Goal: Transaction & Acquisition: Book appointment/travel/reservation

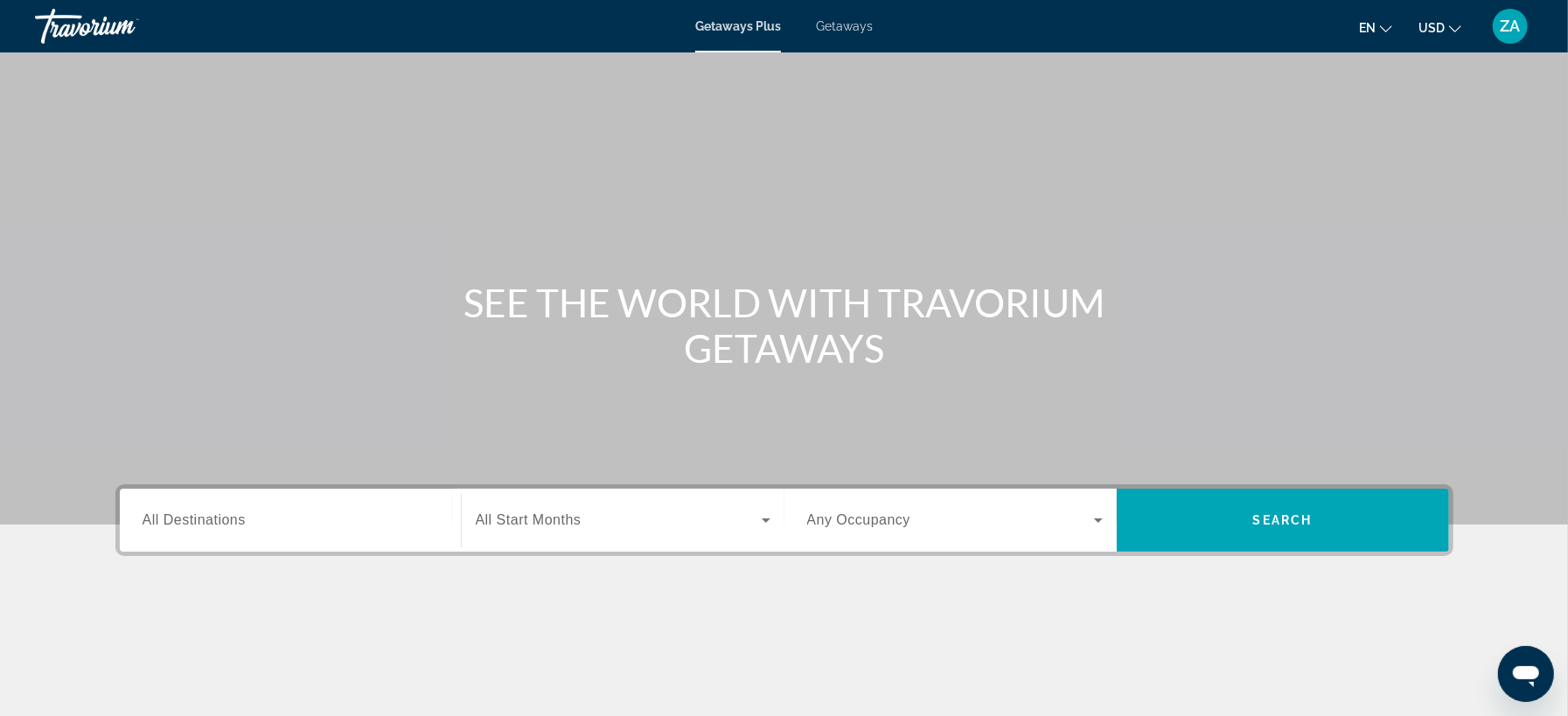
click at [266, 538] on div "Search widget" at bounding box center [290, 521] width 295 height 50
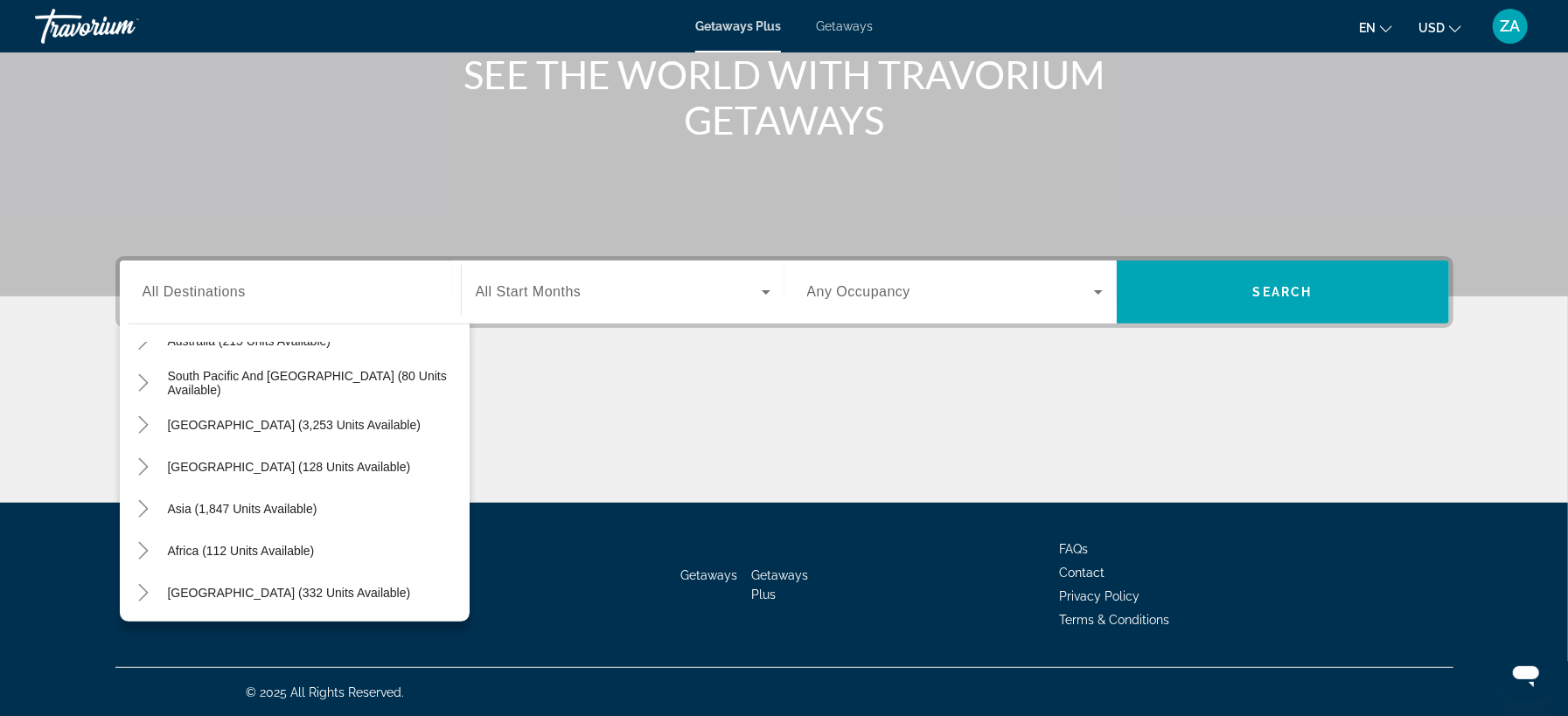
scroll to position [283, 0]
click at [139, 513] on icon "Toggle Asia (1,847 units available)" at bounding box center [143, 508] width 17 height 17
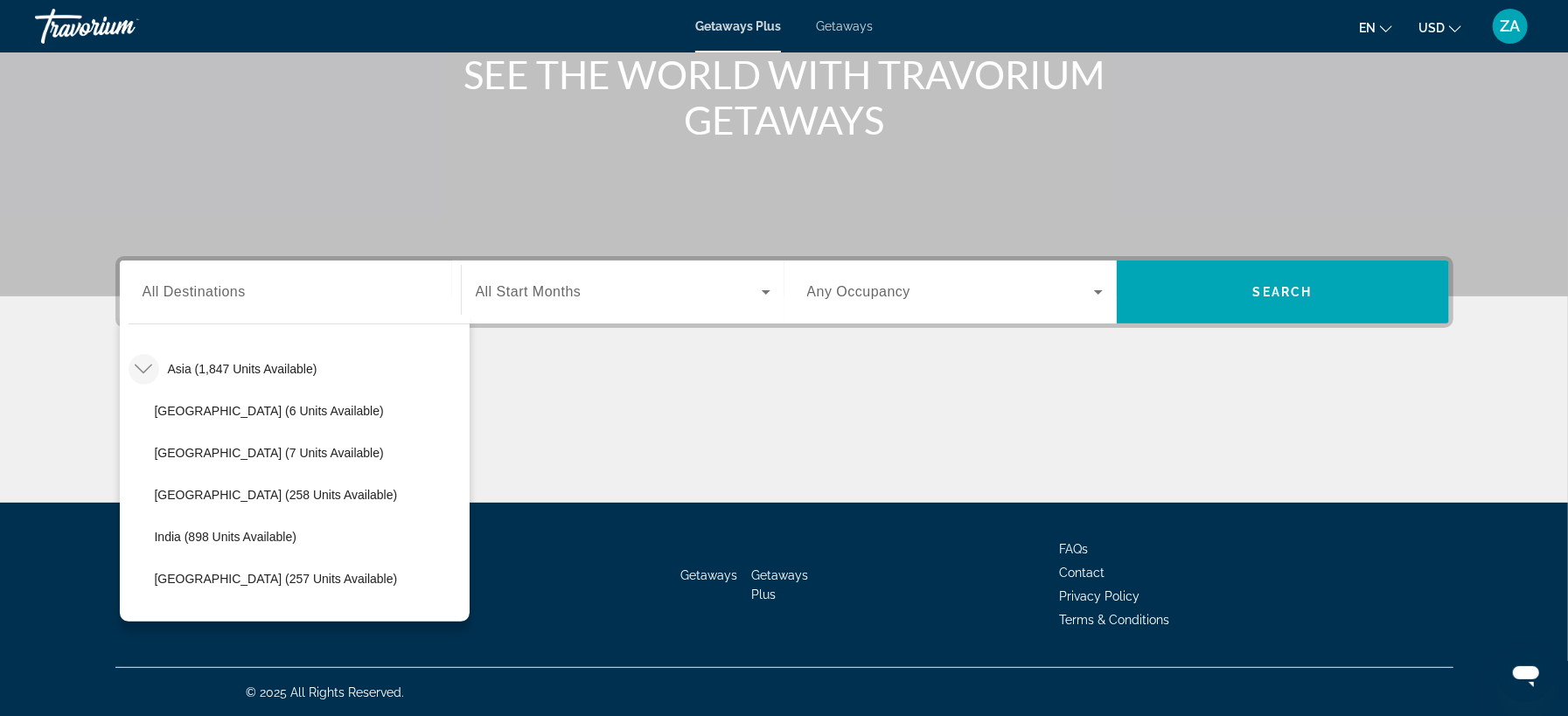
scroll to position [479, 0]
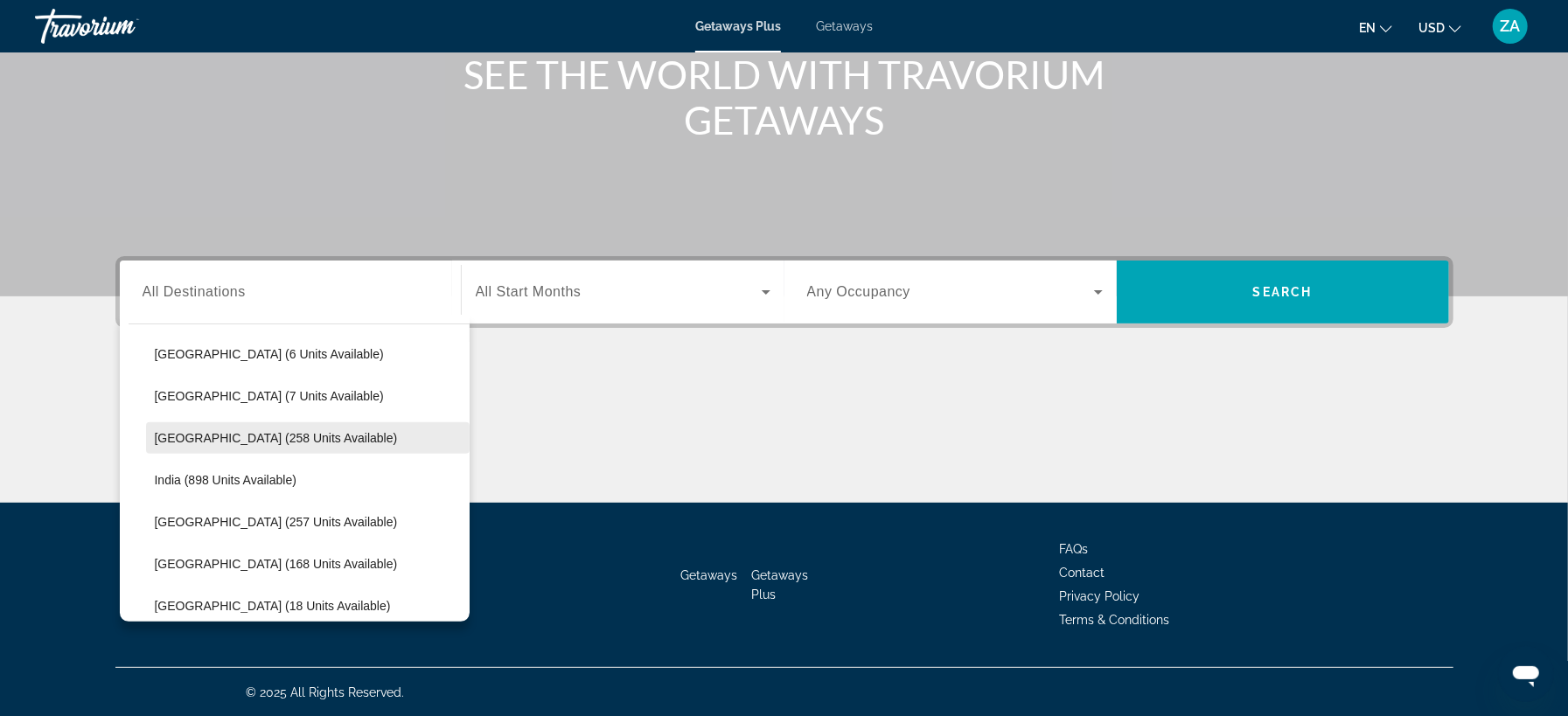
click at [193, 434] on span "China (258 units available)" at bounding box center [276, 438] width 243 height 14
type input "**********"
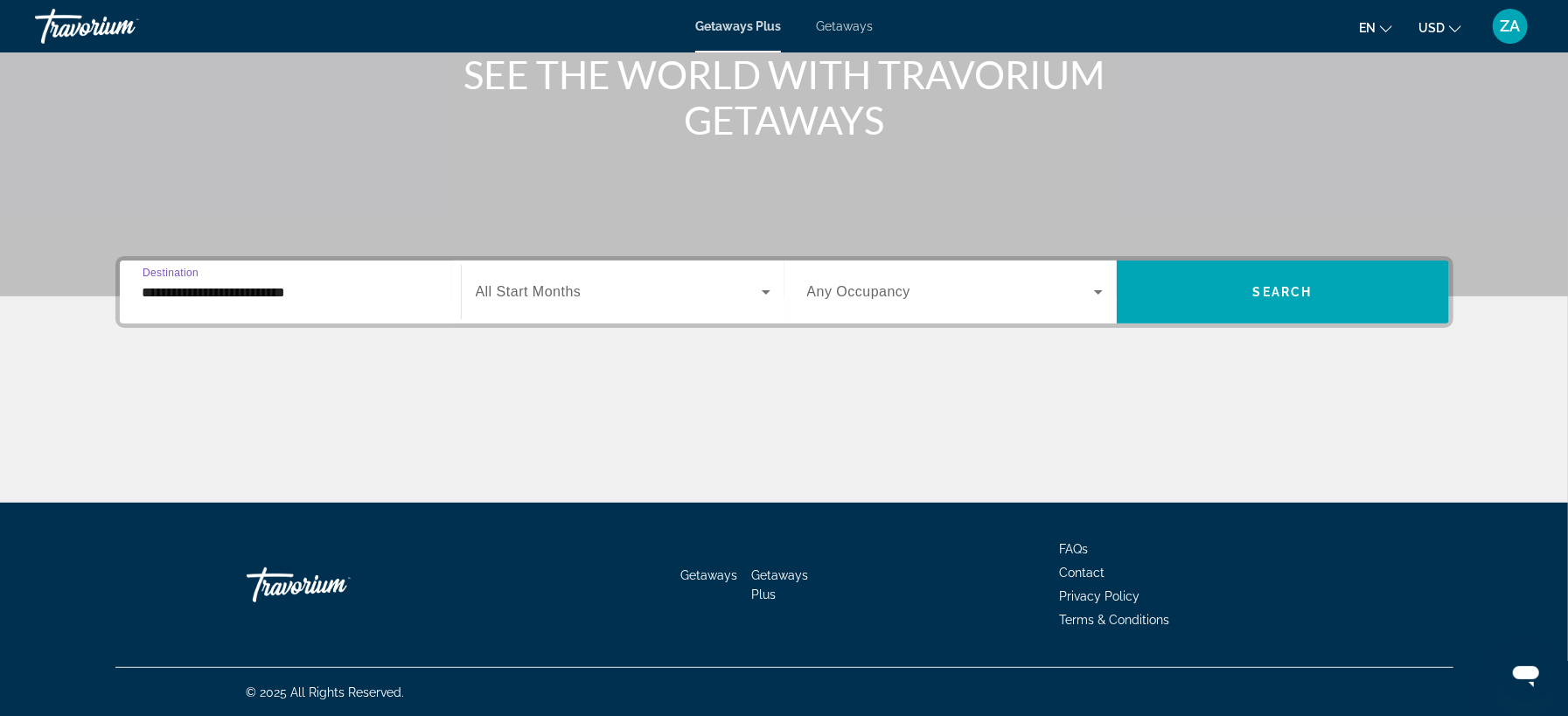
click at [979, 293] on span "Search widget" at bounding box center [950, 293] width 287 height 21
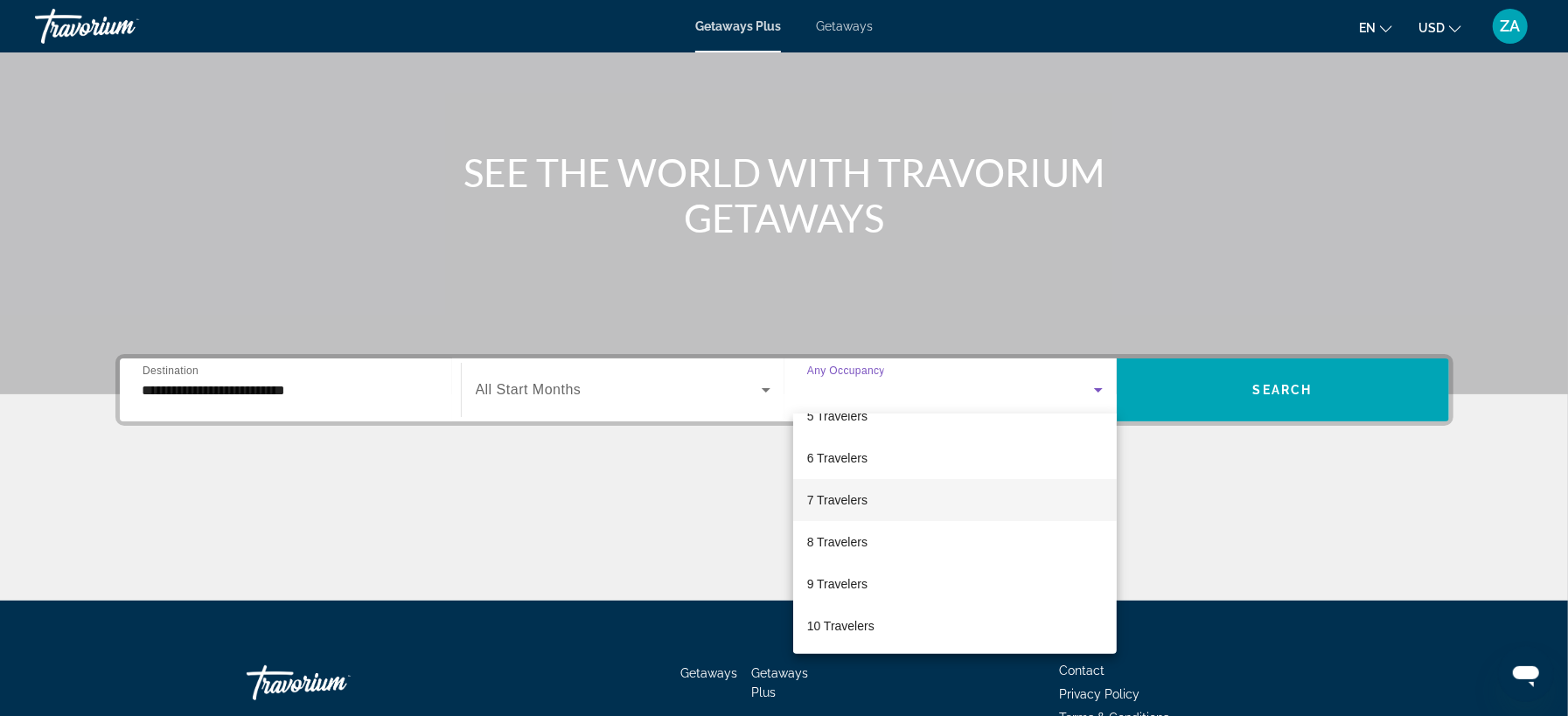
scroll to position [0, 0]
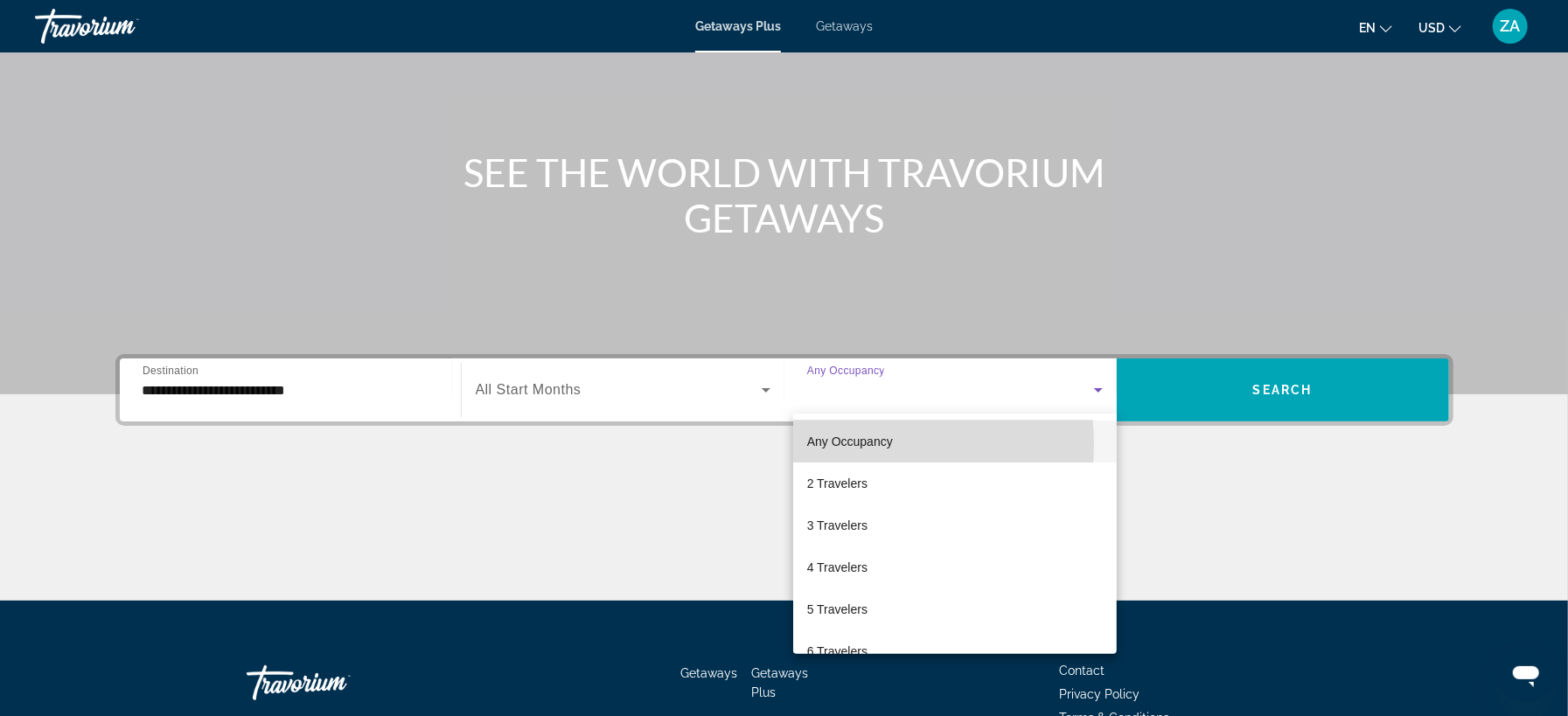
click at [846, 445] on span "Any Occupancy" at bounding box center [850, 442] width 86 height 14
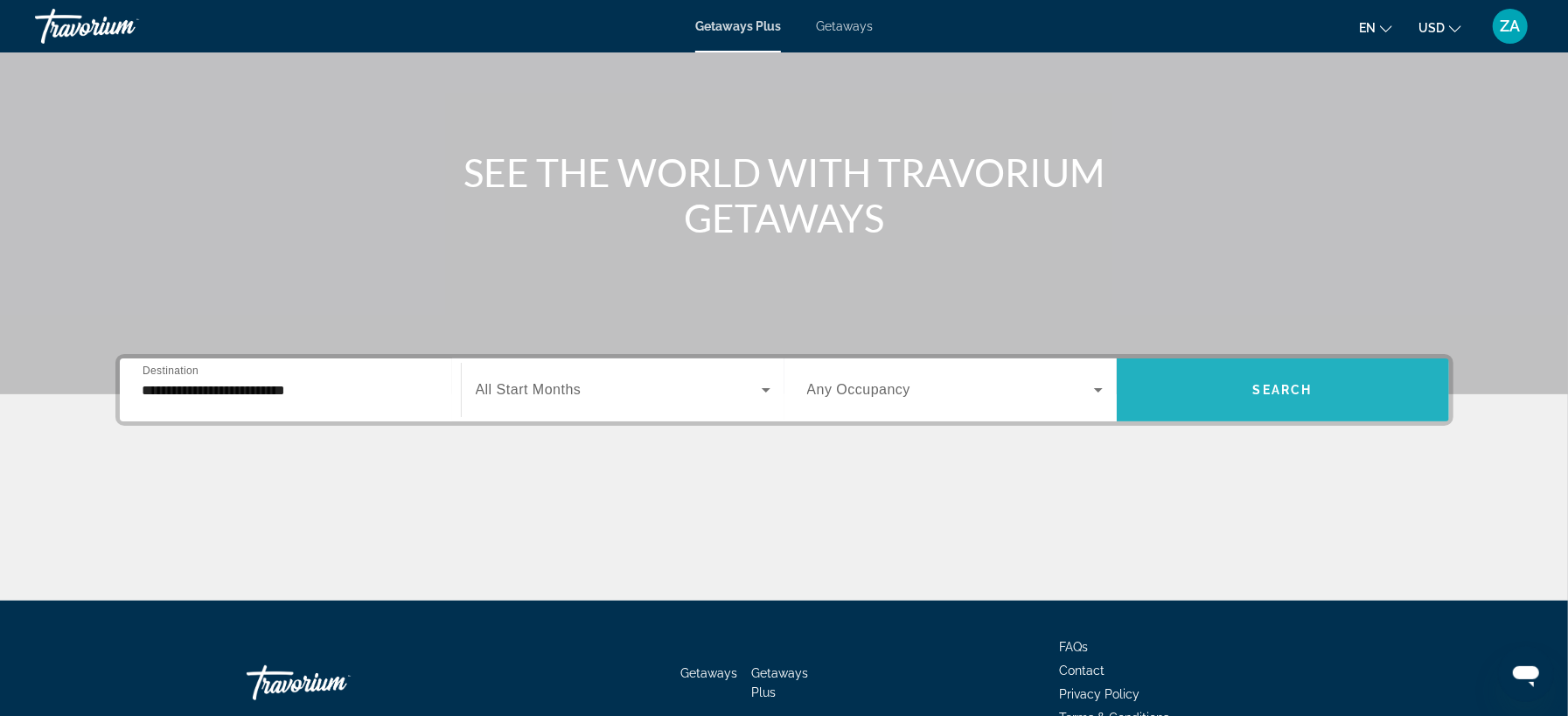
click at [1235, 385] on span "Search widget" at bounding box center [1283, 390] width 333 height 42
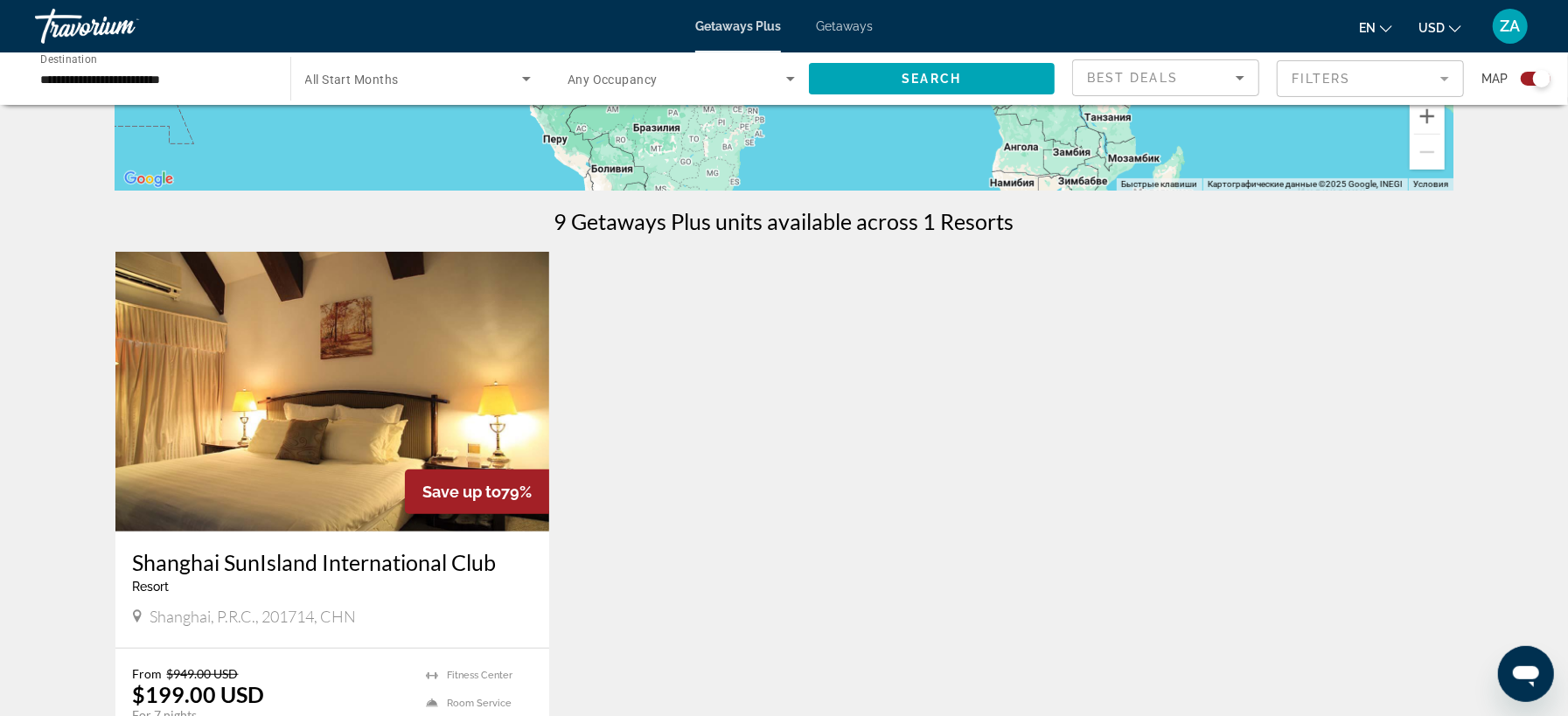
scroll to position [588, 0]
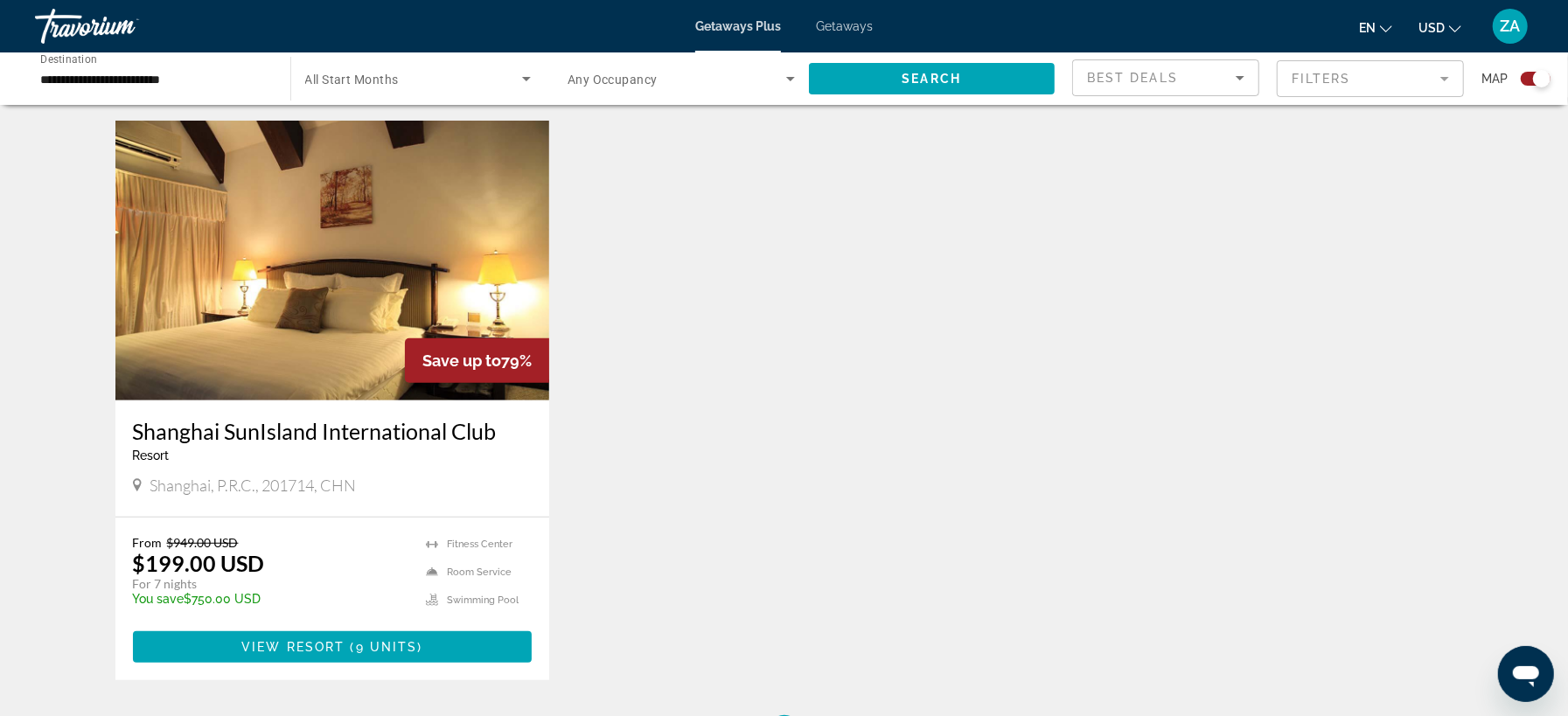
click at [305, 434] on h3 "Shanghai SunIsland International Club" at bounding box center [333, 430] width 400 height 26
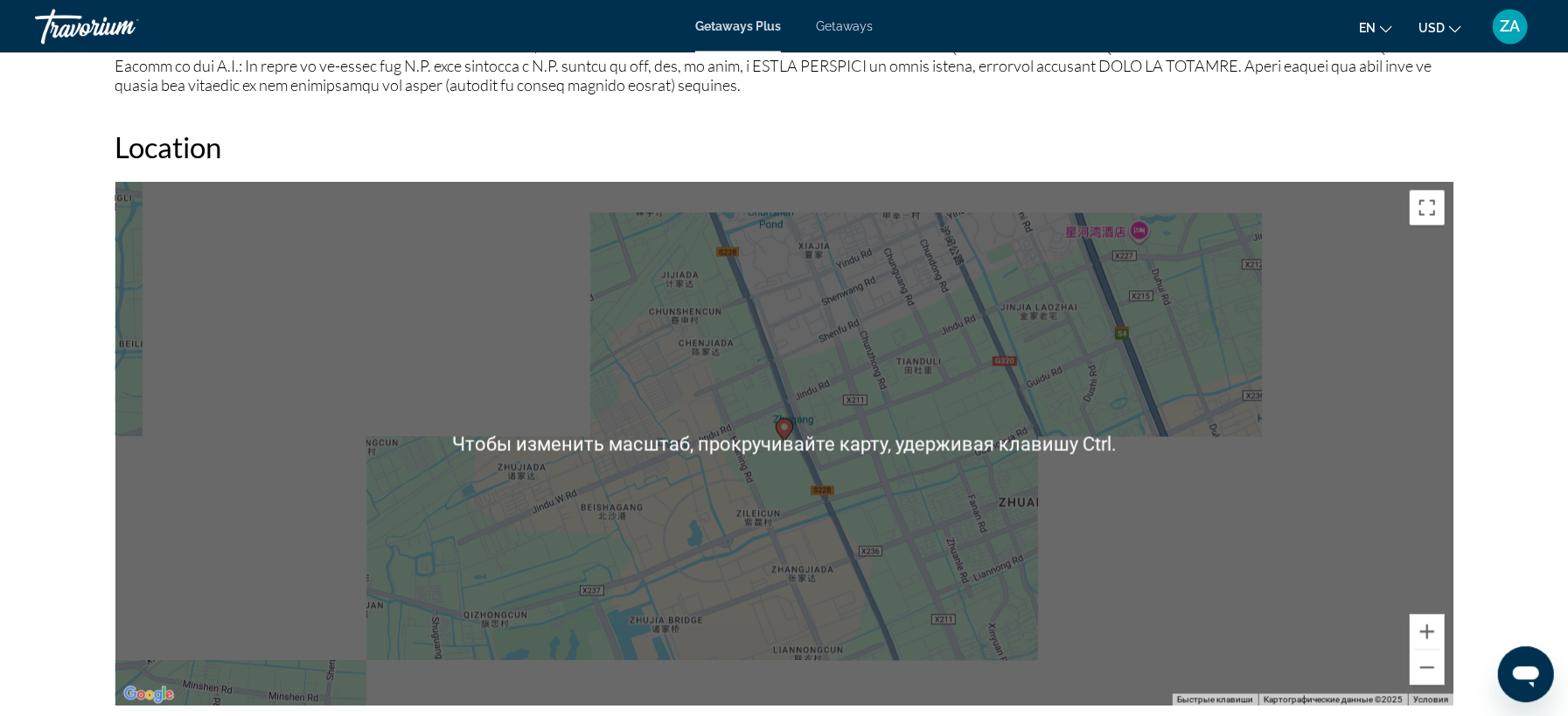
scroll to position [2155, 0]
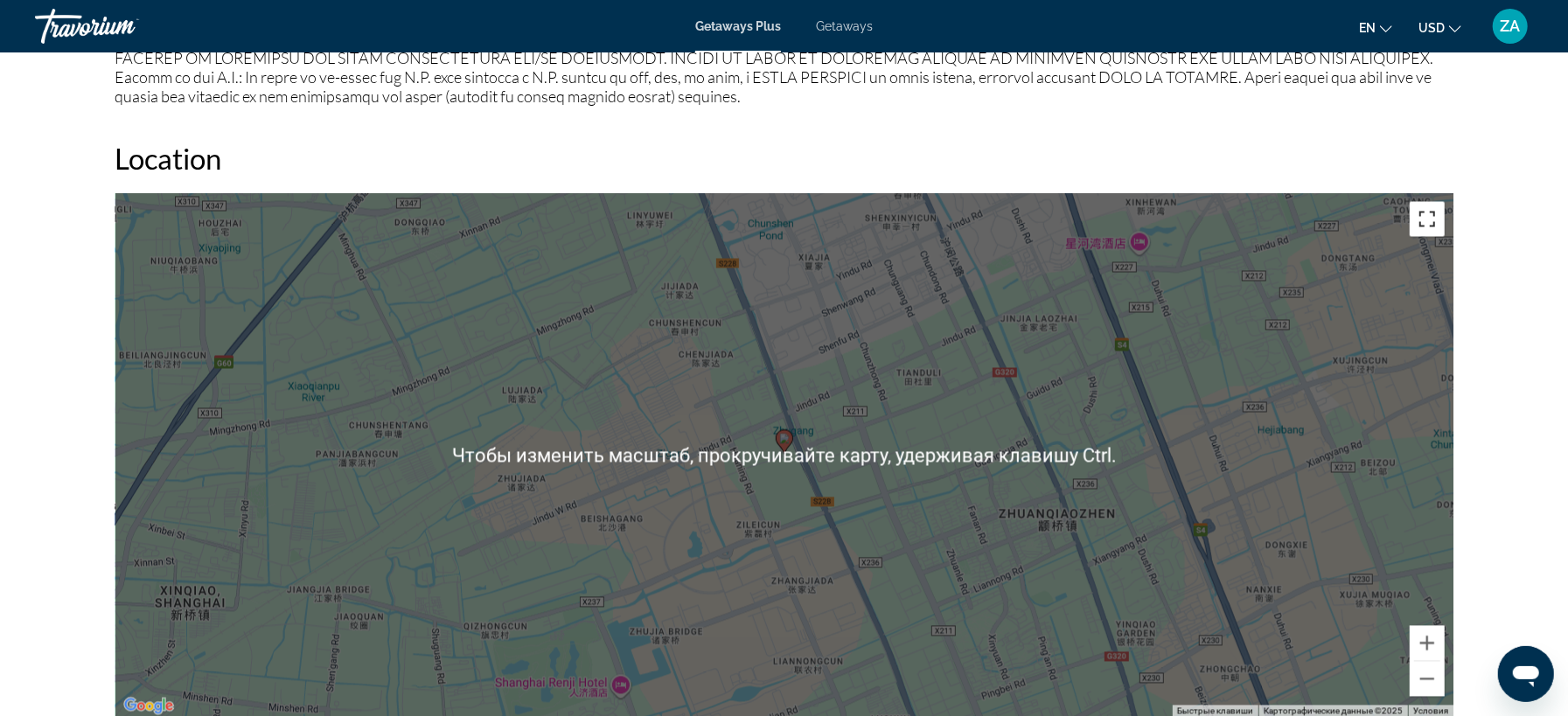
click at [1430, 202] on button "Включить полноэкранный режим" at bounding box center [1426, 219] width 35 height 35
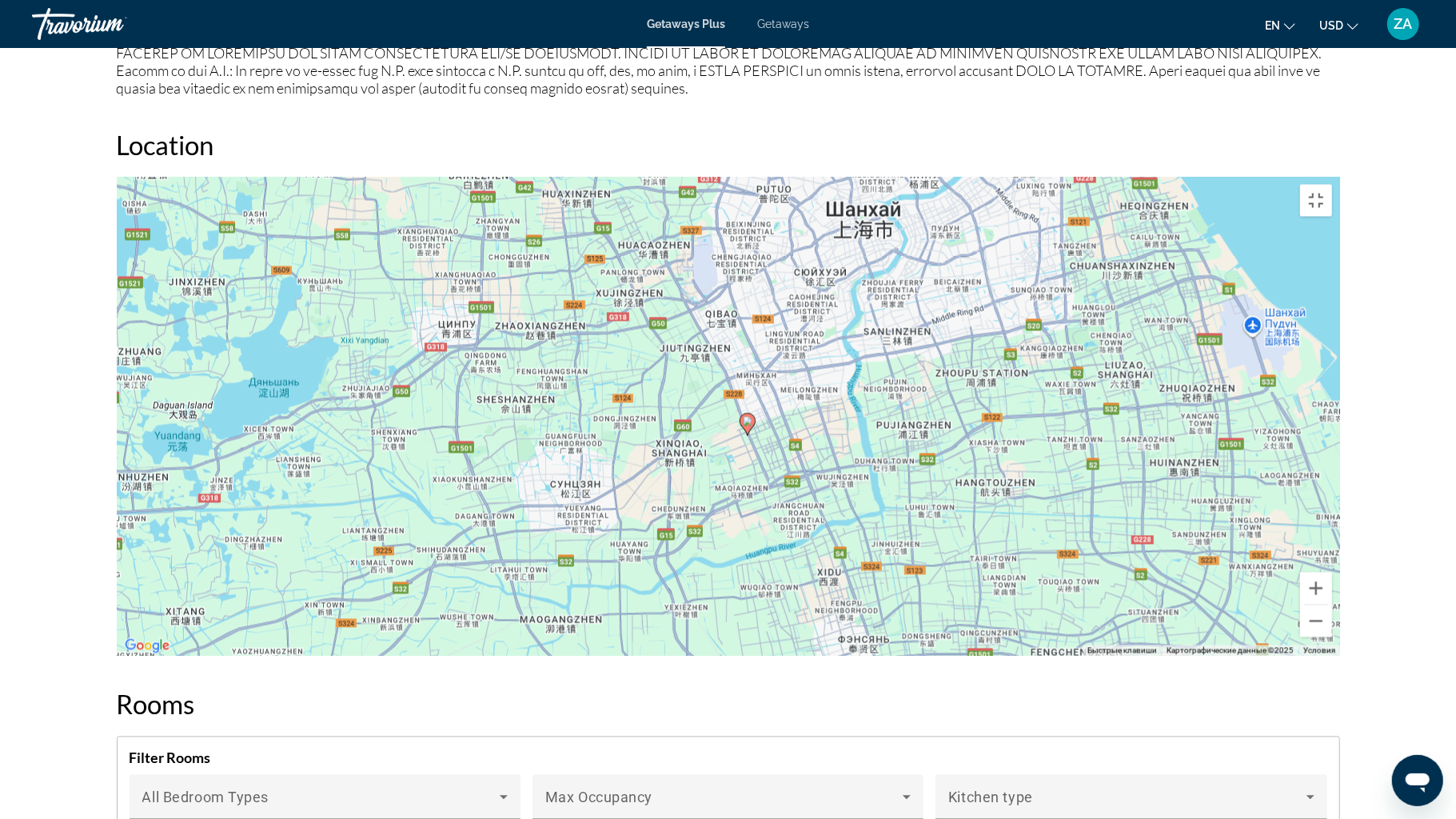
drag, startPoint x: 870, startPoint y: 709, endPoint x: 809, endPoint y: 510, distance: 208.1
click at [809, 510] on div "Чтобы активировать перетаскивание с помощью клавиатуры, нажмите Alt + Ввод. Пос…" at bounding box center [728, 416] width 1223 height 480
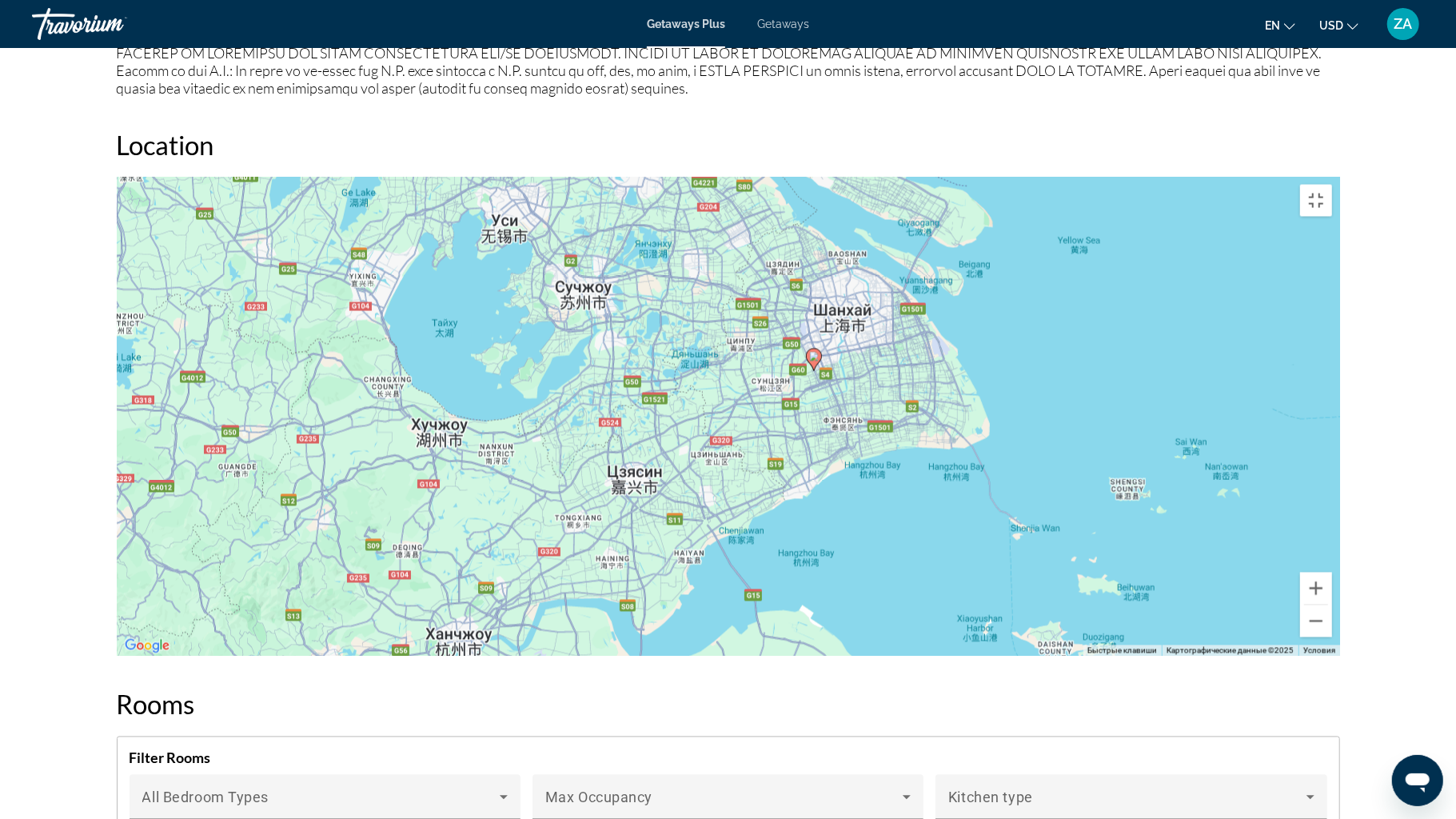
drag, startPoint x: 558, startPoint y: 691, endPoint x: 595, endPoint y: 531, distance: 164.2
click at [595, 531] on div "Чтобы активировать перетаскивание с помощью клавиатуры, нажмите Alt + Ввод. Пос…" at bounding box center [728, 416] width 1223 height 480
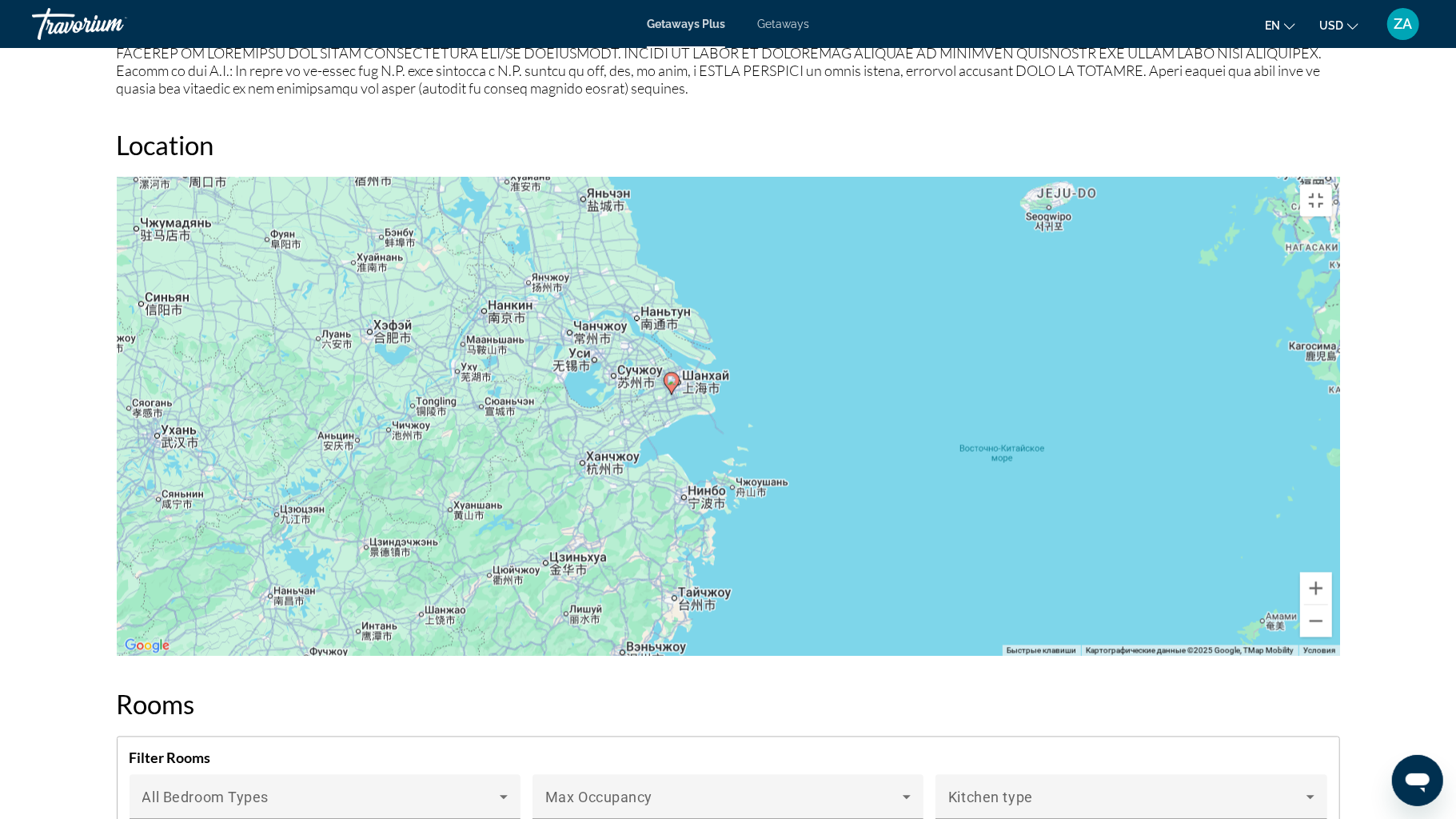
drag, startPoint x: 621, startPoint y: 739, endPoint x: 627, endPoint y: 550, distance: 189.1
click at [627, 550] on div "Чтобы активировать перетаскивание с помощью клавиатуры, нажмите Alt + Ввод. Пос…" at bounding box center [728, 416] width 1223 height 480
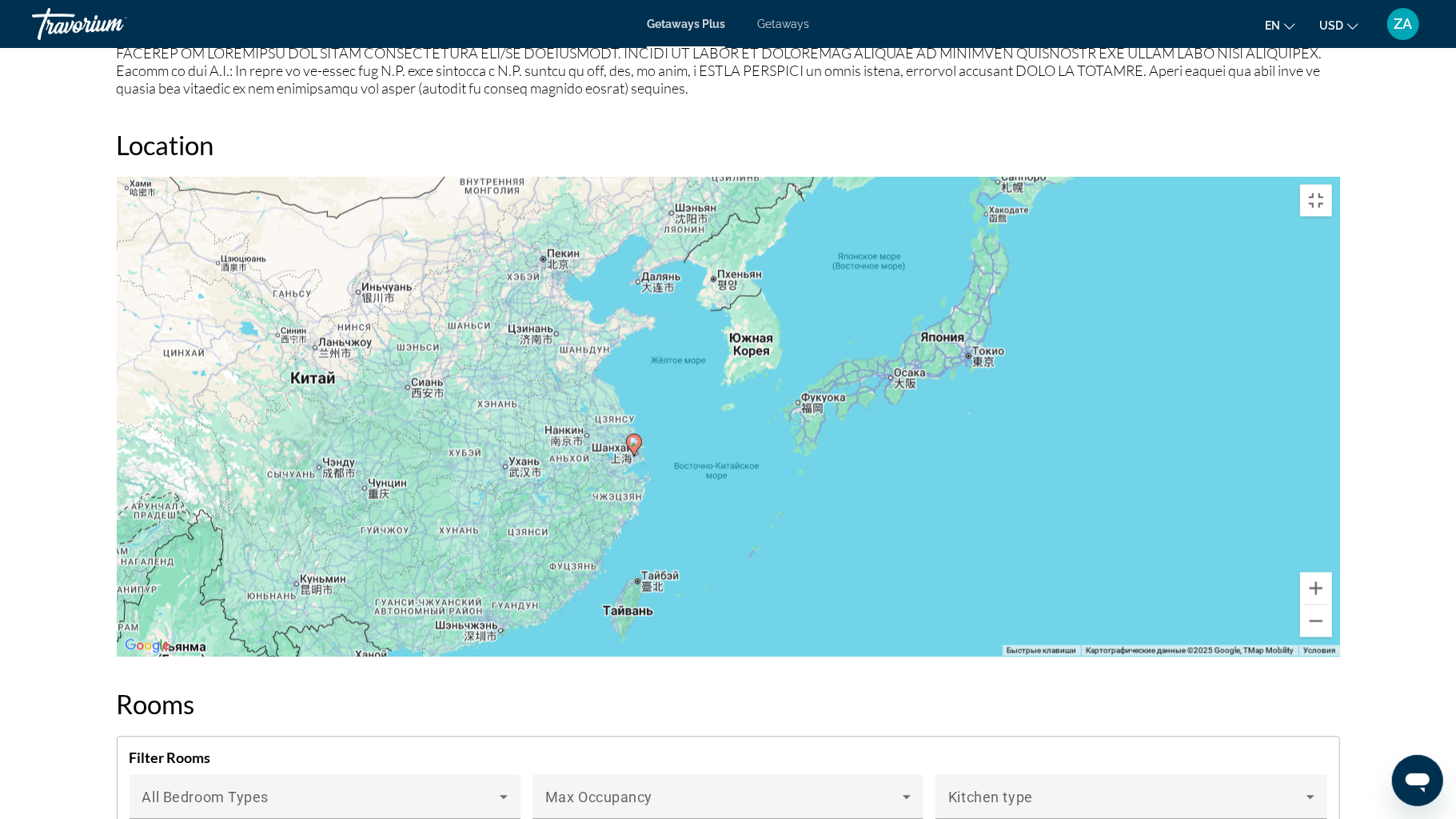
drag, startPoint x: 534, startPoint y: 724, endPoint x: 529, endPoint y: 670, distance: 54.2
click at [529, 654] on div "Чтобы активировать перетаскивание с помощью клавиатуры, нажмите Alt + Ввод. Пос…" at bounding box center [728, 416] width 1223 height 480
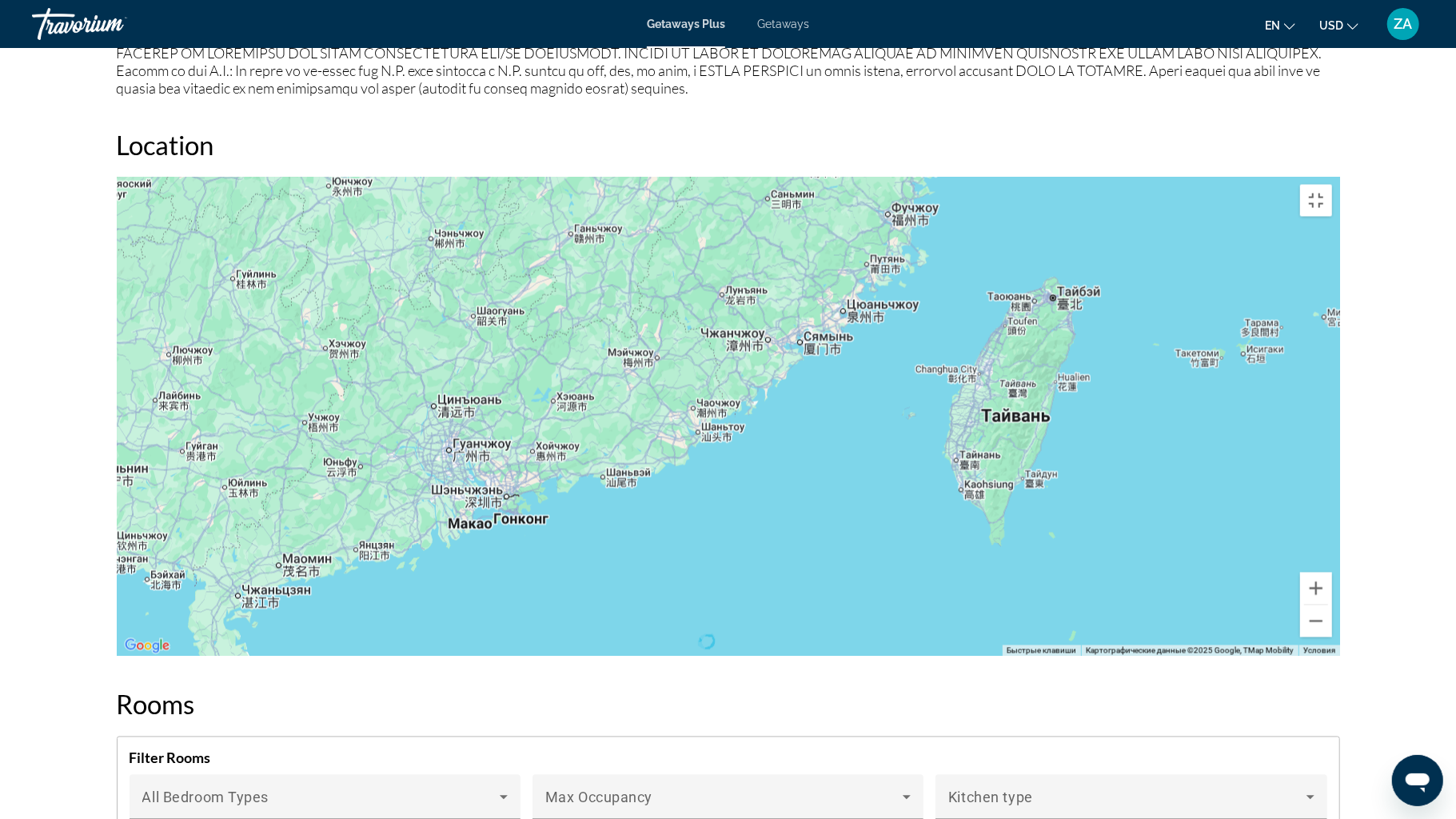
drag, startPoint x: 492, startPoint y: 720, endPoint x: 840, endPoint y: 368, distance: 495.0
click at [840, 368] on div "Чтобы активировать перетаскивание с помощью клавиатуры, нажмите Alt + Ввод. Пос…" at bounding box center [728, 416] width 1223 height 480
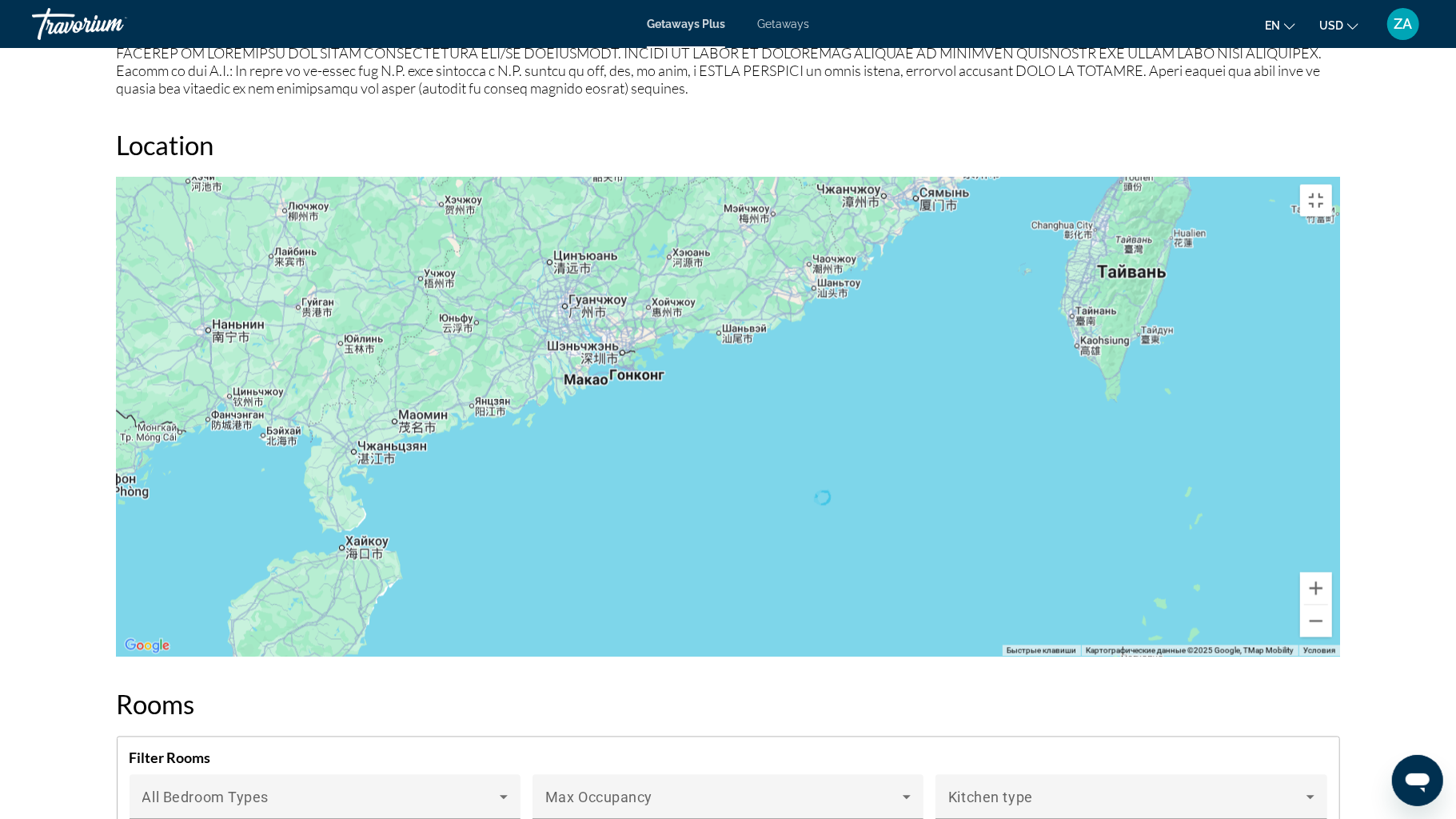
drag, startPoint x: 413, startPoint y: 710, endPoint x: 515, endPoint y: 581, distance: 164.5
click at [515, 581] on div "Main content" at bounding box center [728, 416] width 1223 height 480
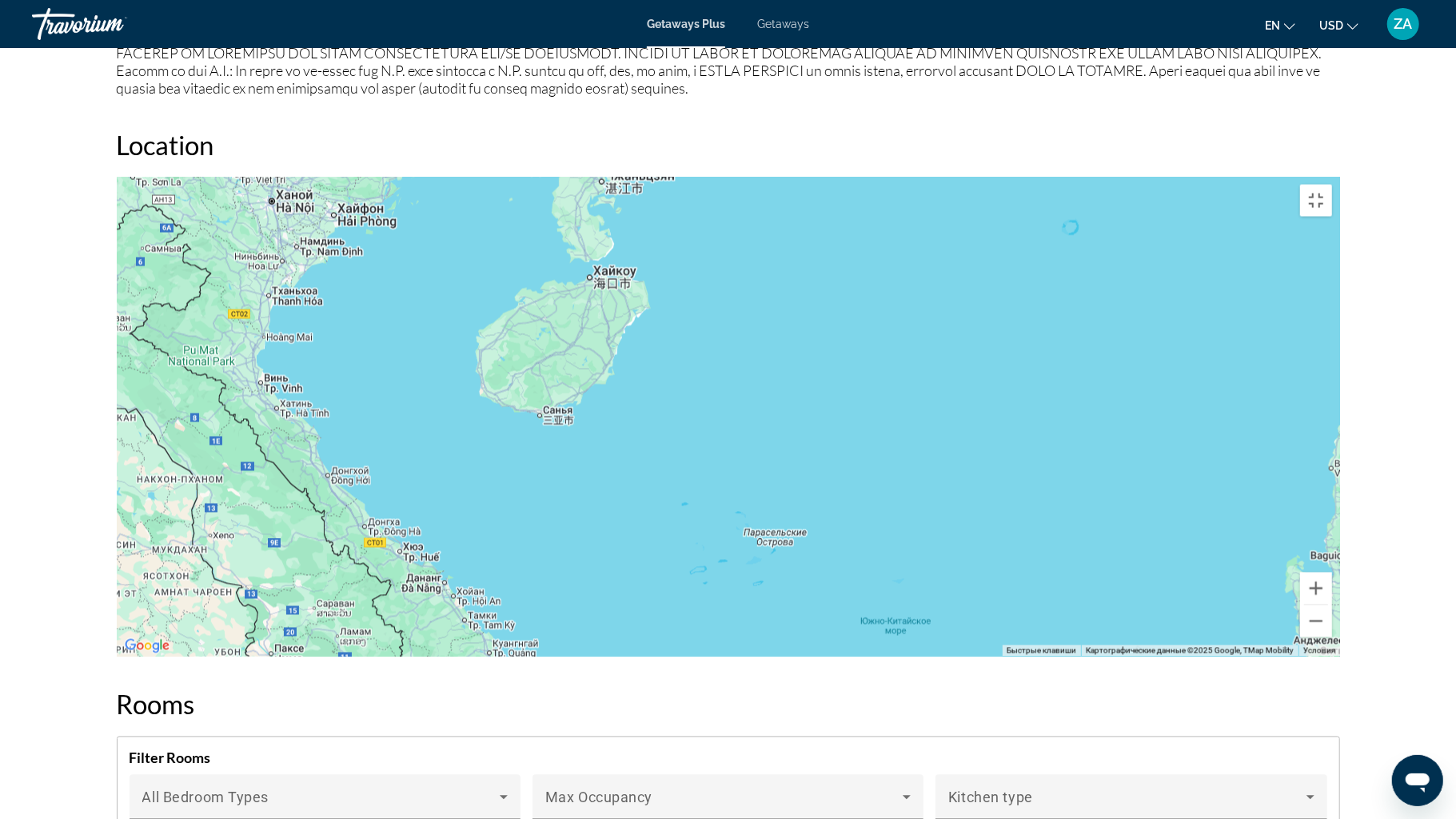
drag, startPoint x: 460, startPoint y: 711, endPoint x: 709, endPoint y: 439, distance: 368.8
click at [709, 439] on div "Main content" at bounding box center [728, 416] width 1223 height 480
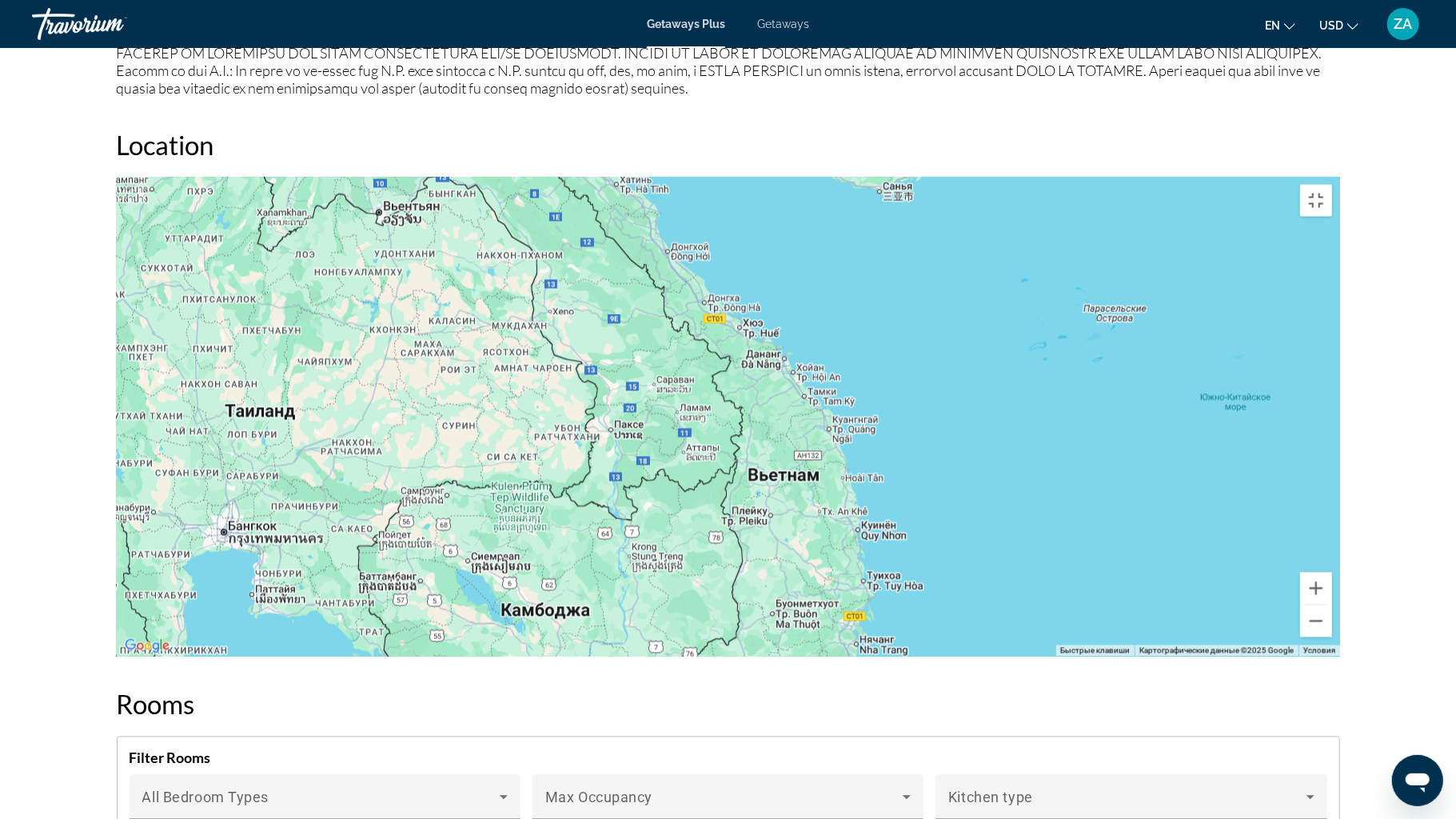
drag, startPoint x: 547, startPoint y: 527, endPoint x: 860, endPoint y: 314, distance: 378.6
click at [860, 314] on div "Main content" at bounding box center [728, 416] width 1223 height 480
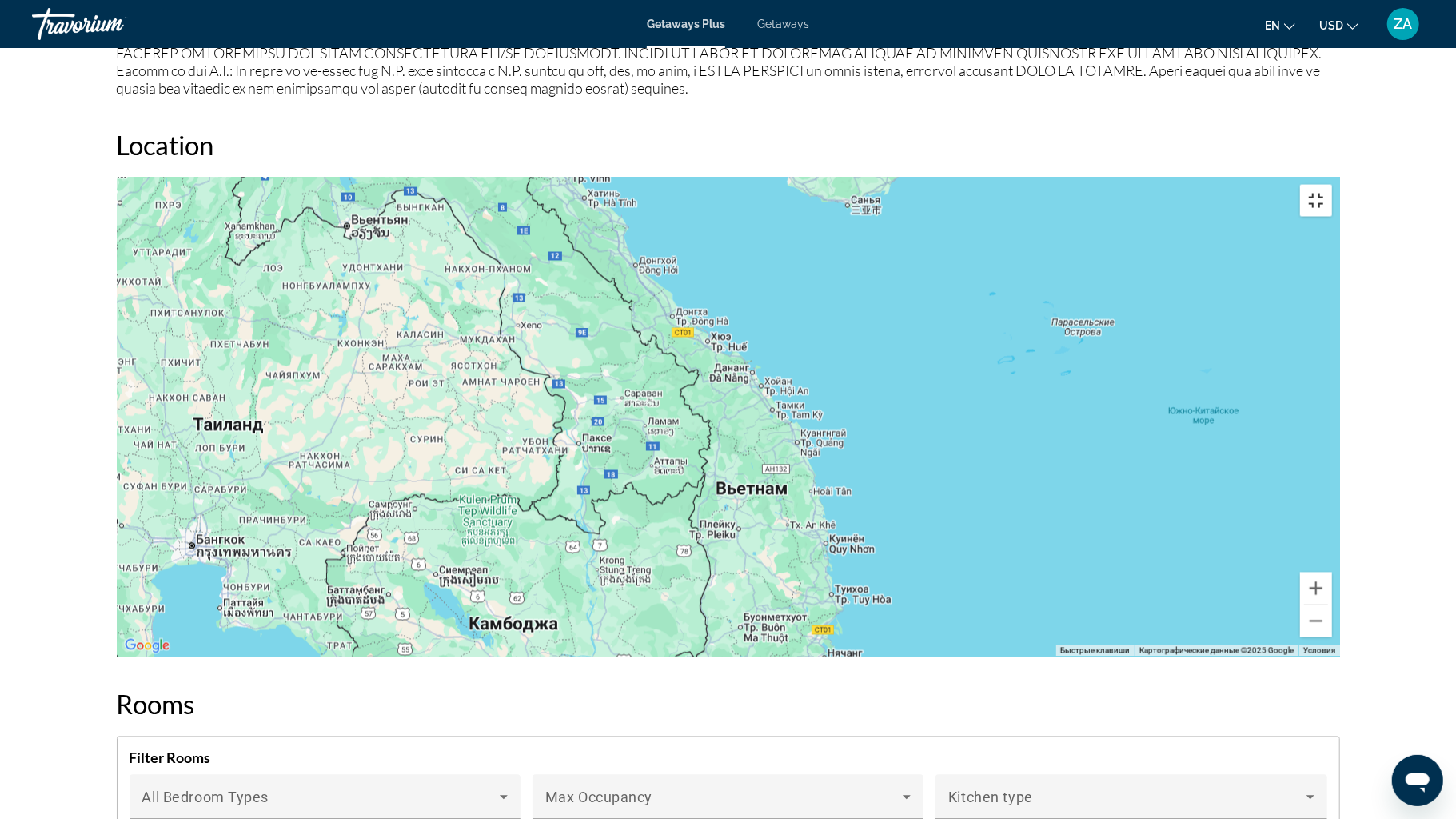
drag, startPoint x: 1439, startPoint y: 28, endPoint x: 1429, endPoint y: 31, distance: 10.4
click at [1332, 184] on button "Включить полноэкранный режим" at bounding box center [1315, 200] width 32 height 32
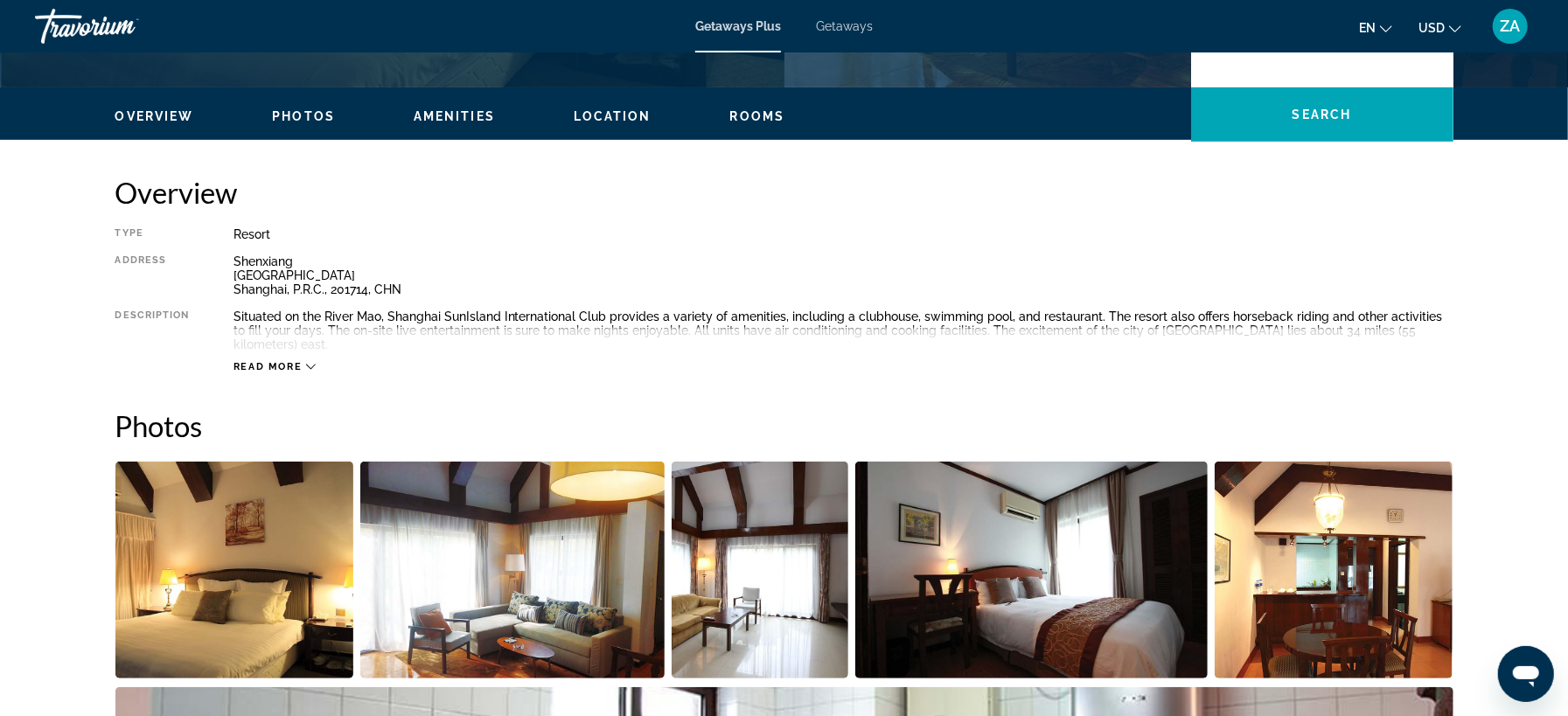
scroll to position [0, 0]
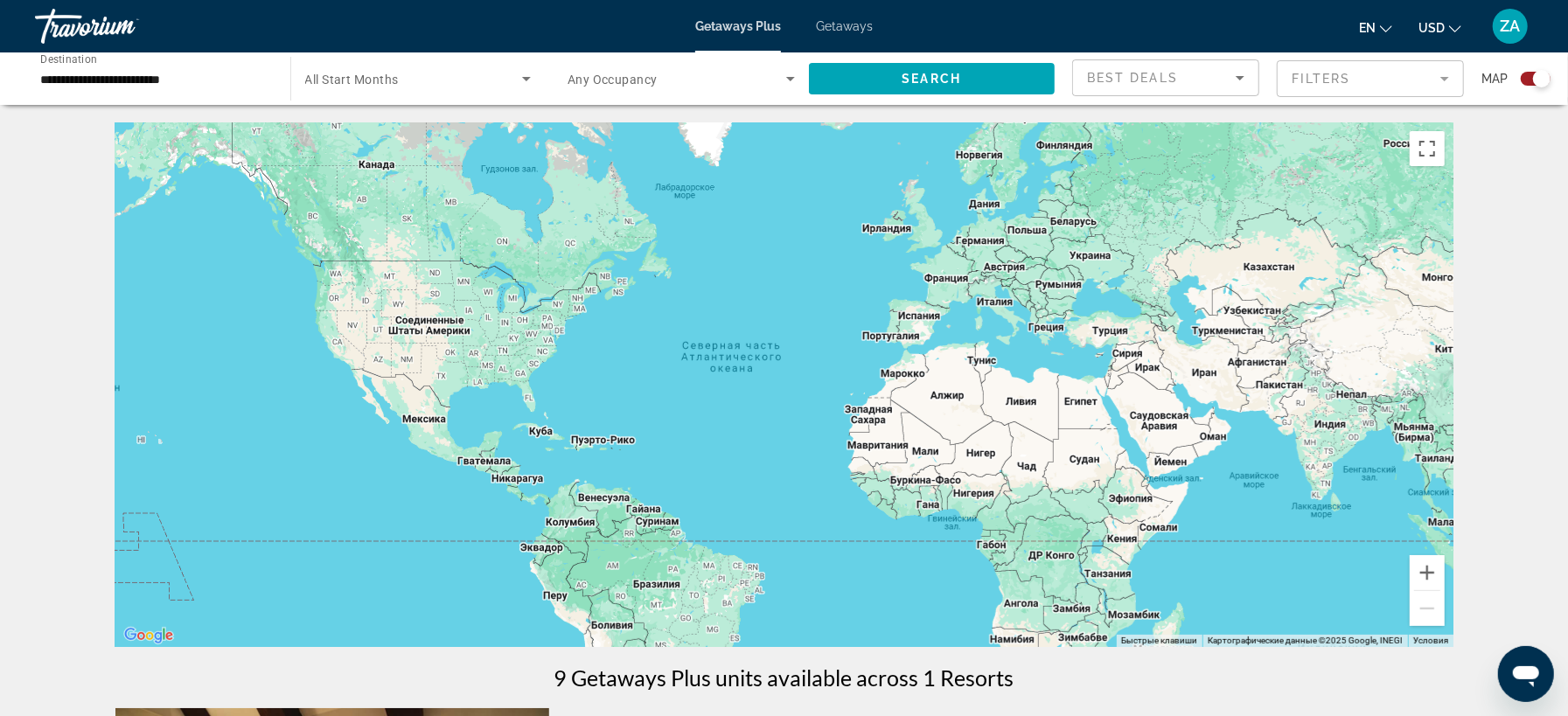
click at [193, 76] on input "**********" at bounding box center [154, 79] width 228 height 21
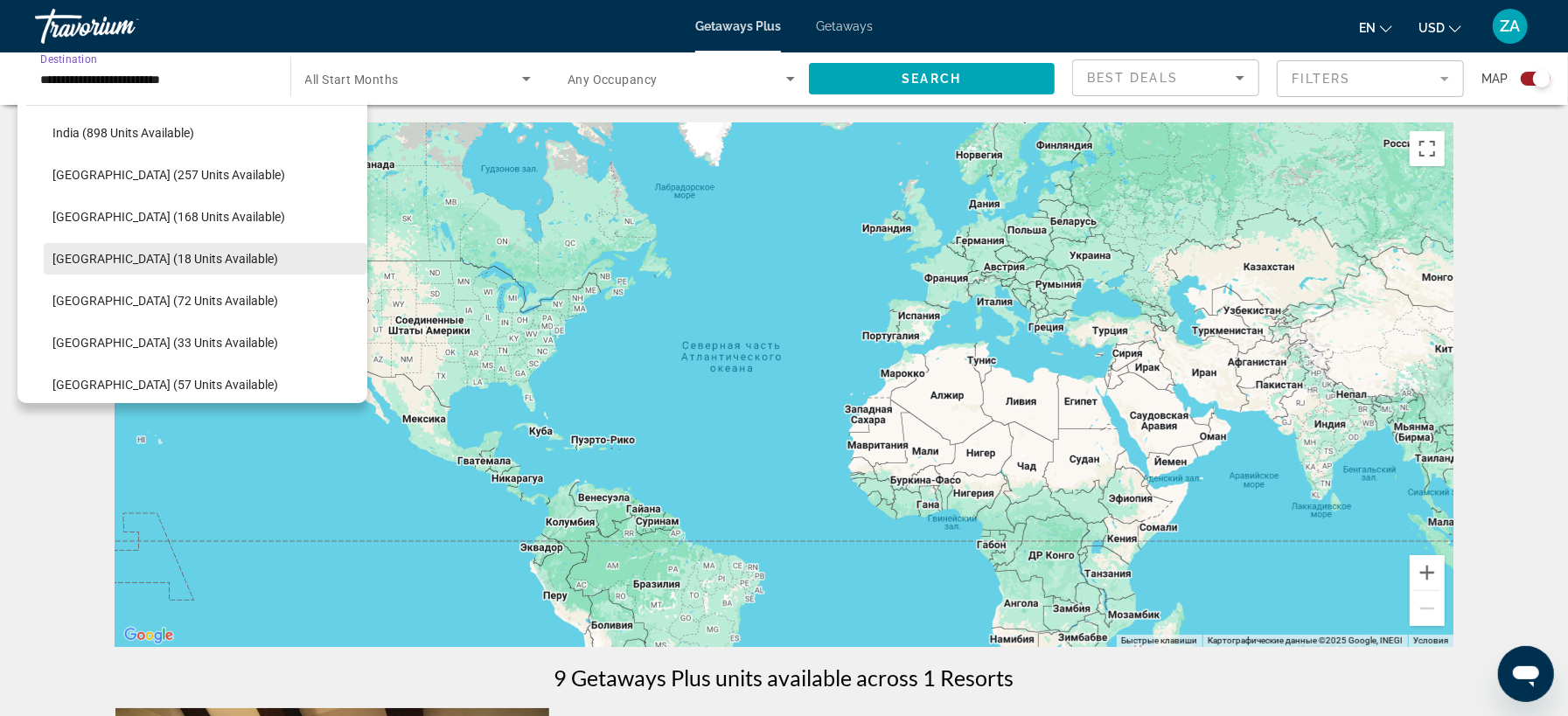
scroll to position [692, 0]
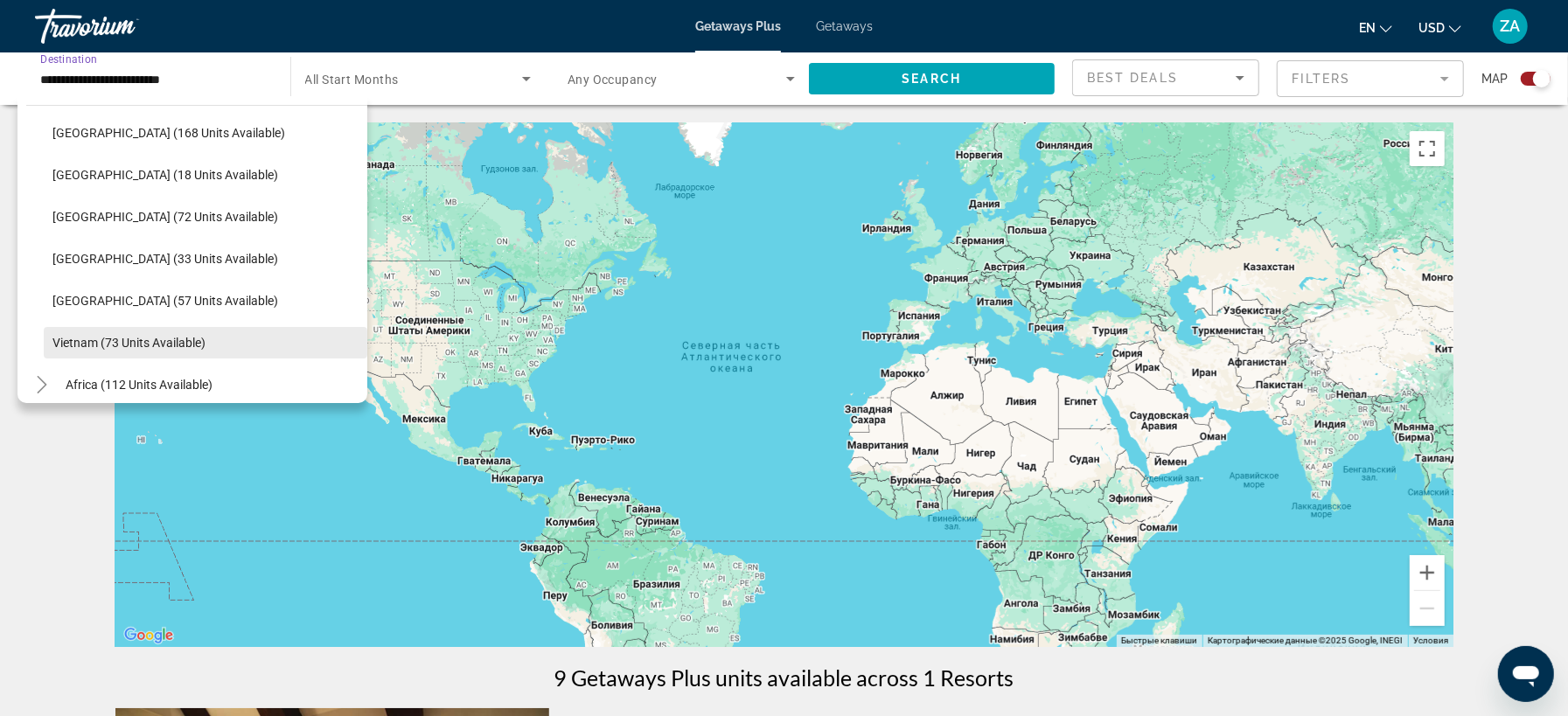
click at [161, 338] on span "Vietnam (73 units available)" at bounding box center [129, 342] width 153 height 14
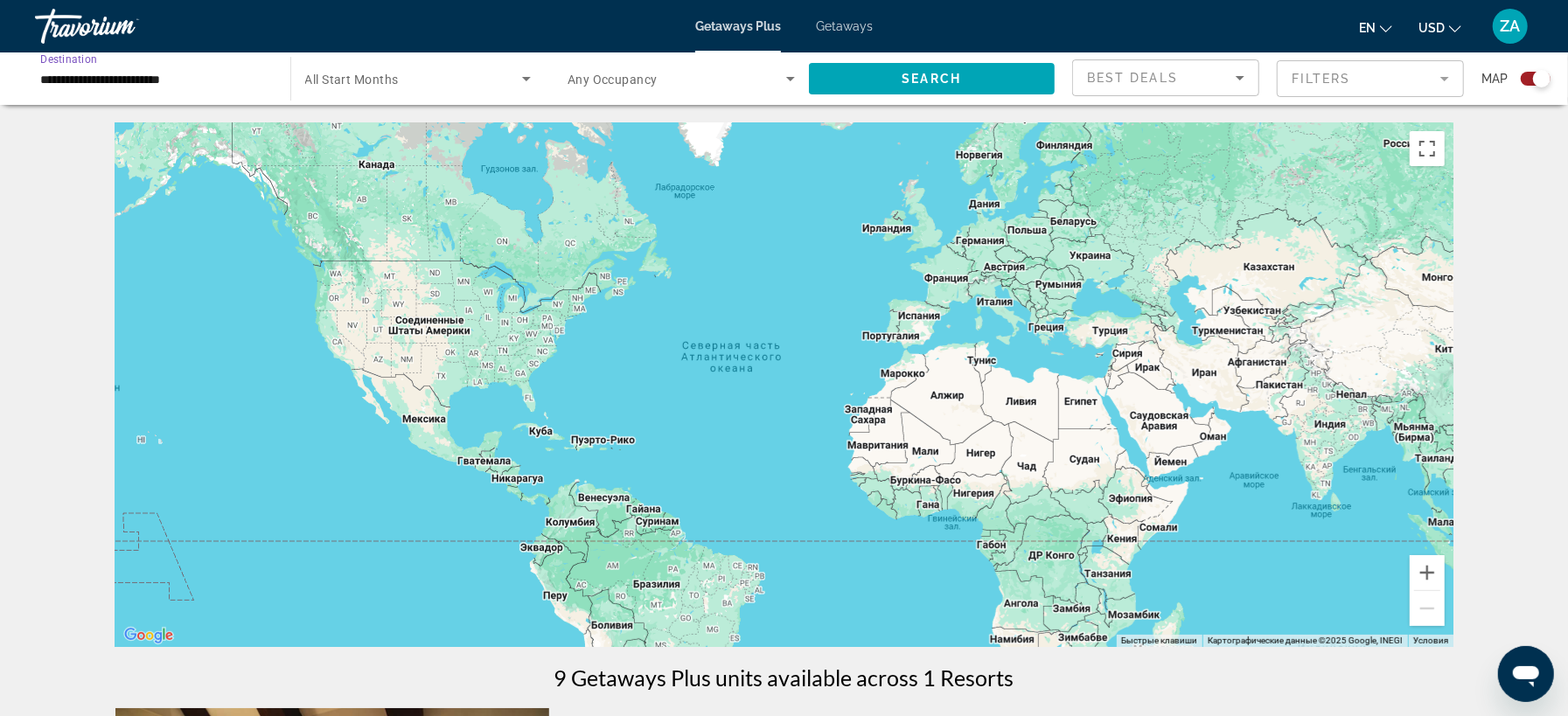
type input "**********"
click at [884, 79] on span "Search widget" at bounding box center [932, 78] width 247 height 42
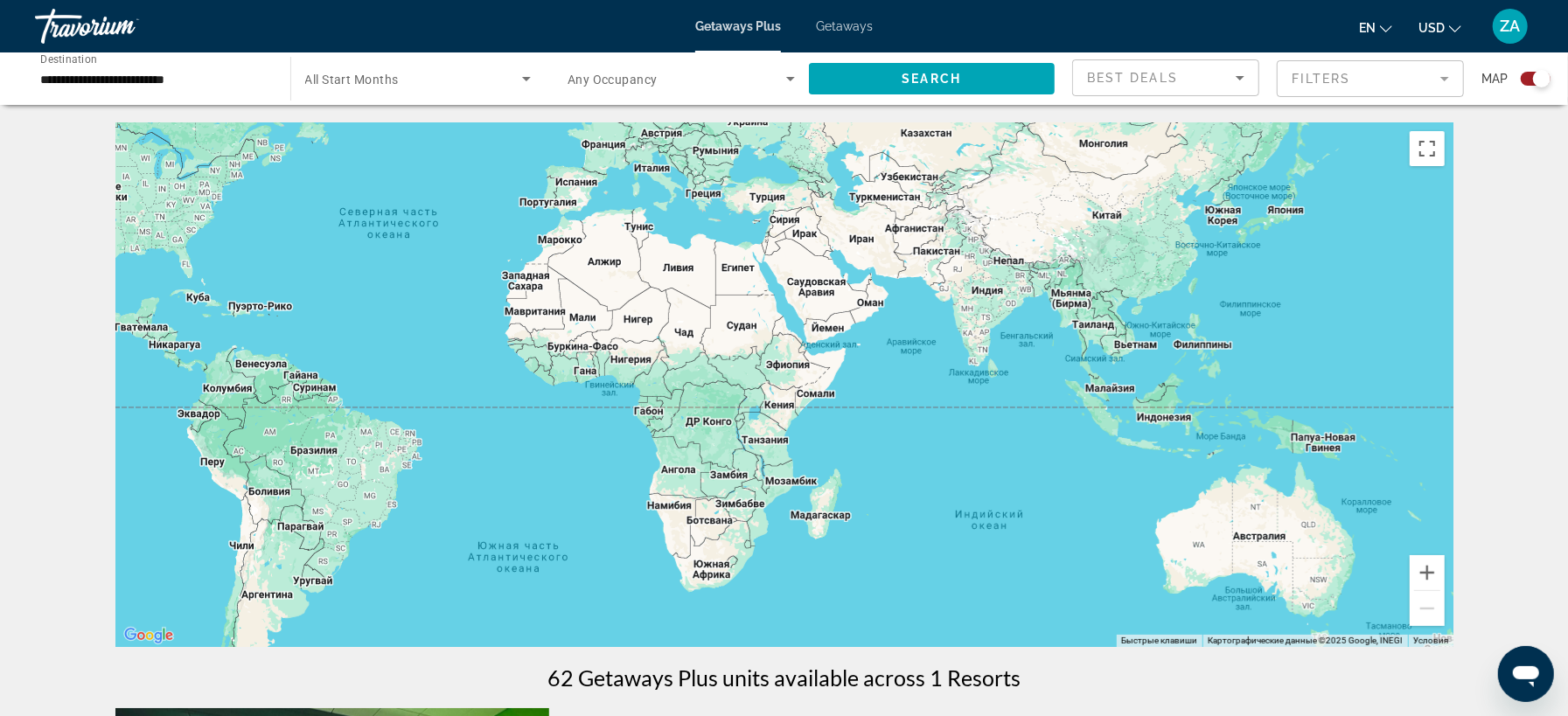
drag, startPoint x: 1127, startPoint y: 504, endPoint x: 783, endPoint y: 370, distance: 369.2
click at [783, 370] on div "Main content" at bounding box center [784, 384] width 1338 height 525
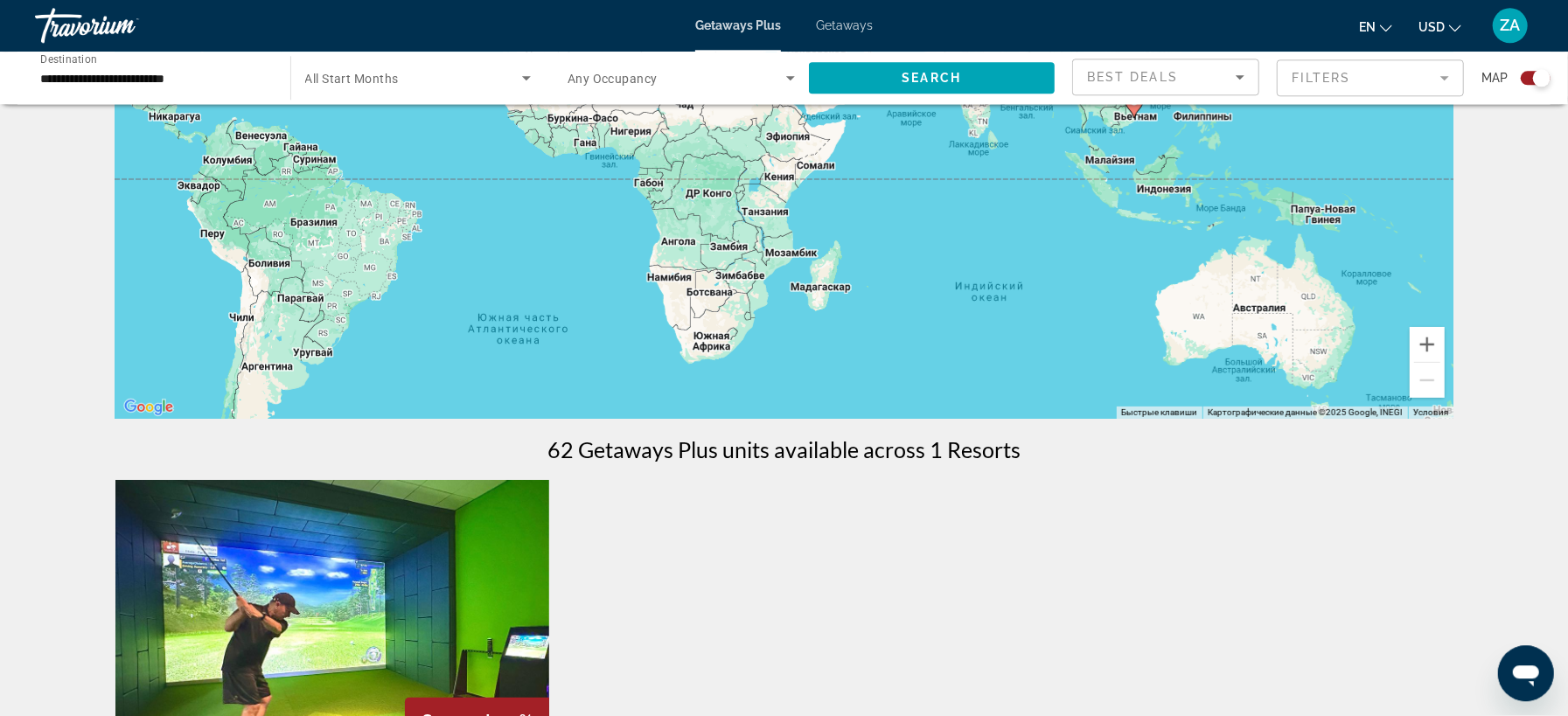
scroll to position [196, 0]
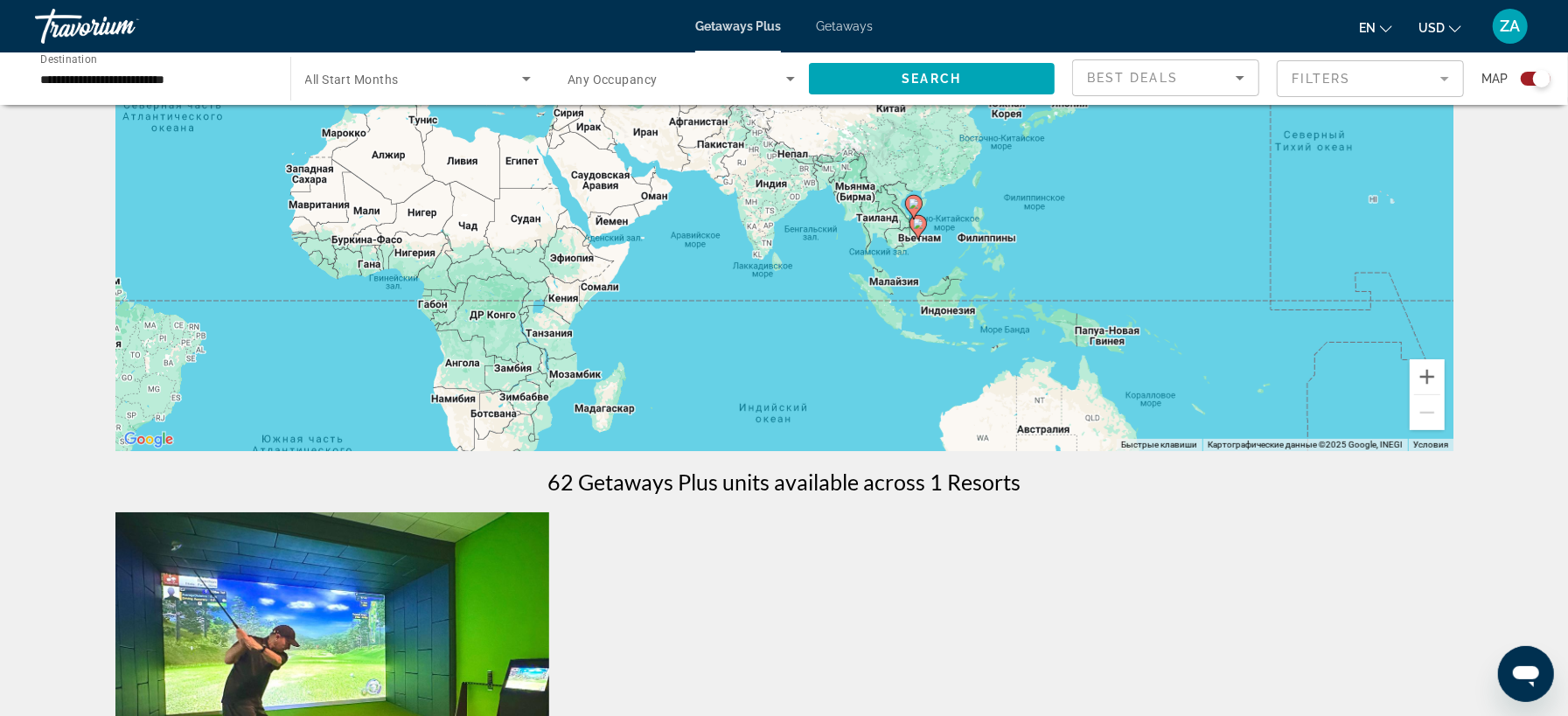
drag, startPoint x: 1078, startPoint y: 332, endPoint x: 858, endPoint y: 421, distance: 237.3
click at [858, 421] on div "Чтобы активировать перетаскивание с помощью клавиатуры, нажмите Alt + Ввод. Пос…" at bounding box center [784, 188] width 1338 height 525
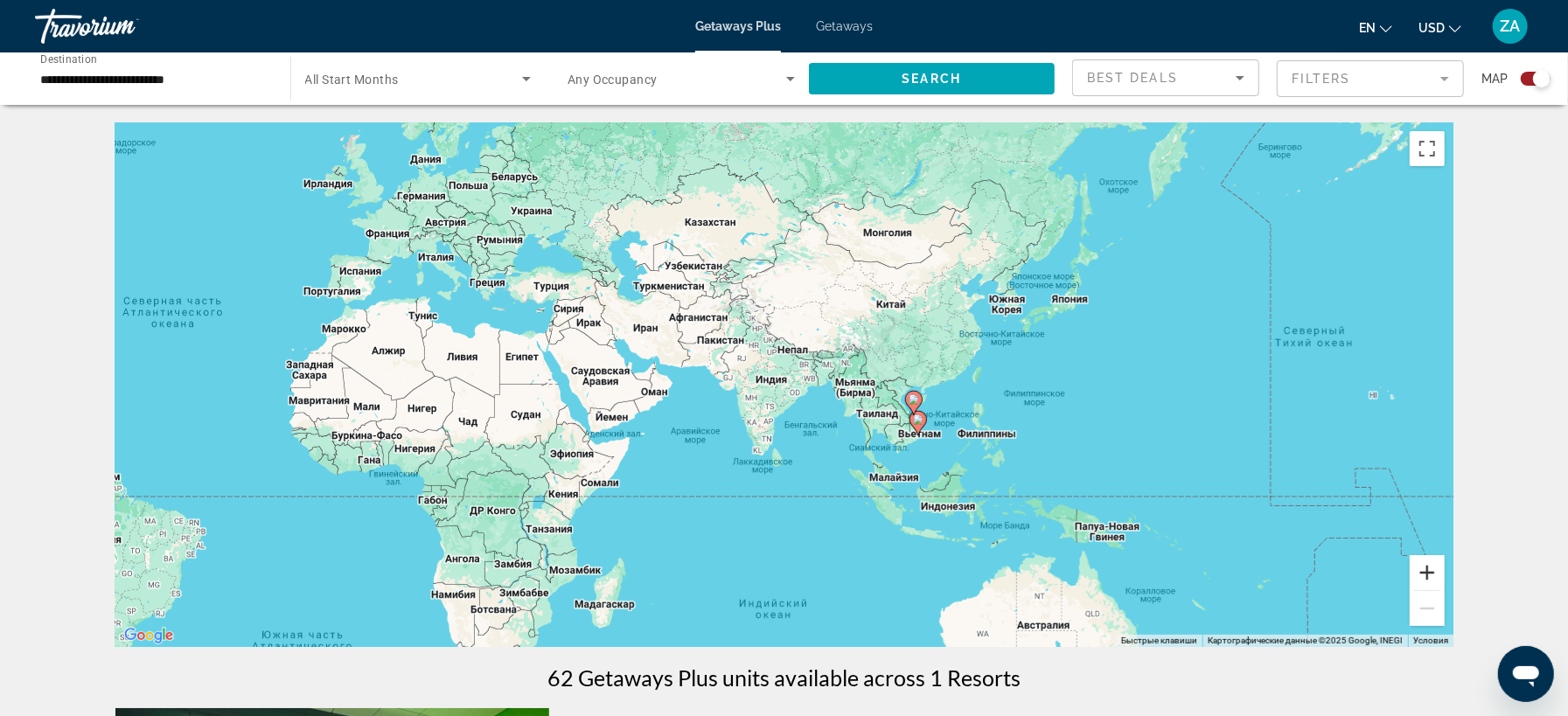
click at [1435, 578] on button "Увеличить" at bounding box center [1426, 573] width 35 height 35
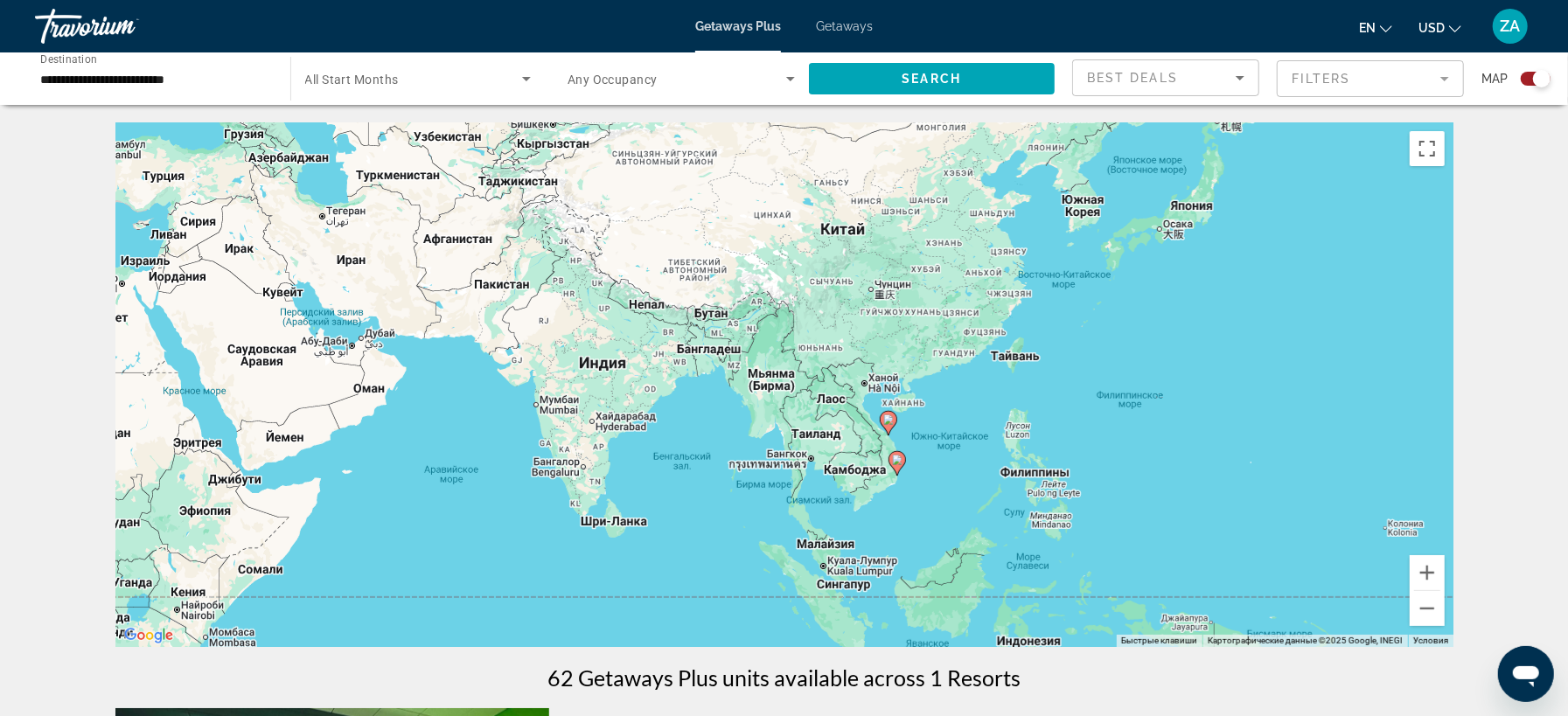
drag, startPoint x: 1187, startPoint y: 550, endPoint x: 1071, endPoint y: 538, distance: 116.6
click at [1071, 538] on div "Чтобы активировать перетаскивание с помощью клавиатуры, нажмите Alt + Ввод. Пос…" at bounding box center [784, 384] width 1338 height 525
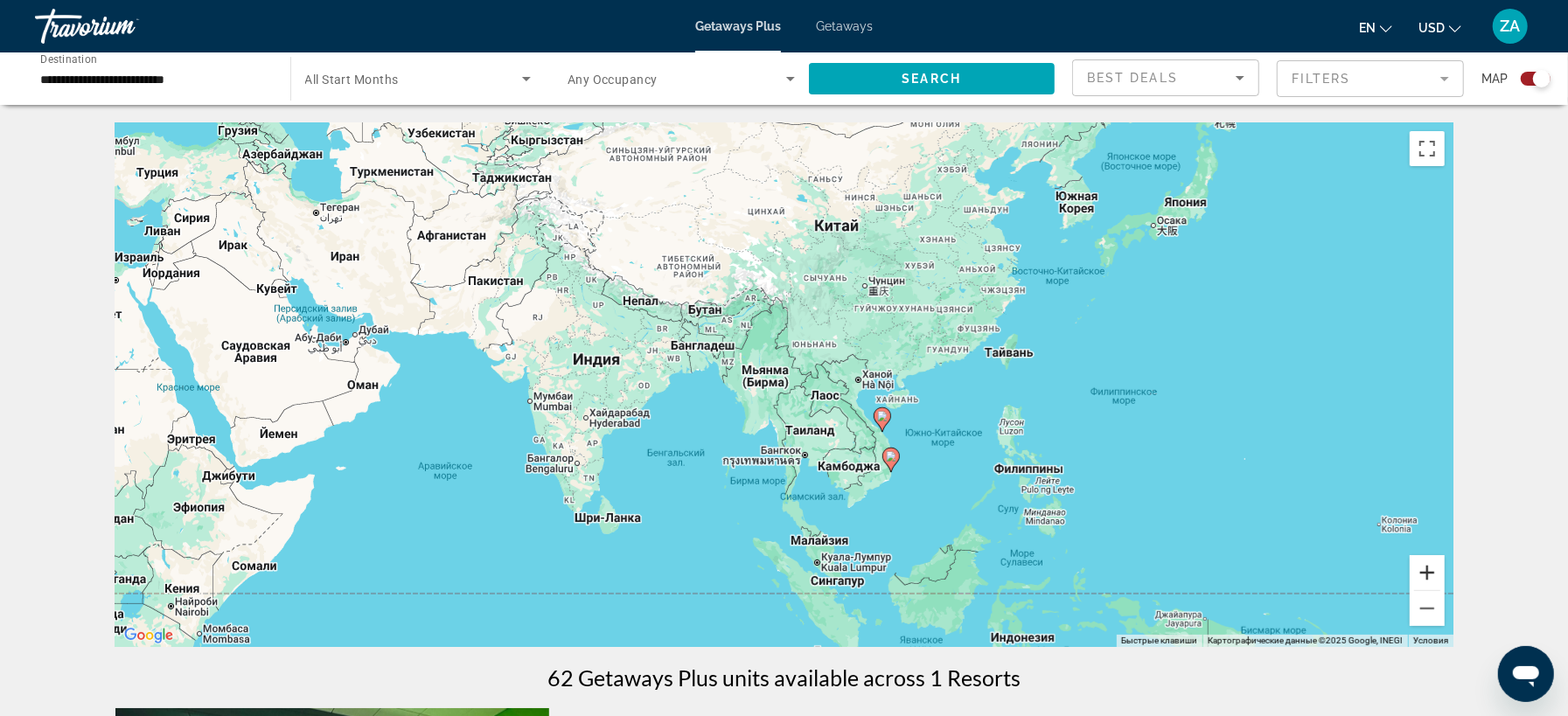
click at [1420, 574] on button "Увеличить" at bounding box center [1426, 573] width 35 height 35
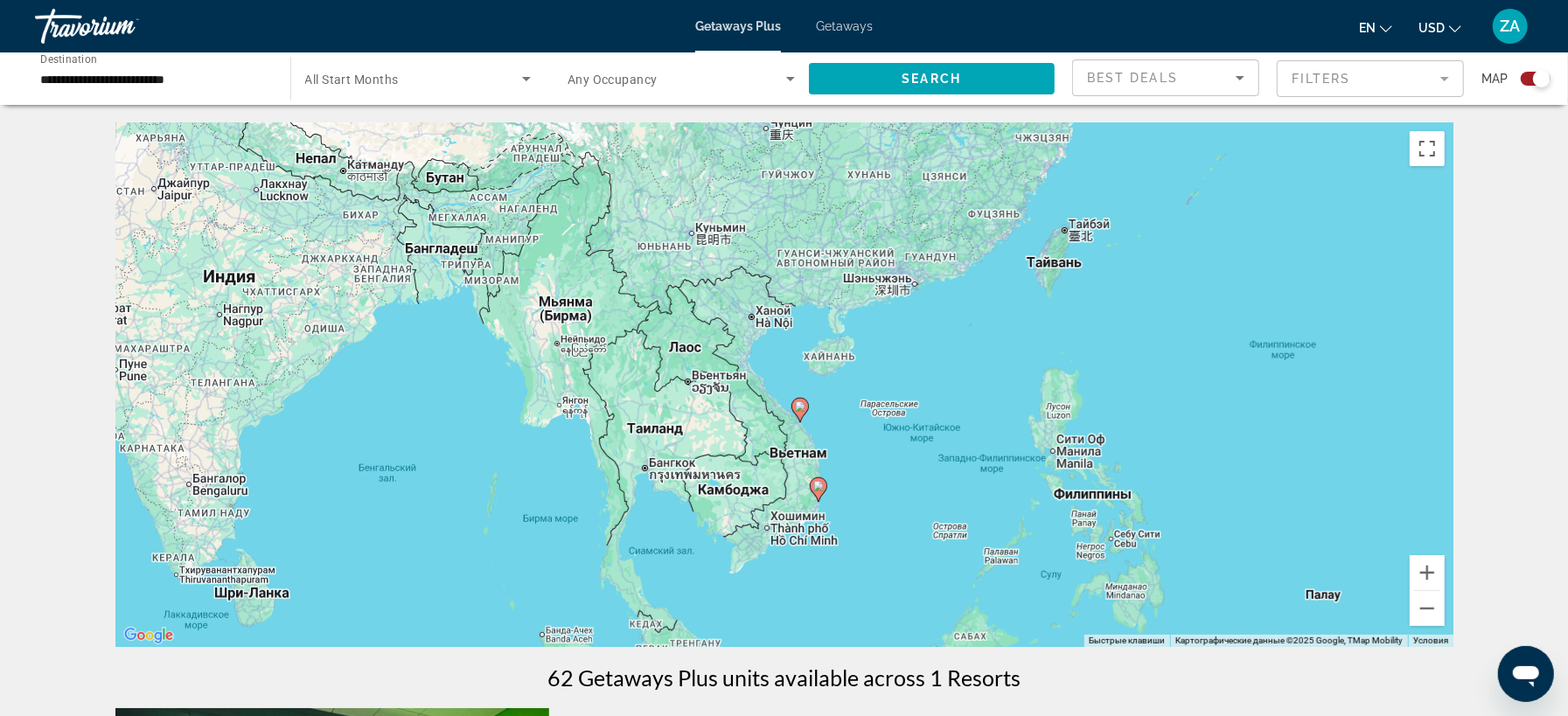
drag, startPoint x: 1193, startPoint y: 545, endPoint x: 1009, endPoint y: 486, distance: 193.2
click at [1009, 486] on div "Чтобы активировать перетаскивание с помощью клавиатуры, нажмите Alt + Ввод. Пос…" at bounding box center [784, 384] width 1338 height 525
click at [1428, 581] on button "Увеличить" at bounding box center [1426, 573] width 35 height 35
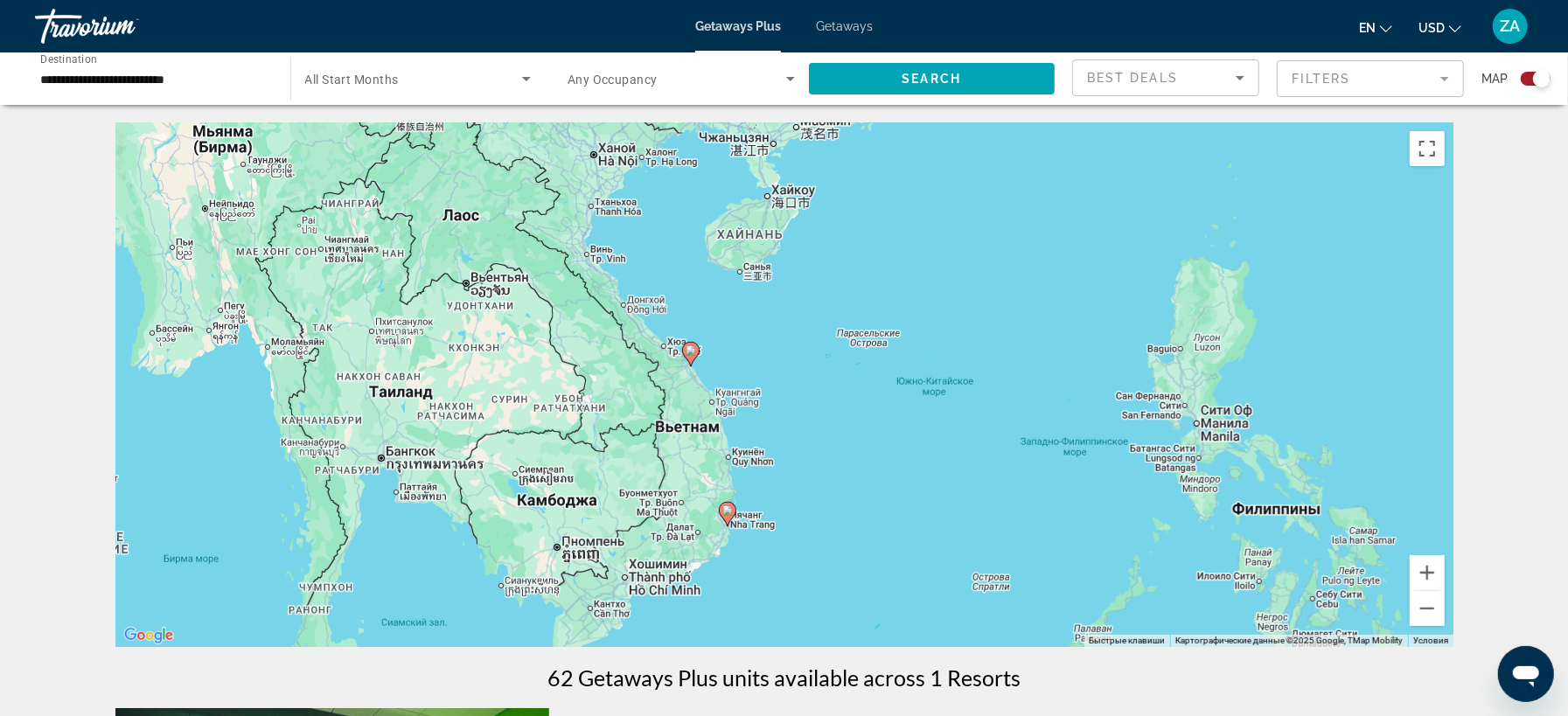
drag, startPoint x: 1052, startPoint y: 560, endPoint x: 926, endPoint y: 466, distance: 157.2
click at [926, 466] on div "Чтобы активировать перетаскивание с помощью клавиатуры, нажмите Alt + Ввод. Пос…" at bounding box center [784, 384] width 1338 height 525
click at [1430, 584] on button "Увеличить" at bounding box center [1426, 573] width 35 height 35
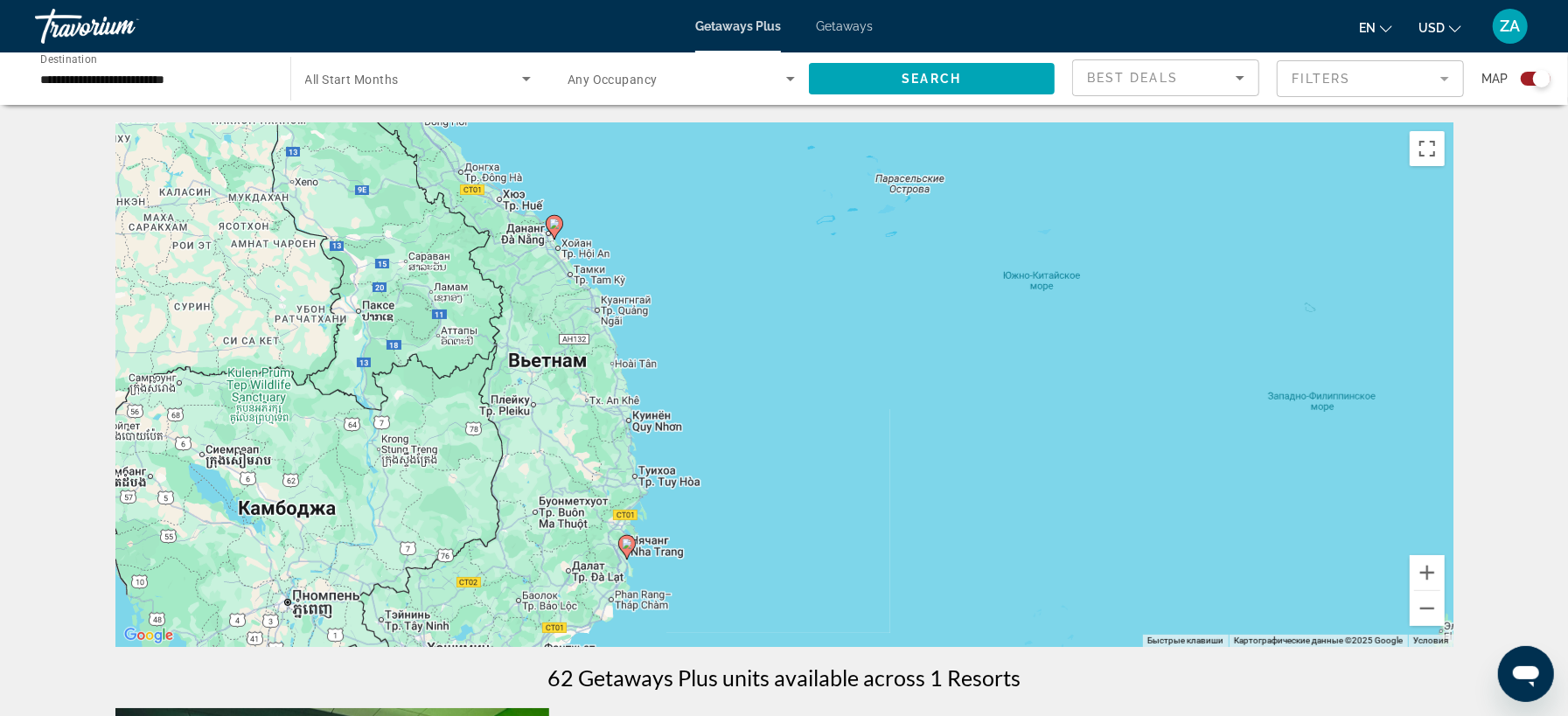
drag, startPoint x: 940, startPoint y: 568, endPoint x: 895, endPoint y: 458, distance: 118.8
click at [895, 458] on div "Чтобы активировать перетаскивание с помощью клавиатуры, нажмите Alt + Ввод. Пос…" at bounding box center [784, 384] width 1338 height 525
click at [1421, 580] on button "Увеличить" at bounding box center [1426, 573] width 35 height 35
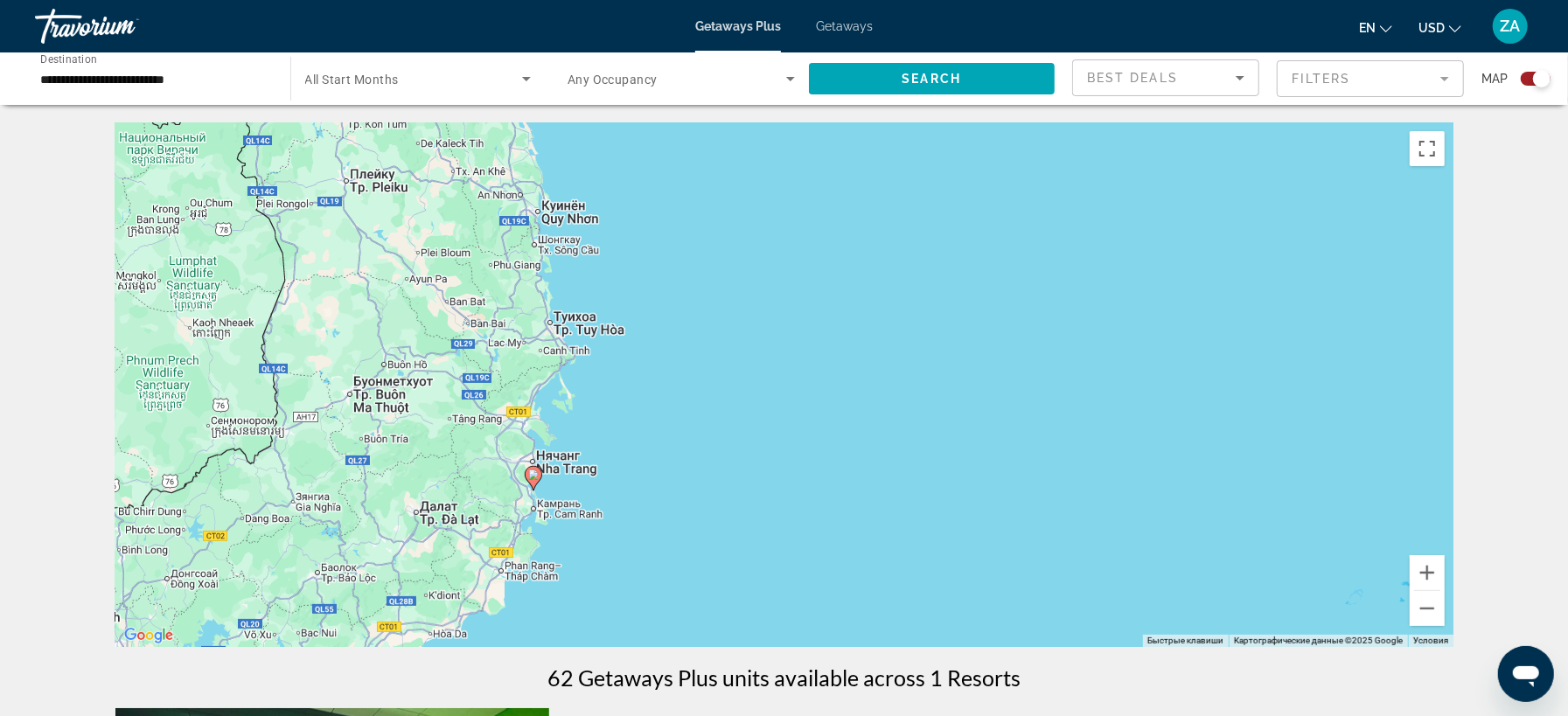
drag, startPoint x: 847, startPoint y: 578, endPoint x: 910, endPoint y: 333, distance: 253.0
click at [910, 333] on div "Чтобы активировать перетаскивание с помощью клавиатуры, нажмите Alt + Ввод. Пос…" at bounding box center [784, 384] width 1338 height 525
click at [1421, 587] on button "Увеличить" at bounding box center [1426, 573] width 35 height 35
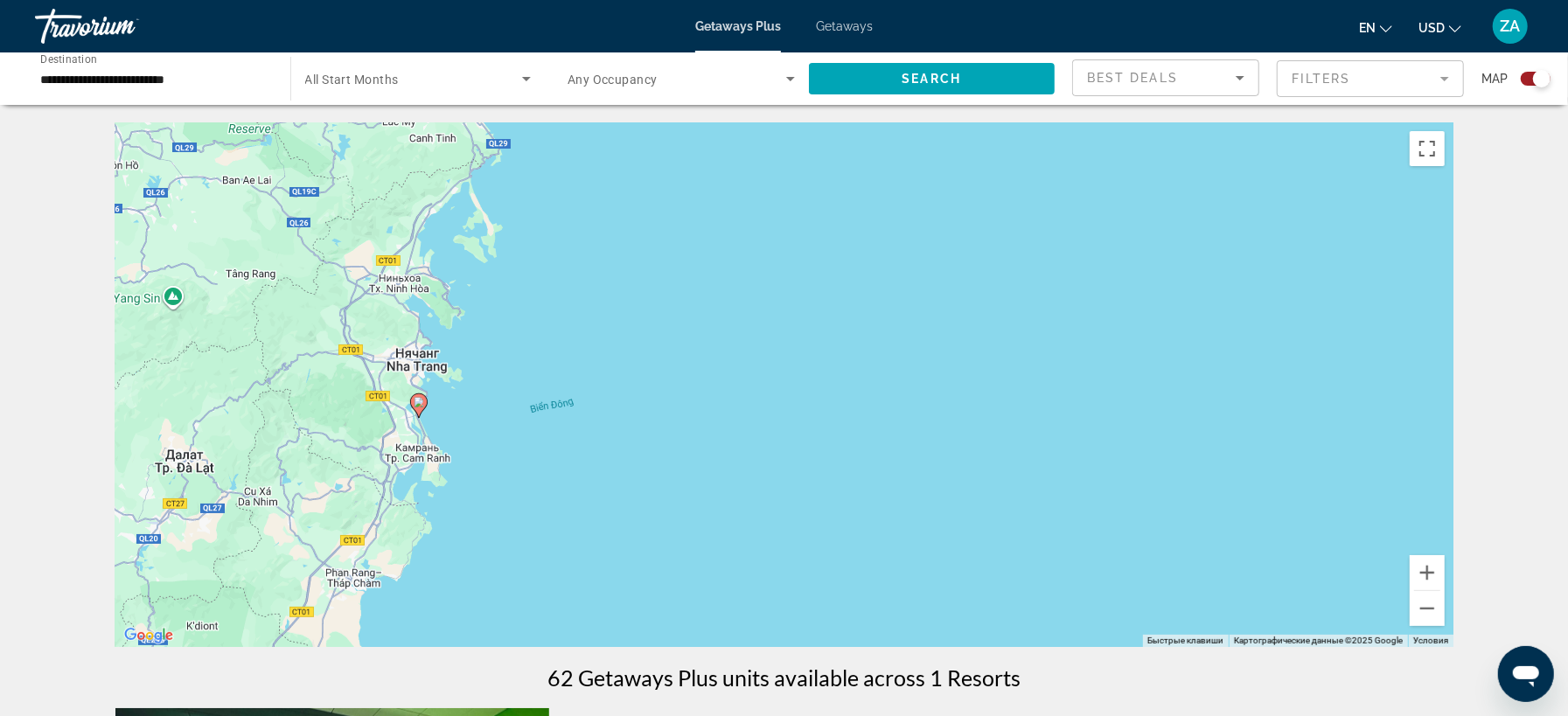
drag, startPoint x: 588, startPoint y: 576, endPoint x: 720, endPoint y: 395, distance: 224.0
click at [720, 395] on div "Чтобы активировать перетаскивание с помощью клавиатуры, нажмите Alt + Ввод. Пос…" at bounding box center [784, 384] width 1338 height 525
click at [419, 403] on image "Main content" at bounding box center [419, 401] width 11 height 11
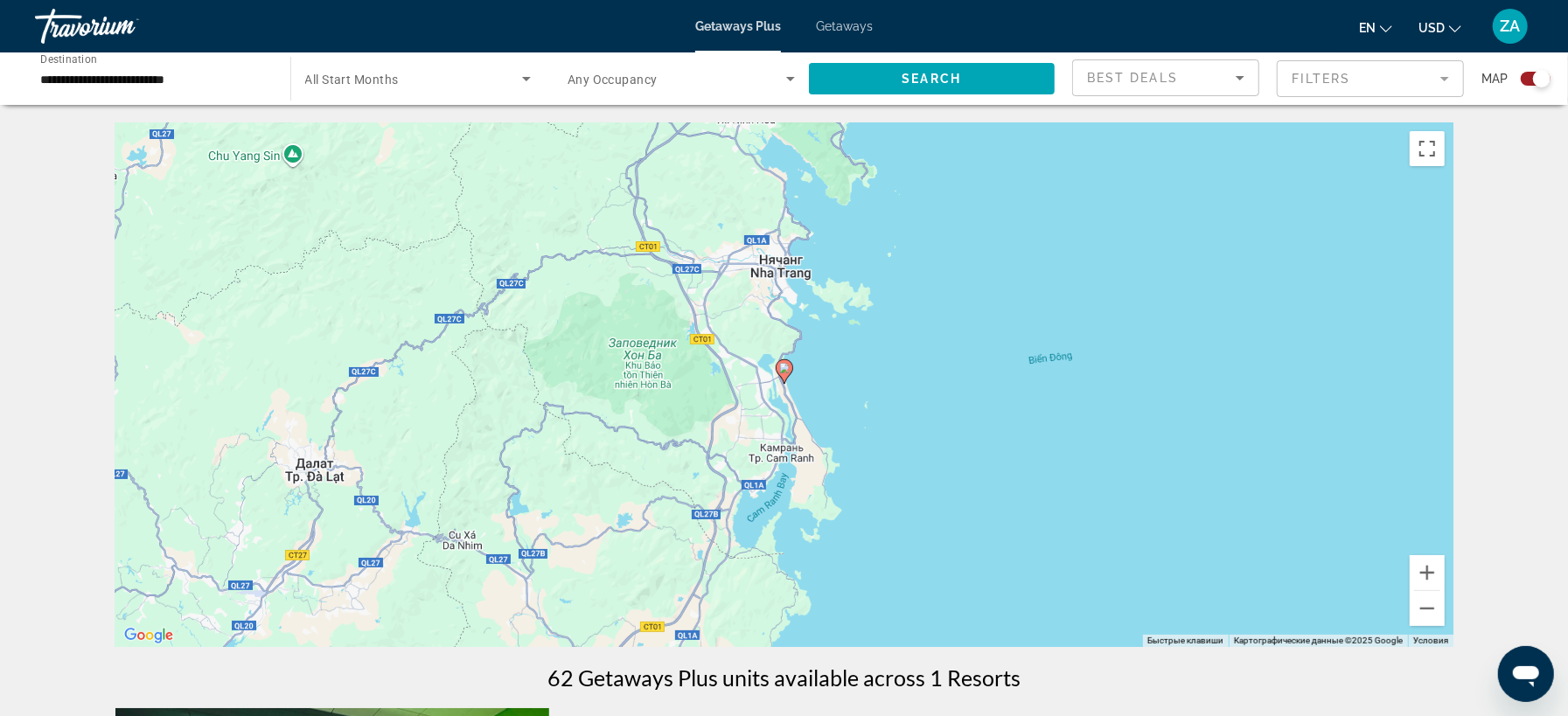
click at [784, 370] on image "Main content" at bounding box center [784, 368] width 11 height 11
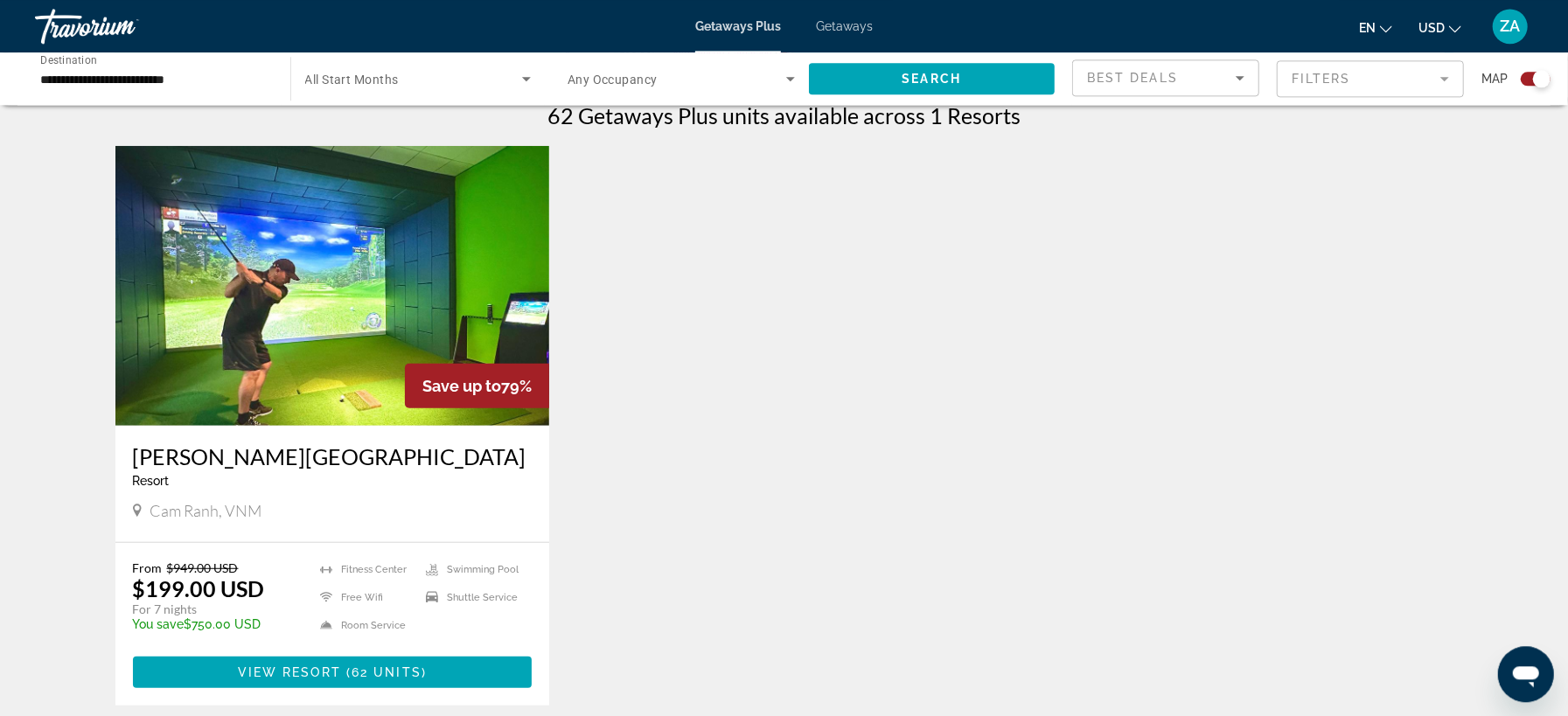
scroll to position [685, 0]
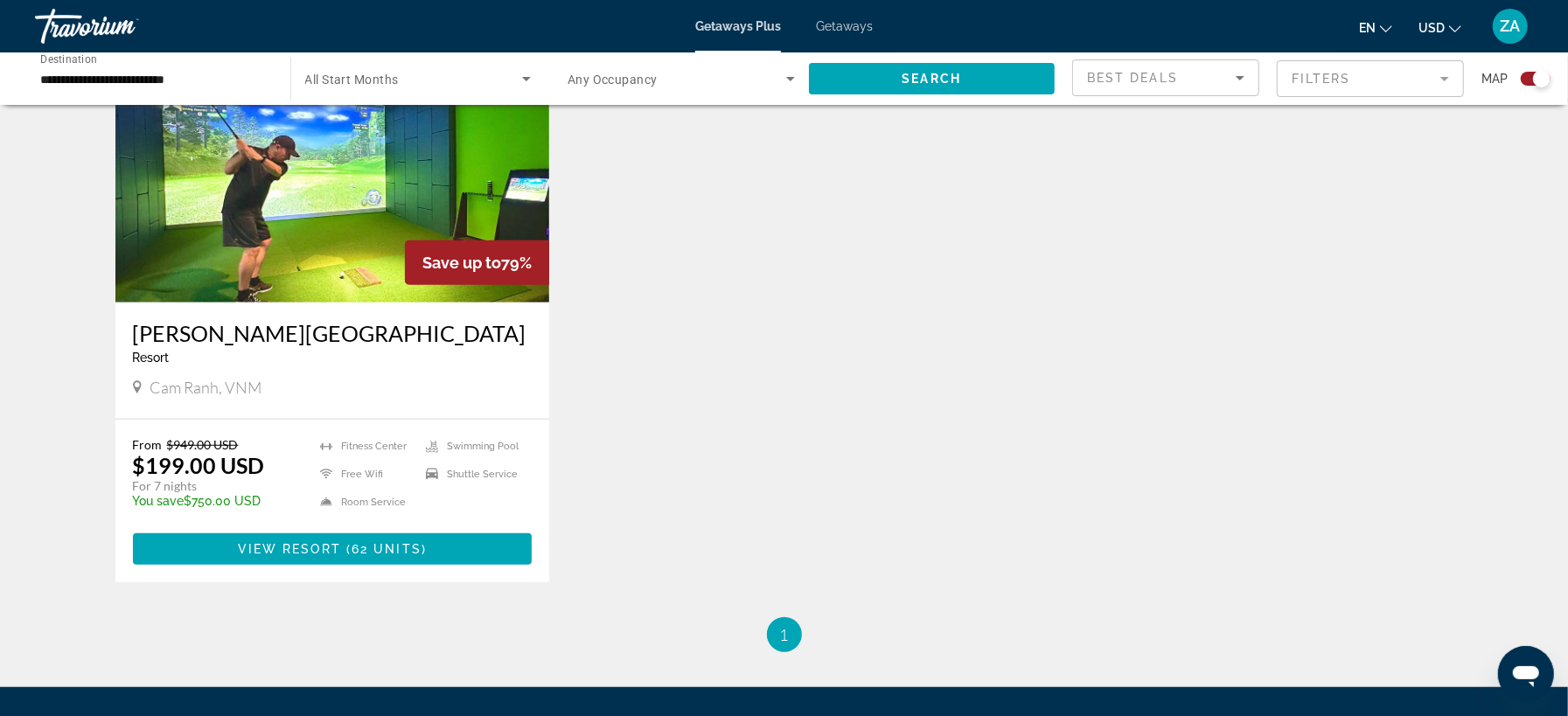
click at [415, 235] on img "Main content" at bounding box center [333, 163] width 435 height 280
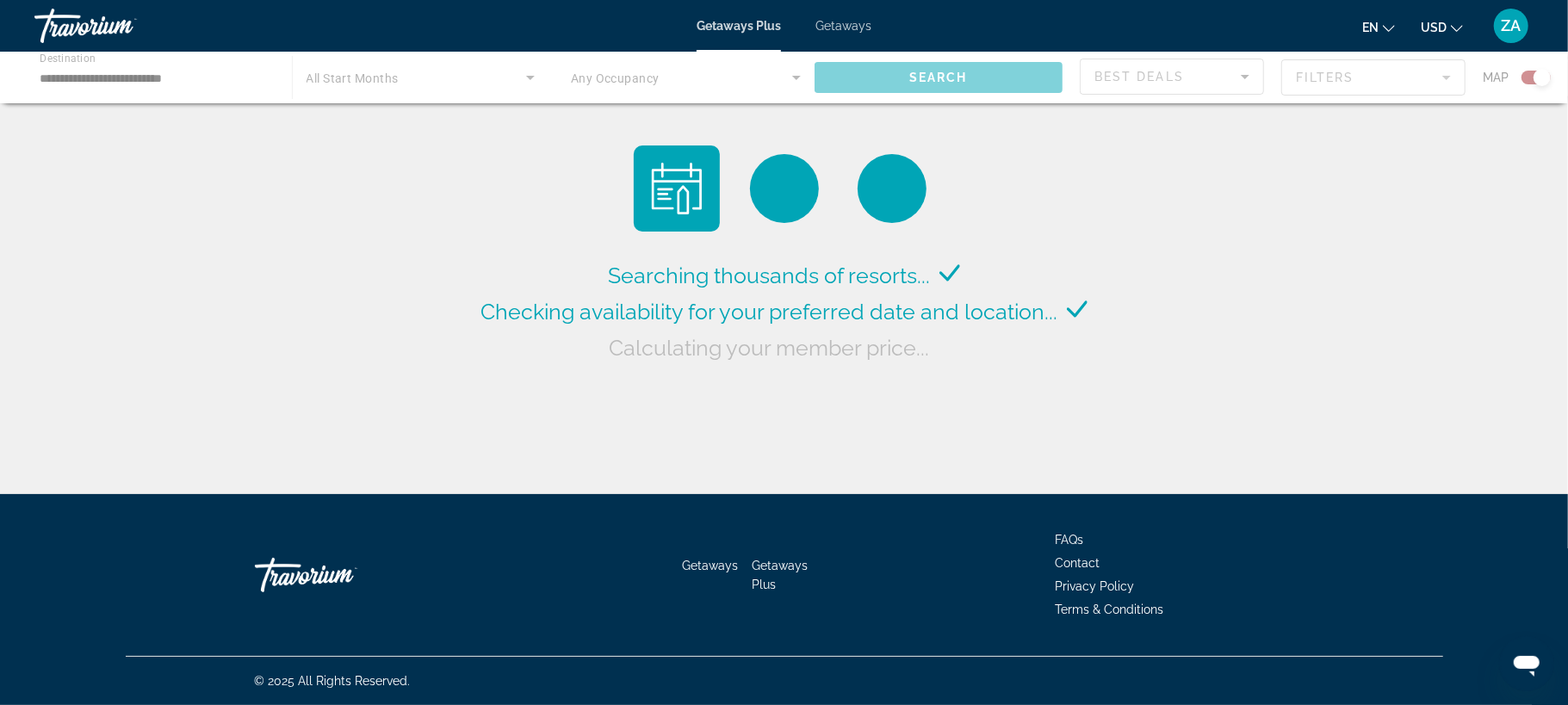
click at [138, 73] on div "Main content" at bounding box center [784, 77] width 1568 height 52
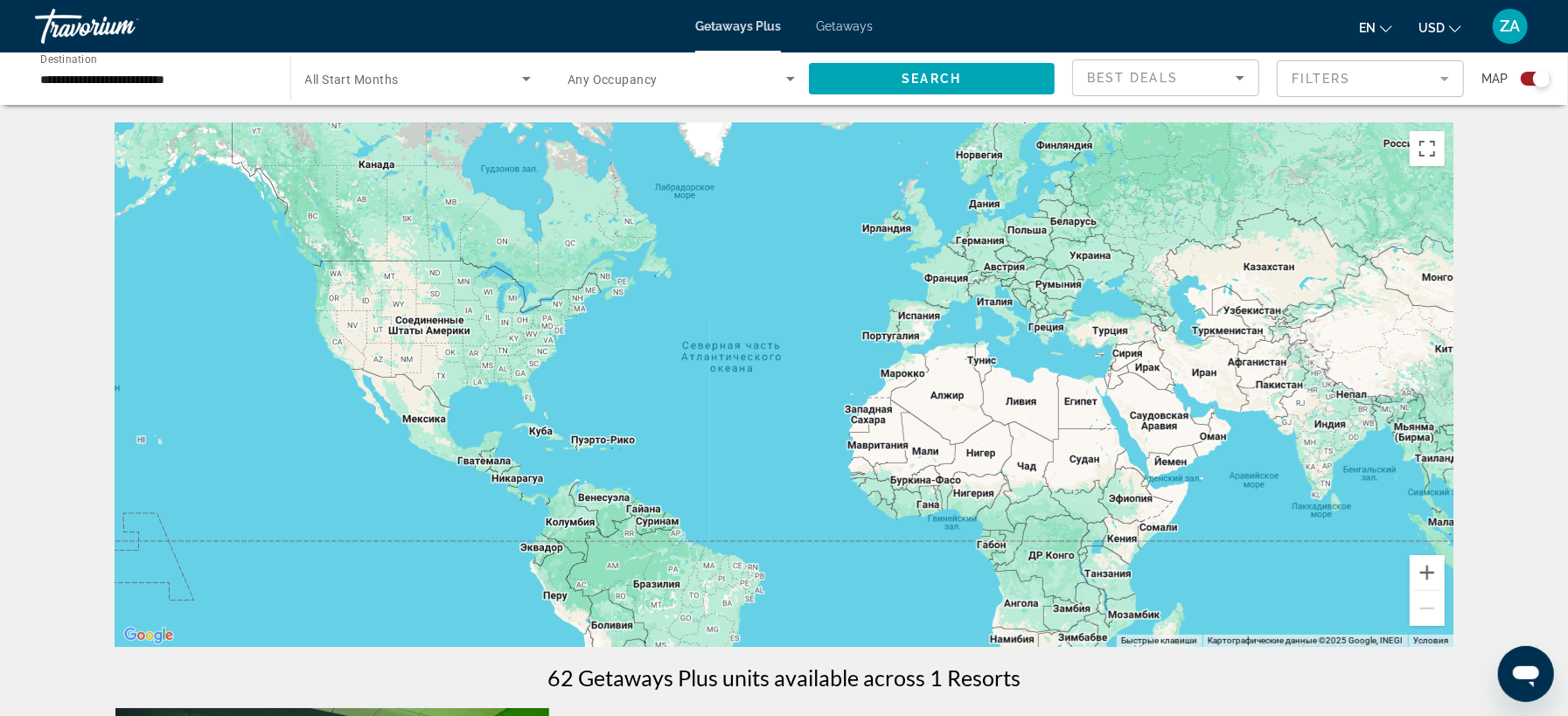
click at [234, 83] on input "**********" at bounding box center [154, 79] width 228 height 21
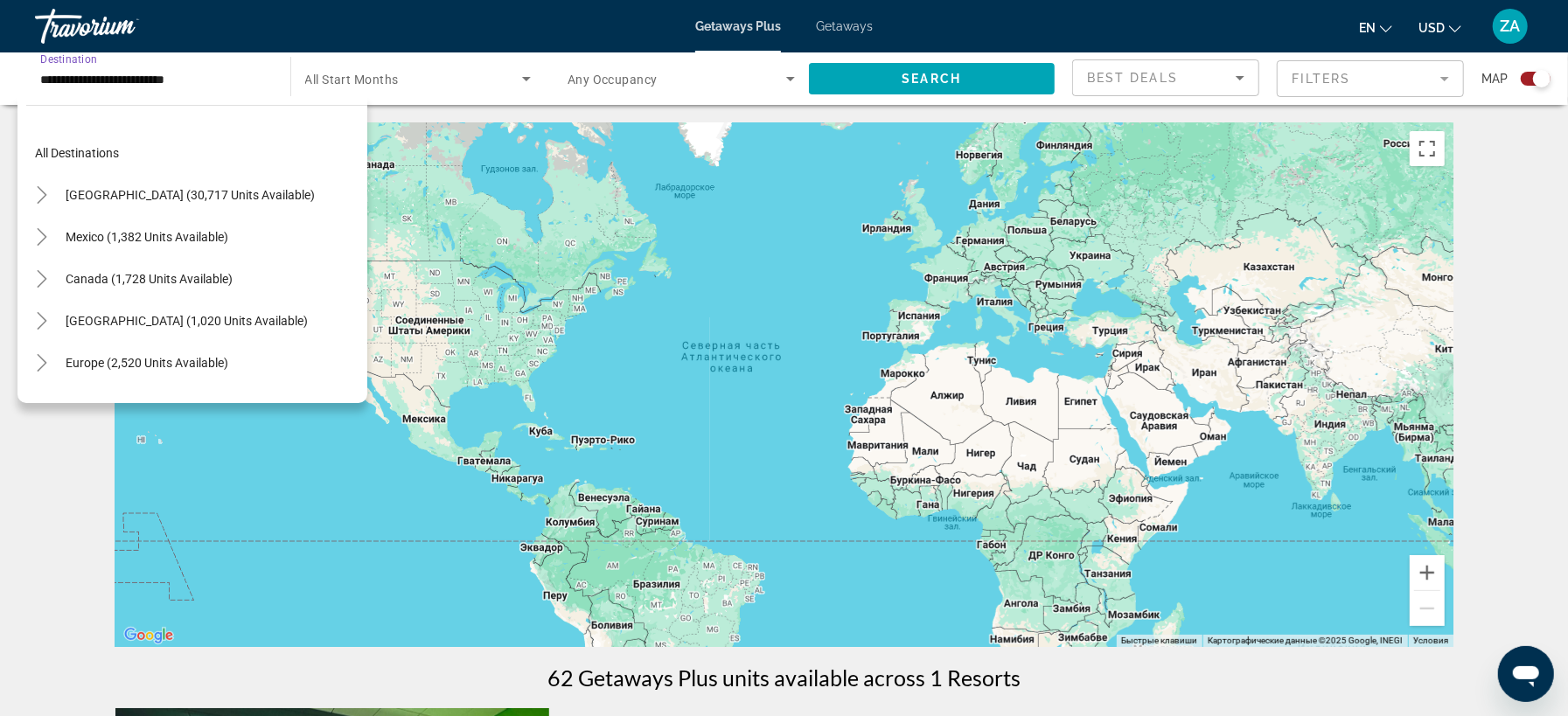
scroll to position [745, 0]
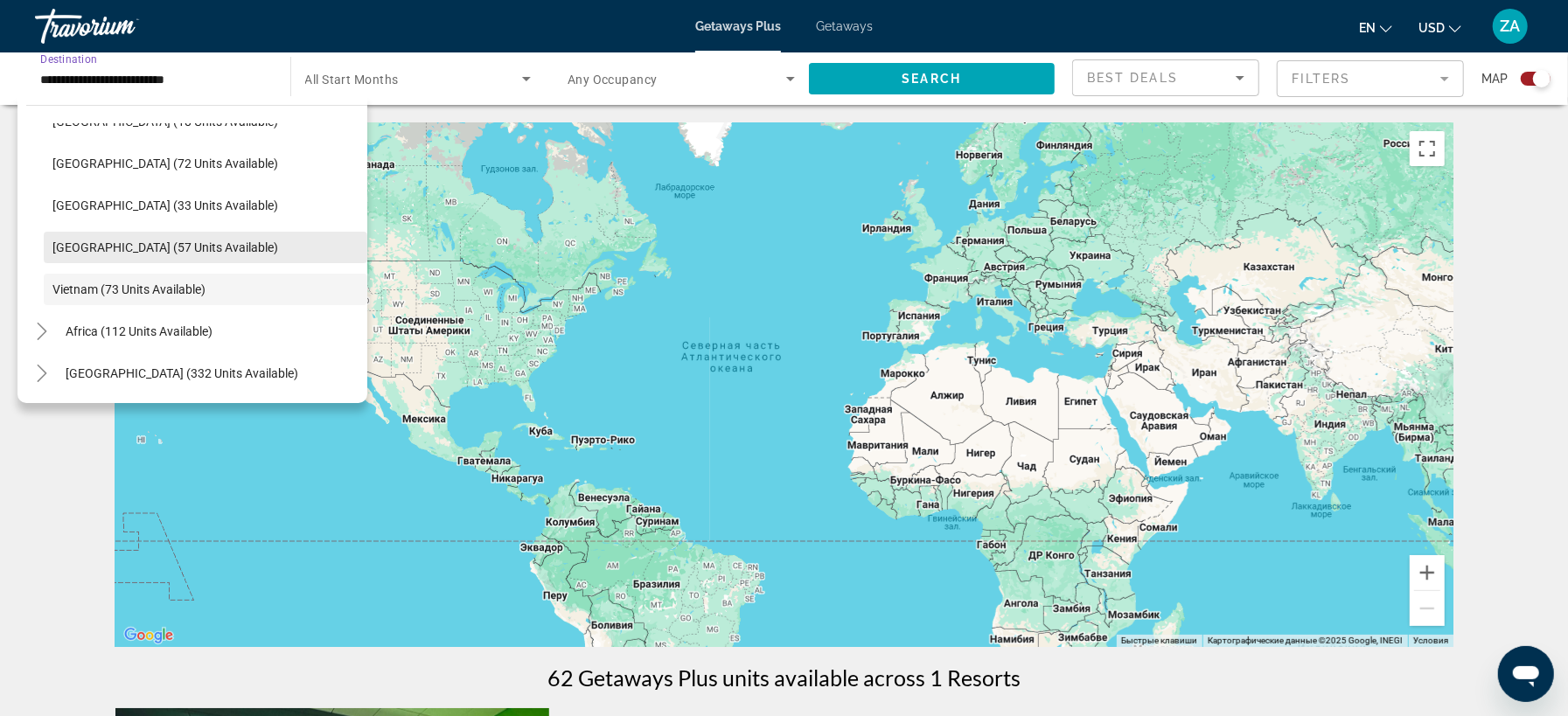
click at [164, 244] on span "Thailand (57 units available)" at bounding box center [165, 248] width 226 height 14
type input "**********"
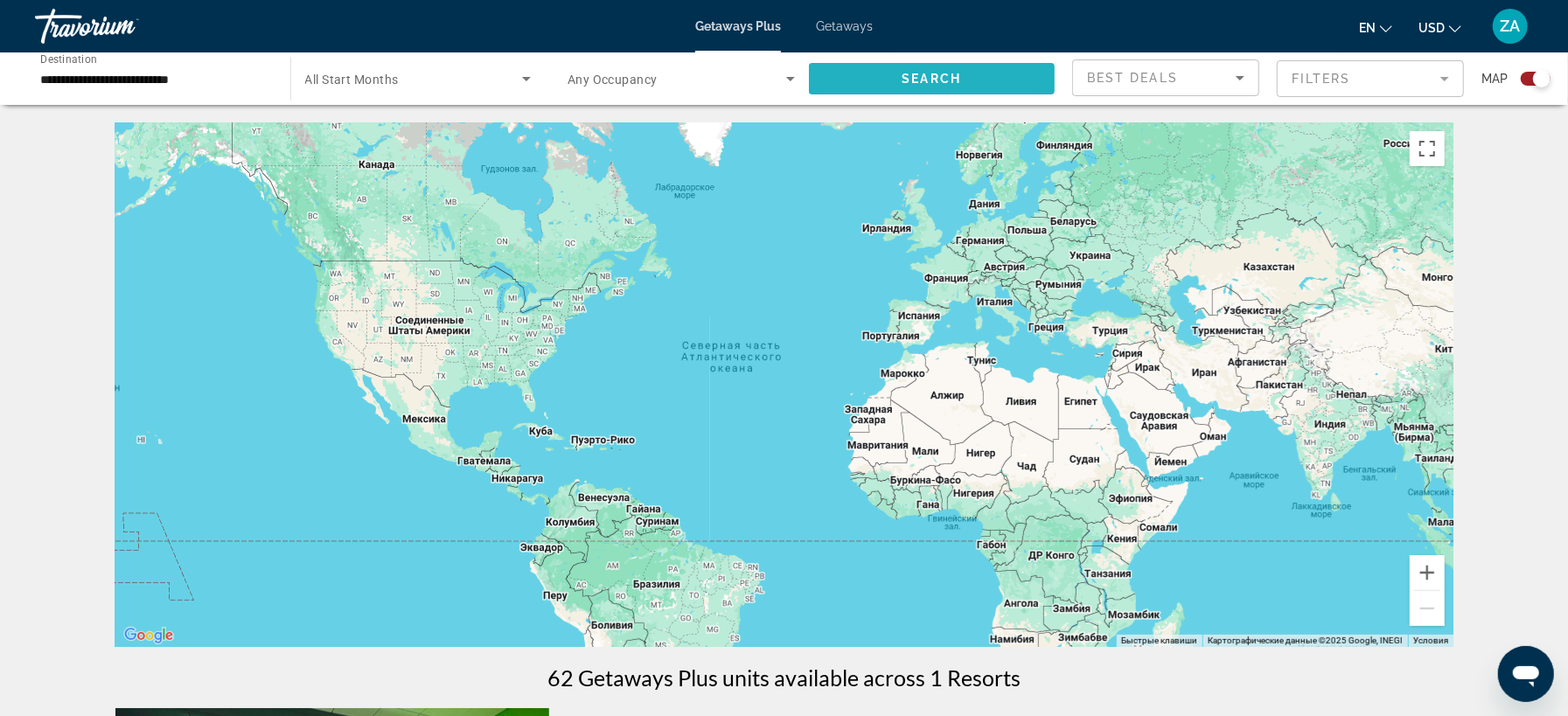
click at [955, 90] on span "Search widget" at bounding box center [932, 78] width 247 height 42
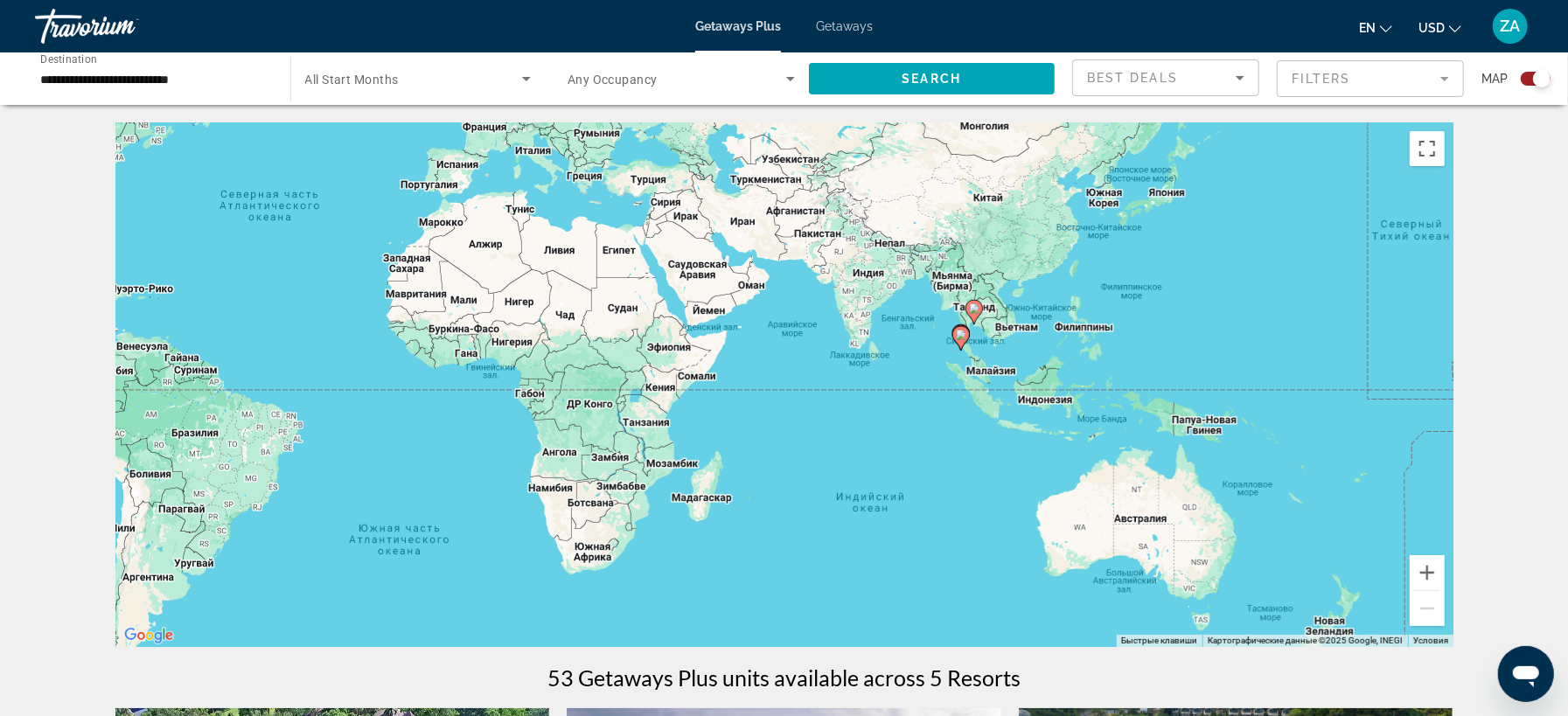
drag, startPoint x: 855, startPoint y: 514, endPoint x: 424, endPoint y: 395, distance: 447.1
click at [424, 395] on div "Чтобы активировать перетаскивание с помощью клавиатуры, нажмите Alt + Ввод. Пос…" at bounding box center [784, 384] width 1338 height 525
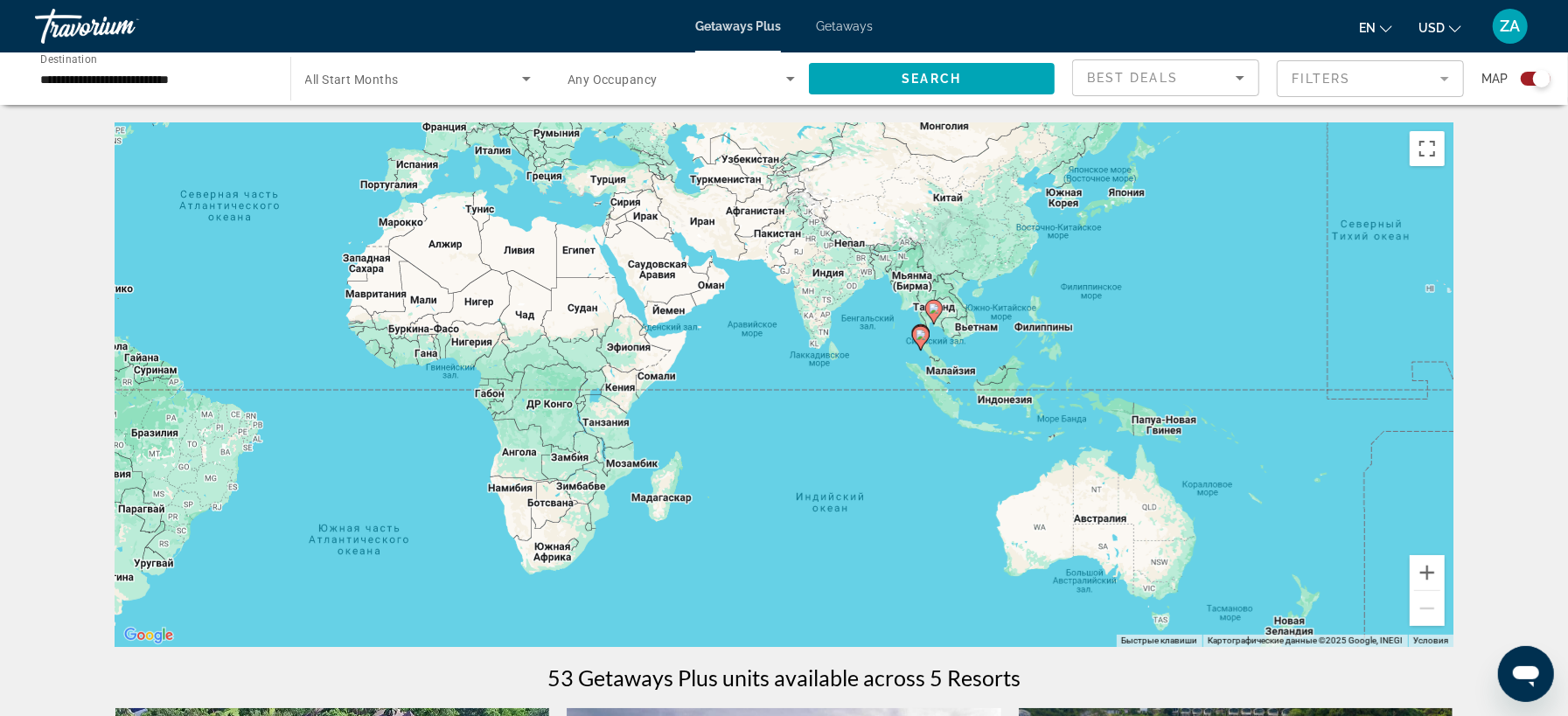
click at [992, 384] on div "Чтобы активировать перетаскивание с помощью клавиатуры, нажмите Alt + Ввод. Пос…" at bounding box center [784, 384] width 1338 height 525
click at [1437, 577] on button "Увеличить" at bounding box center [1426, 573] width 35 height 35
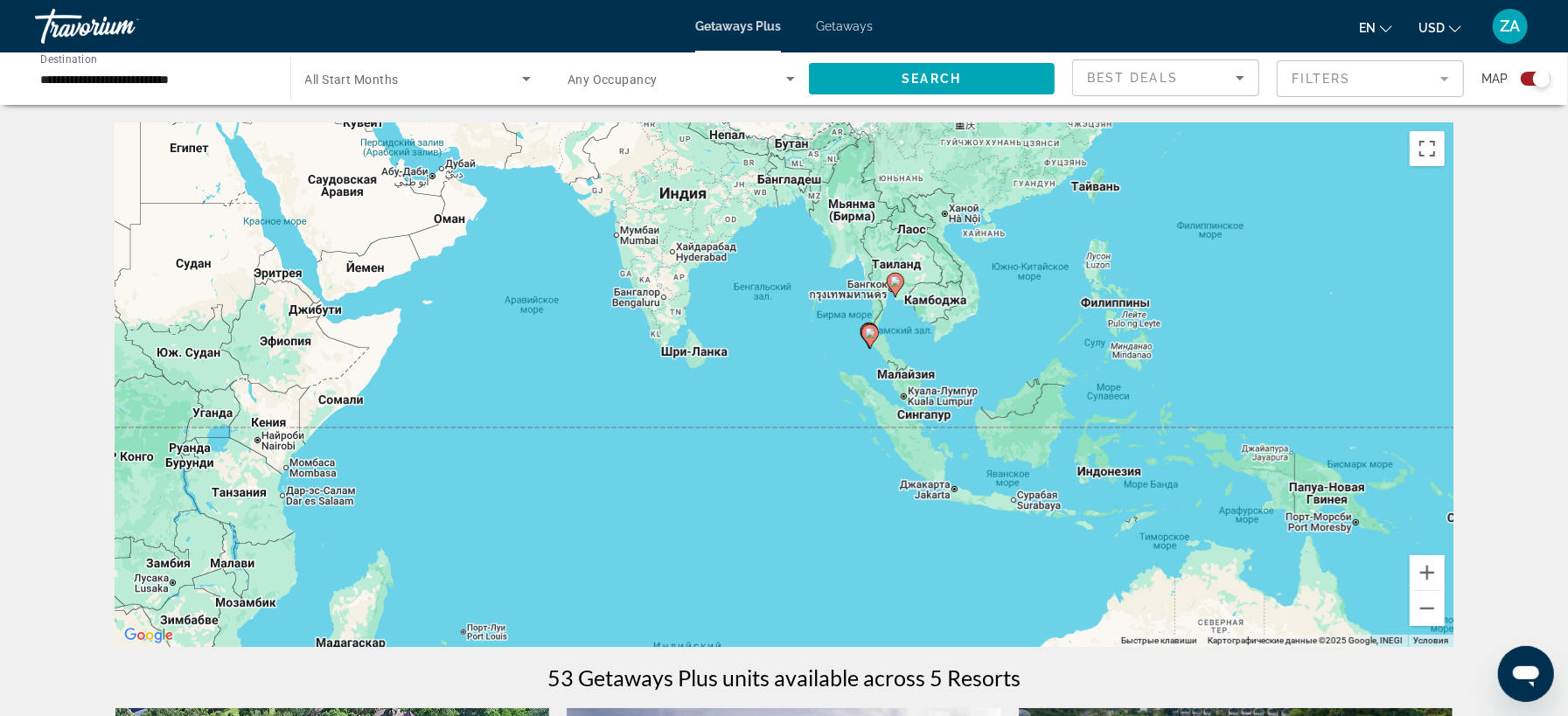
drag, startPoint x: 1184, startPoint y: 473, endPoint x: 829, endPoint y: 521, distance: 358.2
click at [829, 521] on div "Чтобы активировать перетаскивание с помощью клавиатуры, нажмите Alt + Ввод. Пос…" at bounding box center [784, 384] width 1338 height 525
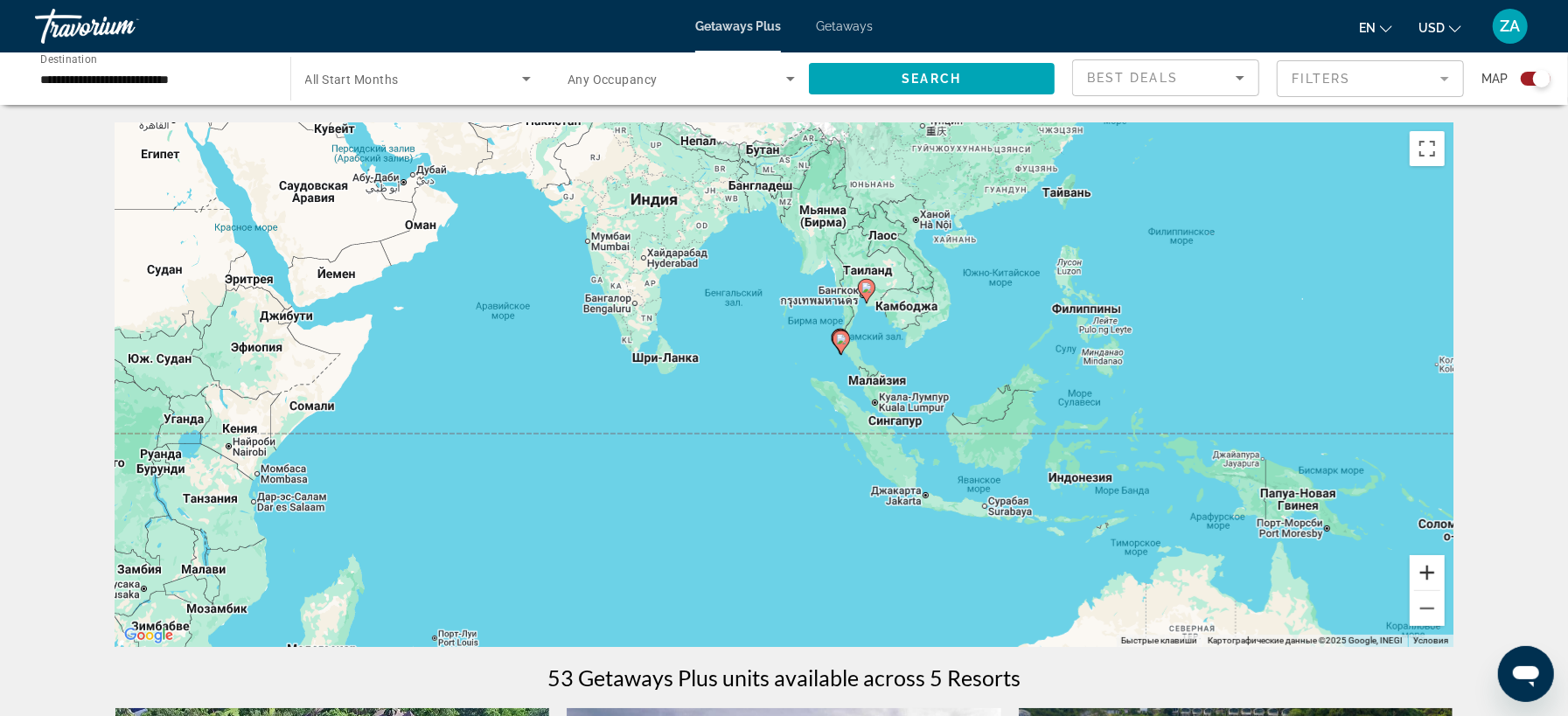
click at [1427, 573] on button "Увеличить" at bounding box center [1426, 573] width 35 height 35
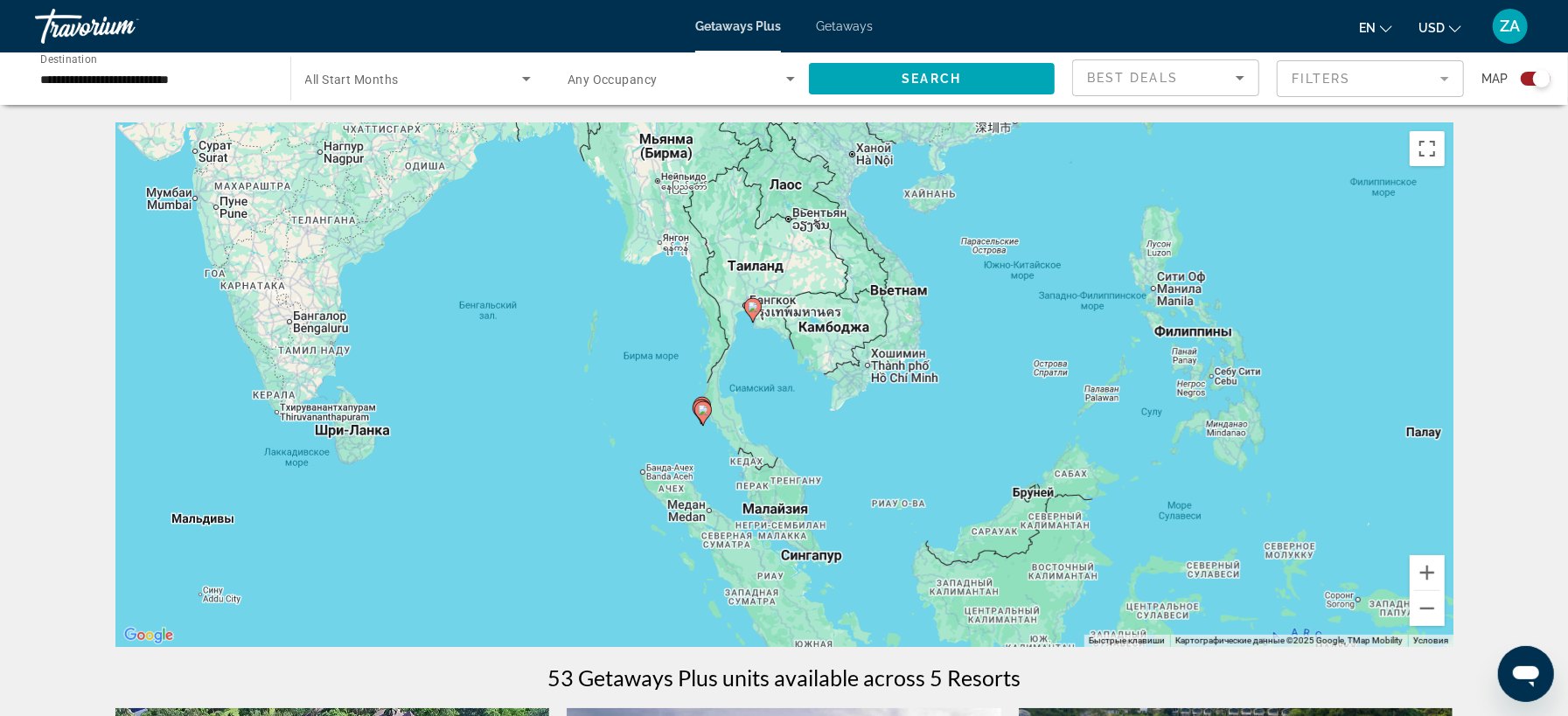
drag, startPoint x: 1117, startPoint y: 416, endPoint x: 938, endPoint y: 508, distance: 201.3
click at [938, 508] on div "Чтобы активировать перетаскивание с помощью клавиатуры, нажмите Alt + Ввод. Пос…" at bounding box center [784, 384] width 1338 height 525
click at [1427, 575] on button "Увеличить" at bounding box center [1426, 573] width 35 height 35
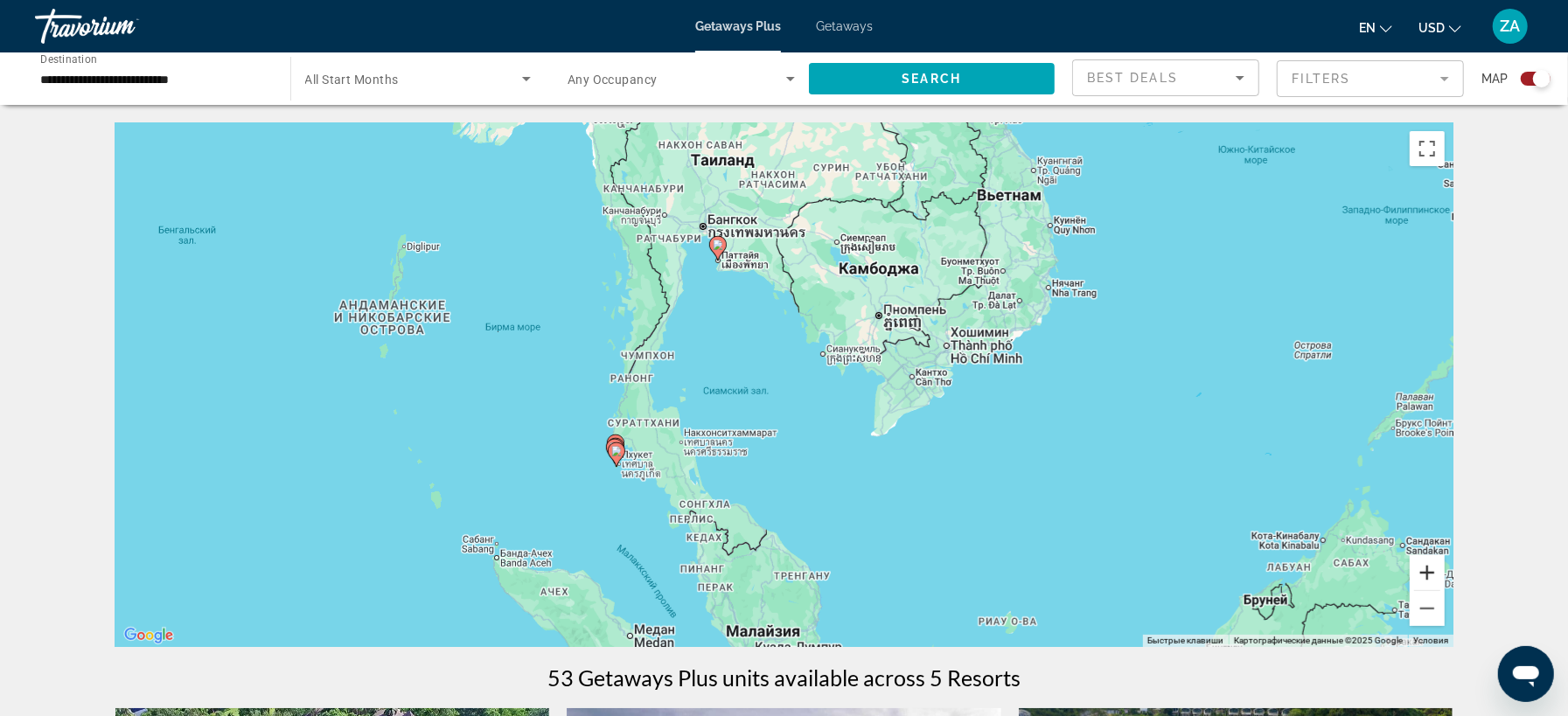
click at [1427, 575] on button "Увеличить" at bounding box center [1426, 573] width 35 height 35
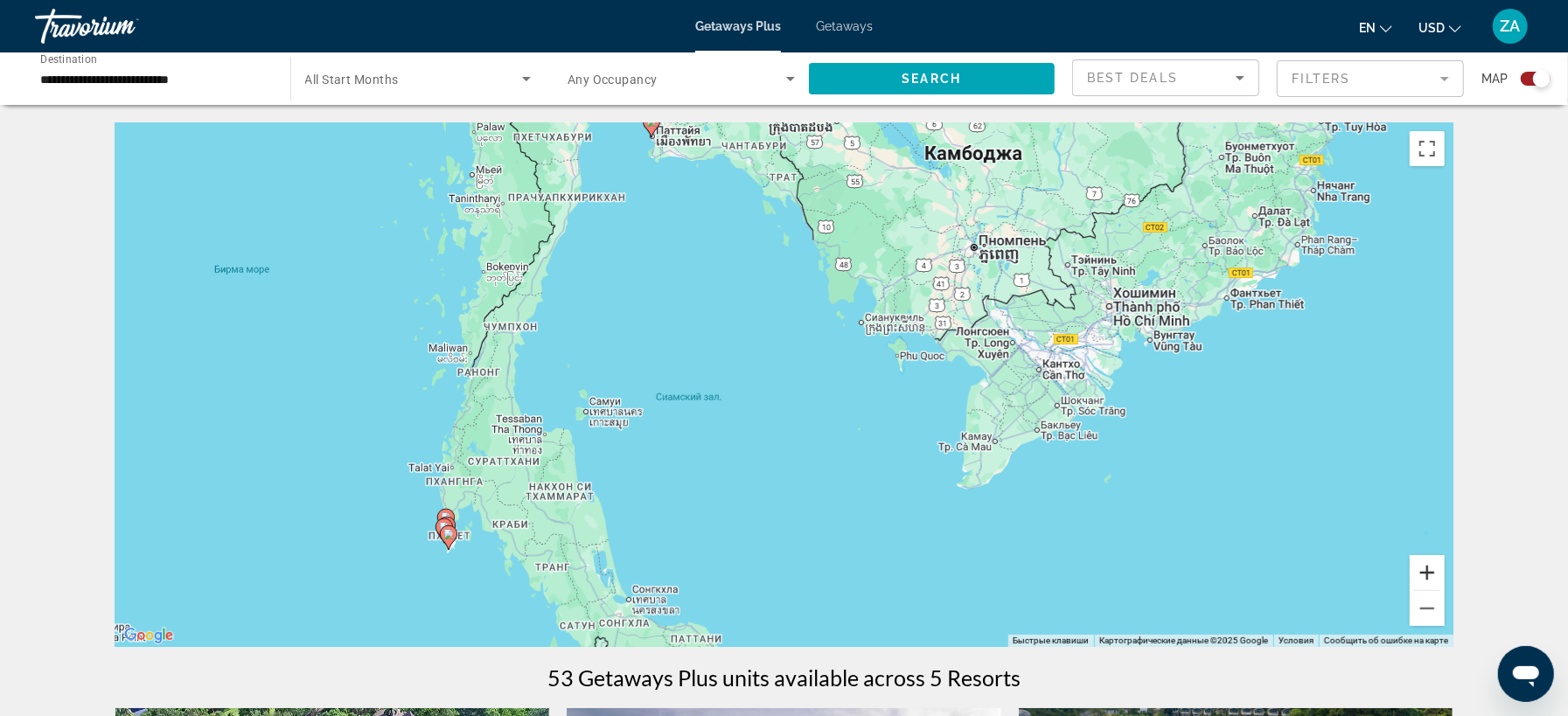
click at [1420, 584] on button "Увеличить" at bounding box center [1426, 573] width 35 height 35
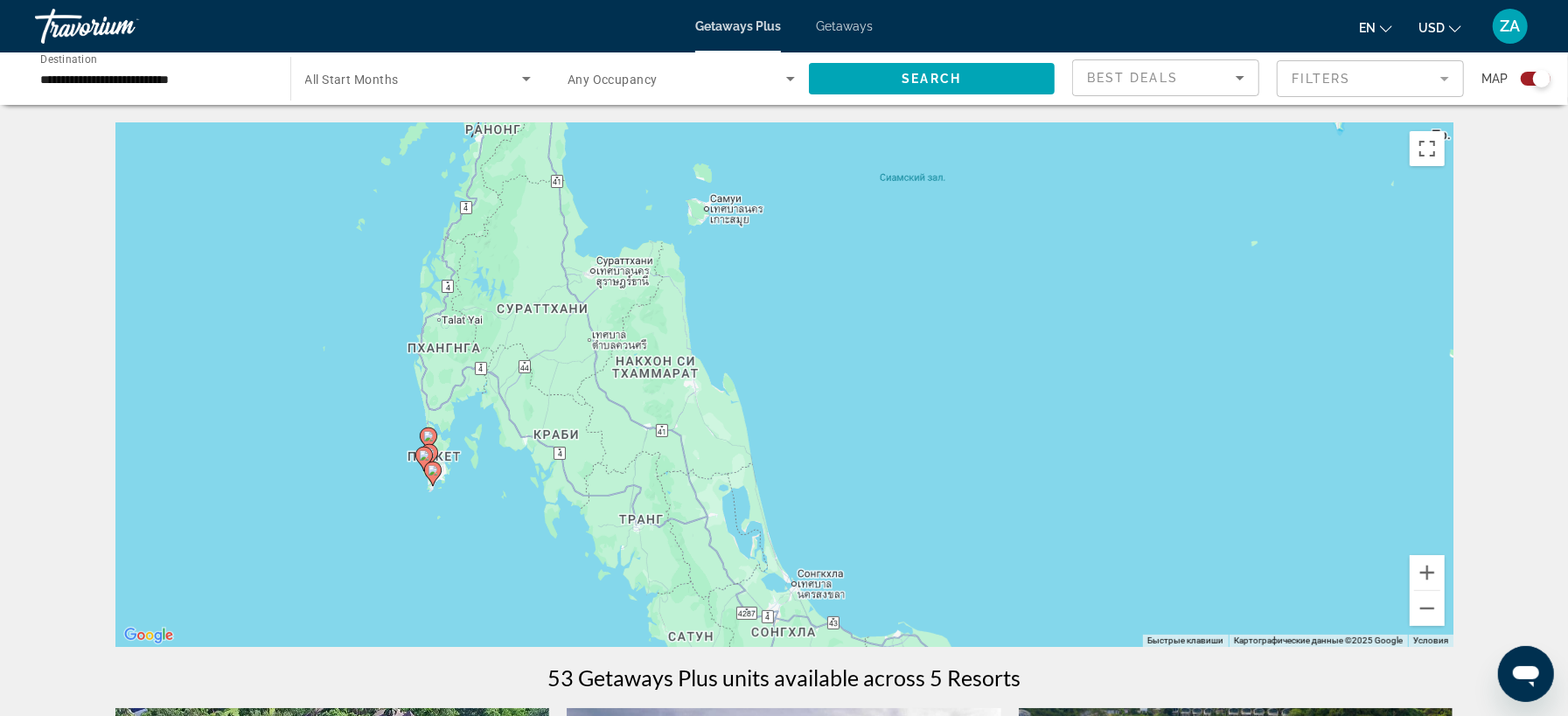
drag, startPoint x: 575, startPoint y: 562, endPoint x: 895, endPoint y: 339, distance: 390.0
click at [895, 339] on div "Чтобы активировать перетаскивание с помощью клавиатуры, нажмите Alt + Ввод. Пос…" at bounding box center [784, 384] width 1338 height 525
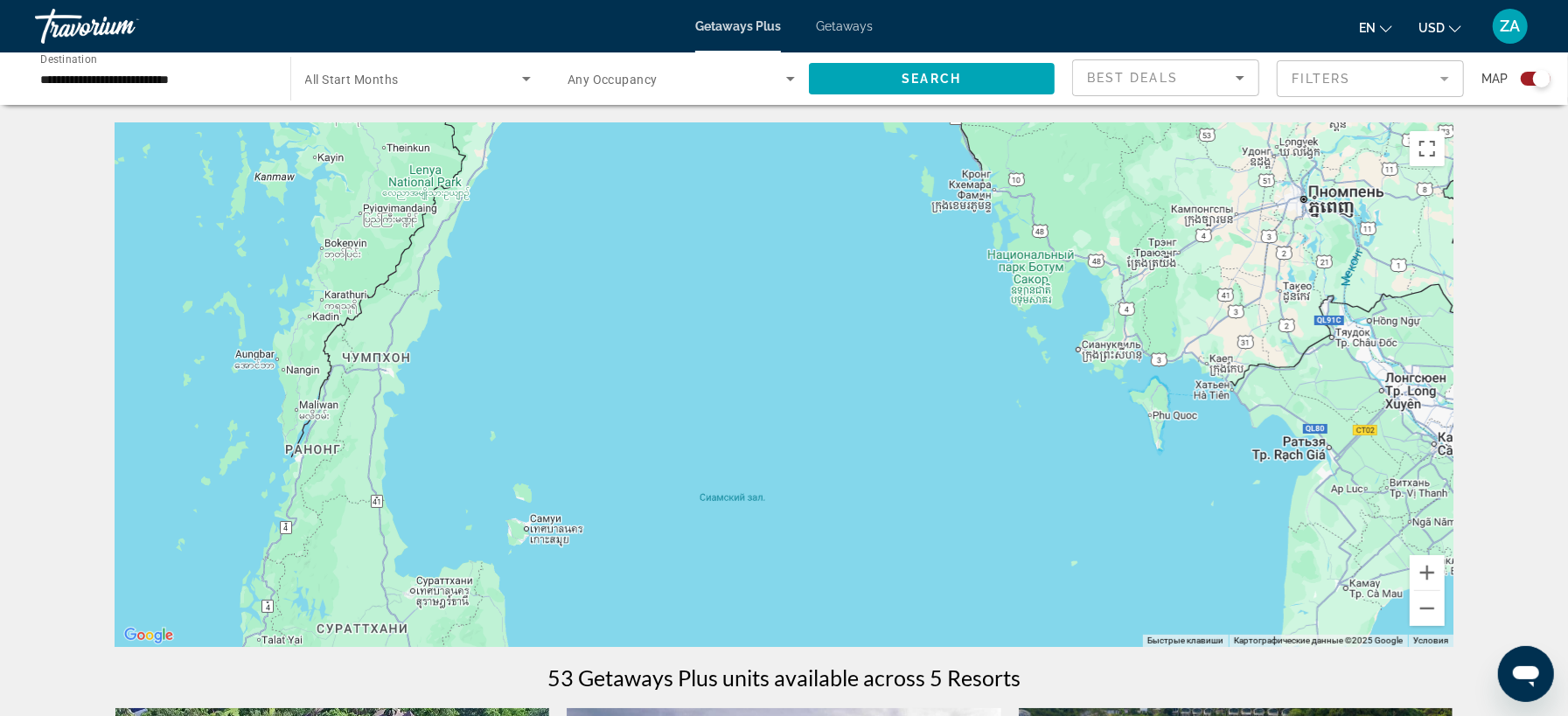
drag, startPoint x: 907, startPoint y: 332, endPoint x: 725, endPoint y: 651, distance: 367.3
click at [725, 647] on div "Чтобы активировать перетаскивание с помощью клавиатуры, нажмите Alt + Ввод. Пос…" at bounding box center [784, 384] width 1338 height 525
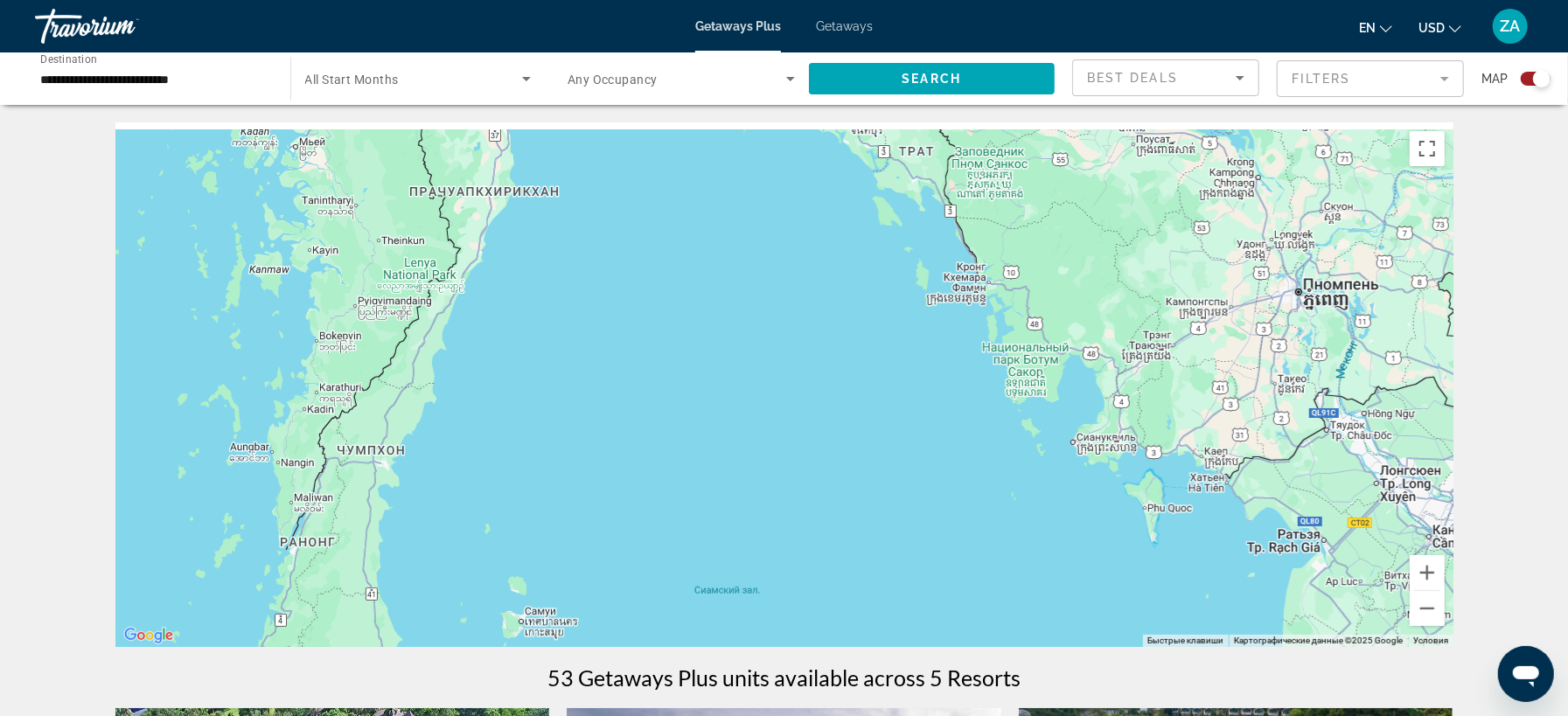
drag, startPoint x: 741, startPoint y: 402, endPoint x: 750, endPoint y: 674, distance: 272.1
click at [750, 647] on div "Main content" at bounding box center [784, 384] width 1338 height 525
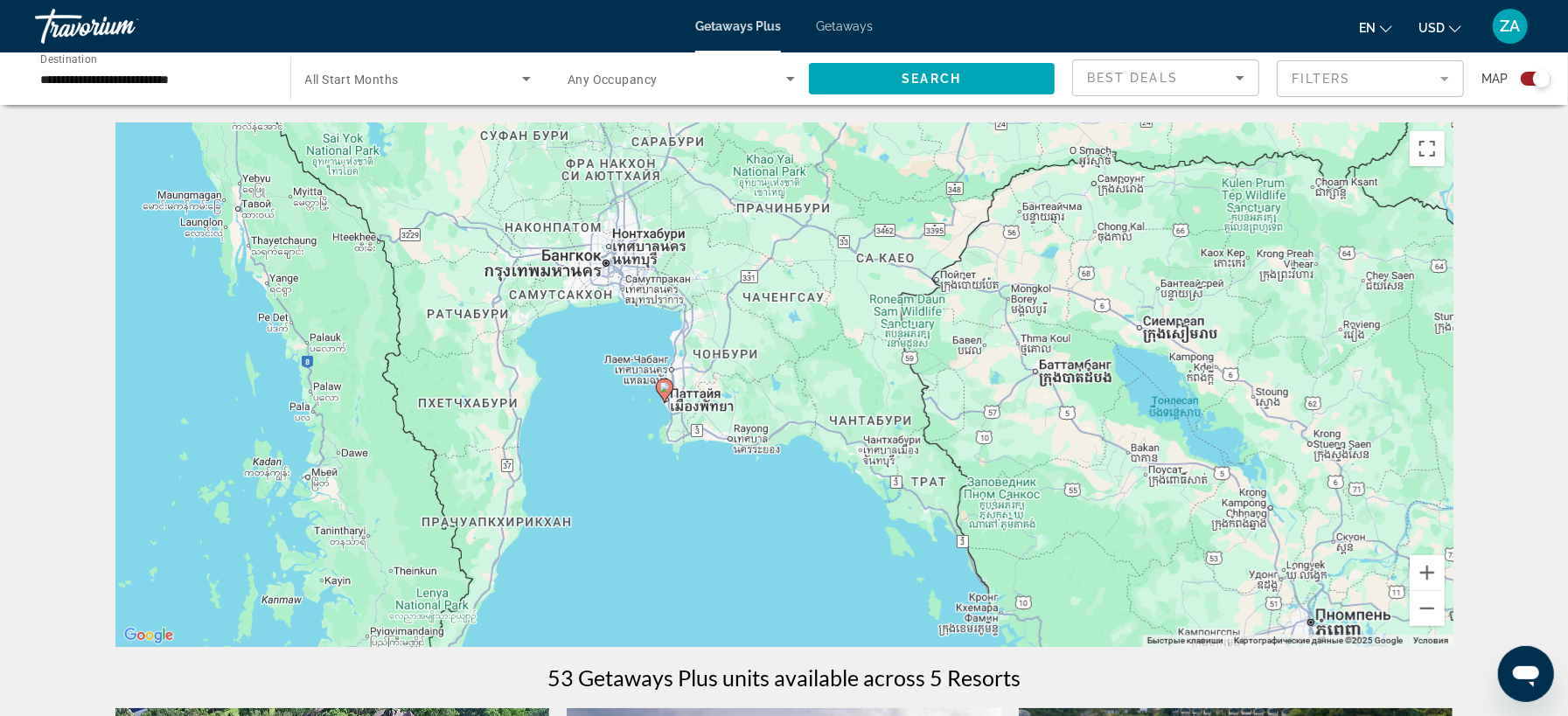
drag, startPoint x: 741, startPoint y: 440, endPoint x: 735, endPoint y: 549, distance: 109.2
click at [735, 549] on div "Чтобы активировать перетаскивание с помощью клавиатуры, нажмите Alt + Ввод. Пос…" at bounding box center [784, 384] width 1338 height 525
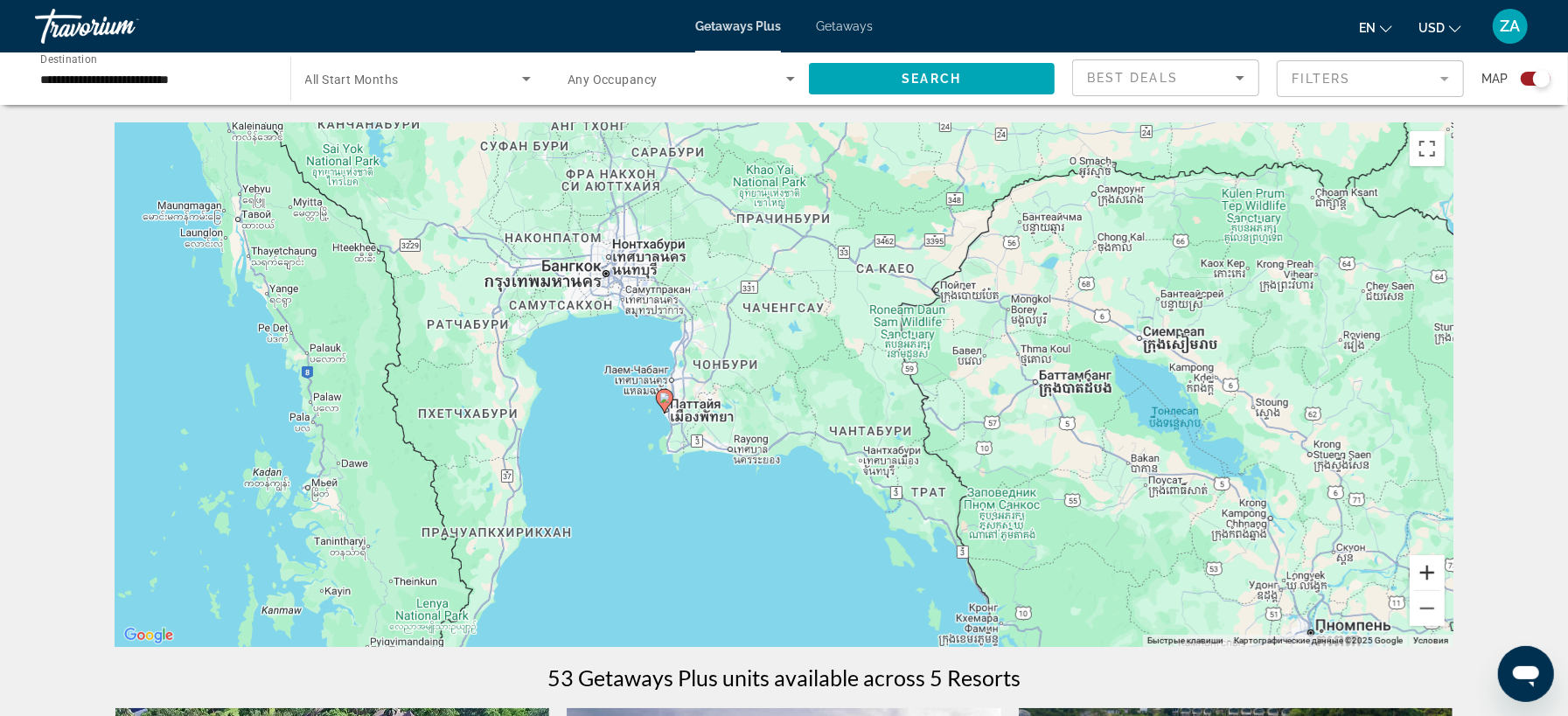
click at [1435, 573] on button "Увеличить" at bounding box center [1426, 573] width 35 height 35
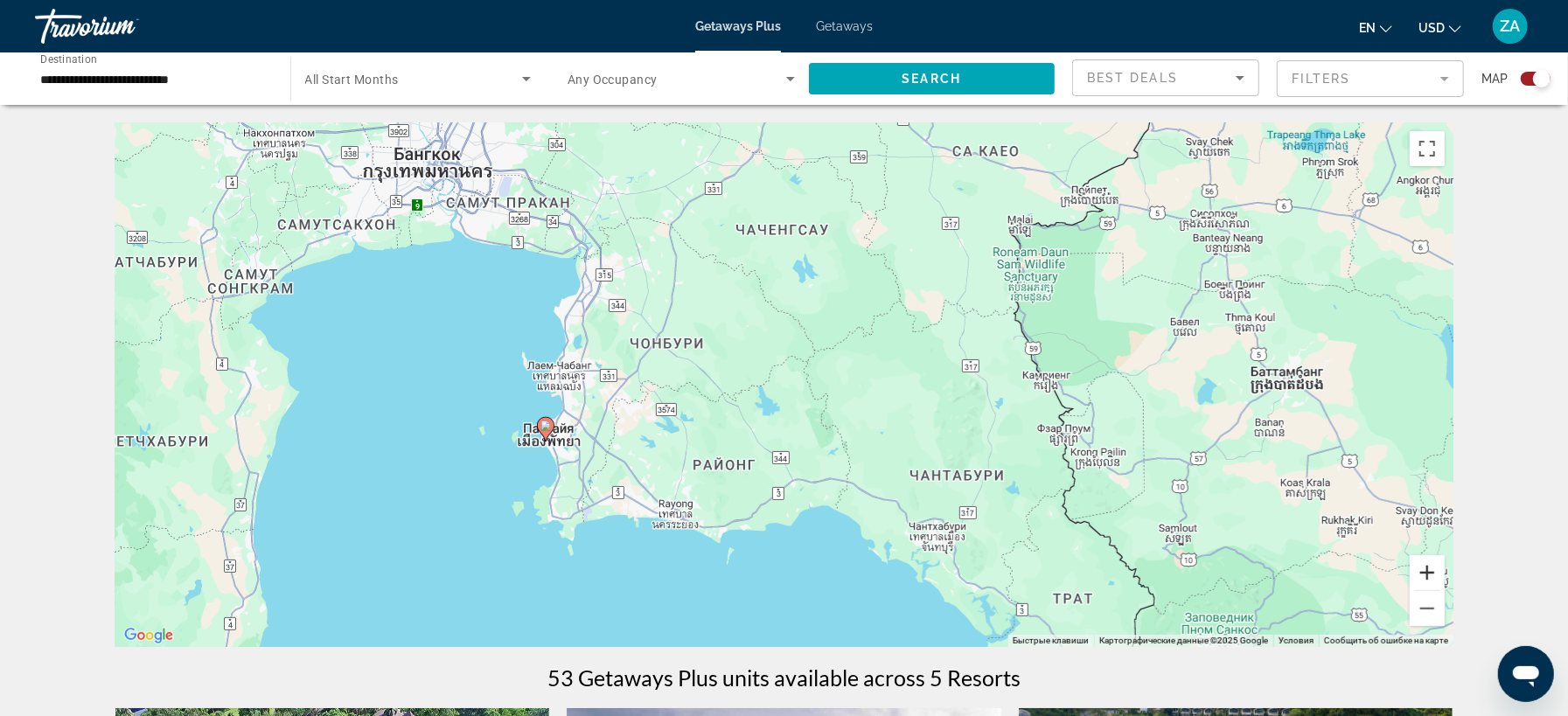
click at [1434, 573] on button "Увеличить" at bounding box center [1426, 573] width 35 height 35
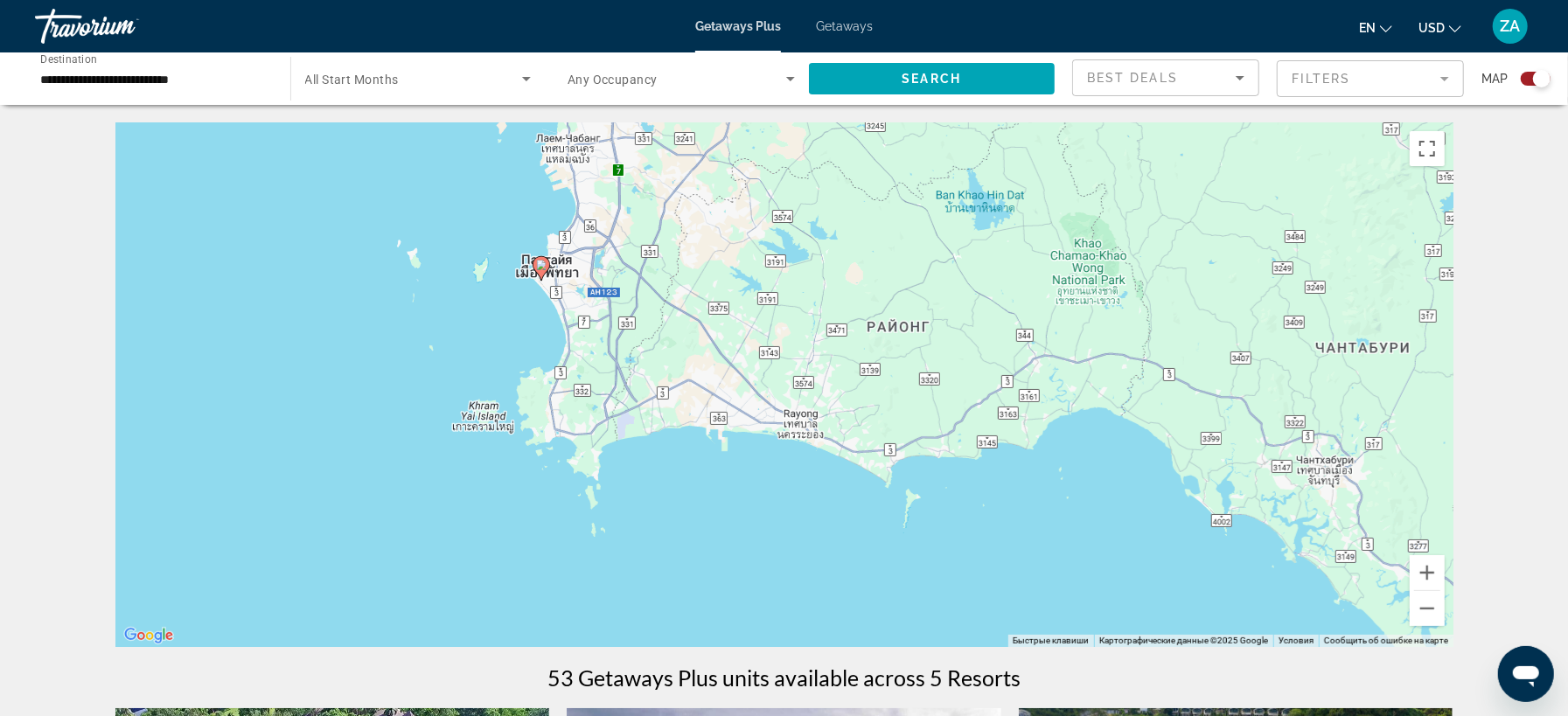
drag, startPoint x: 620, startPoint y: 602, endPoint x: 849, endPoint y: 384, distance: 316.2
click at [849, 384] on div "Чтобы активировать перетаскивание с помощью клавиатуры, нажмите Alt + Ввод. Пос…" at bounding box center [784, 384] width 1338 height 525
click at [547, 272] on gmp-advanced-marker "Main content" at bounding box center [541, 268] width 17 height 26
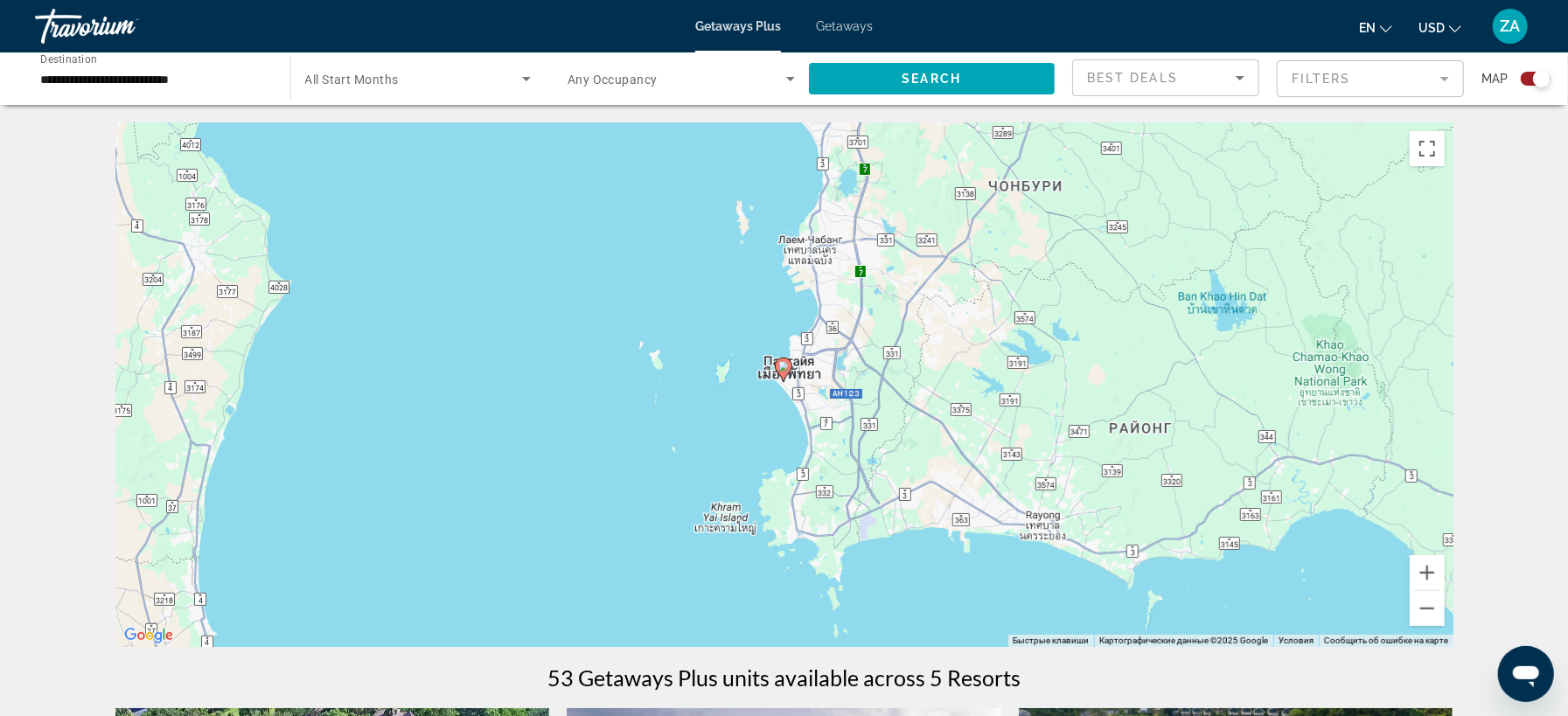
click at [800, 375] on div "Для навигации используйте клавиши со стрелками. Чтобы активировать перетаскиван…" at bounding box center [784, 384] width 1338 height 525
click at [790, 378] on gmp-advanced-marker "Main content" at bounding box center [783, 369] width 17 height 26
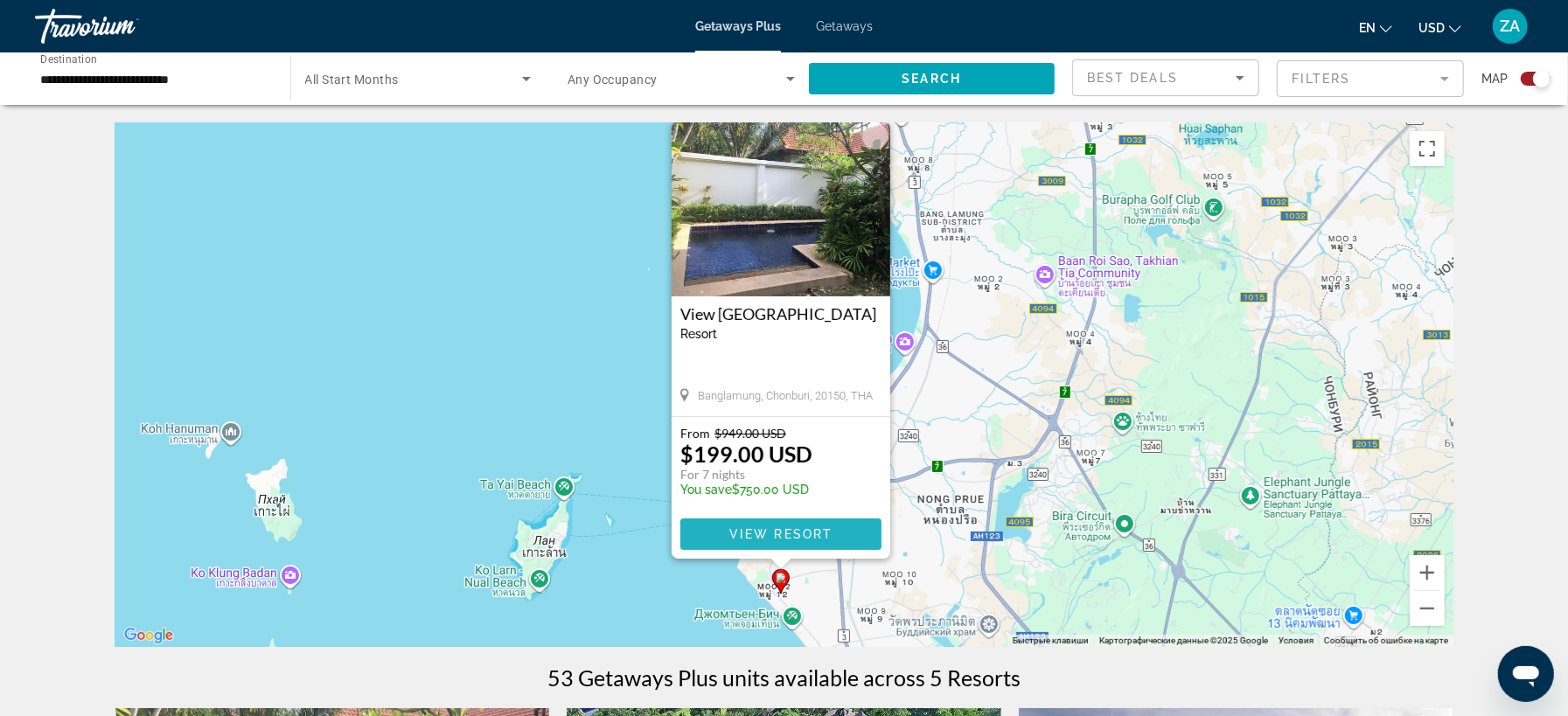
click at [773, 532] on span "View Resort" at bounding box center [780, 534] width 103 height 14
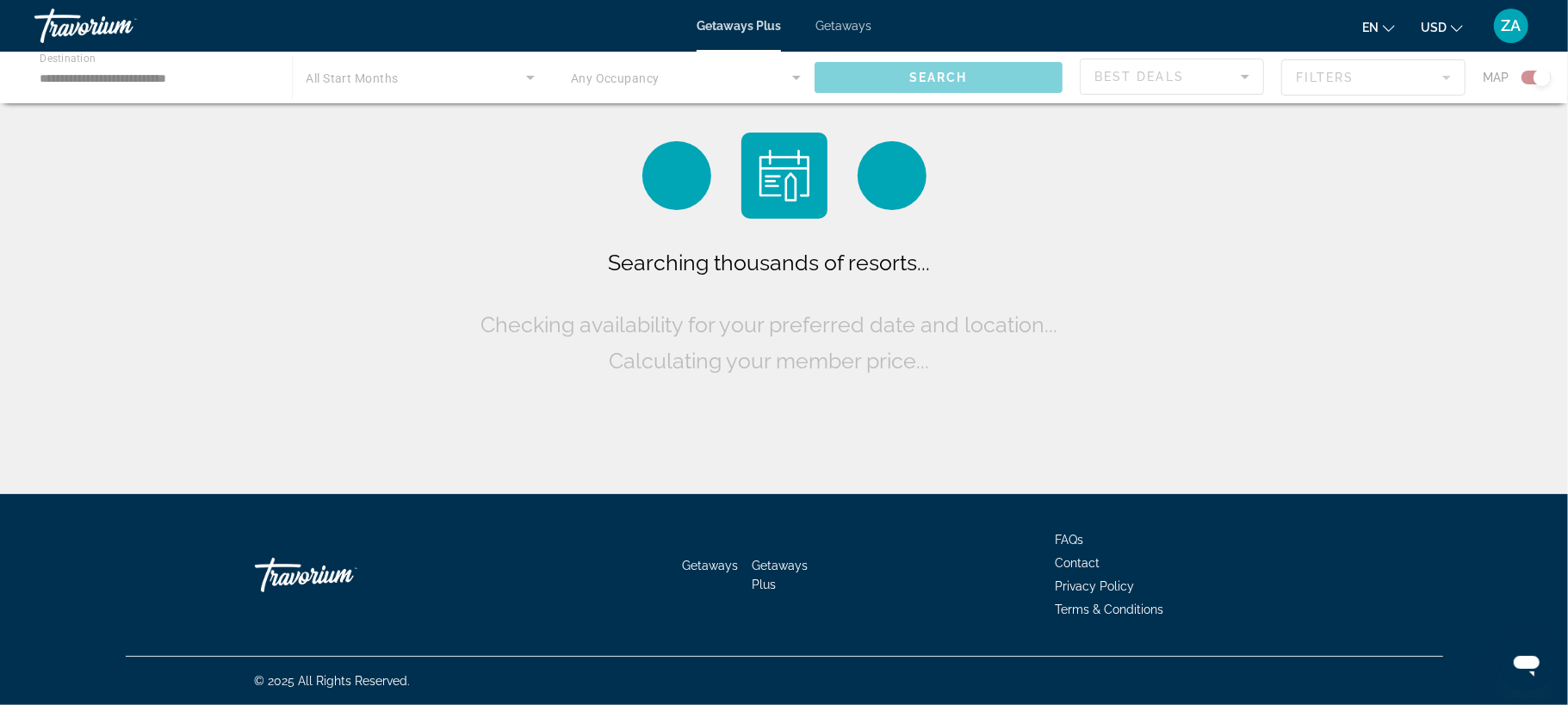
click at [148, 68] on div "Main content" at bounding box center [784, 77] width 1568 height 52
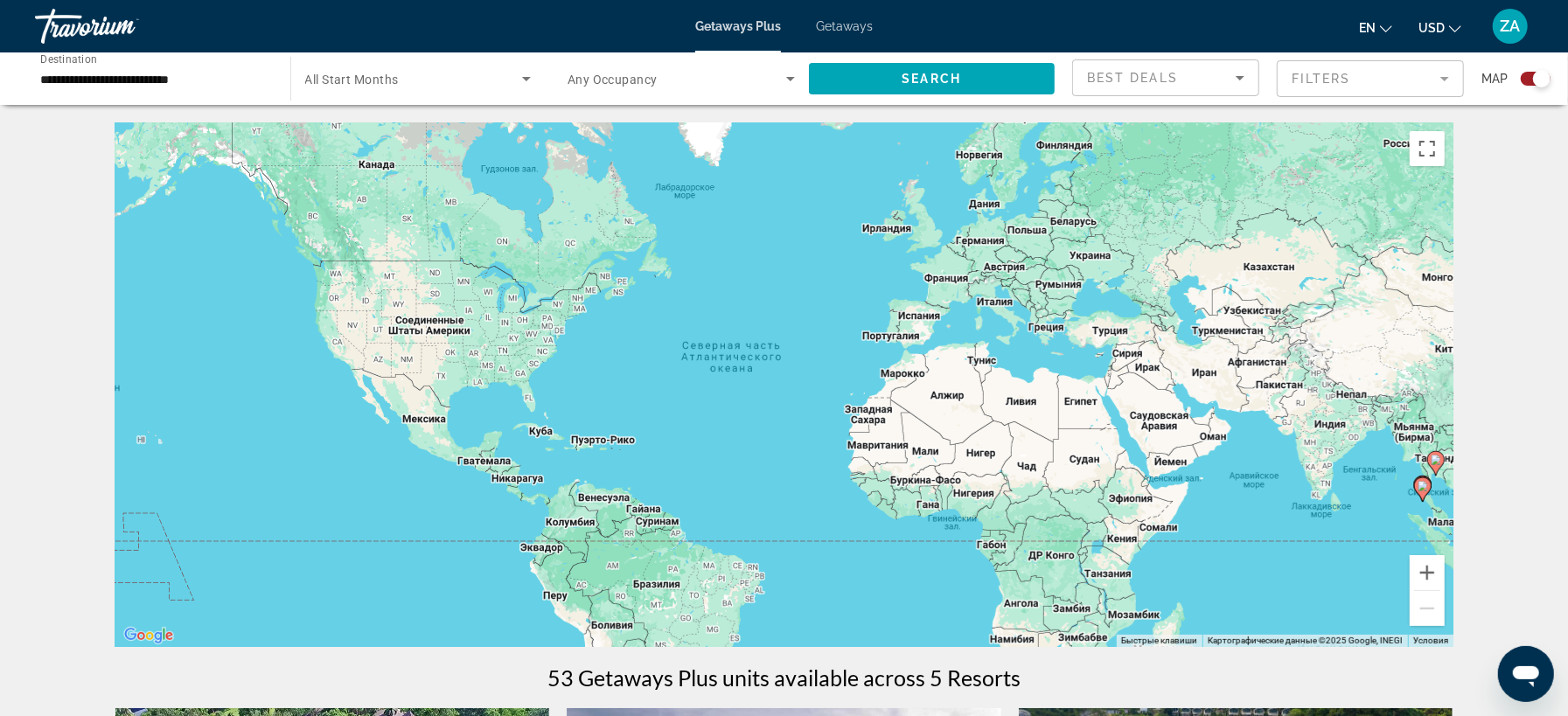
click at [233, 71] on input "**********" at bounding box center [154, 79] width 228 height 21
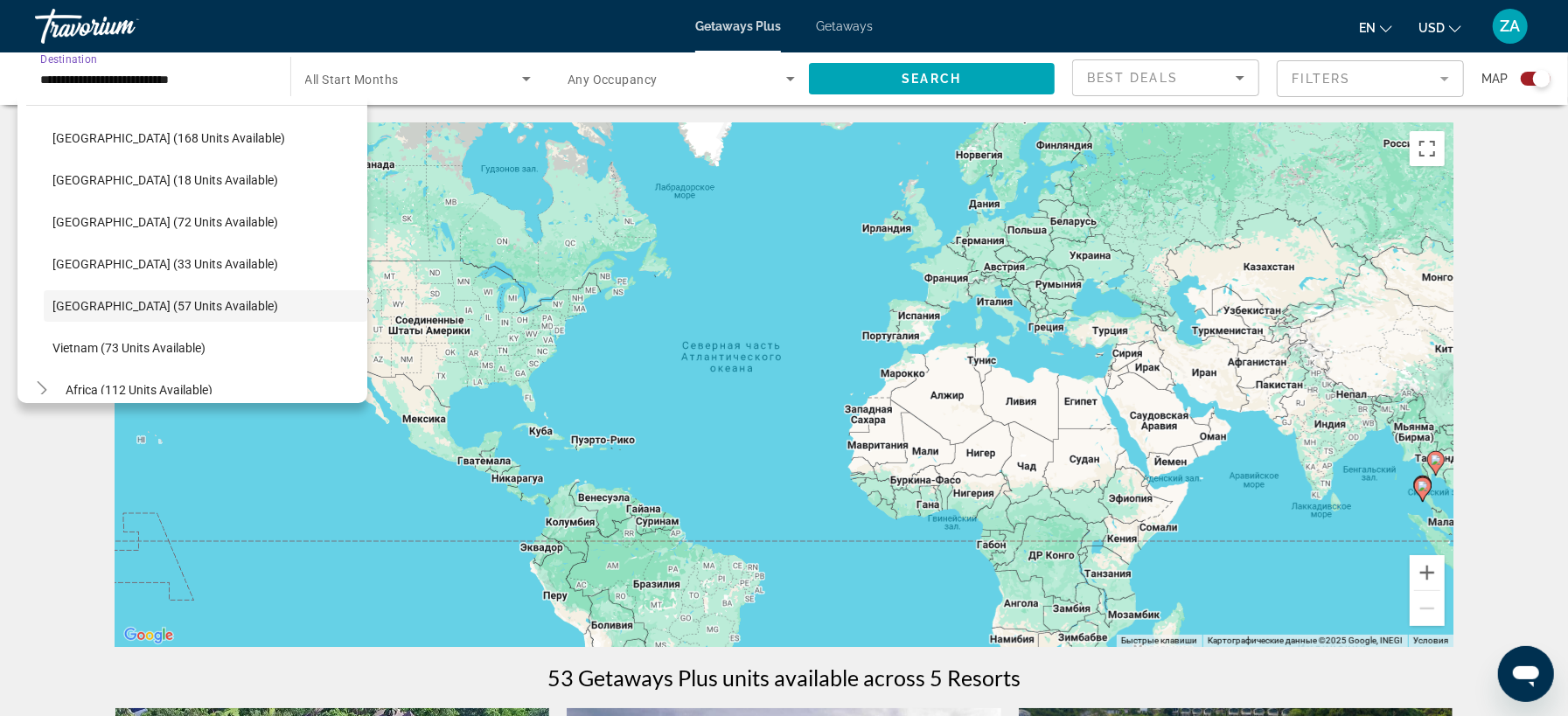
scroll to position [662, 0]
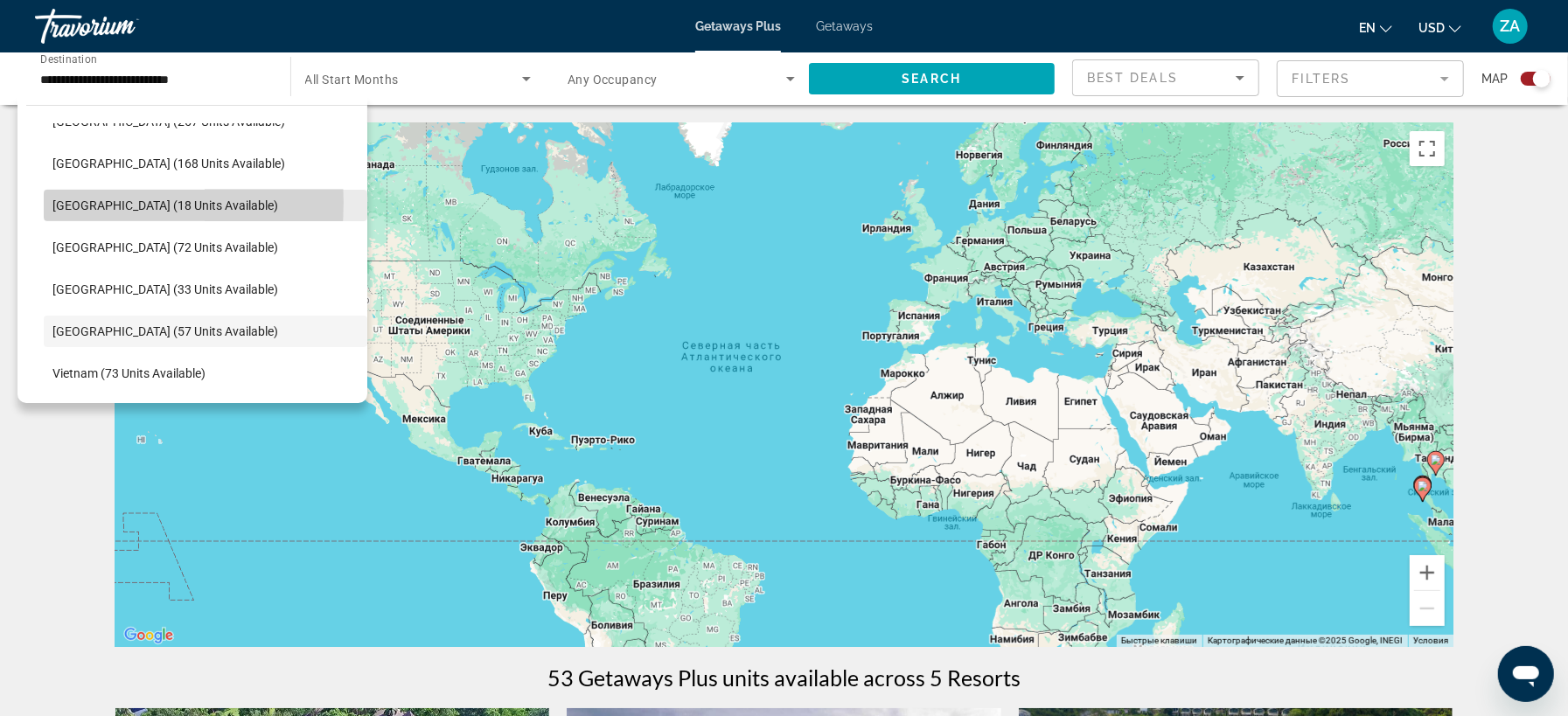
click at [52, 203] on span "Search widget" at bounding box center [206, 206] width 323 height 42
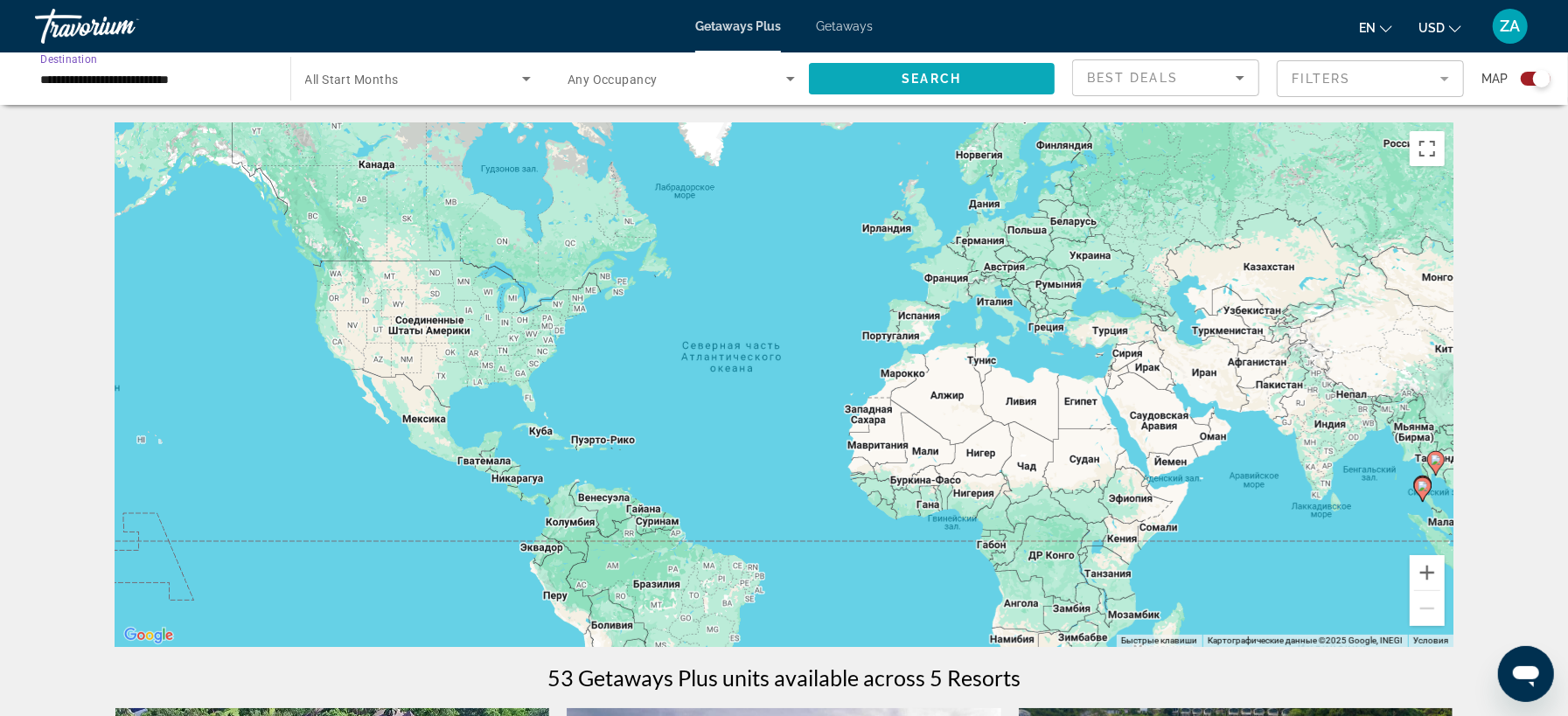
click at [876, 76] on span "Search widget" at bounding box center [932, 78] width 247 height 42
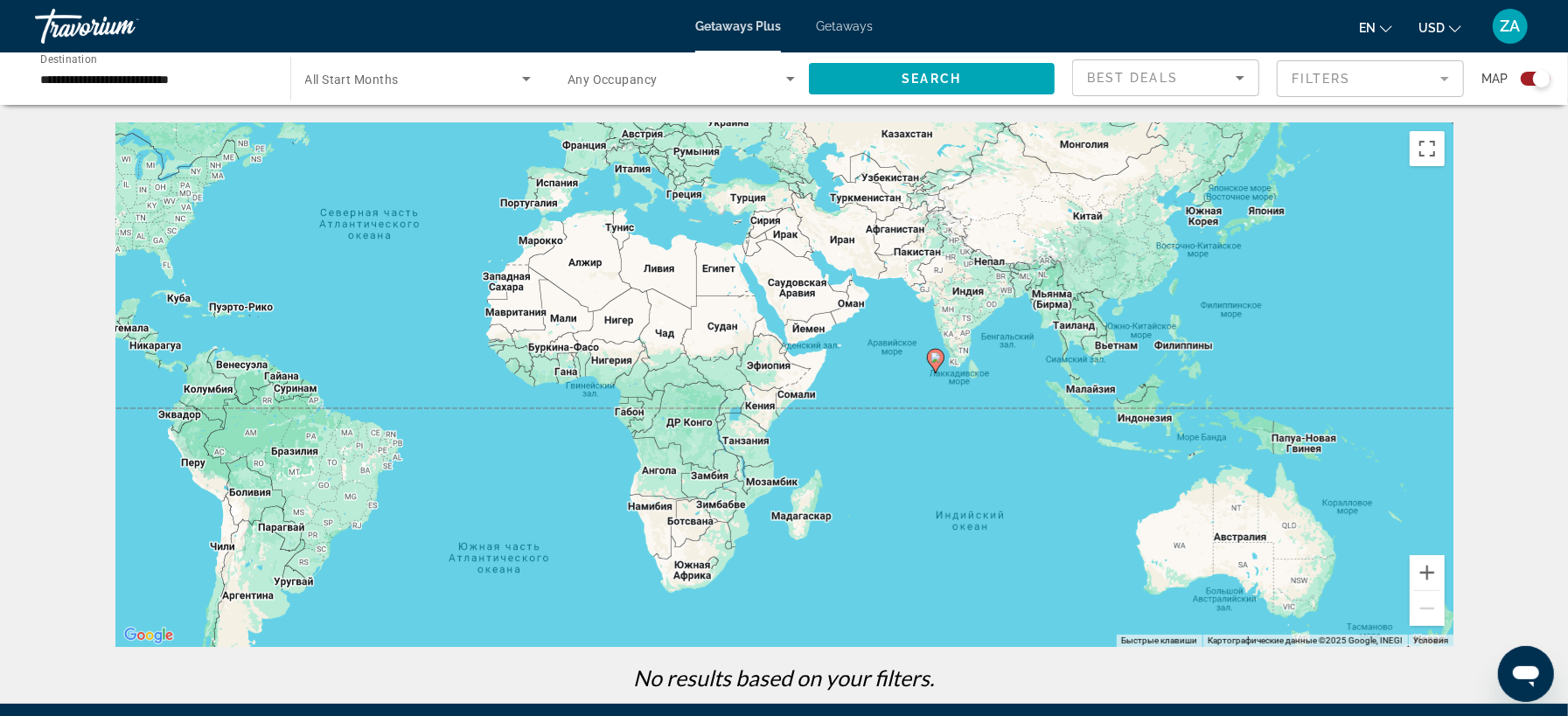
drag, startPoint x: 1182, startPoint y: 599, endPoint x: 817, endPoint y: 466, distance: 388.5
click at [817, 466] on div "Чтобы активировать перетаскивание с помощью клавиатуры, нажмите Alt + Ввод. Пос…" at bounding box center [784, 384] width 1338 height 525
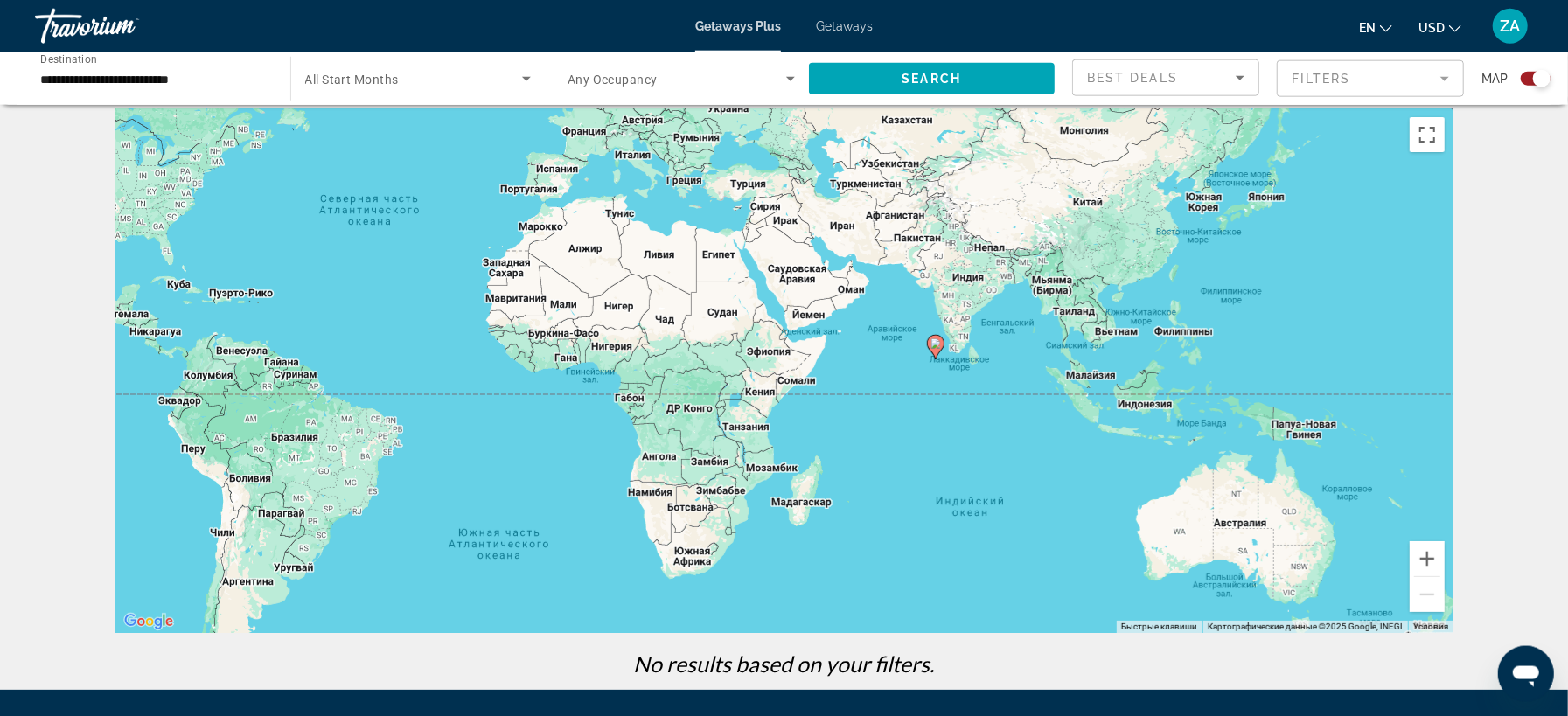
scroll to position [7, 0]
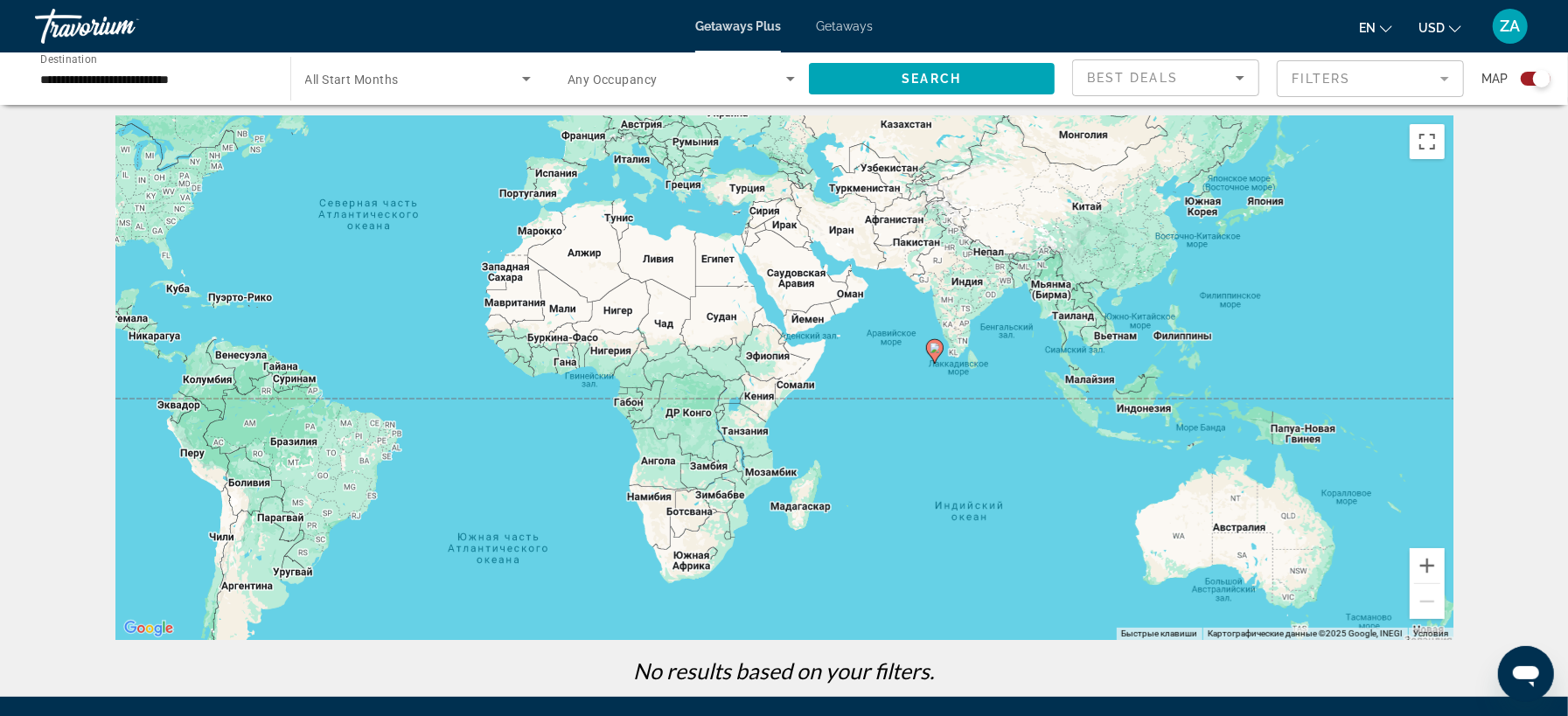
click at [937, 354] on gmp-advanced-marker "Main content" at bounding box center [935, 351] width 17 height 26
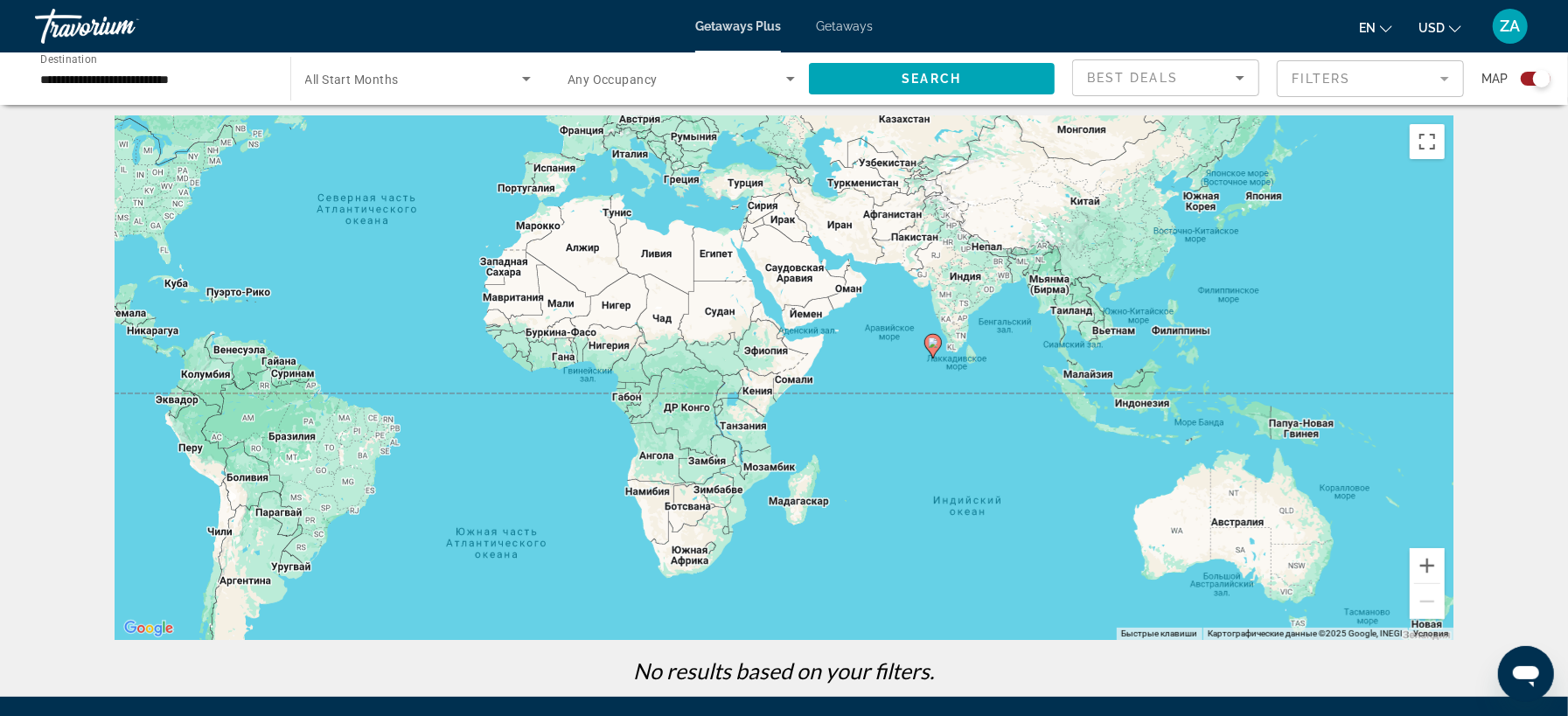
click at [931, 342] on image "Main content" at bounding box center [932, 342] width 11 height 11
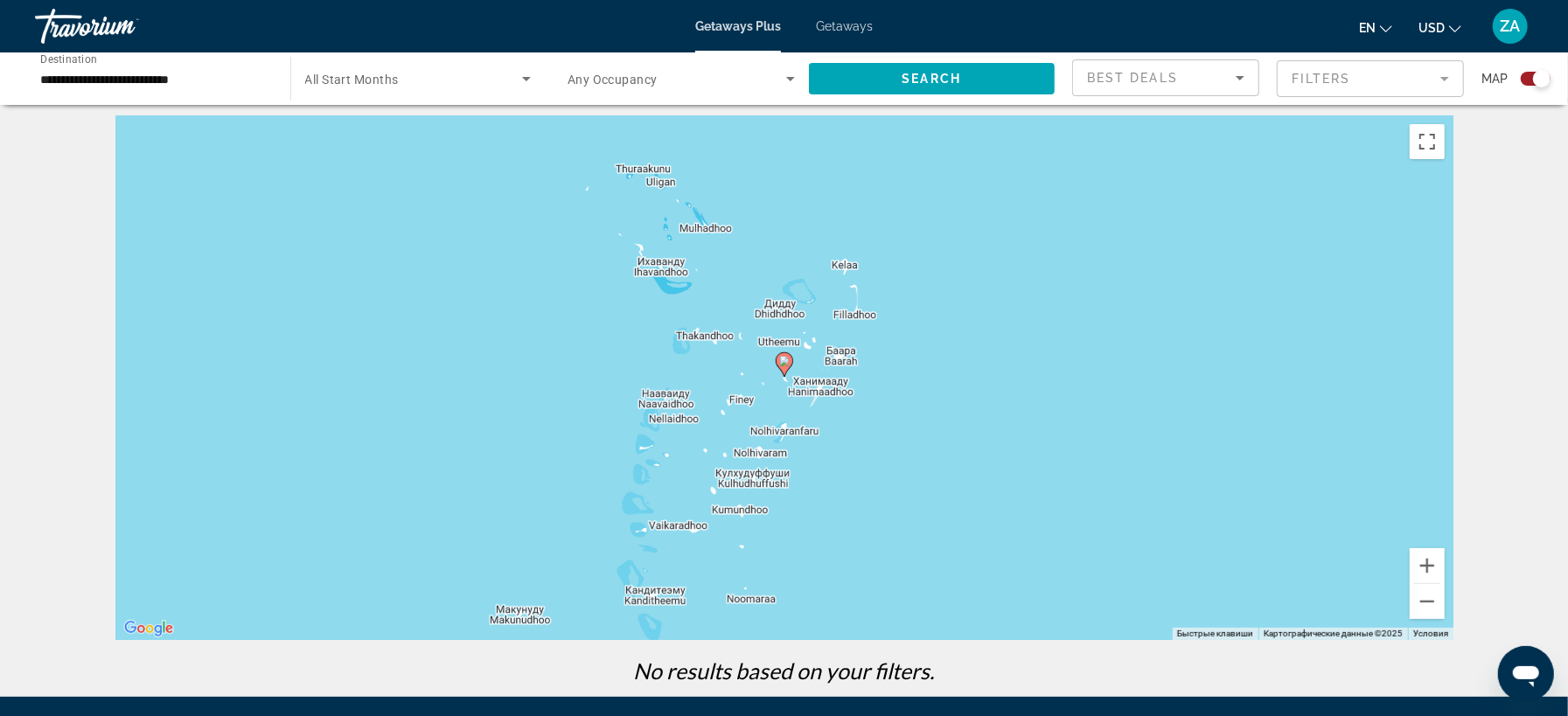
click at [784, 364] on image "Main content" at bounding box center [784, 360] width 11 height 11
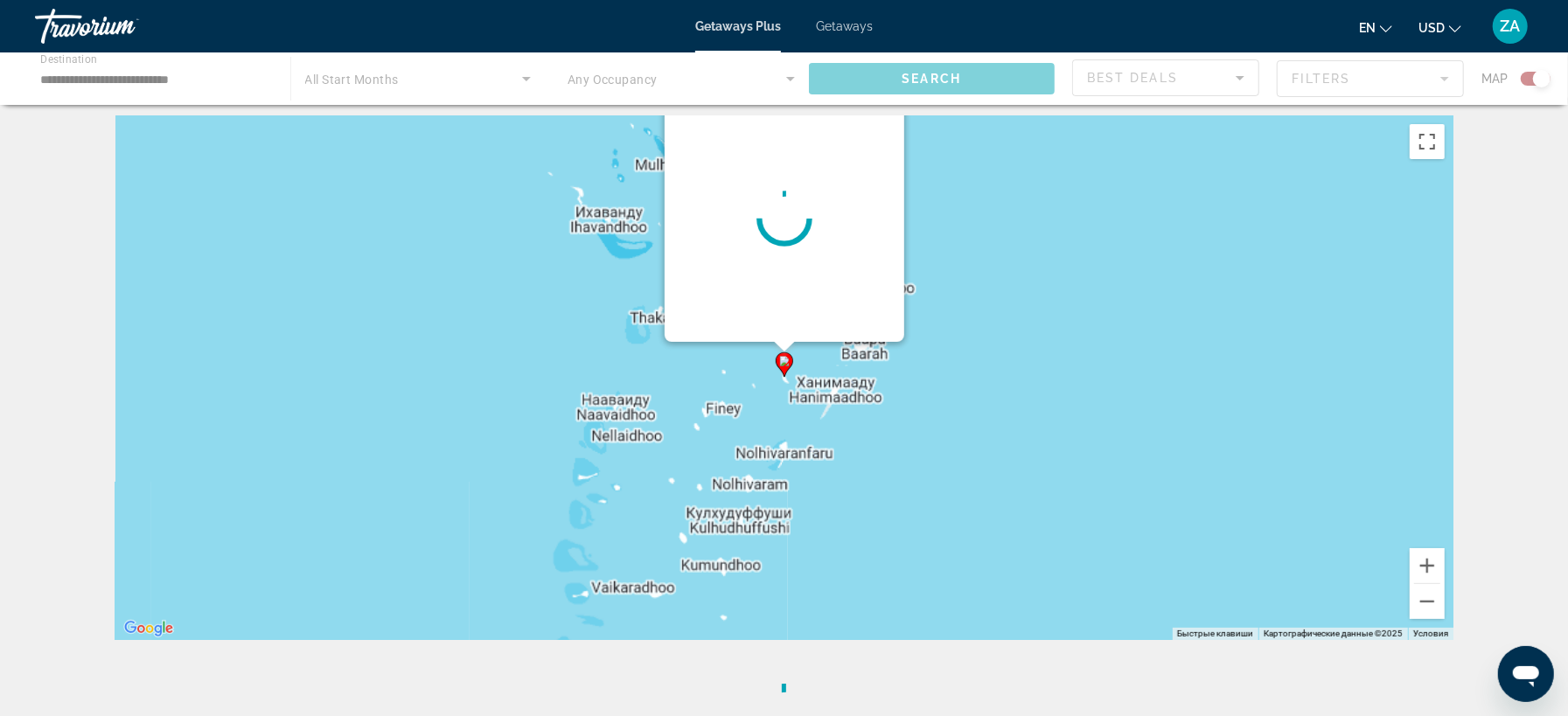
scroll to position [0, 0]
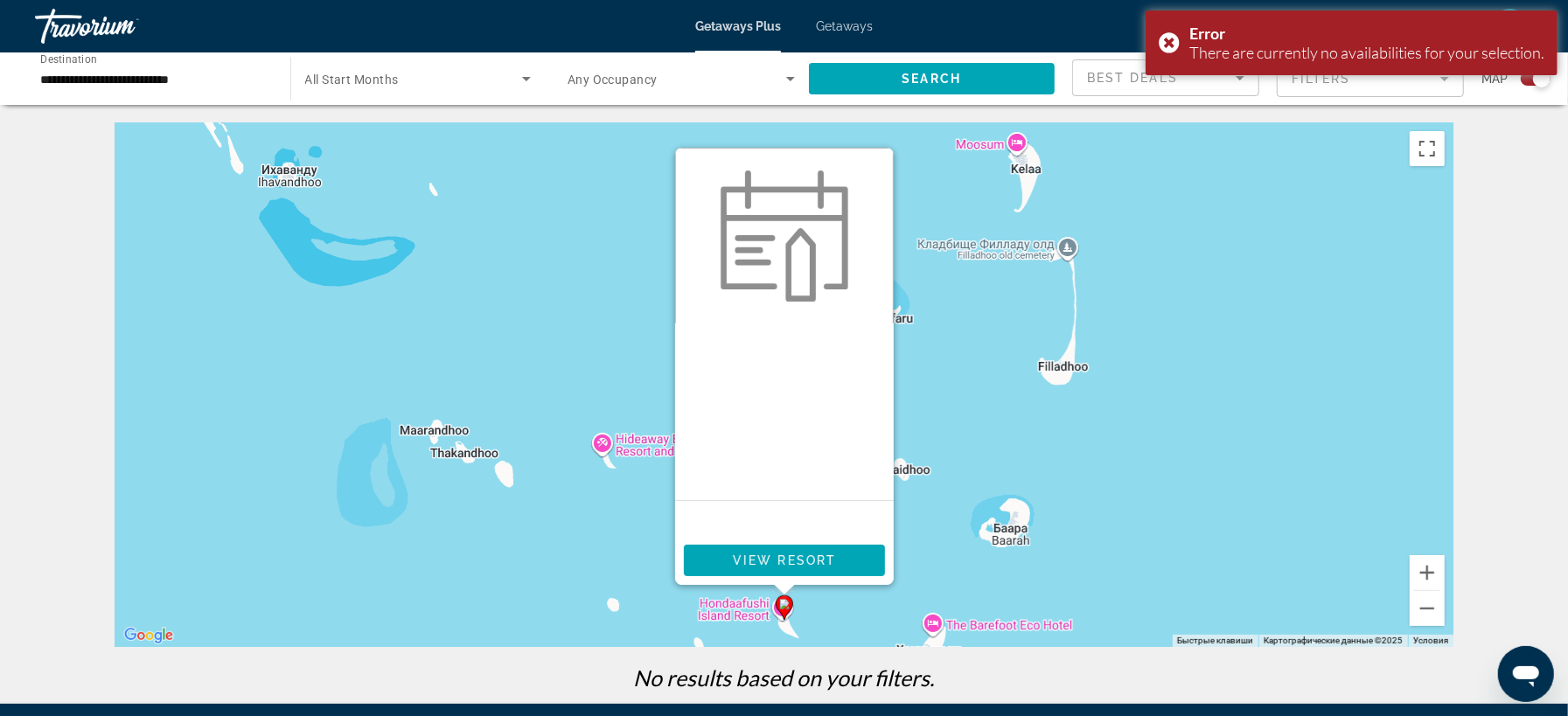
click at [784, 613] on icon "Main content" at bounding box center [783, 608] width 15 height 23
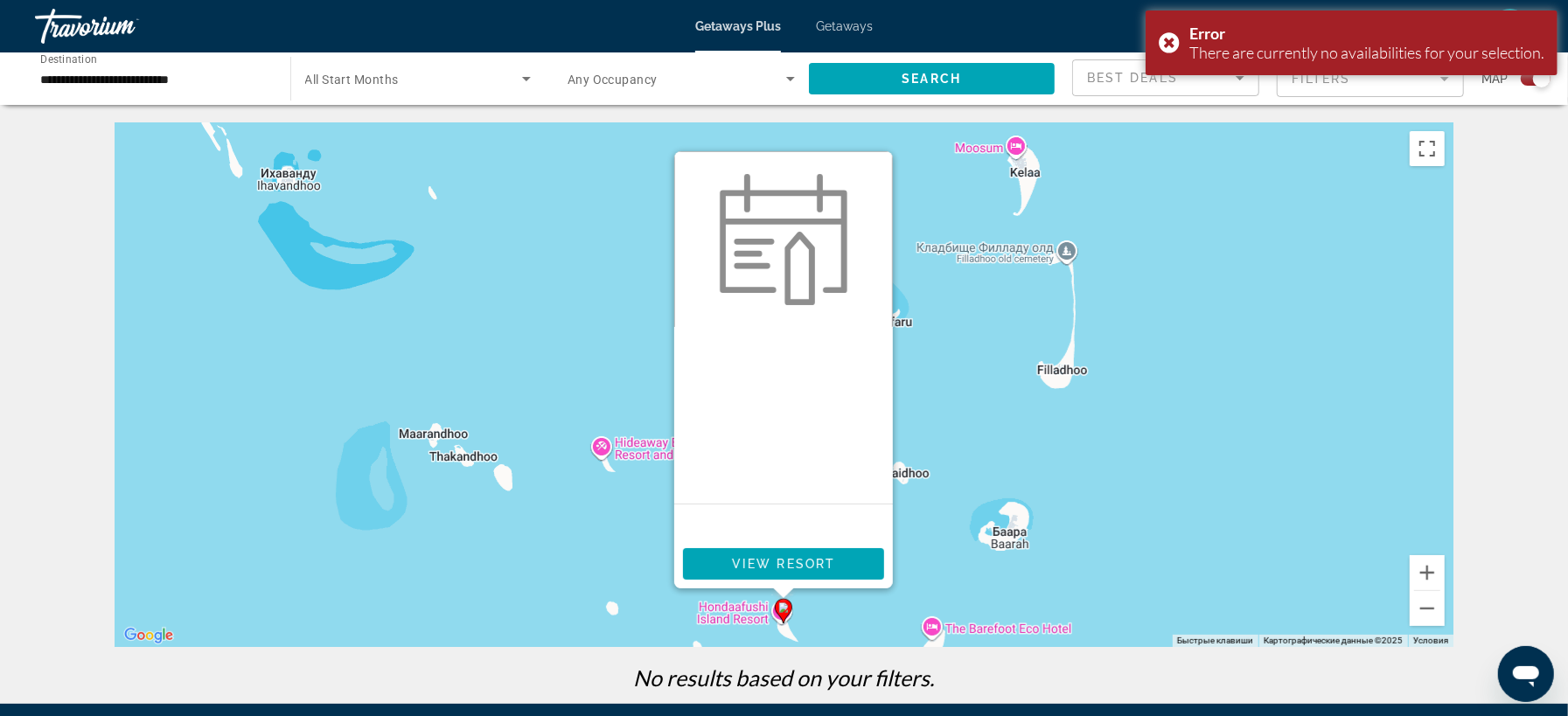
click at [230, 70] on input "**********" at bounding box center [154, 79] width 228 height 21
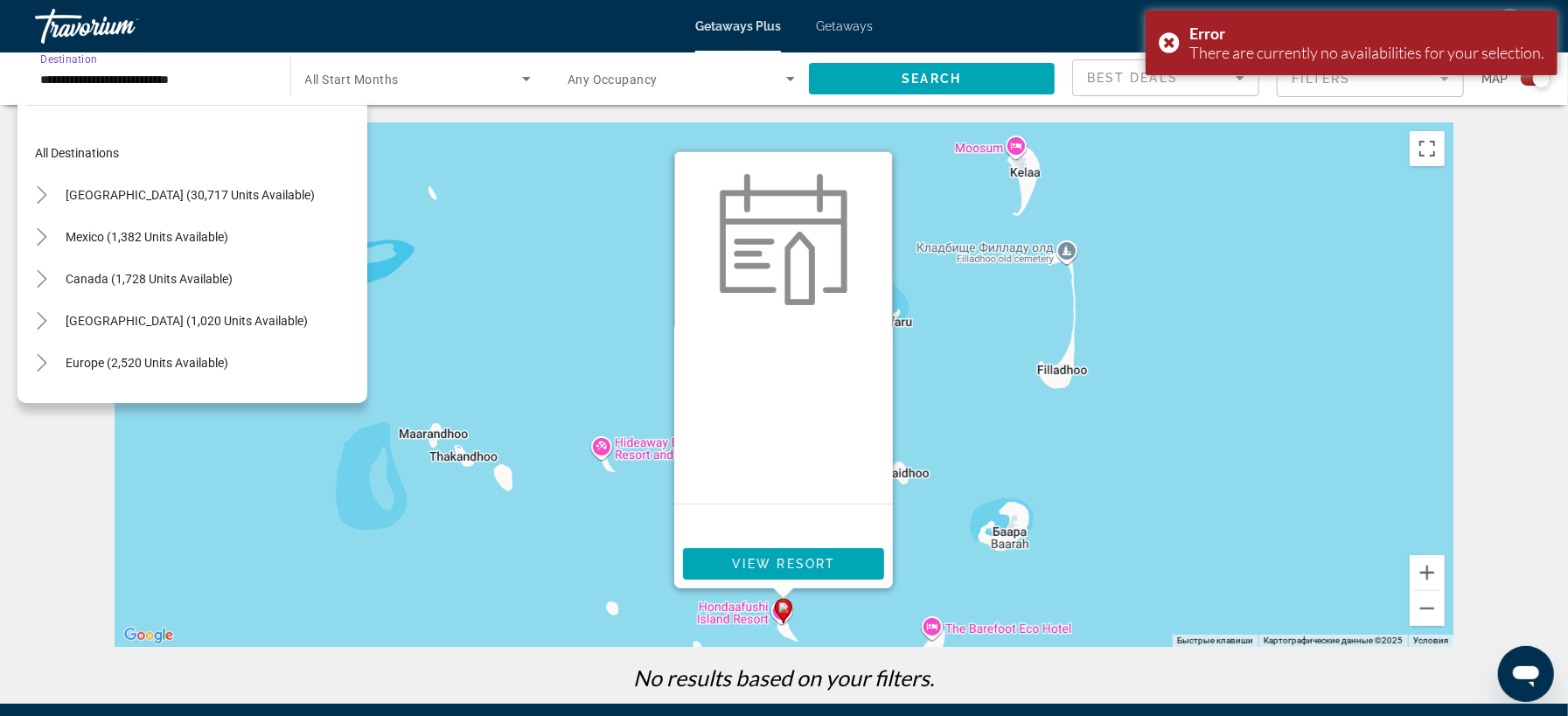
scroll to position [608, 0]
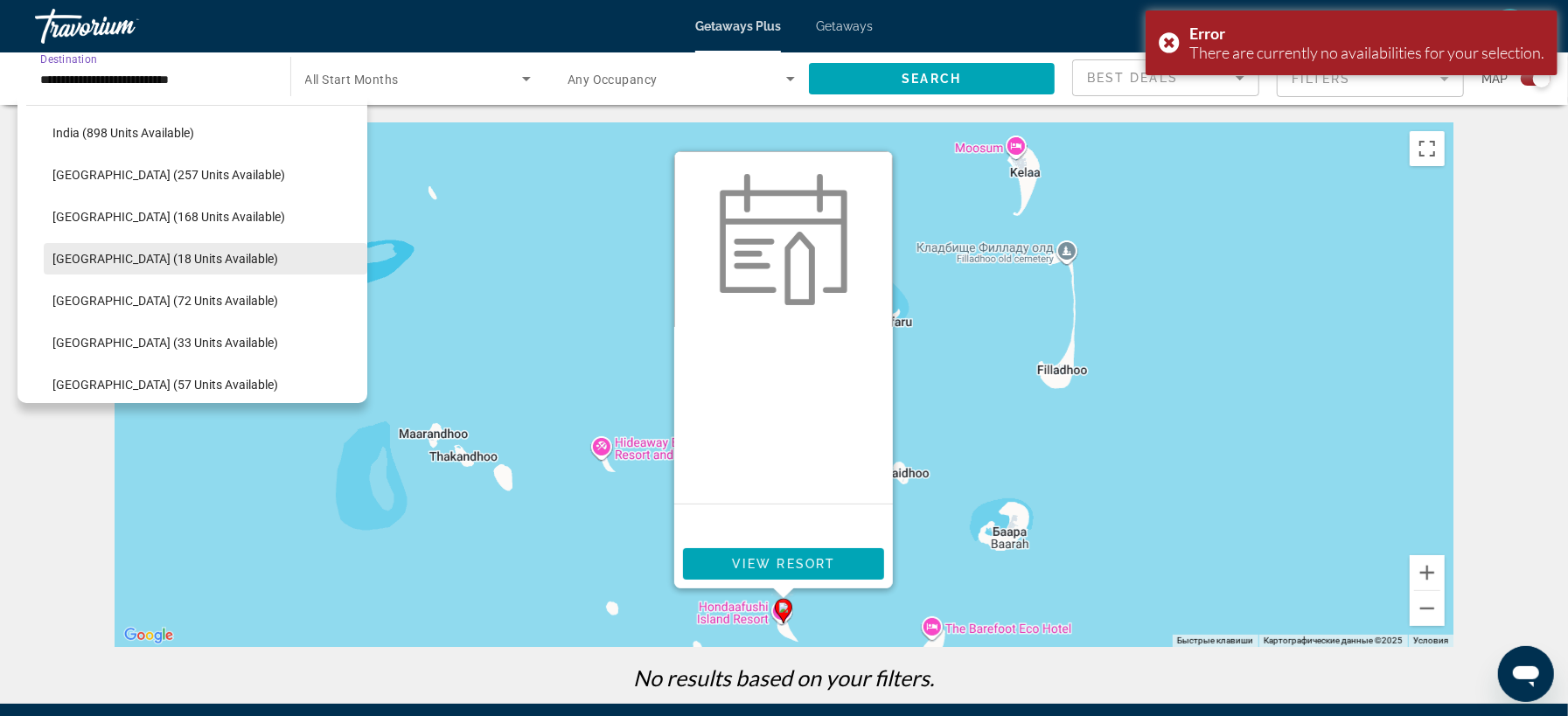
click at [112, 255] on span "Maldives (18 units available)" at bounding box center [165, 258] width 226 height 14
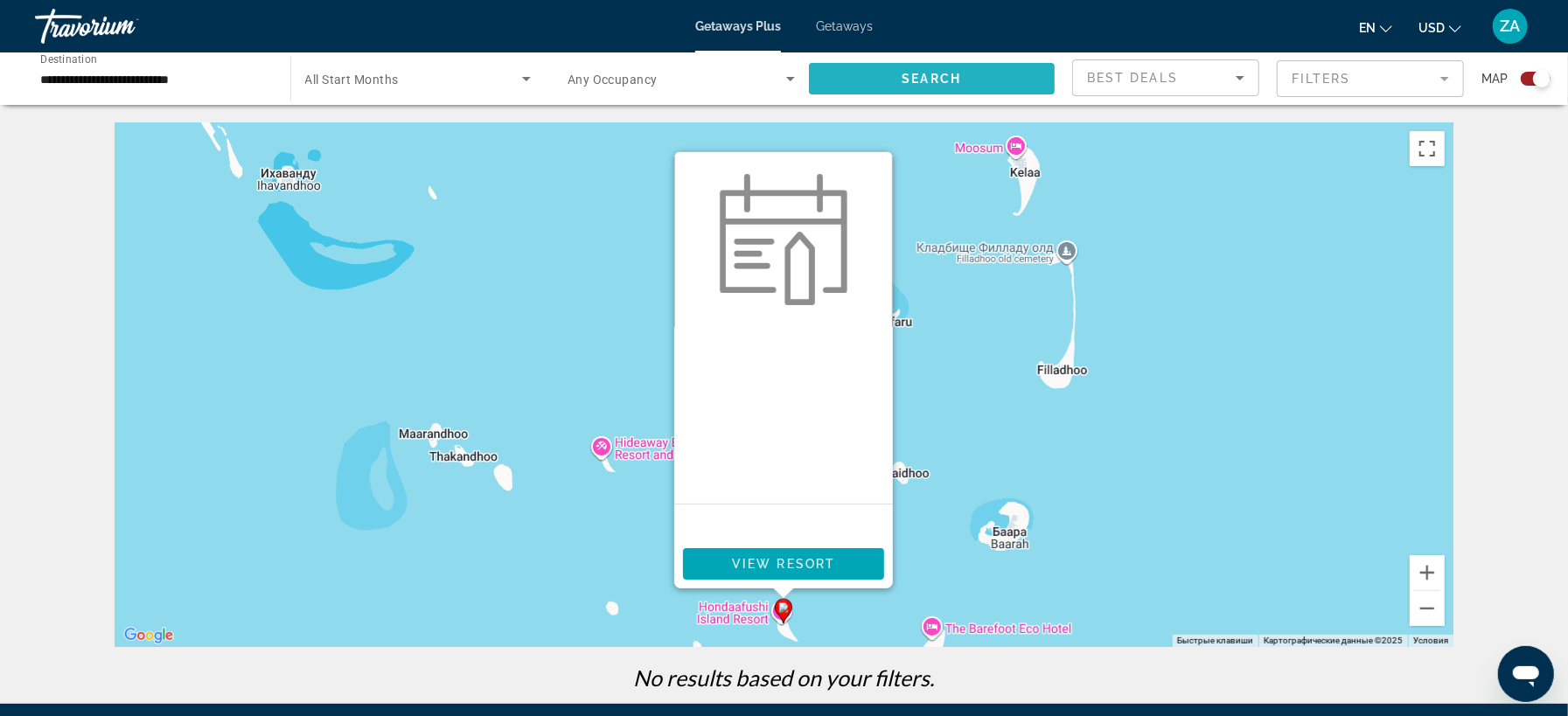
click at [843, 95] on span "Search widget" at bounding box center [932, 78] width 247 height 42
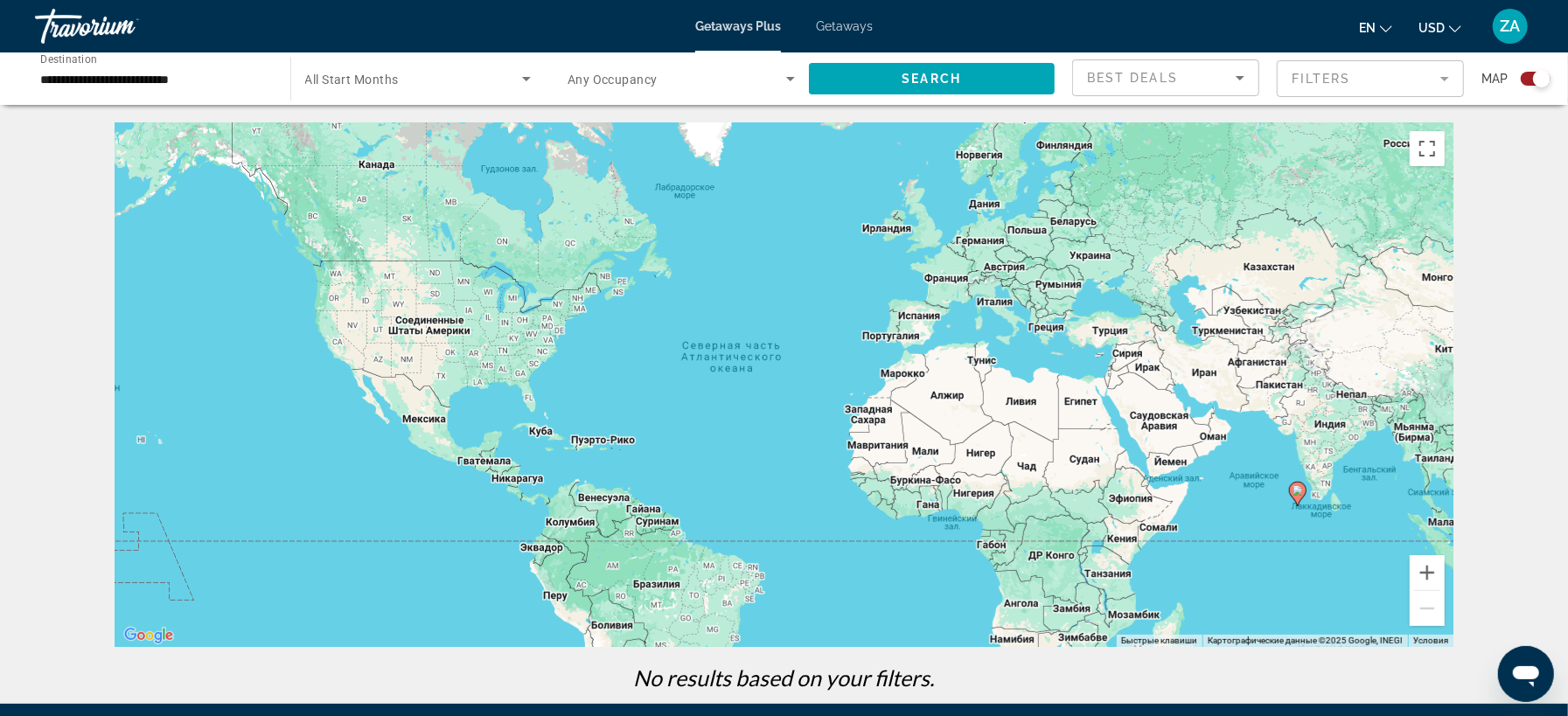
click at [1491, 469] on div "← Переместить влево → Переместить вправо ↑ Переместить вверх ↓ Переместить вниз…" at bounding box center [784, 413] width 1568 height 581
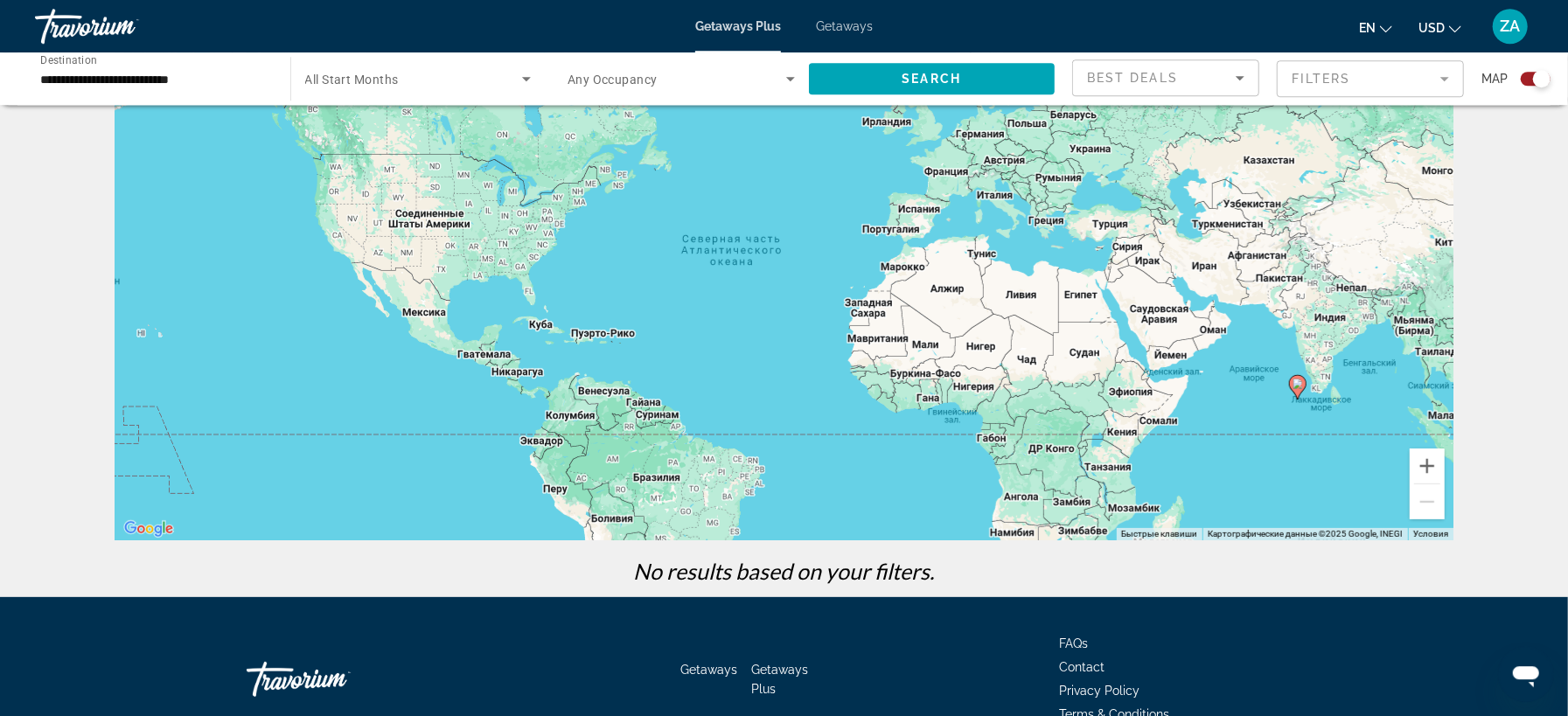
scroll to position [0, 0]
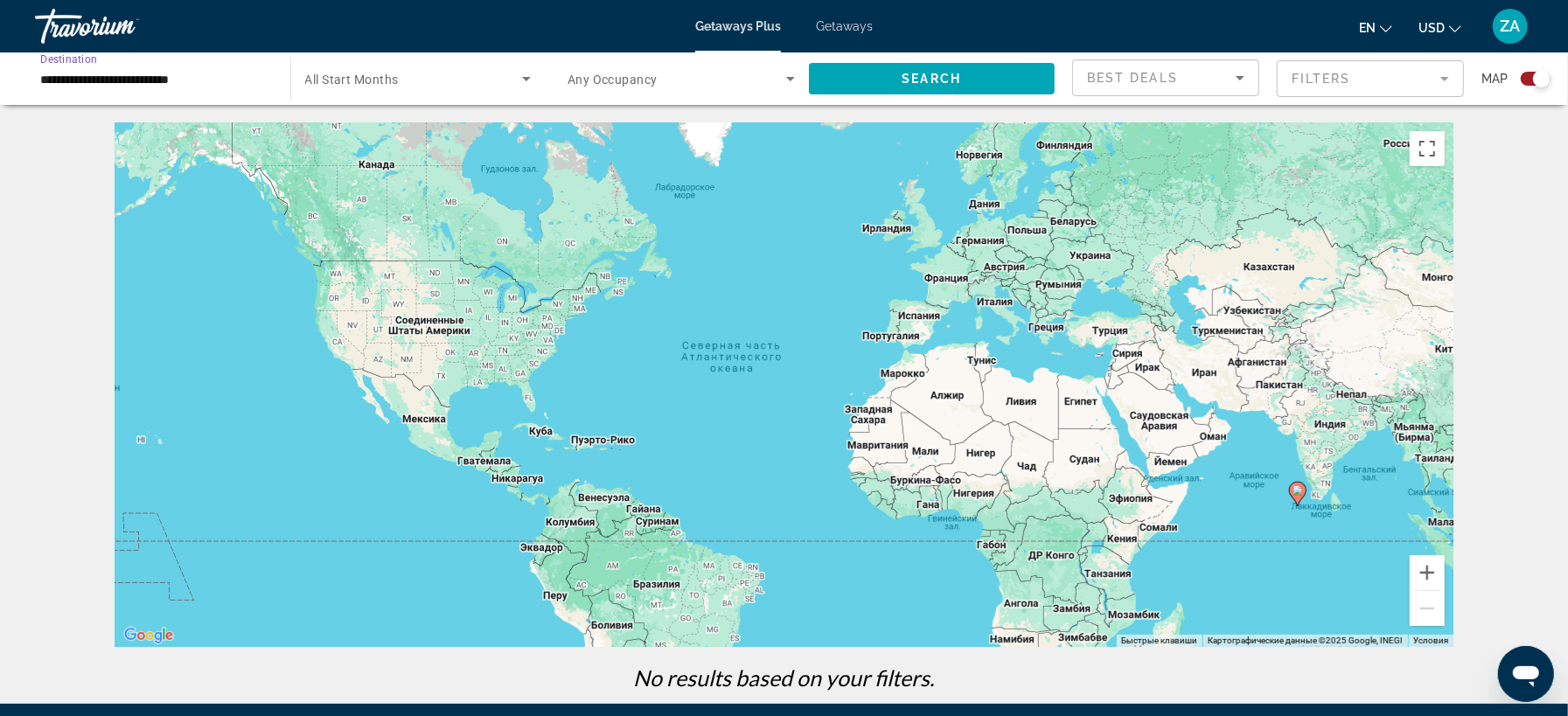
click at [162, 84] on input "**********" at bounding box center [154, 79] width 228 height 21
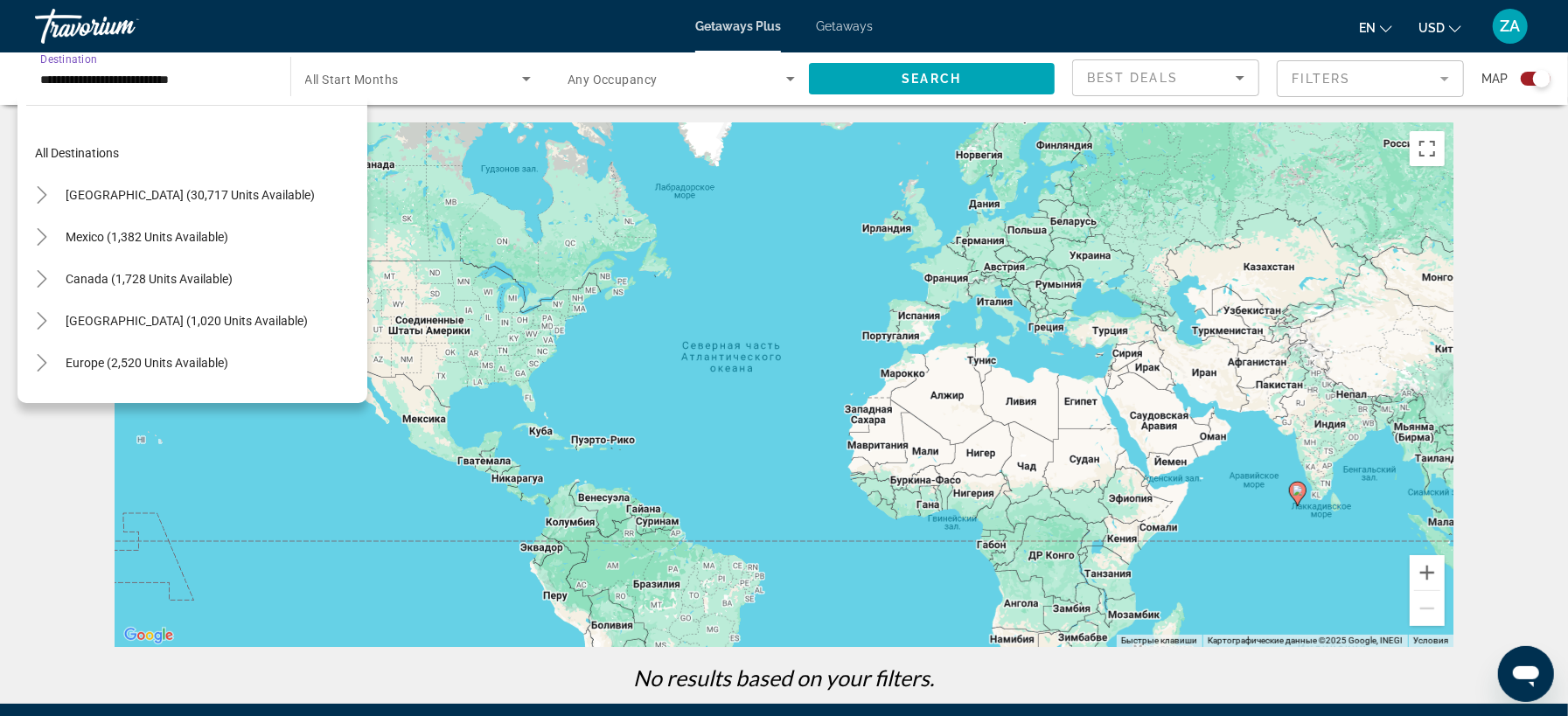
scroll to position [608, 0]
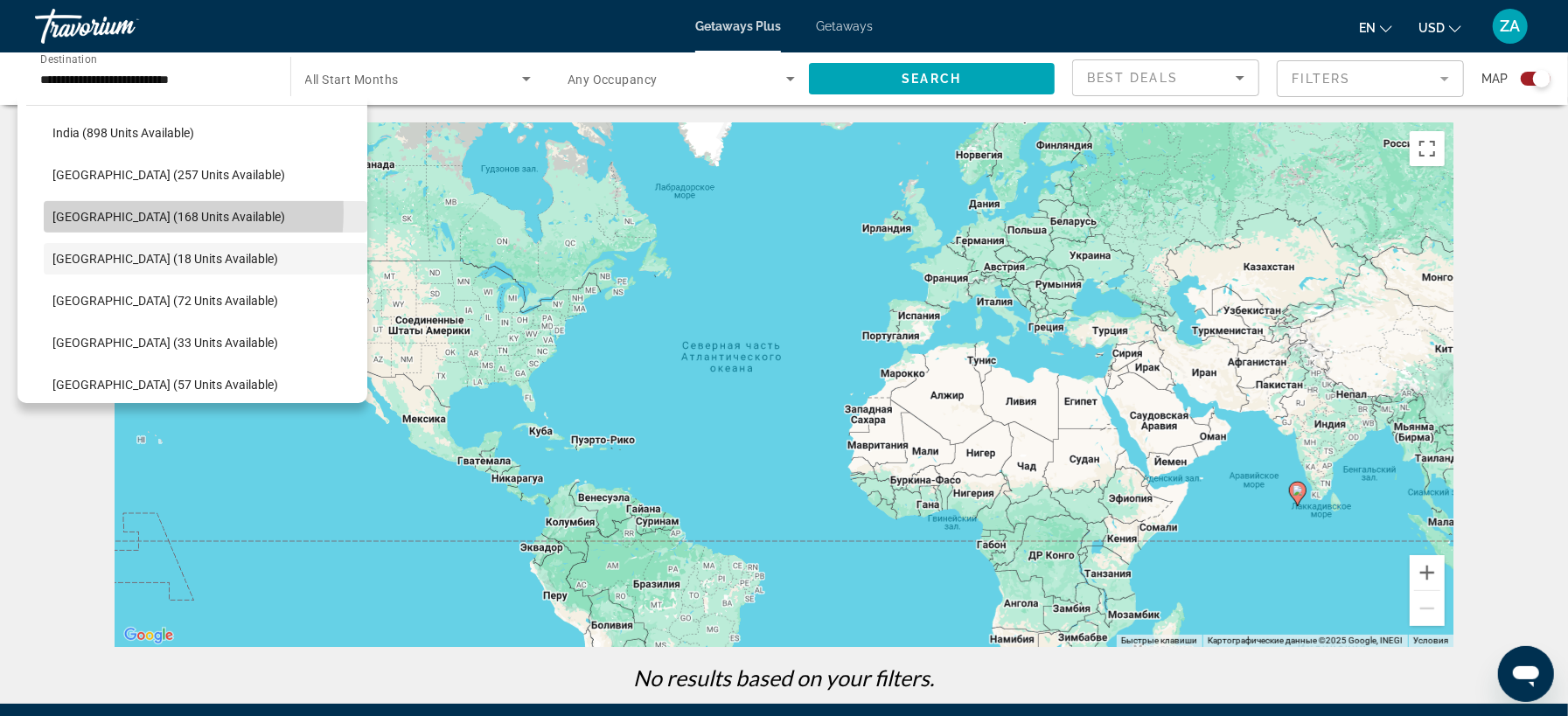
click at [129, 212] on span "Malaysia (168 units available)" at bounding box center [168, 217] width 232 height 14
type input "**********"
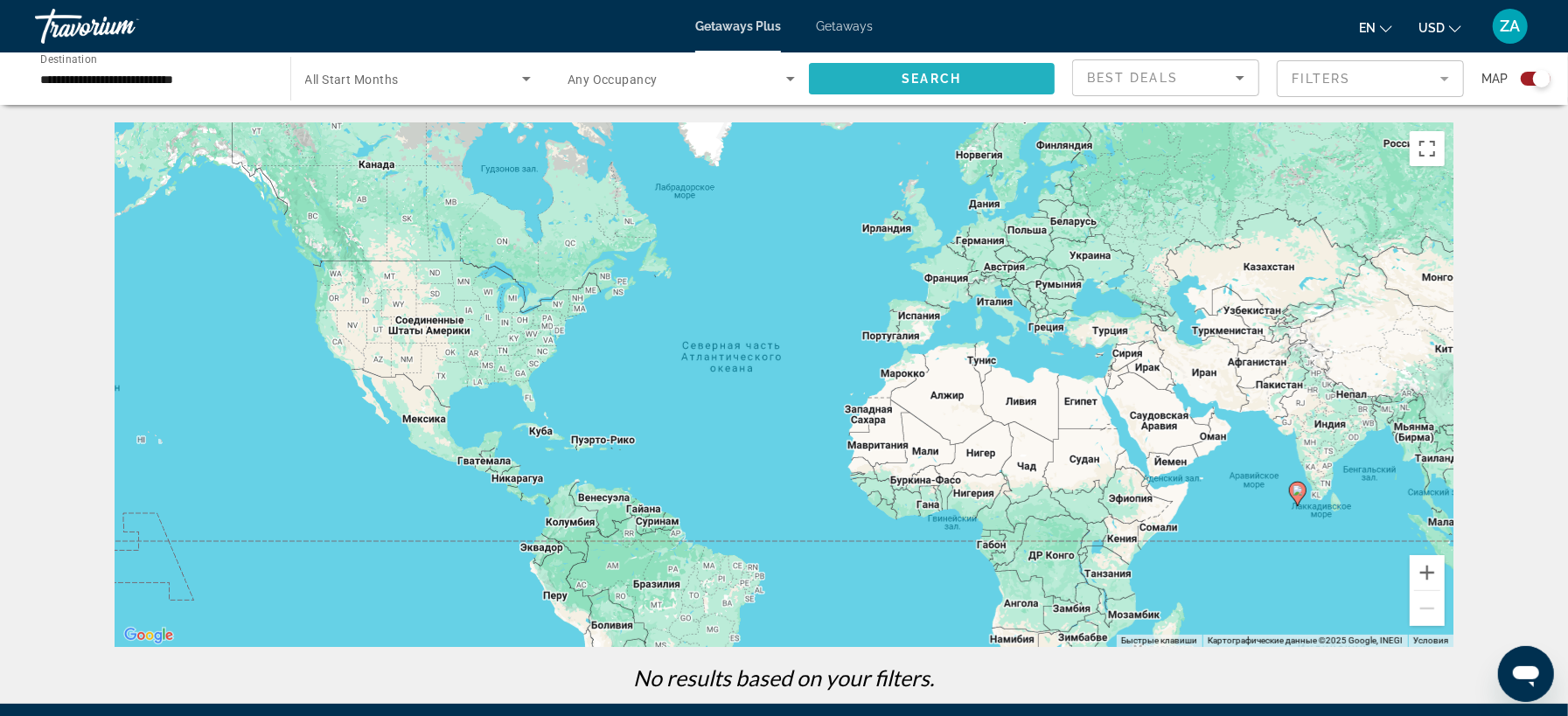
click at [904, 79] on span "Search" at bounding box center [931, 78] width 59 height 14
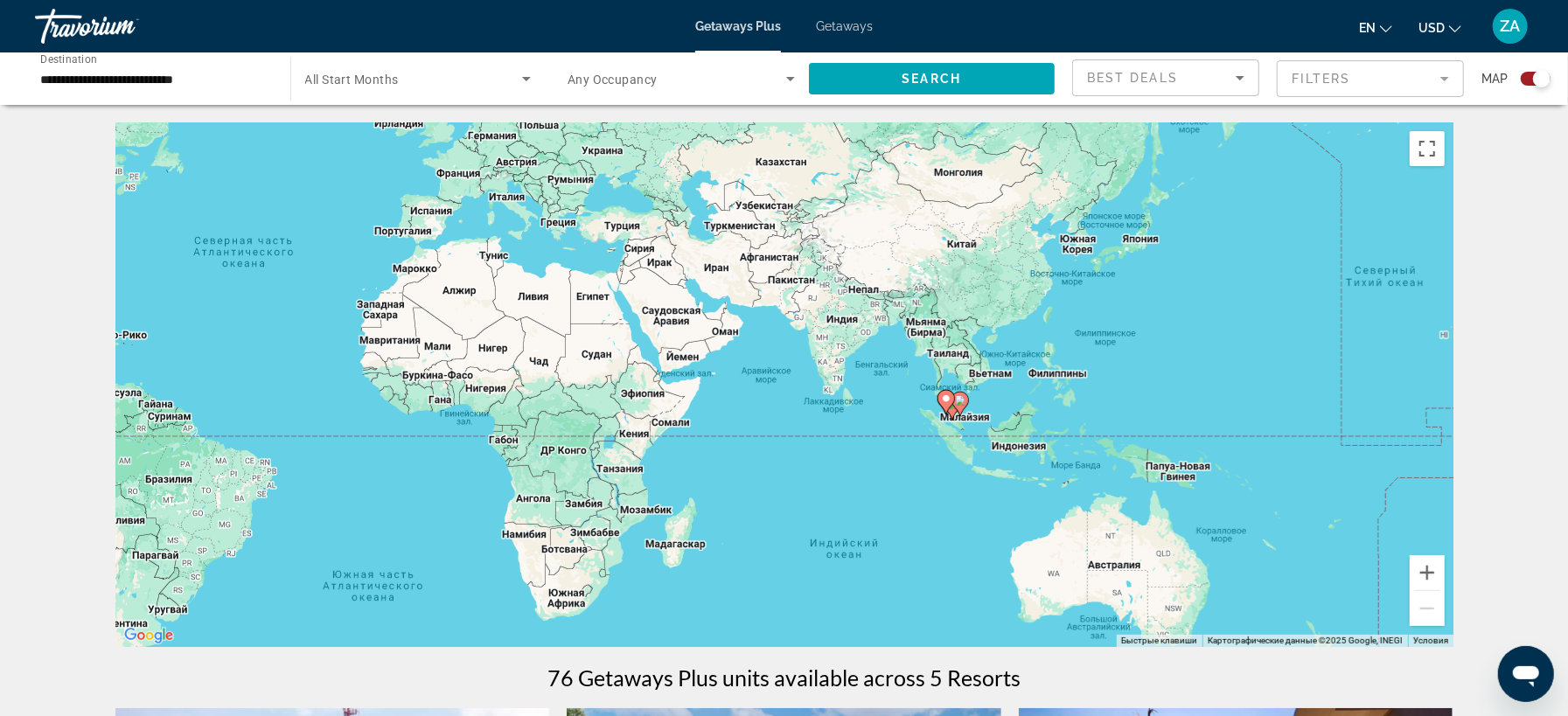
drag, startPoint x: 1243, startPoint y: 520, endPoint x: 738, endPoint y: 410, distance: 516.8
click at [738, 410] on div "Чтобы активировать перетаскивание с помощью клавиатуры, нажмите Alt + Ввод. Пос…" at bounding box center [784, 384] width 1338 height 525
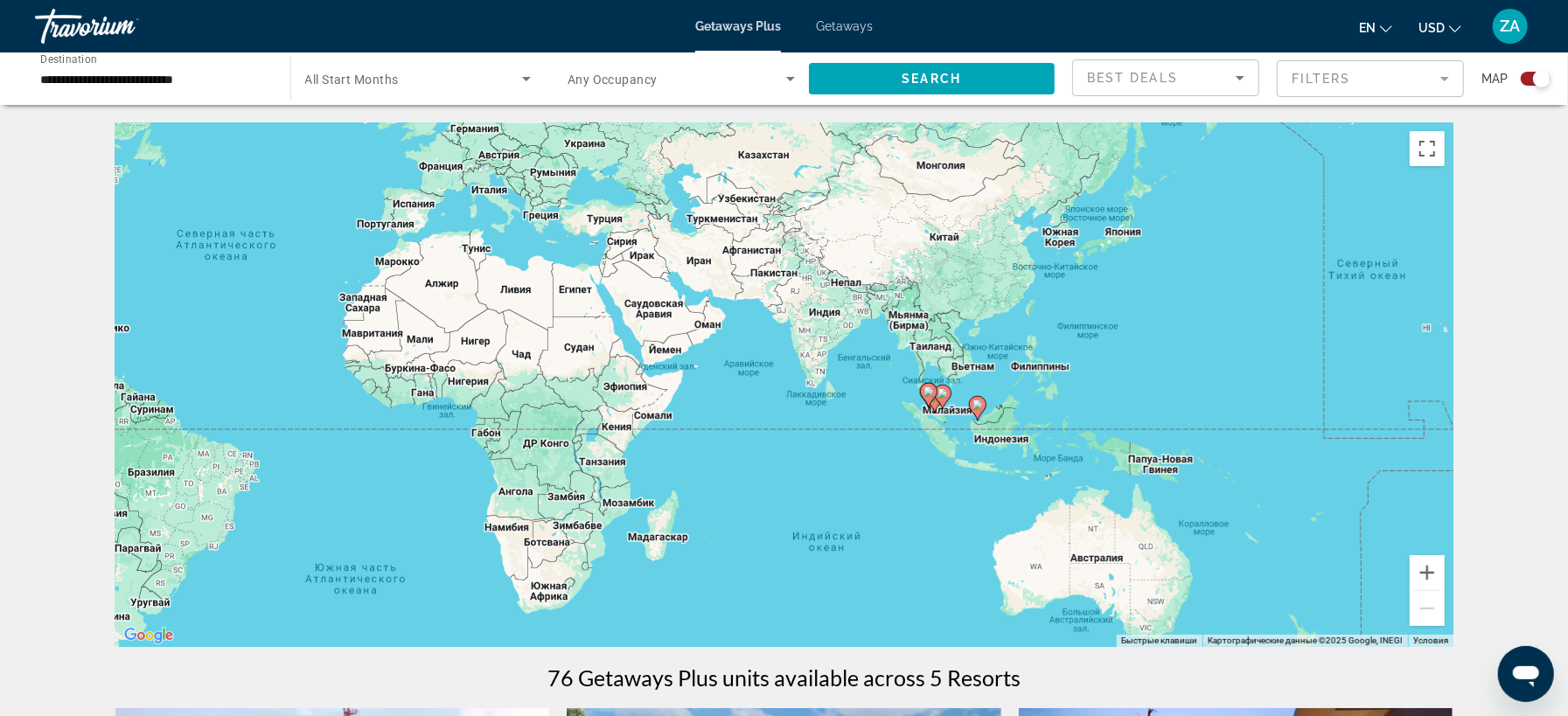
click at [1126, 477] on div "Чтобы активировать перетаскивание с помощью клавиатуры, нажмите Alt + Ввод. Пос…" at bounding box center [784, 384] width 1338 height 525
click at [1434, 578] on button "Увеличить" at bounding box center [1426, 573] width 35 height 35
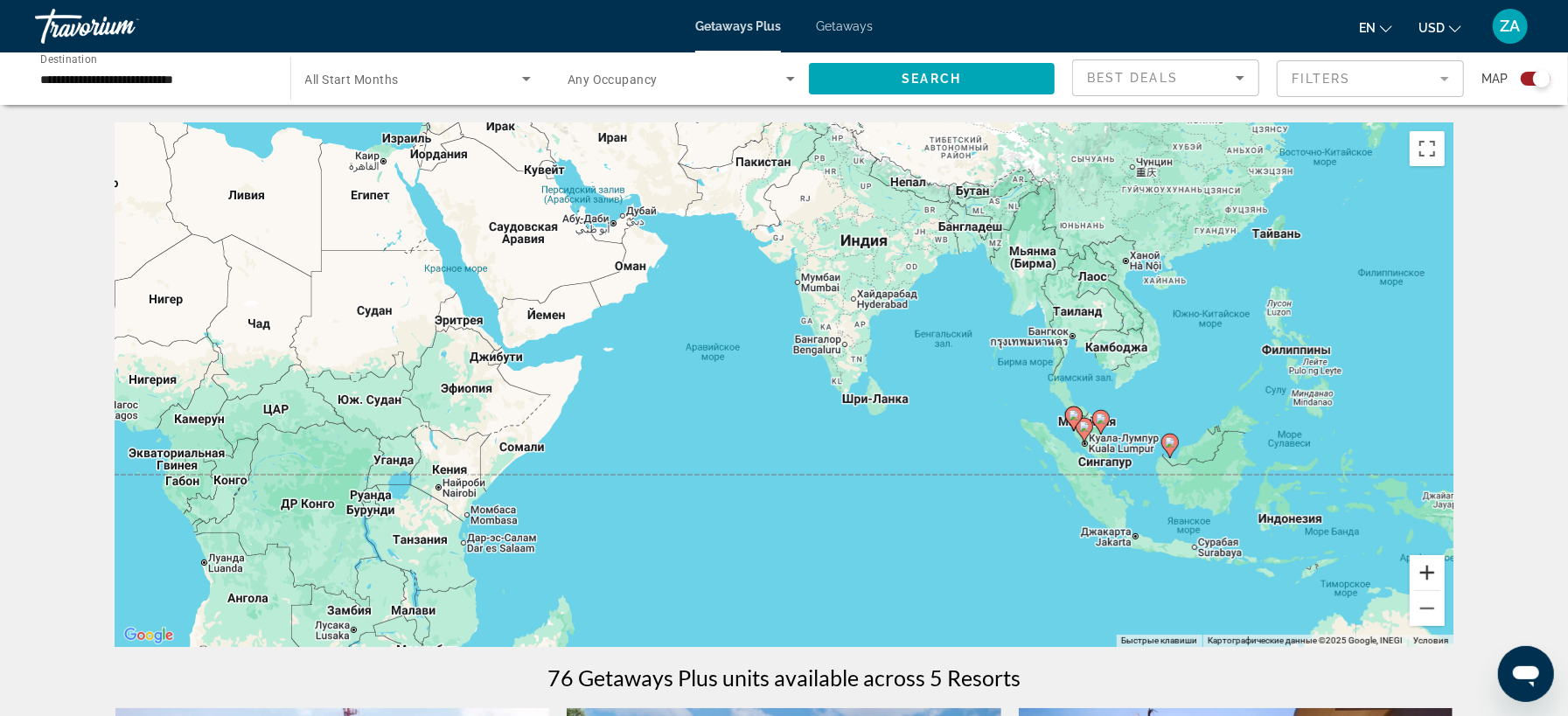
click at [1434, 578] on button "Увеличить" at bounding box center [1426, 573] width 35 height 35
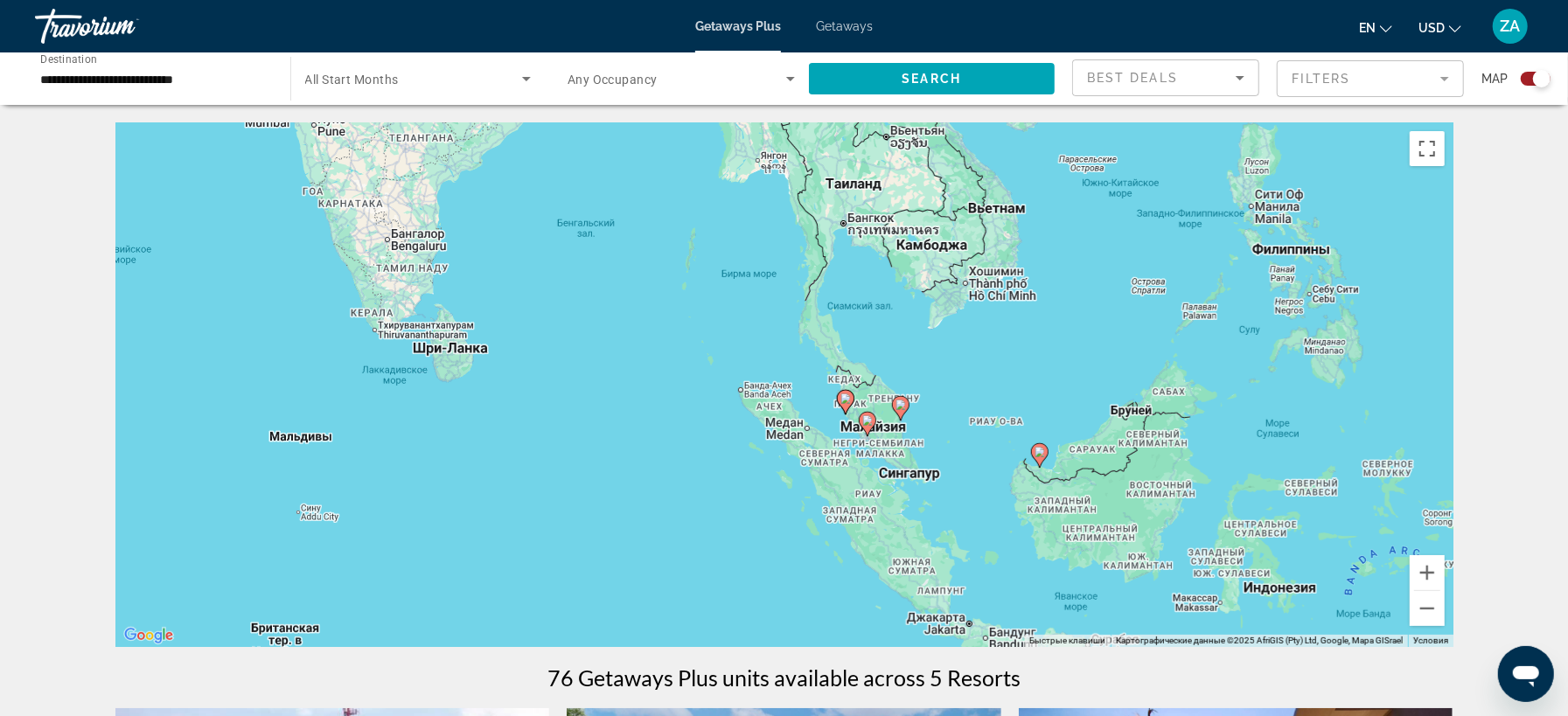
drag, startPoint x: 1241, startPoint y: 555, endPoint x: 704, endPoint y: 487, distance: 541.3
click at [704, 487] on div "Чтобы активировать перетаскивание с помощью клавиатуры, нажмите Alt + Ввод. Пос…" at bounding box center [784, 384] width 1338 height 525
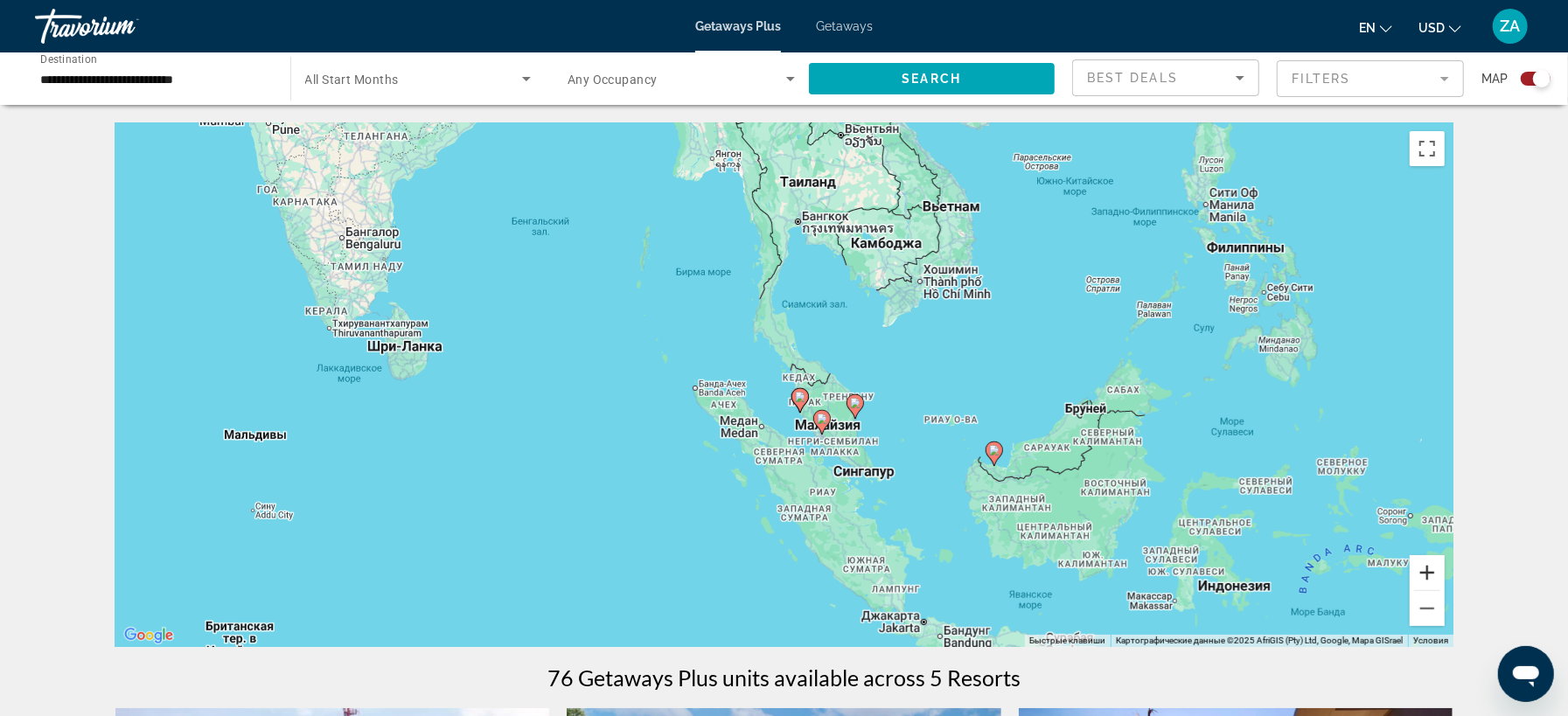
click at [1425, 578] on button "Увеличить" at bounding box center [1426, 573] width 35 height 35
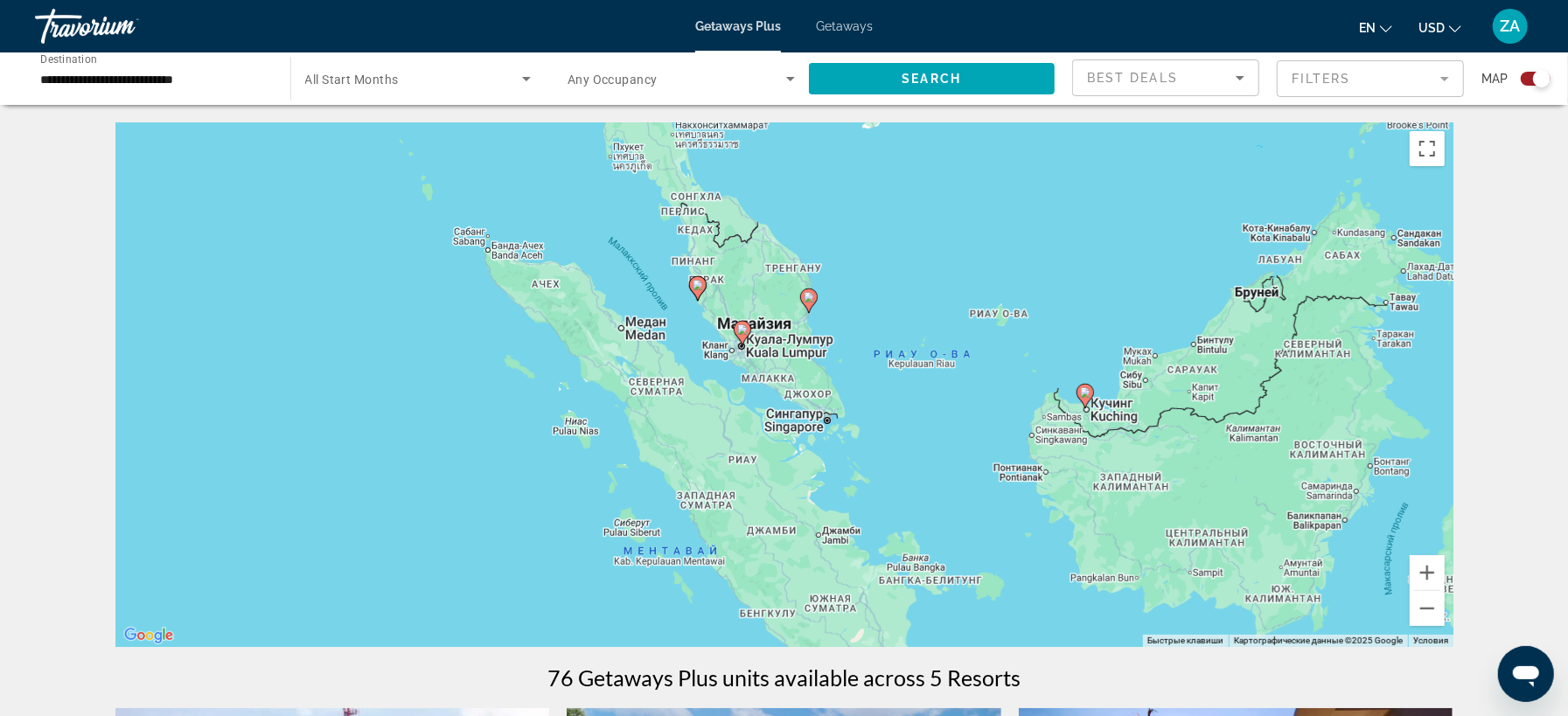
drag, startPoint x: 1043, startPoint y: 541, endPoint x: 925, endPoint y: 395, distance: 187.7
click at [925, 395] on div "Чтобы активировать перетаскивание с помощью клавиатуры, нажмите Alt + Ввод. Пос…" at bounding box center [784, 384] width 1338 height 525
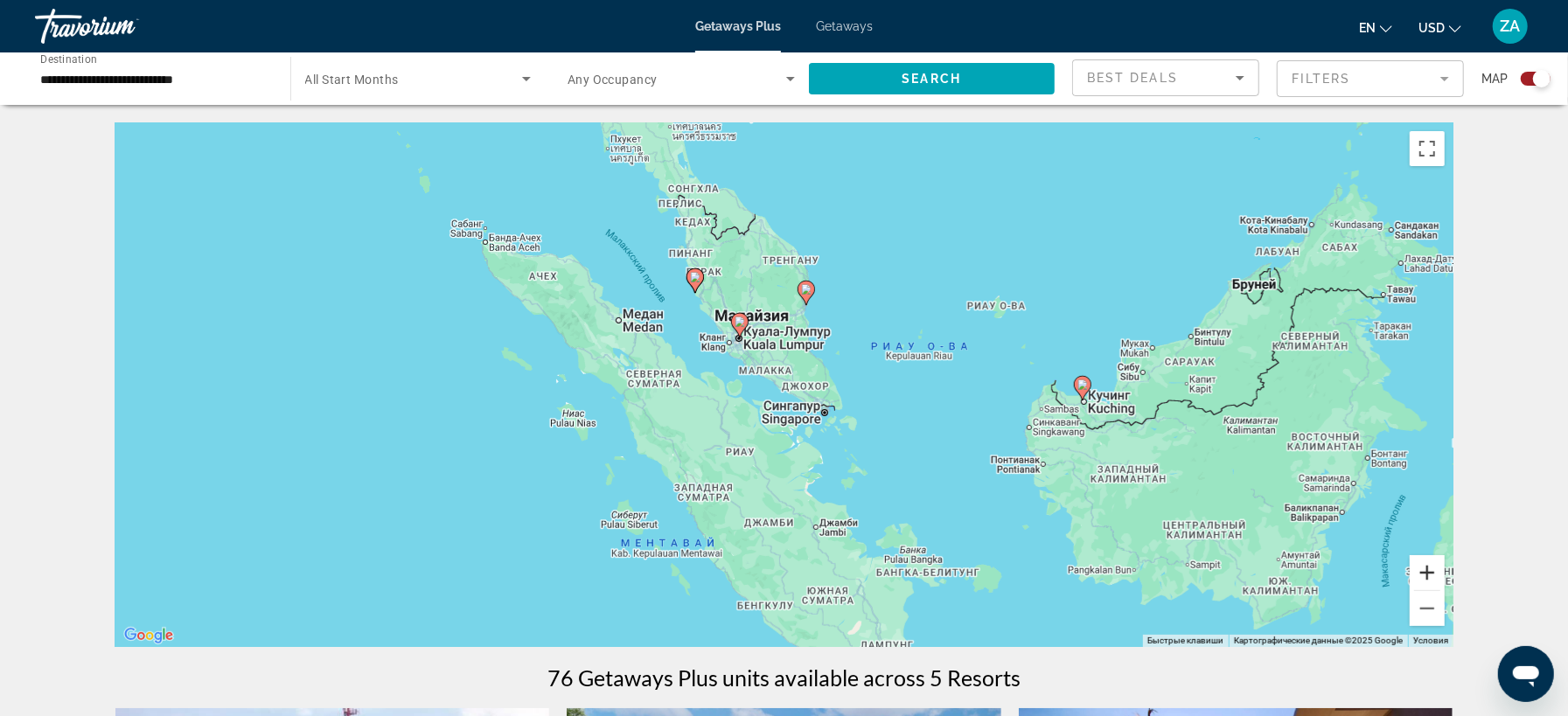
click at [1423, 581] on button "Увеличить" at bounding box center [1426, 573] width 35 height 35
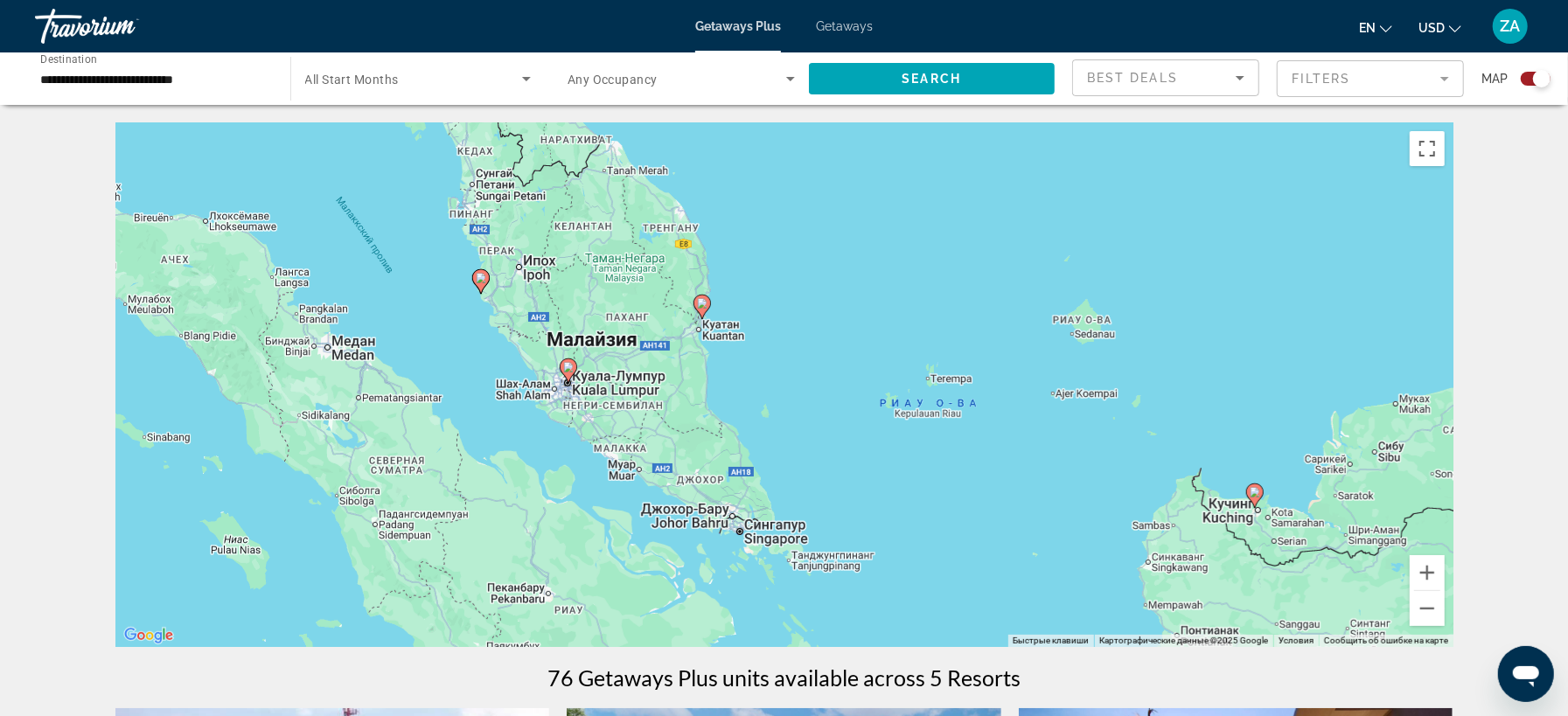
drag, startPoint x: 992, startPoint y: 360, endPoint x: 864, endPoint y: 458, distance: 161.2
click at [864, 458] on div "Чтобы активировать перетаскивание с помощью клавиатуры, нажмите Alt + Ввод. Пос…" at bounding box center [784, 384] width 1338 height 525
click at [707, 318] on gmp-advanced-marker "Main content" at bounding box center [702, 306] width 17 height 26
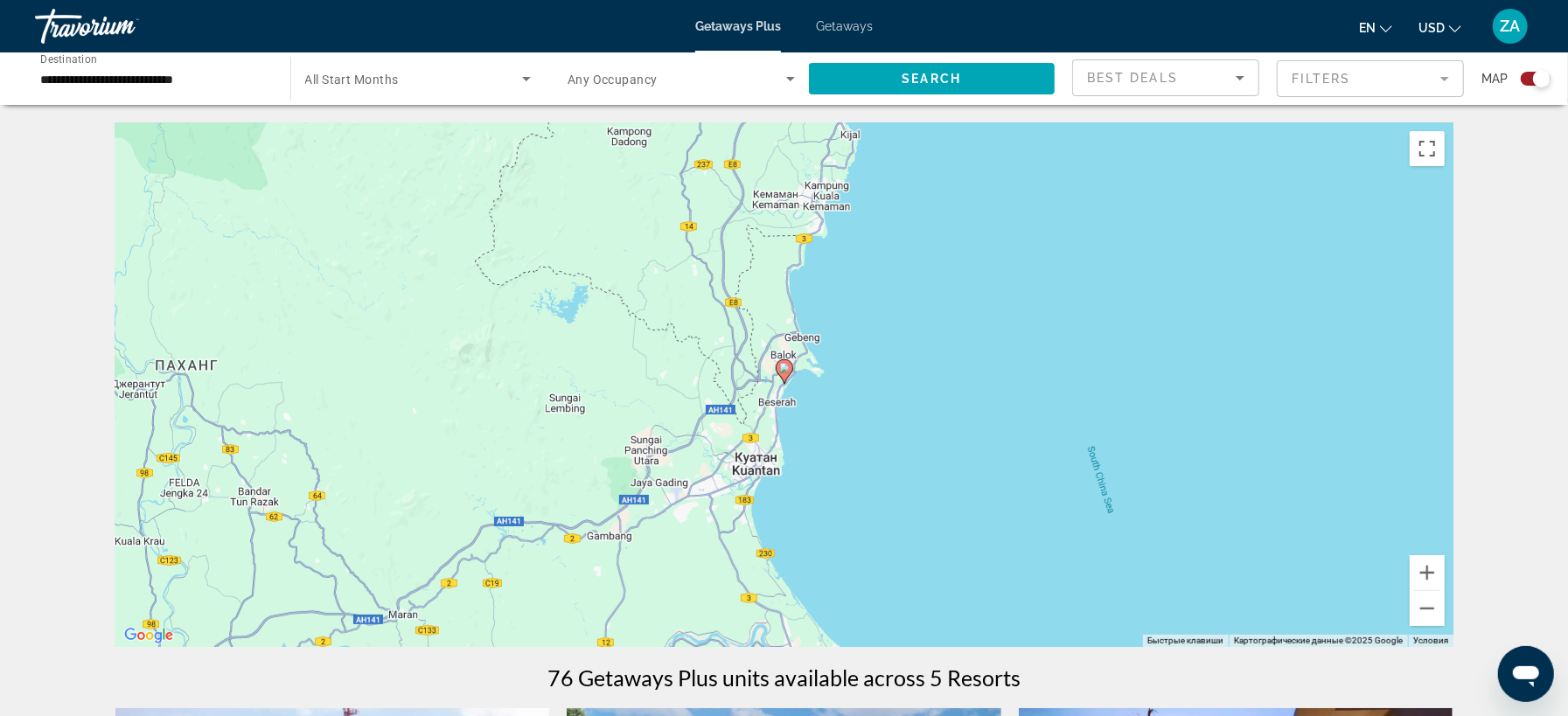
click at [786, 366] on image "Main content" at bounding box center [784, 368] width 11 height 11
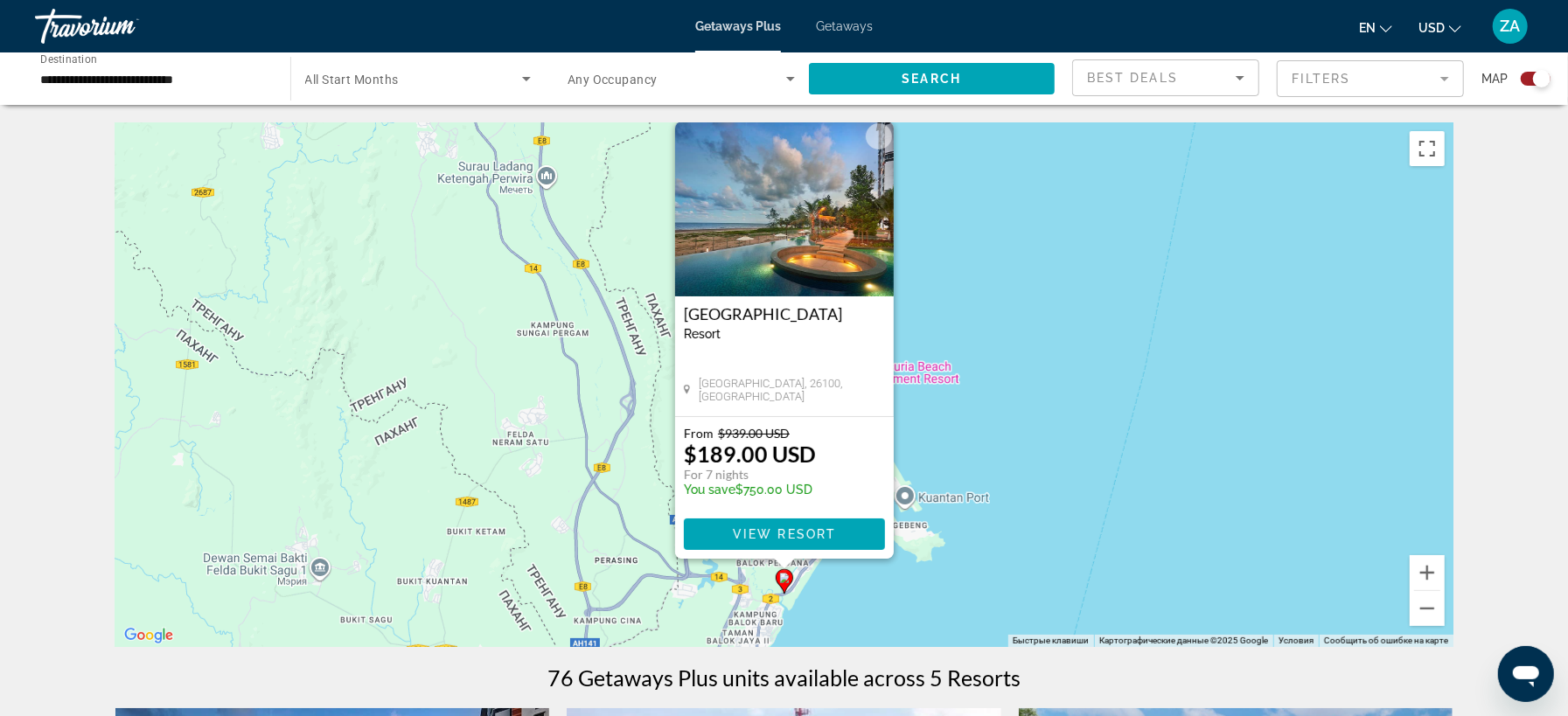
click at [779, 290] on img "Main content" at bounding box center [784, 208] width 219 height 175
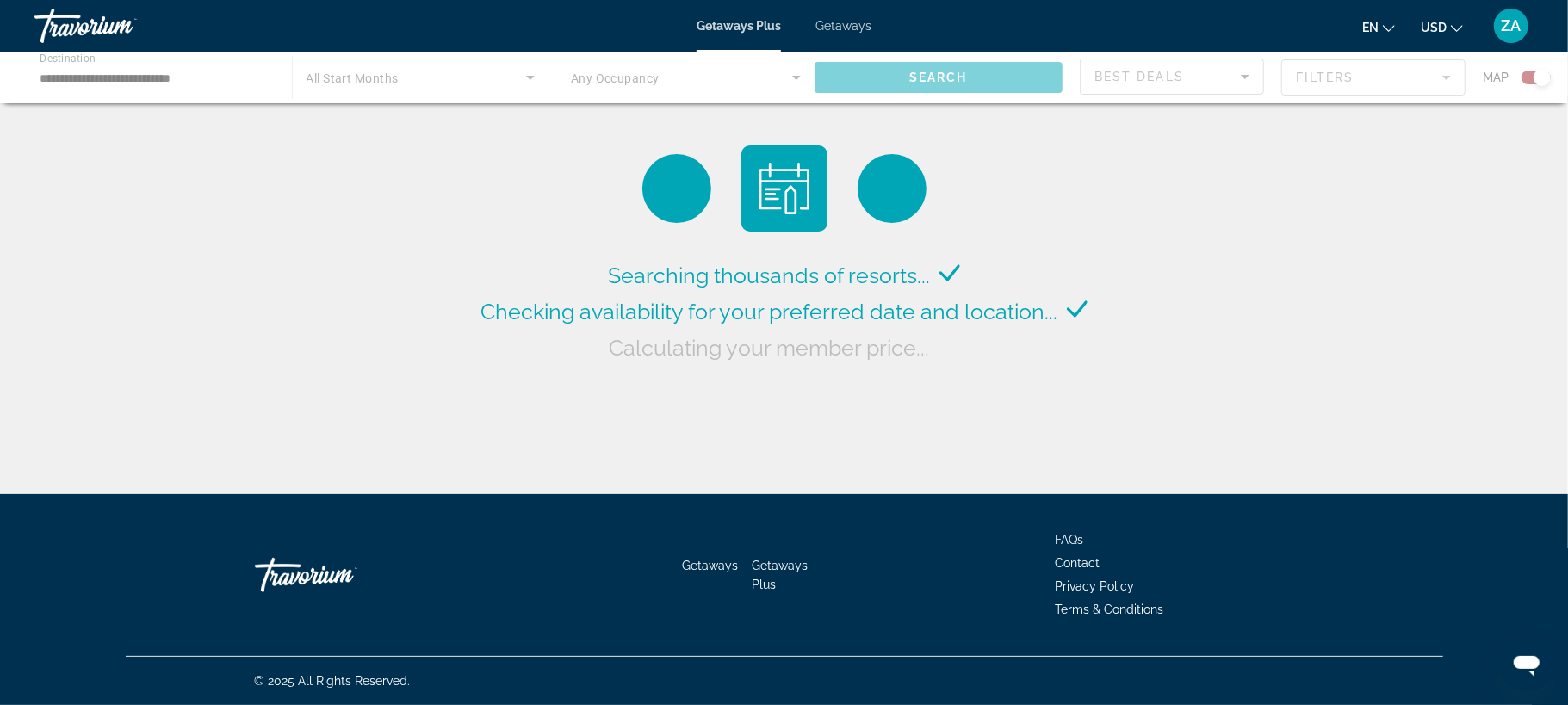
click at [200, 68] on div "Main content" at bounding box center [784, 77] width 1568 height 52
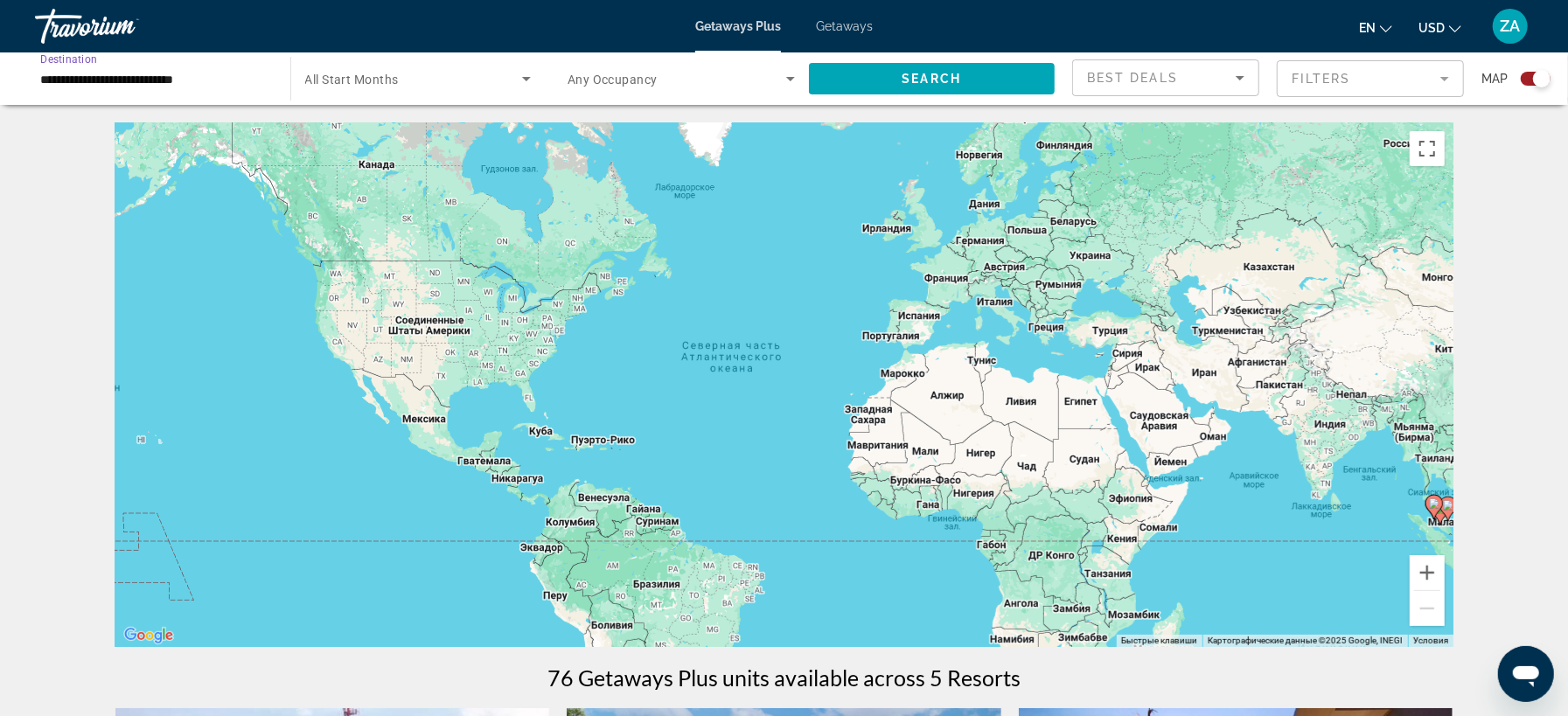
click at [206, 74] on input "**********" at bounding box center [154, 79] width 228 height 21
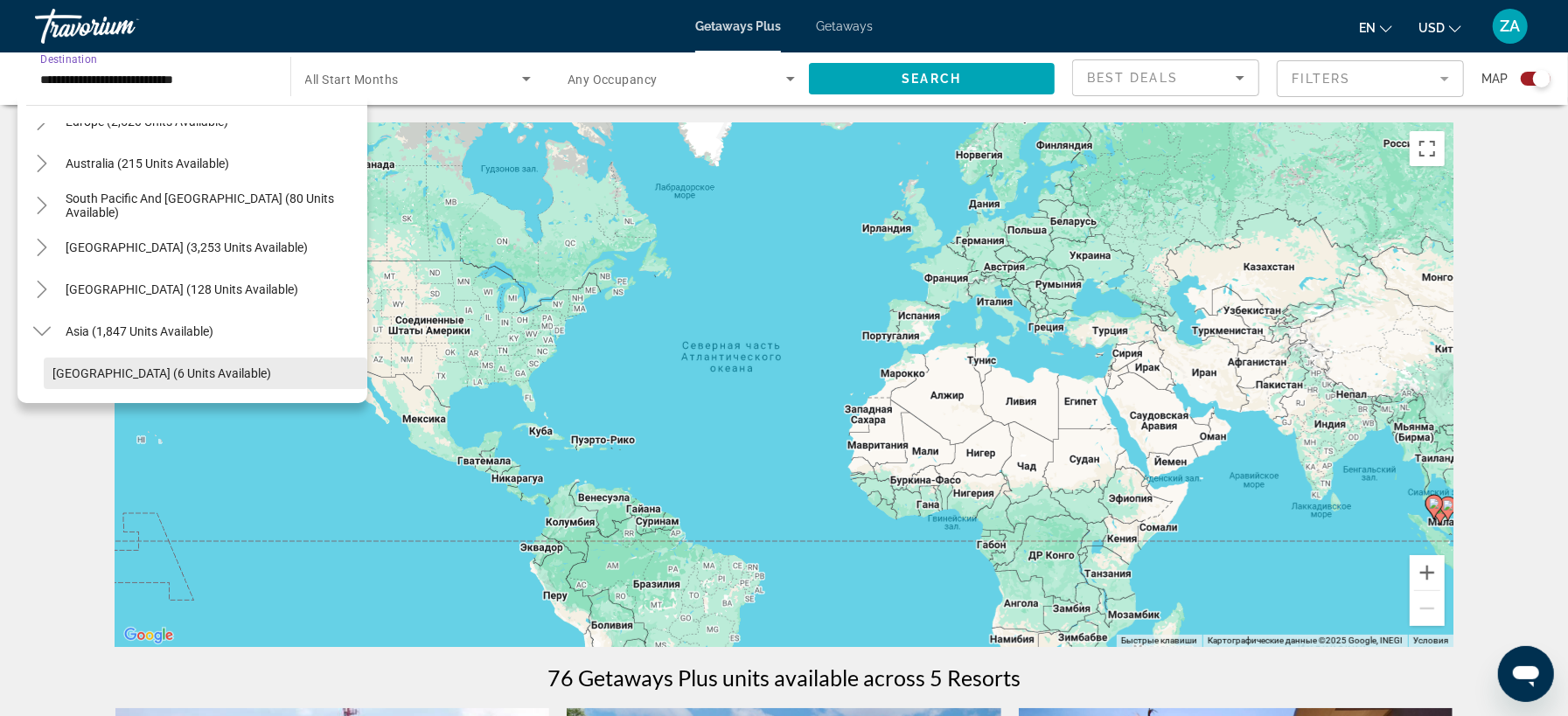
scroll to position [230, 0]
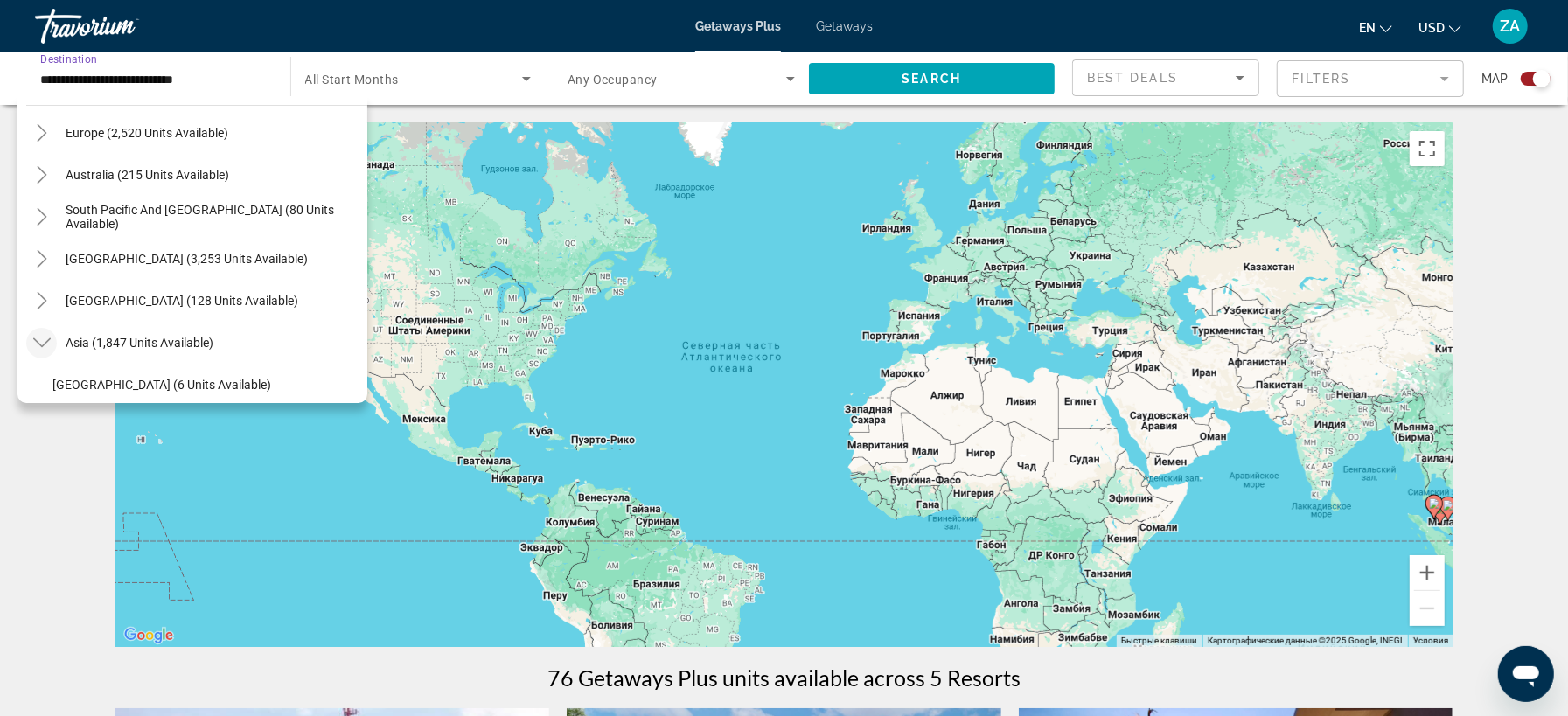
click at [35, 340] on icon "Toggle Asia (1,847 units available)" at bounding box center [41, 343] width 17 height 10
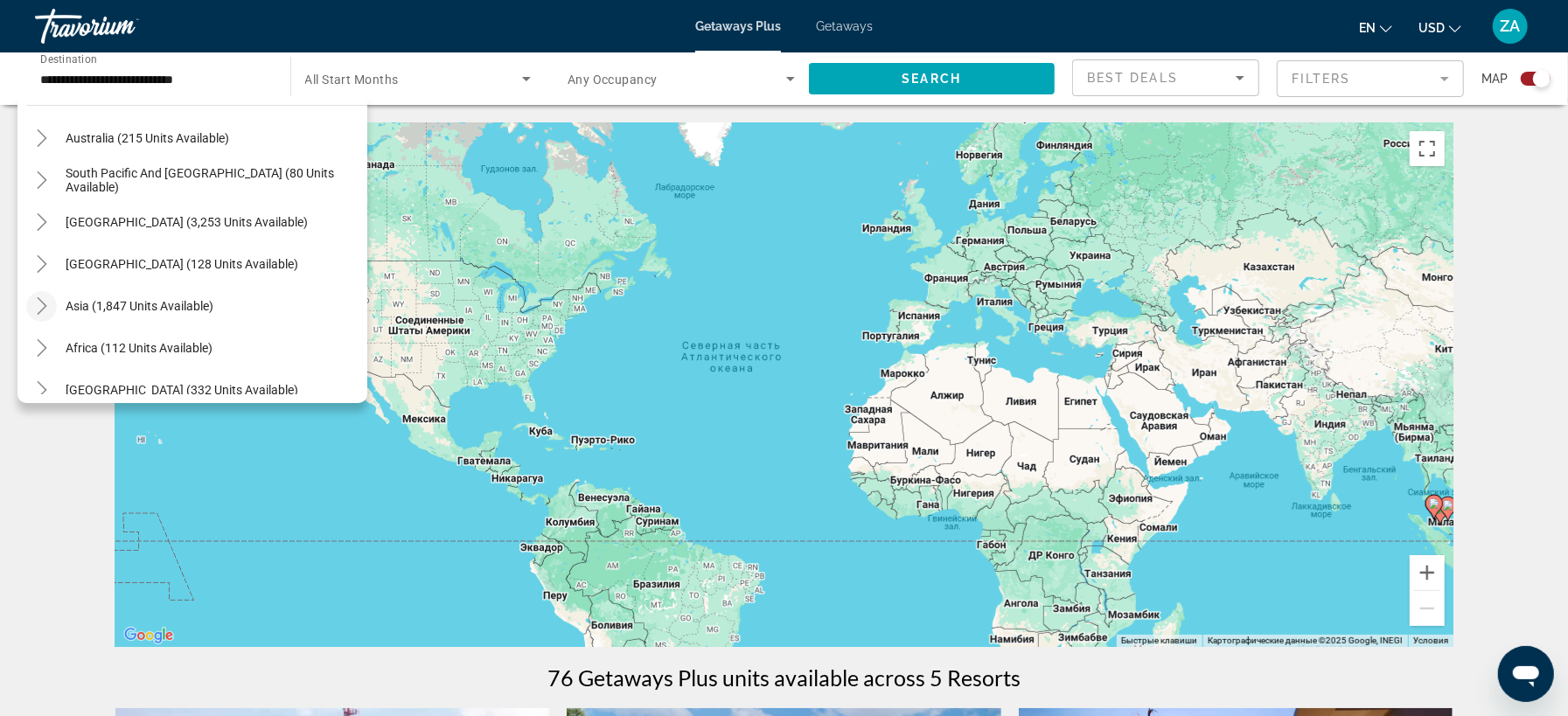
scroll to position [283, 0]
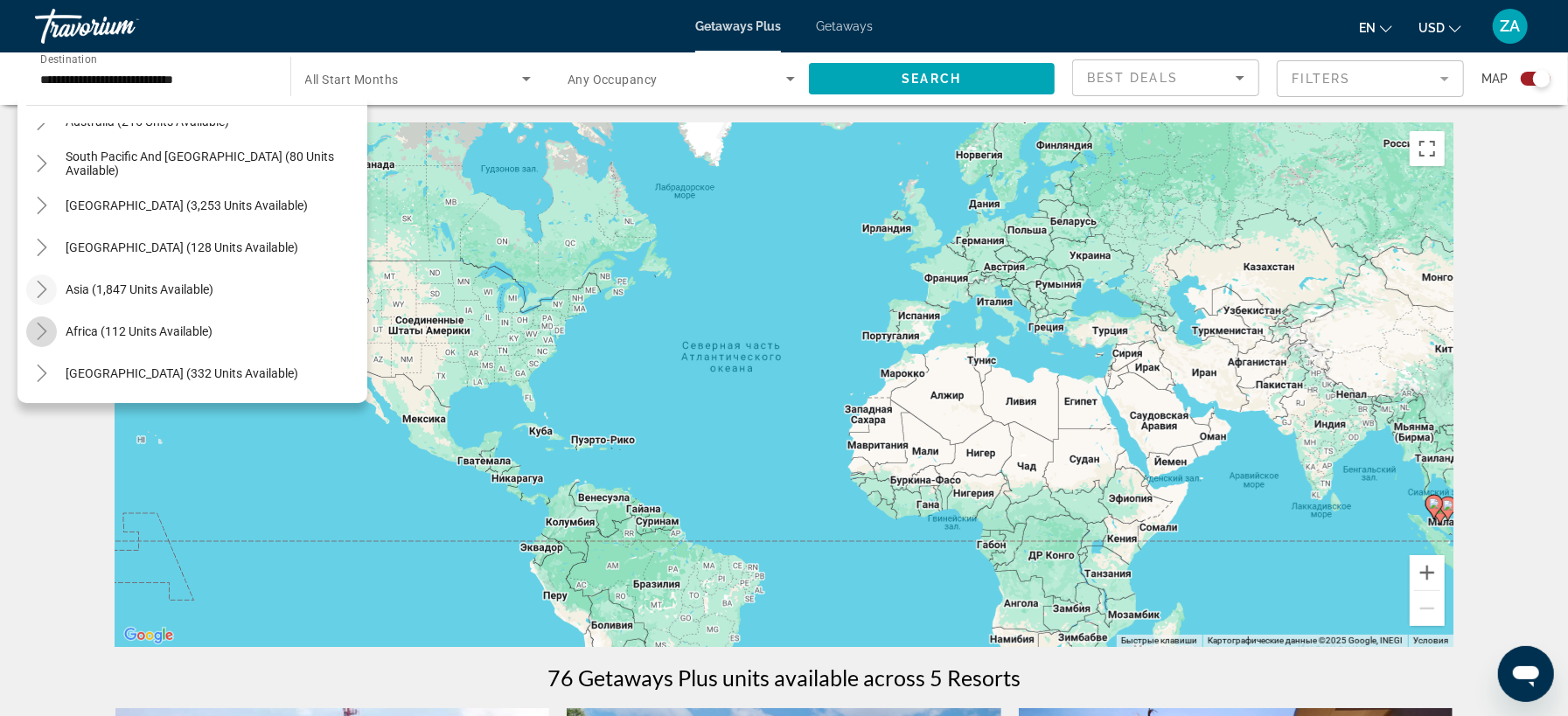
click at [35, 336] on icon "Toggle Africa (112 units available)" at bounding box center [42, 332] width 17 height 17
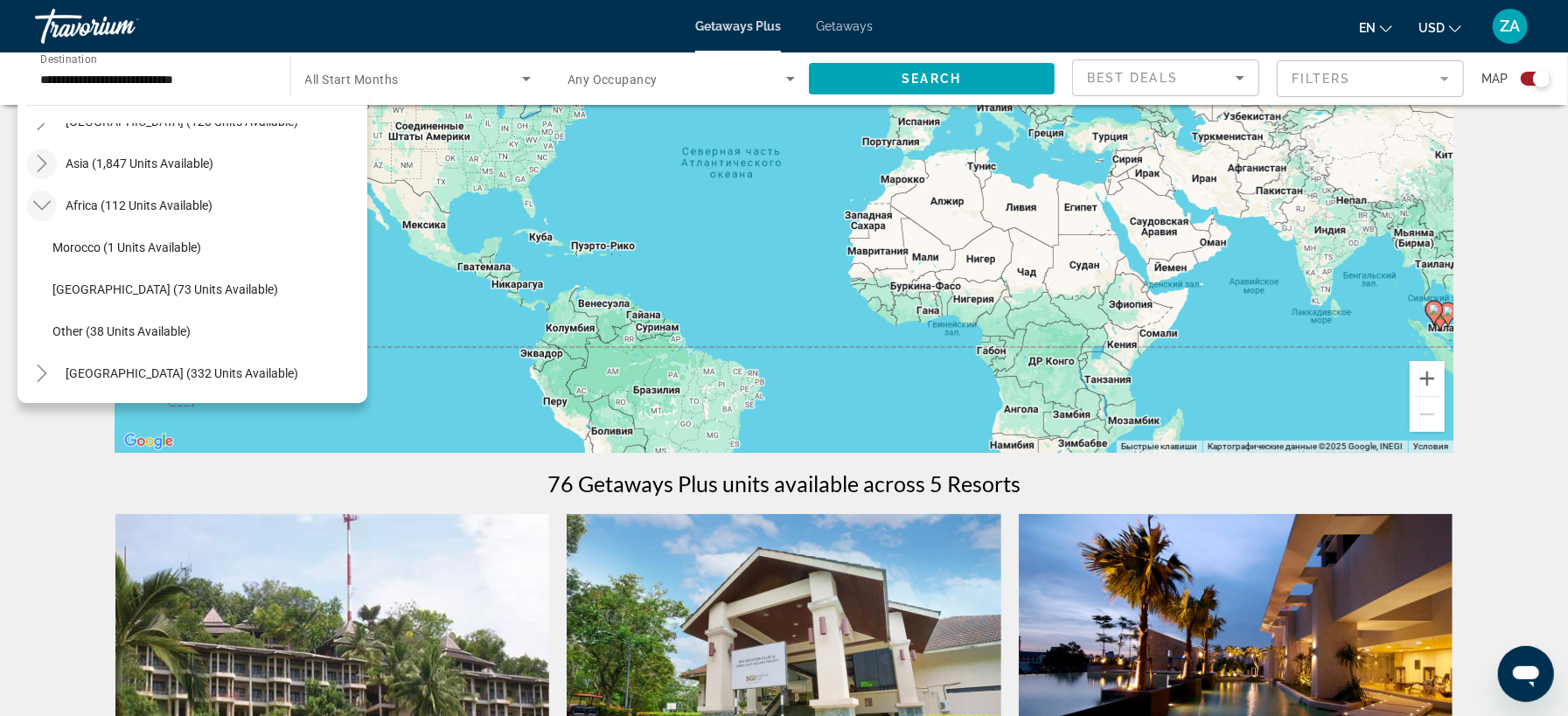
scroll to position [196, 0]
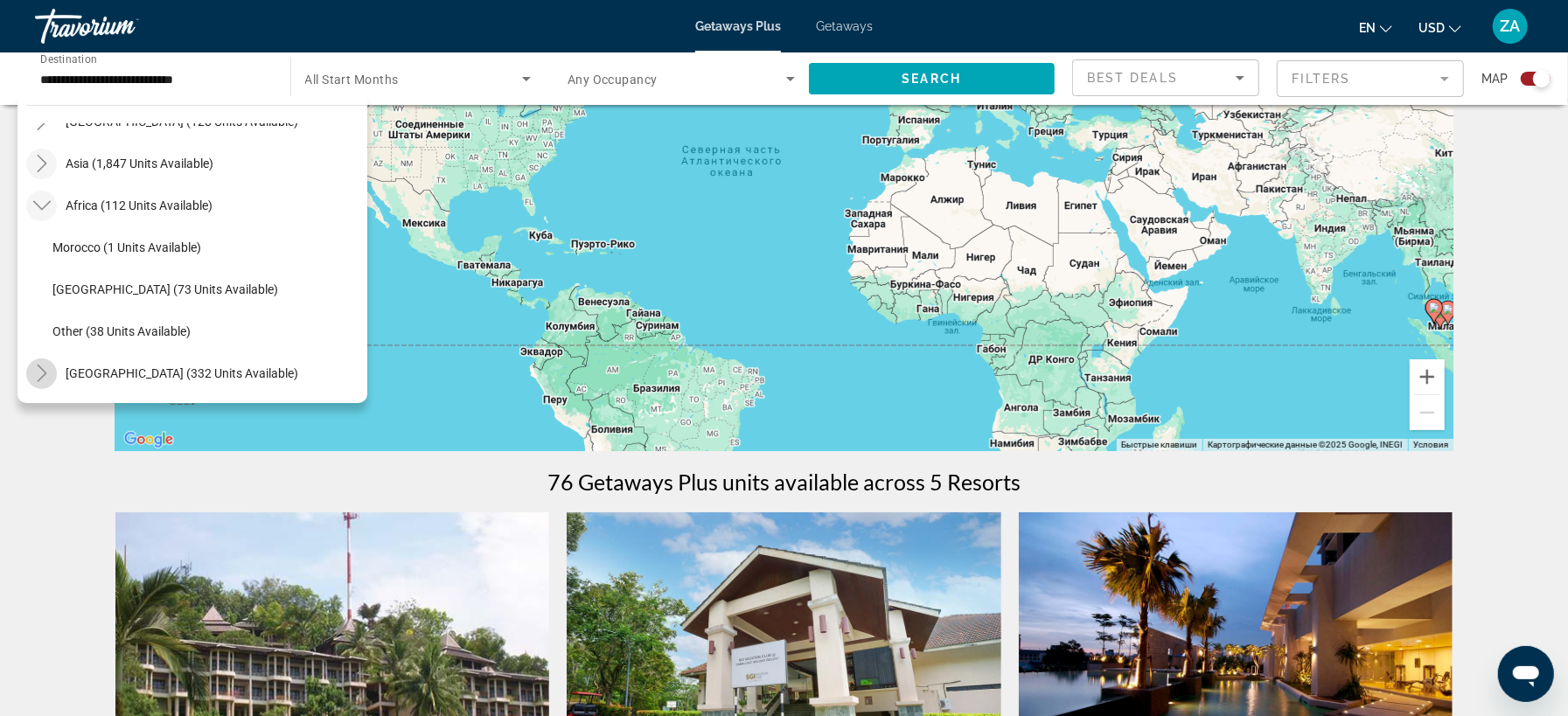
click at [36, 377] on icon "Toggle Middle East (332 units available)" at bounding box center [42, 373] width 17 height 17
click at [85, 374] on span "Middle East (332 units available)" at bounding box center [182, 373] width 232 height 14
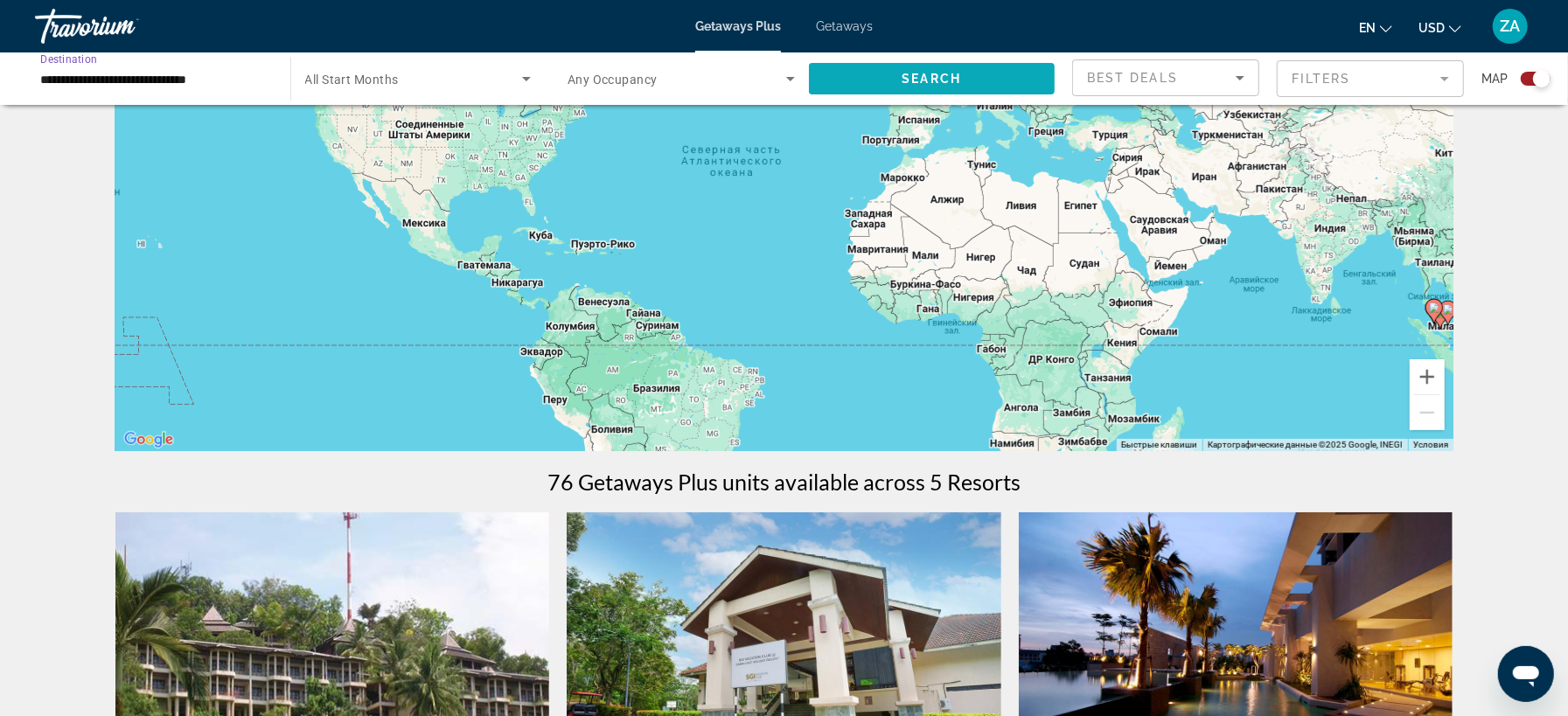
click at [948, 87] on span "Search widget" at bounding box center [932, 78] width 247 height 42
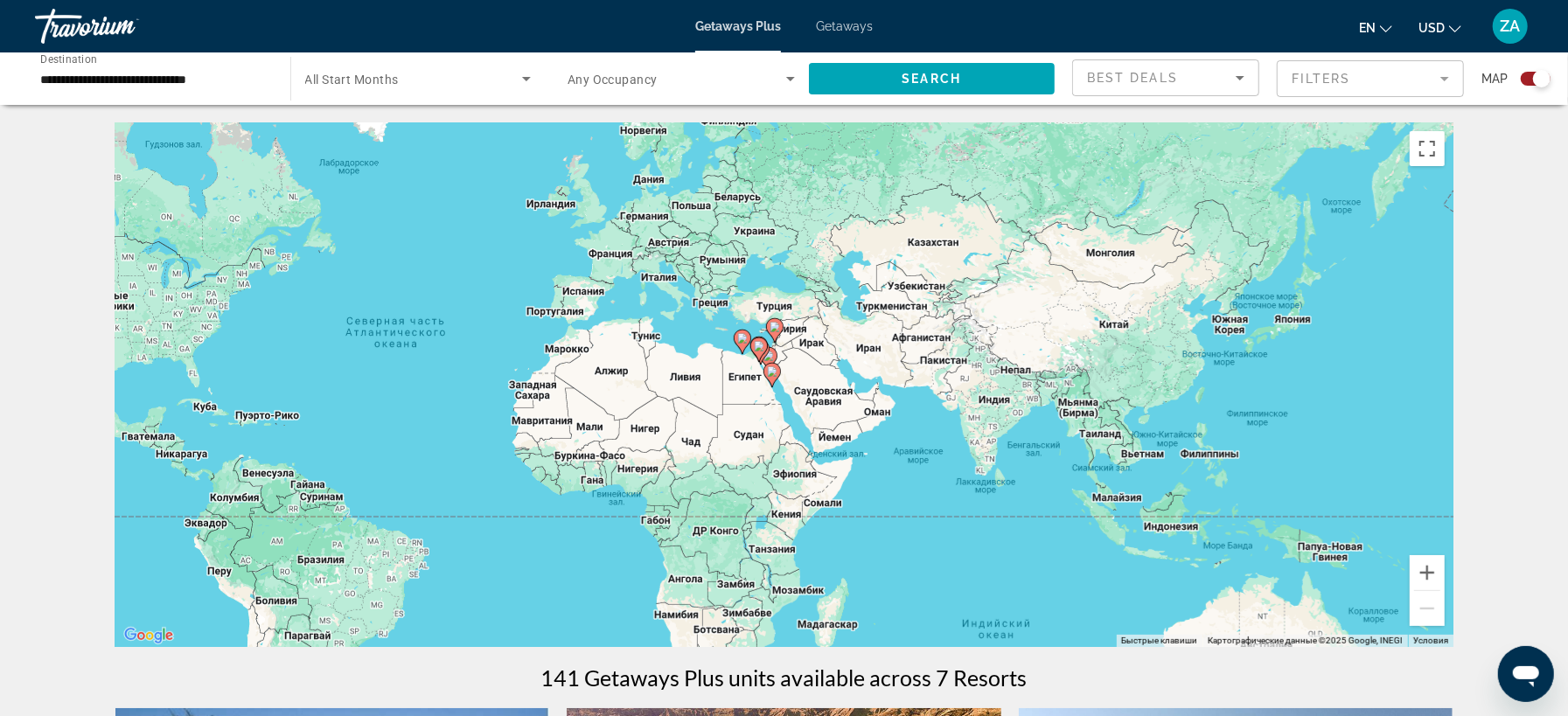
drag, startPoint x: 1196, startPoint y: 573, endPoint x: 858, endPoint y: 549, distance: 338.9
click at [858, 549] on div "Чтобы активировать перетаскивание с помощью клавиатуры, нажмите Alt + Ввод. Пос…" at bounding box center [784, 384] width 1338 height 525
click at [1426, 579] on button "Увеличить" at bounding box center [1426, 573] width 35 height 35
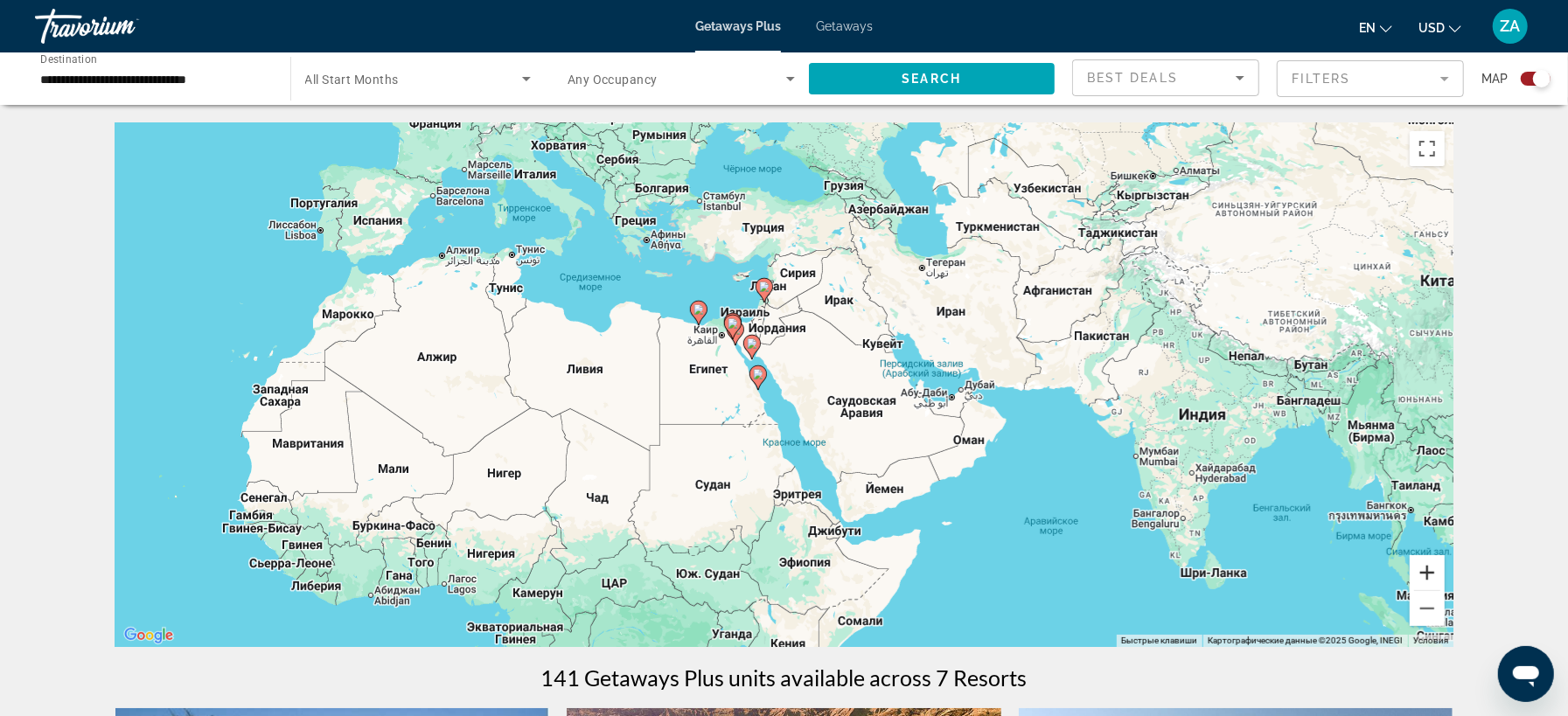
click at [1426, 579] on button "Увеличить" at bounding box center [1426, 573] width 35 height 35
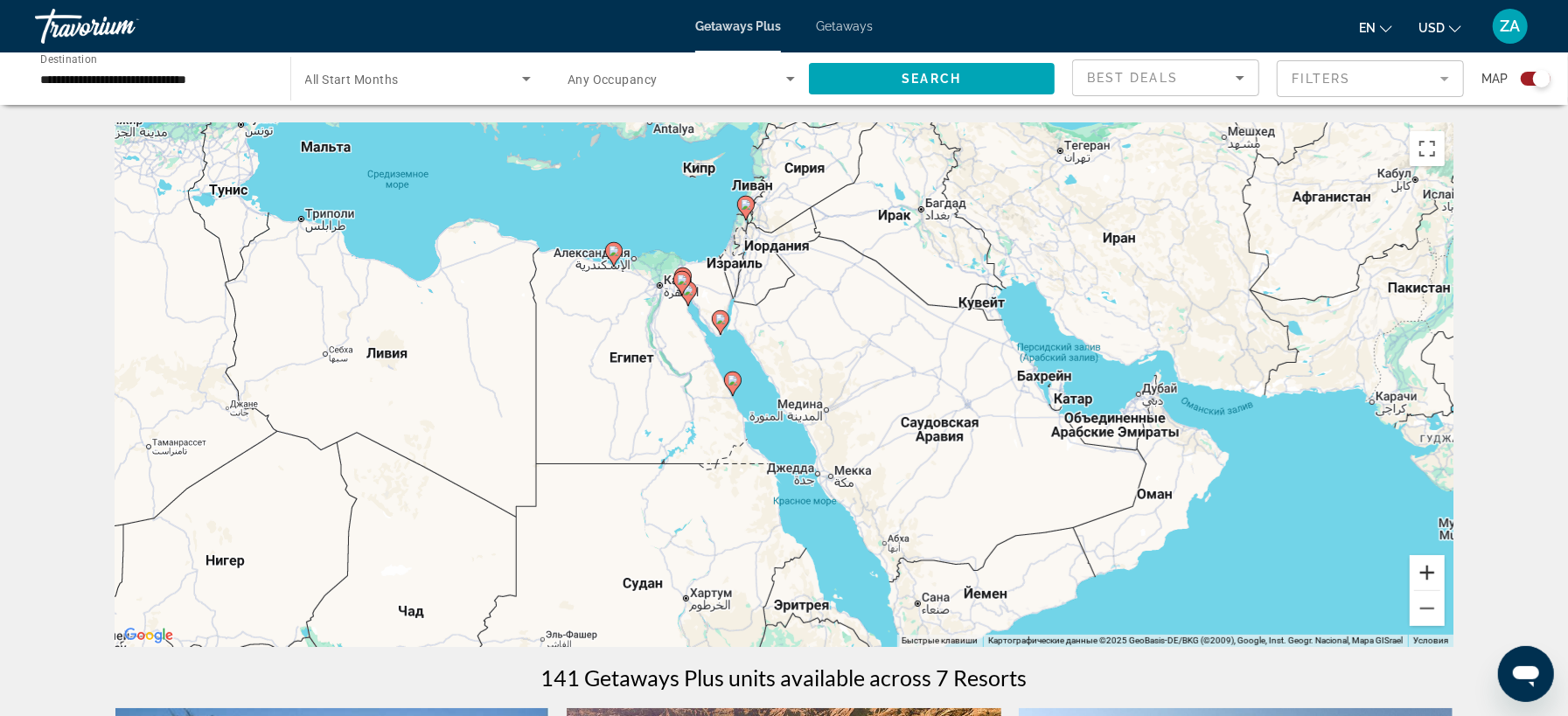
click at [1426, 579] on button "Увеличить" at bounding box center [1426, 573] width 35 height 35
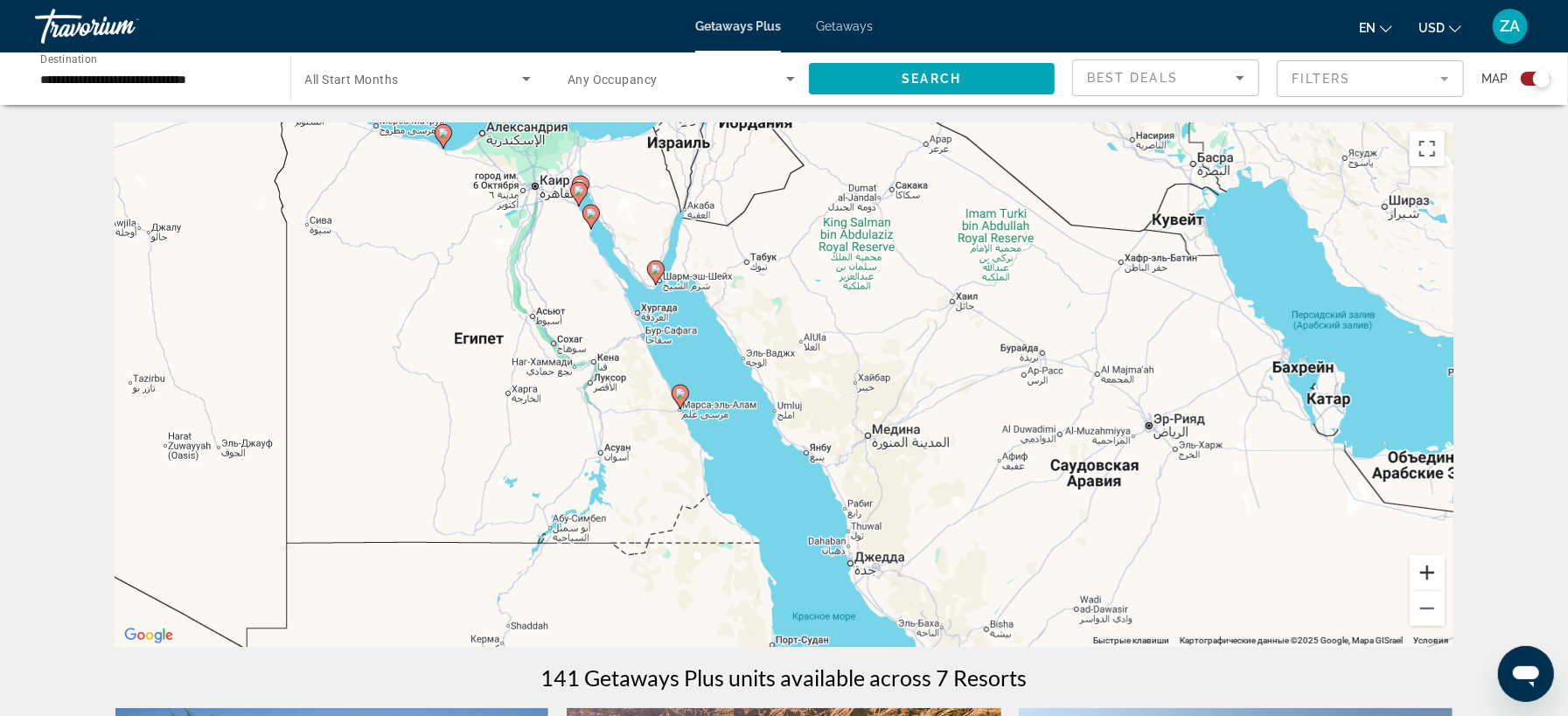
click at [1420, 578] on button "Увеличить" at bounding box center [1426, 573] width 35 height 35
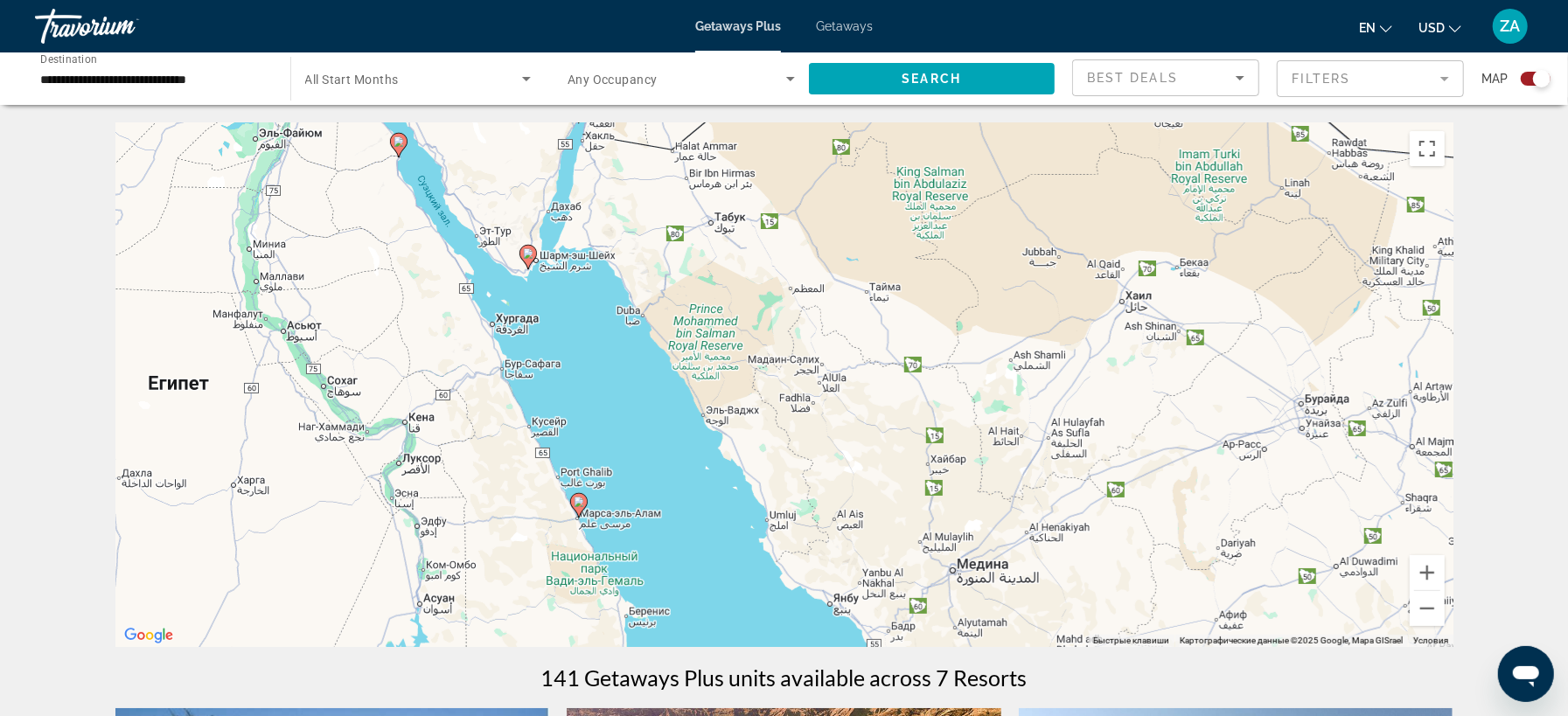
drag, startPoint x: 664, startPoint y: 342, endPoint x: 664, endPoint y: 431, distance: 89.0
click at [664, 431] on div "Чтобы активировать перетаскивание с помощью клавиатуры, нажмите Alt + Ввод. Пос…" at bounding box center [784, 384] width 1338 height 525
click at [1430, 570] on button "Увеличить" at bounding box center [1426, 573] width 35 height 35
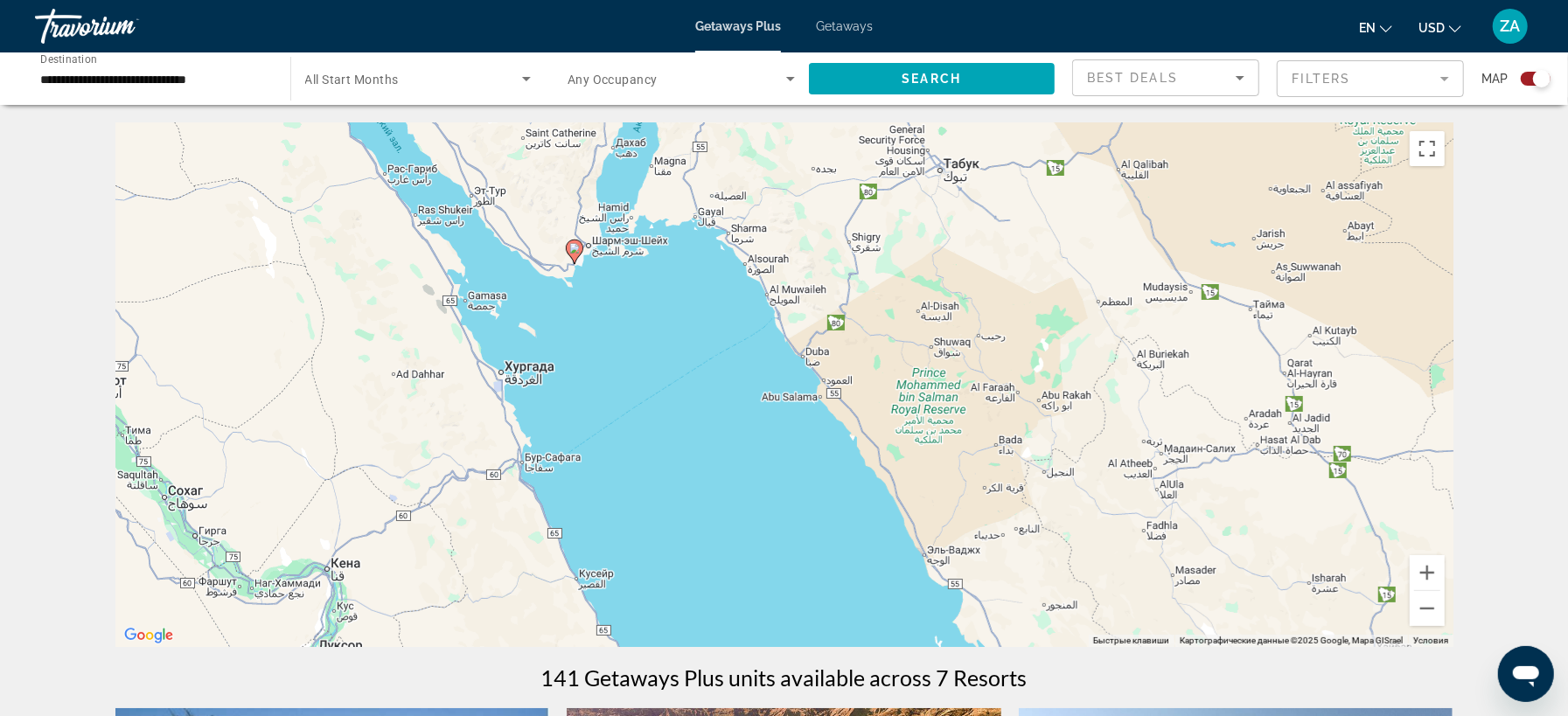
drag, startPoint x: 569, startPoint y: 570, endPoint x: 879, endPoint y: 683, distance: 330.0
click at [879, 647] on div "Чтобы активировать перетаскивание с помощью клавиатуры, нажмите Alt + Ввод. Пос…" at bounding box center [784, 384] width 1338 height 525
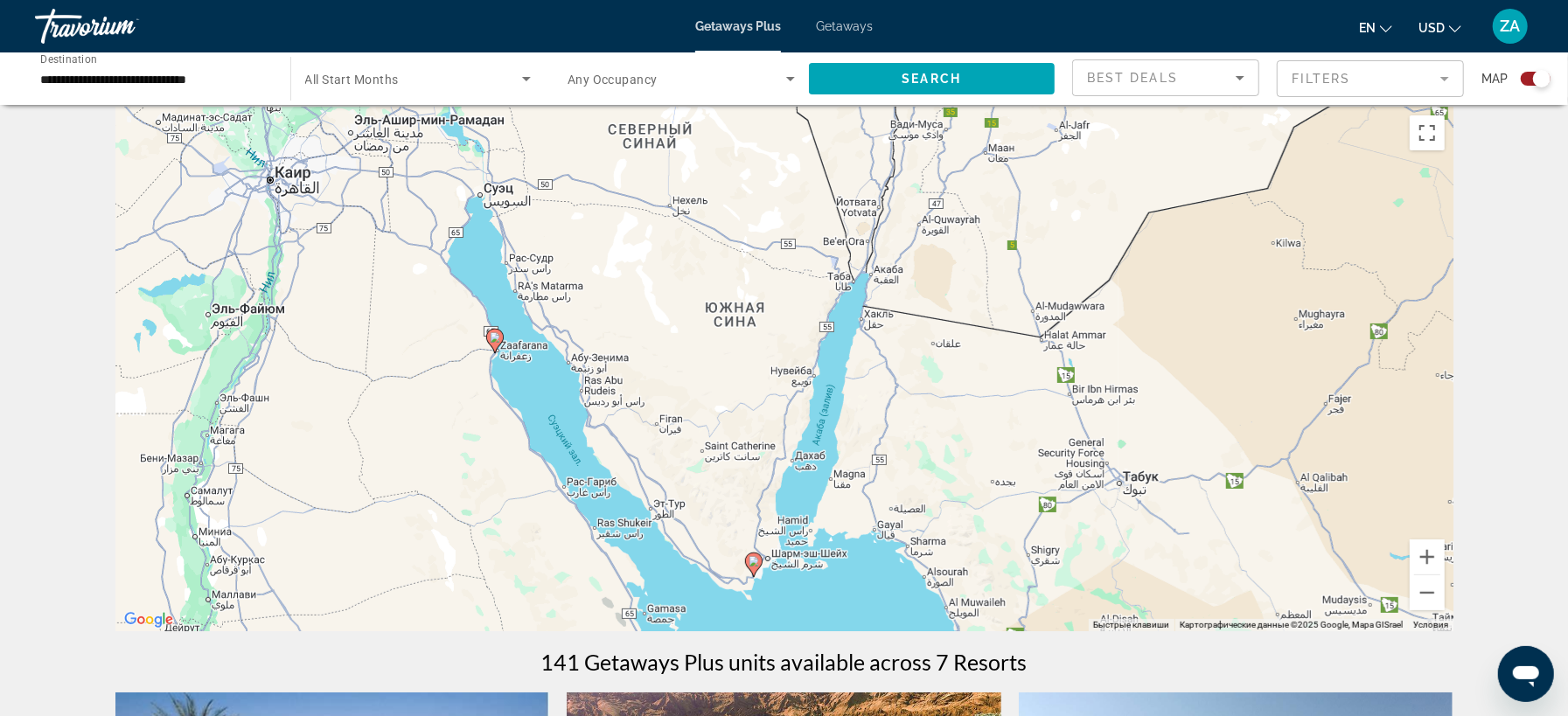
drag, startPoint x: 600, startPoint y: 391, endPoint x: 805, endPoint y: 728, distance: 394.5
click at [805, 631] on div "Чтобы активировать перетаскивание с помощью клавиатуры, нажмите Alt + Ввод. Пос…" at bounding box center [784, 369] width 1338 height 525
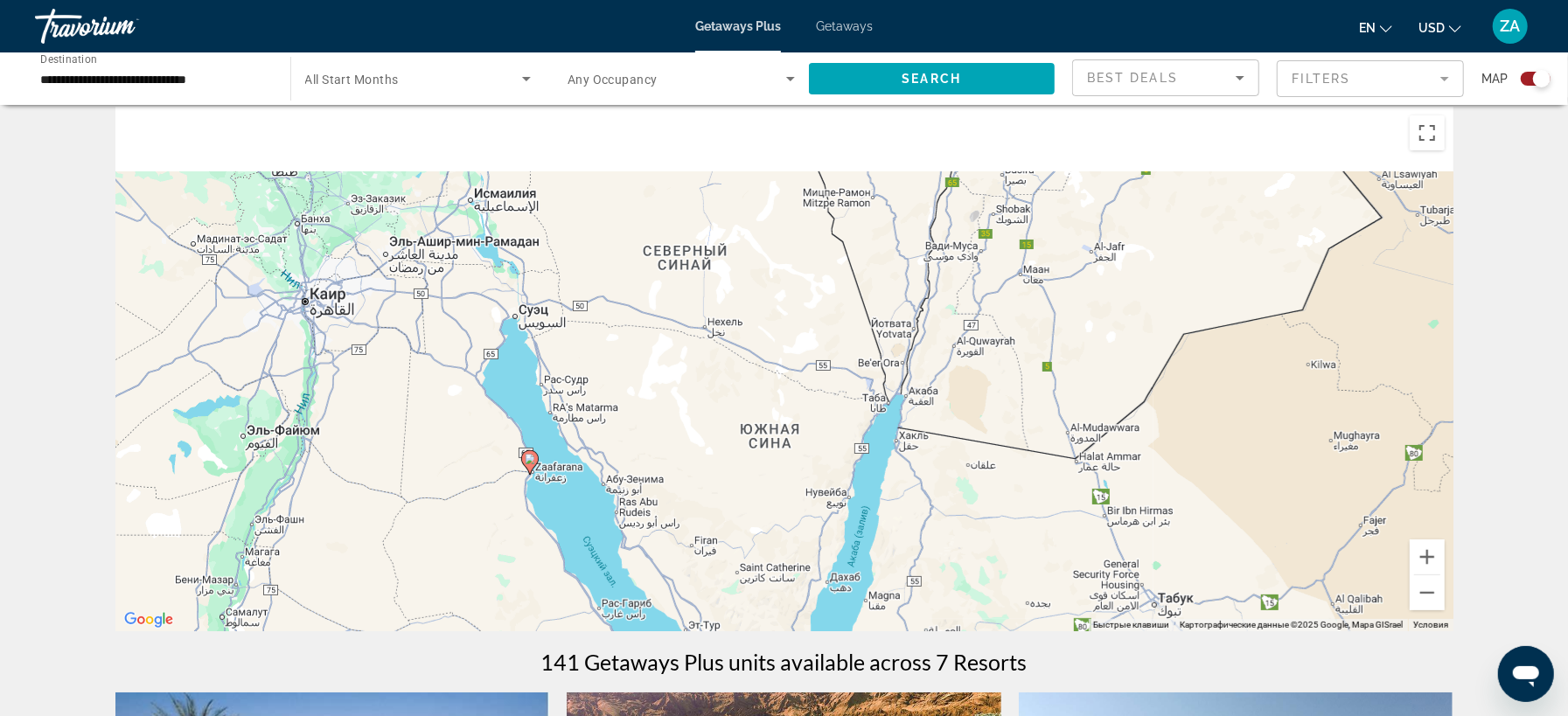
scroll to position [119, 0]
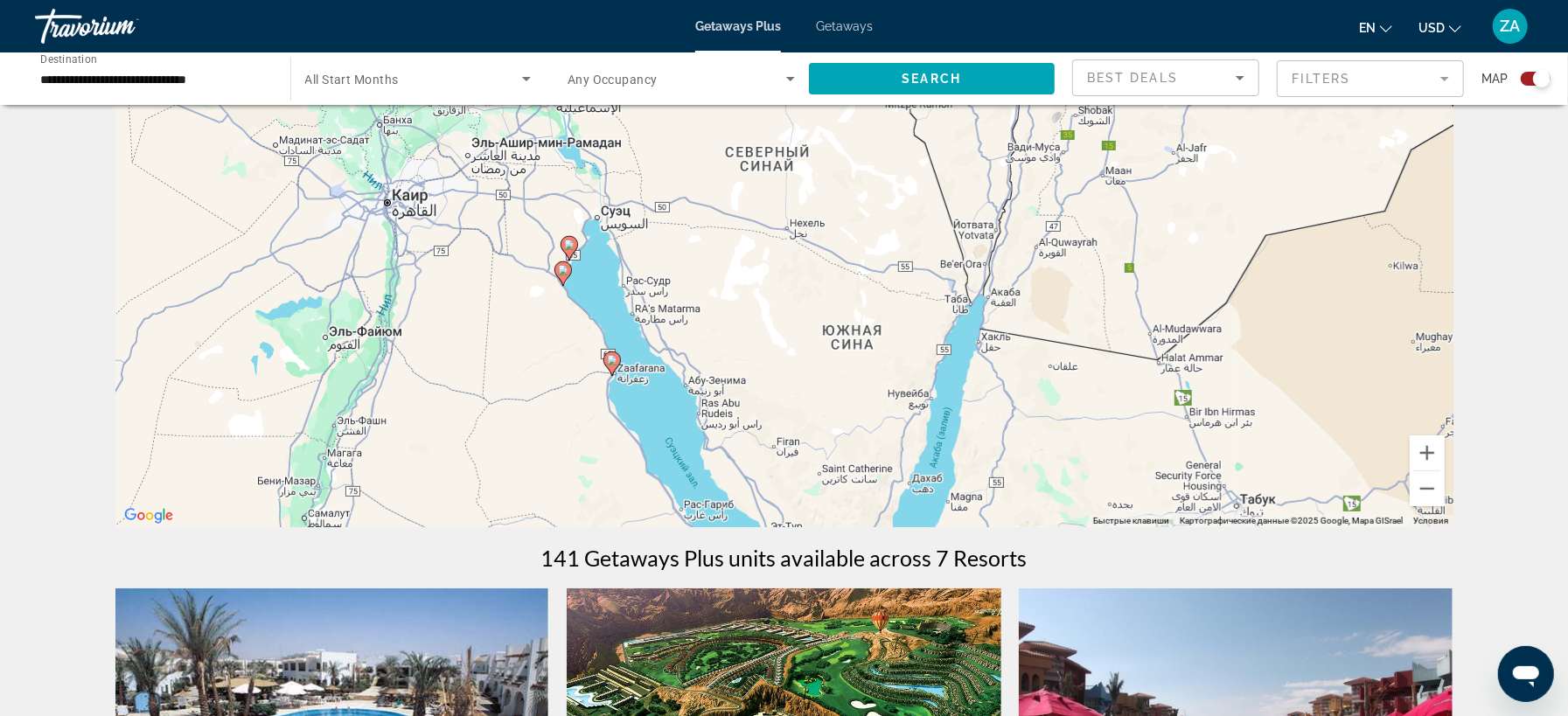
drag, startPoint x: 642, startPoint y: 414, endPoint x: 718, endPoint y: 368, distance: 88.8
click at [718, 368] on div "Чтобы активировать перетаскивание с помощью клавиатуры, нажмите Alt + Ввод. Пос…" at bounding box center [784, 265] width 1338 height 525
click at [573, 251] on icon "Main content" at bounding box center [568, 249] width 15 height 23
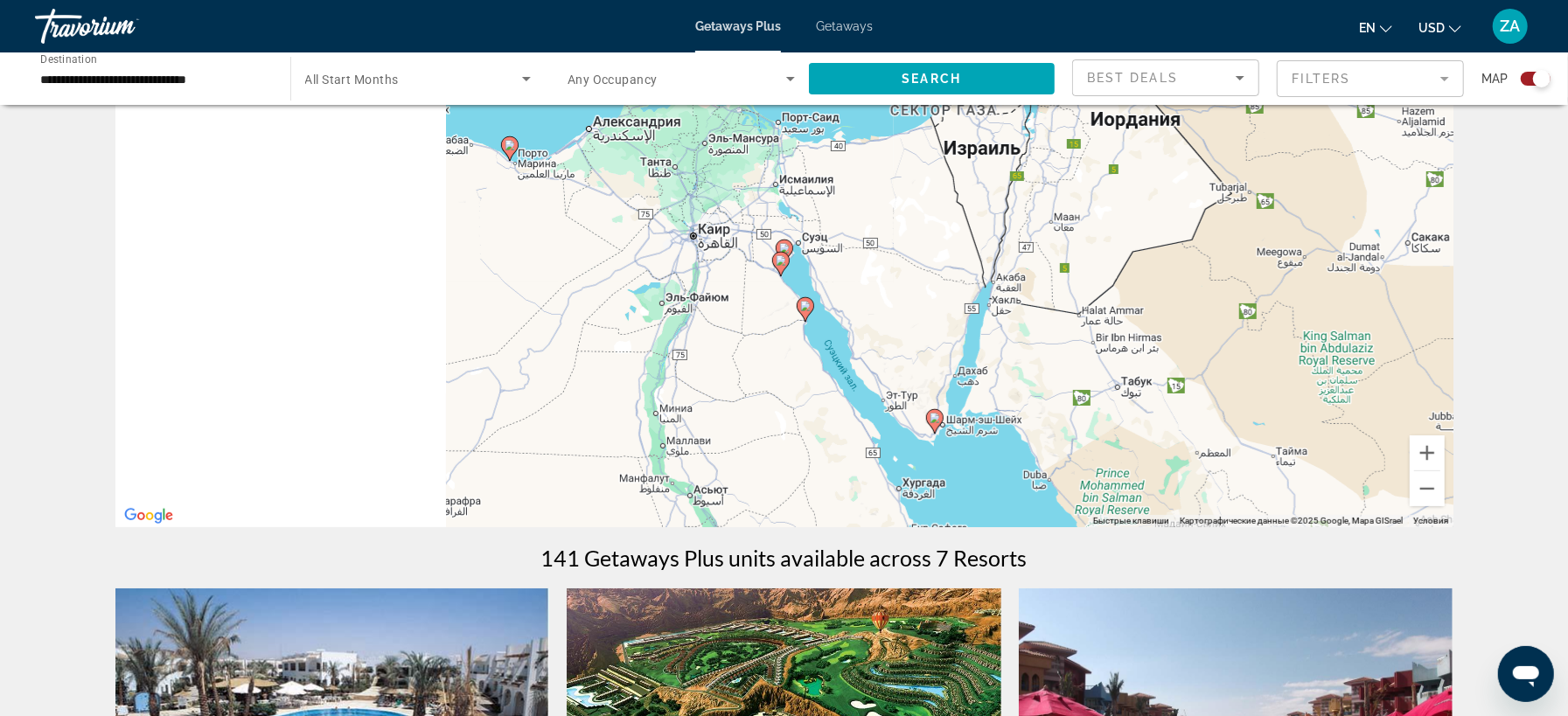
type input "**********"
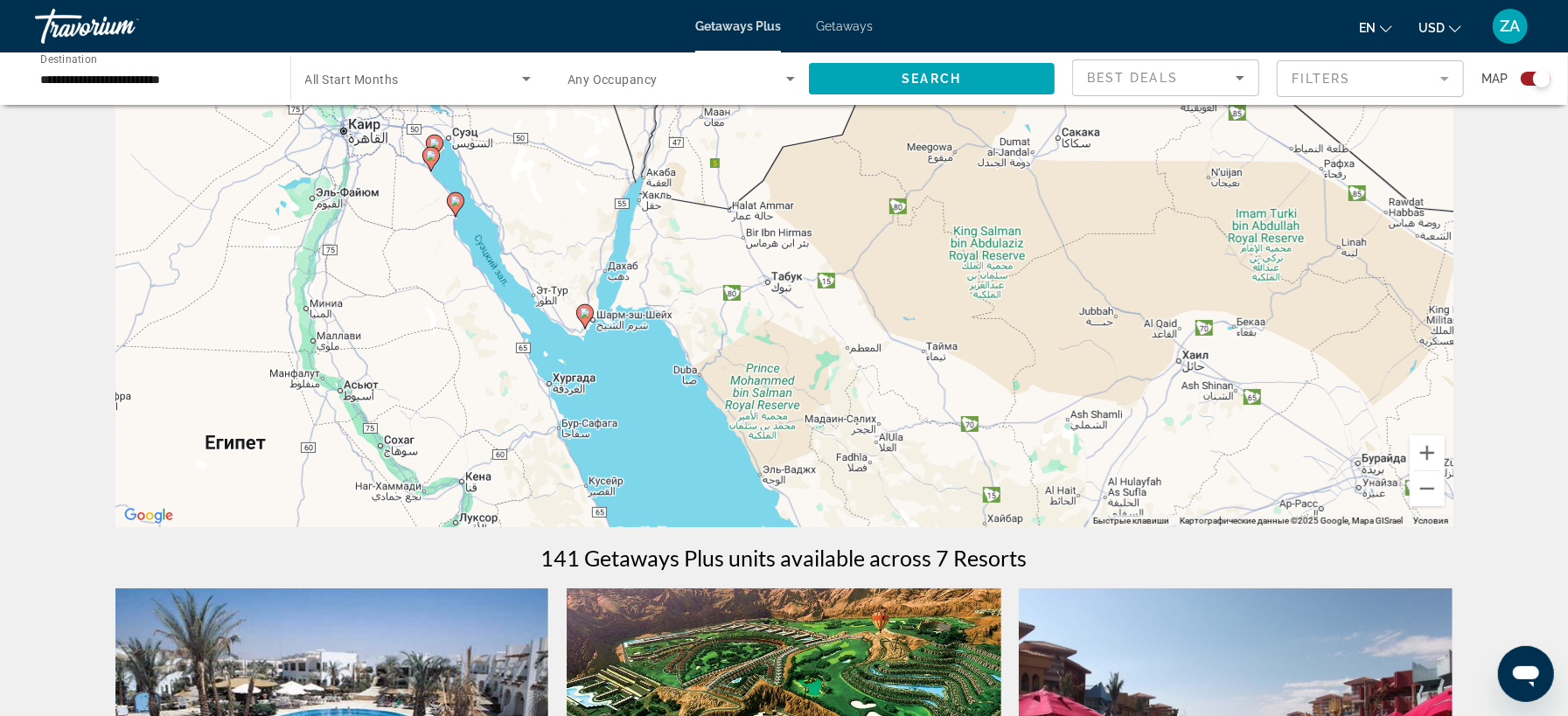
drag, startPoint x: 571, startPoint y: 251, endPoint x: 221, endPoint y: 150, distance: 364.3
click at [221, 150] on div "Чтобы активировать перетаскивание с помощью клавиатуры, нажмите Alt + Ввод. Пос…" at bounding box center [784, 265] width 1338 height 525
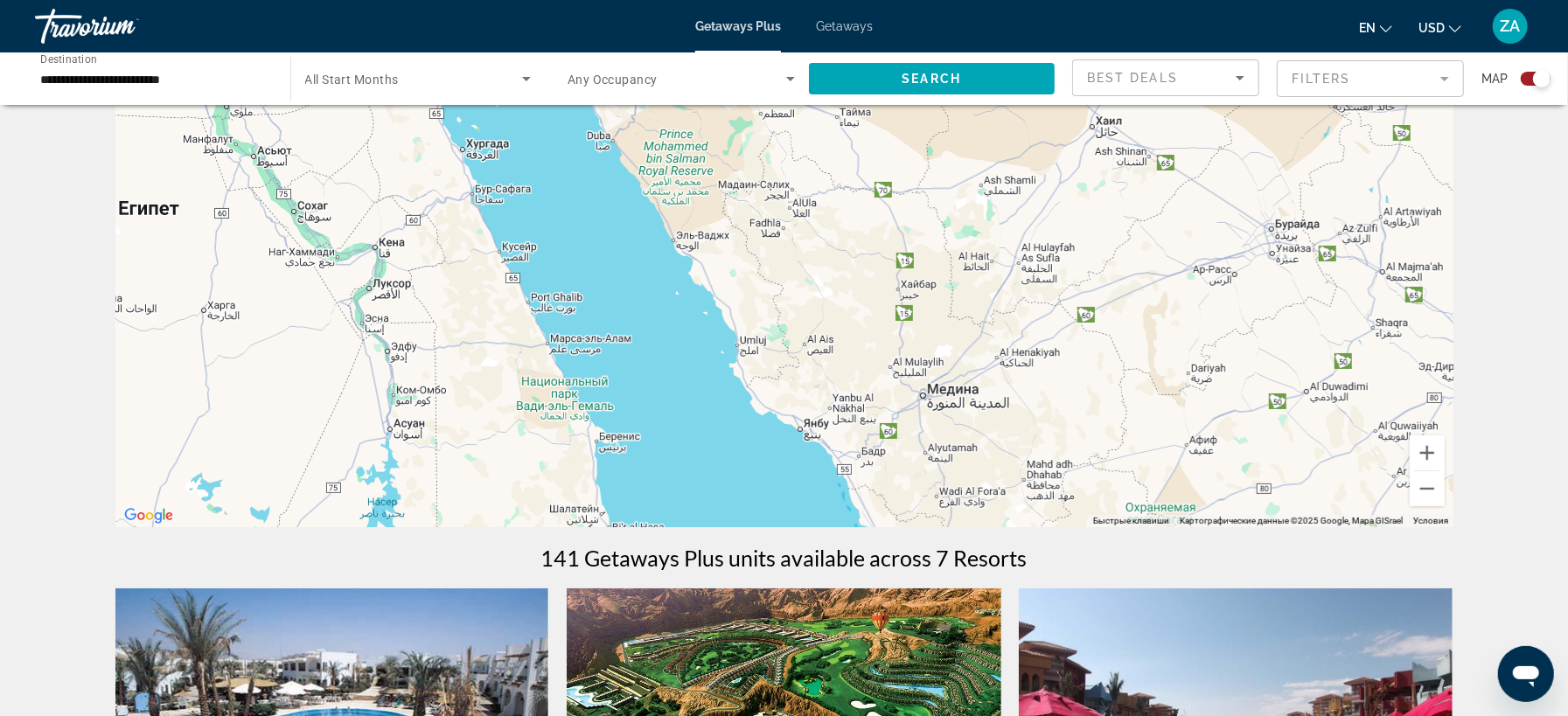
drag, startPoint x: 417, startPoint y: 288, endPoint x: 345, endPoint y: 67, distance: 232.4
click at [345, 66] on div "Чтобы активировать перетаскивание с помощью клавиатуры, нажмите Alt + Ввод. Пос…" at bounding box center [784, 265] width 1338 height 525
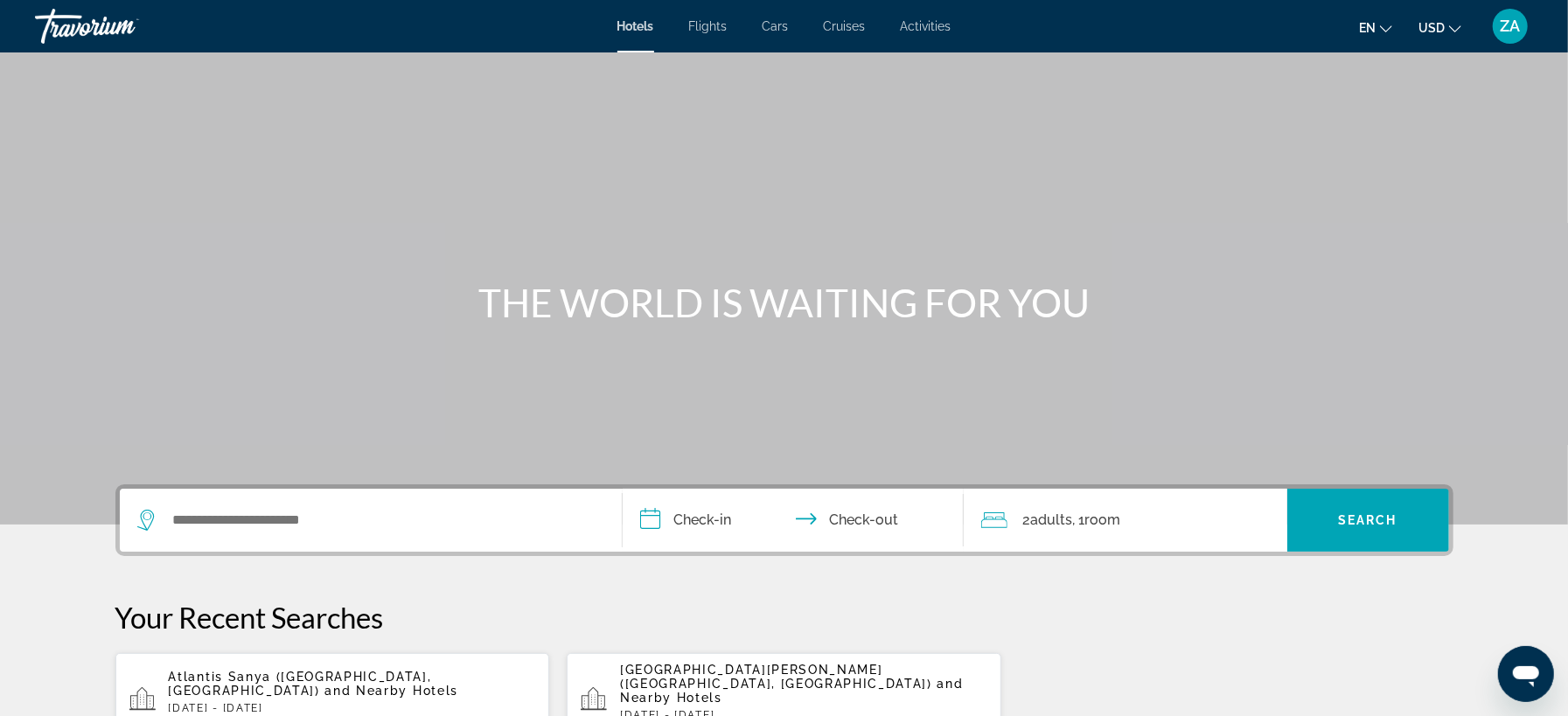
click at [907, 28] on span "Activities" at bounding box center [926, 26] width 51 height 14
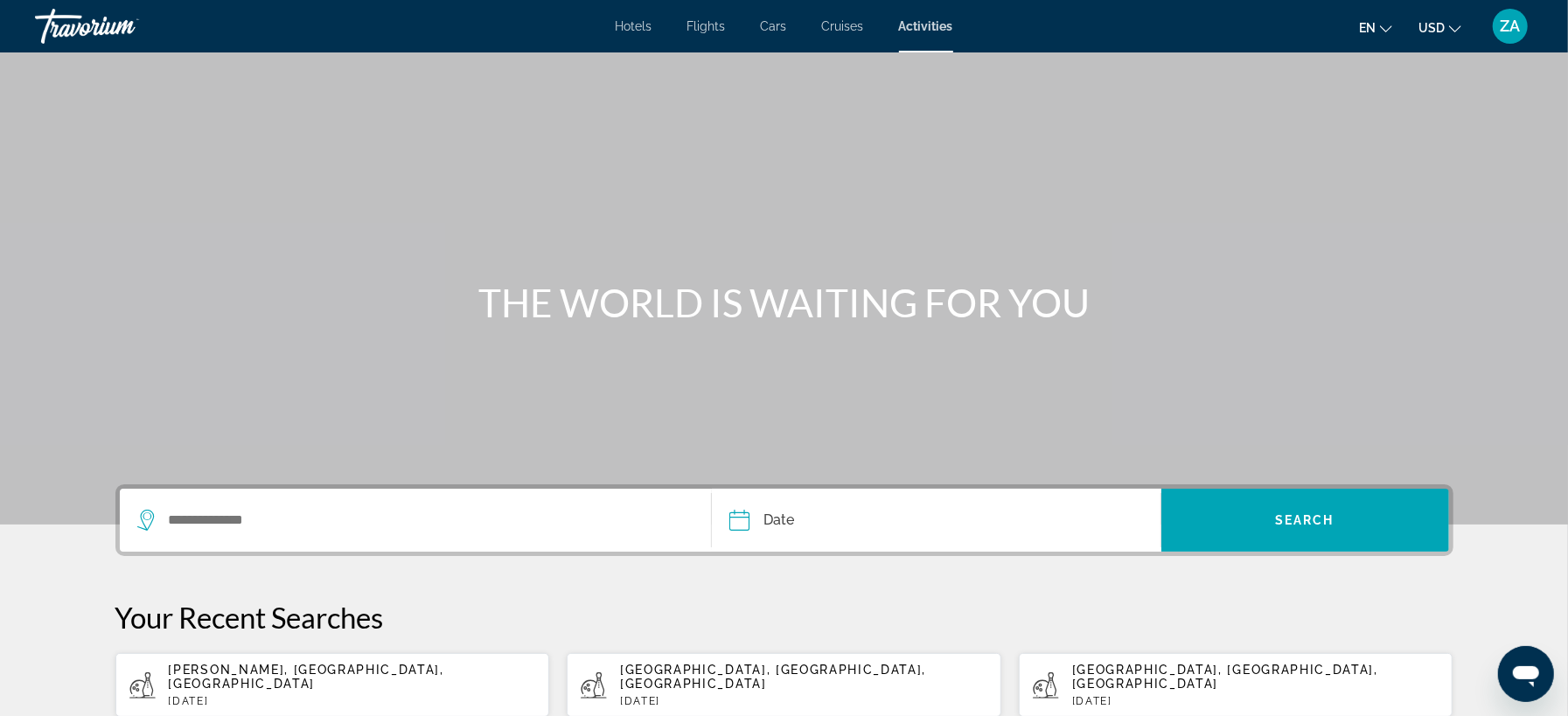
click at [1512, 27] on span "ZA" at bounding box center [1511, 26] width 20 height 17
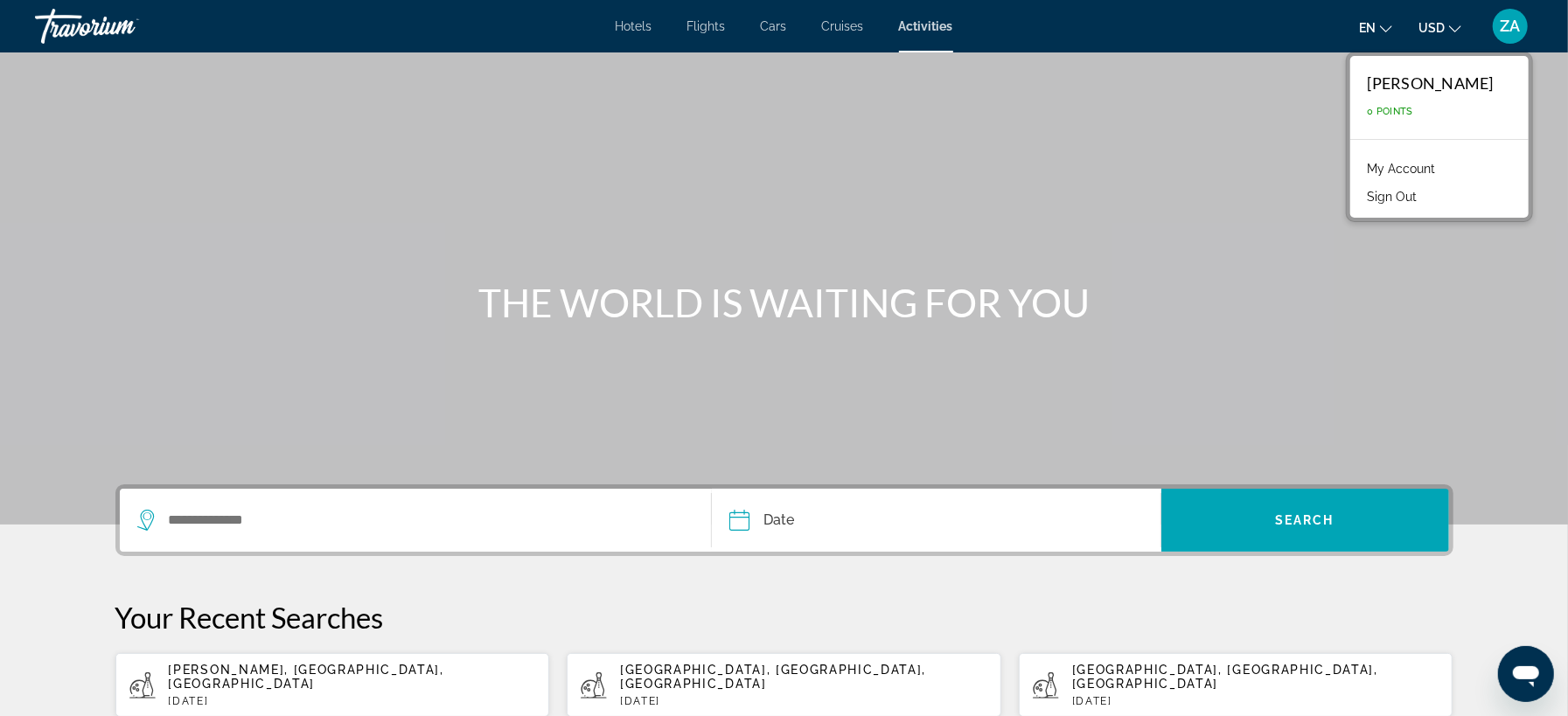
click at [1359, 167] on link "My Account" at bounding box center [1402, 169] width 86 height 23
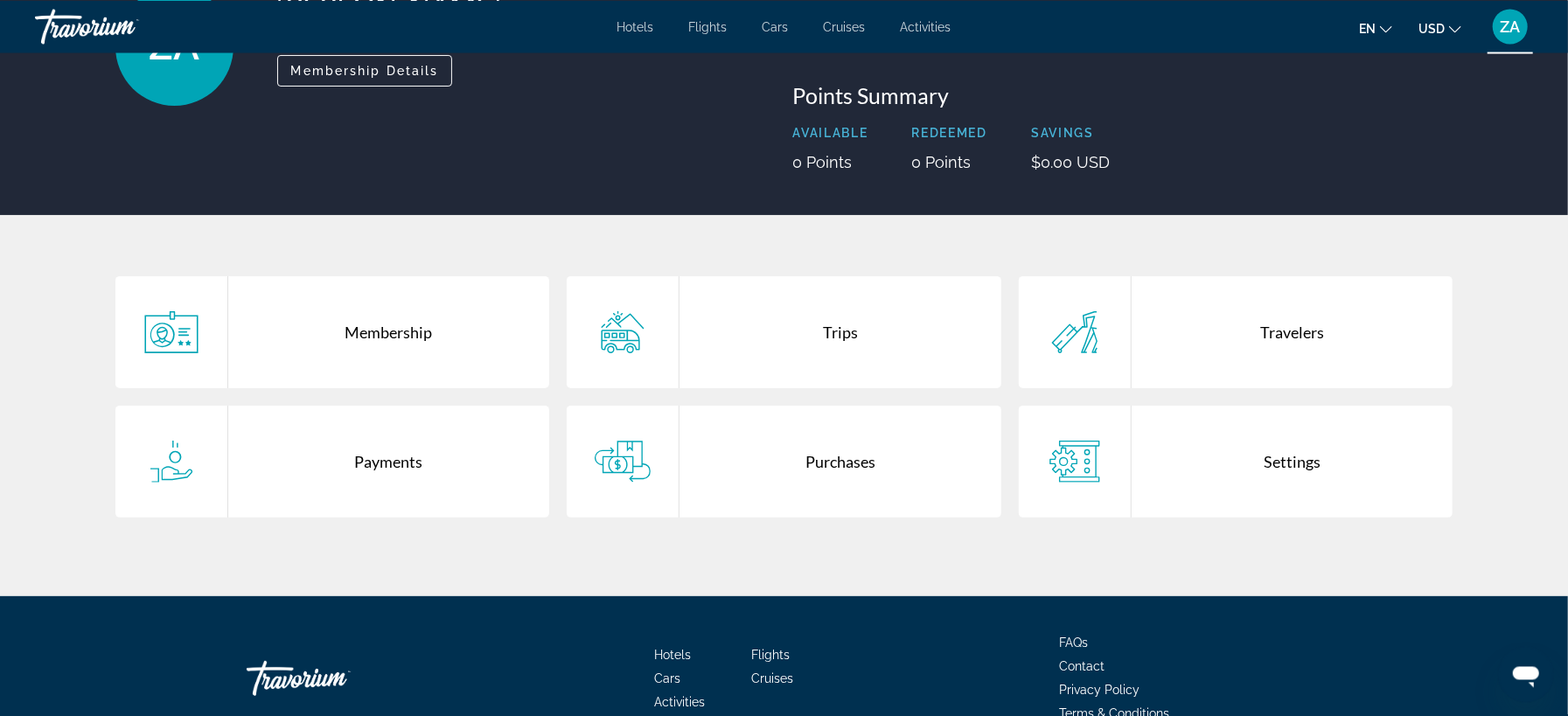
scroll to position [196, 0]
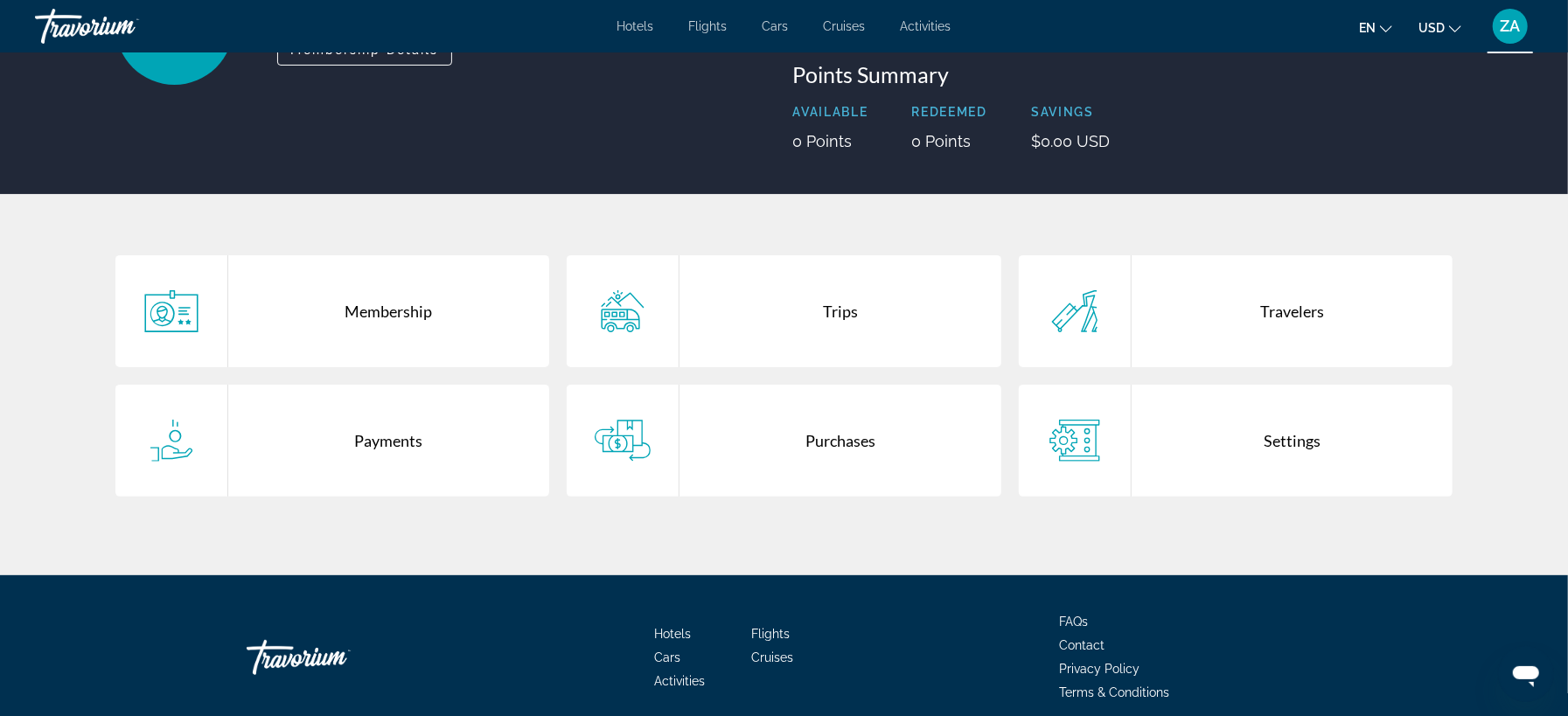
click at [385, 311] on div "Membership" at bounding box center [389, 311] width 322 height 112
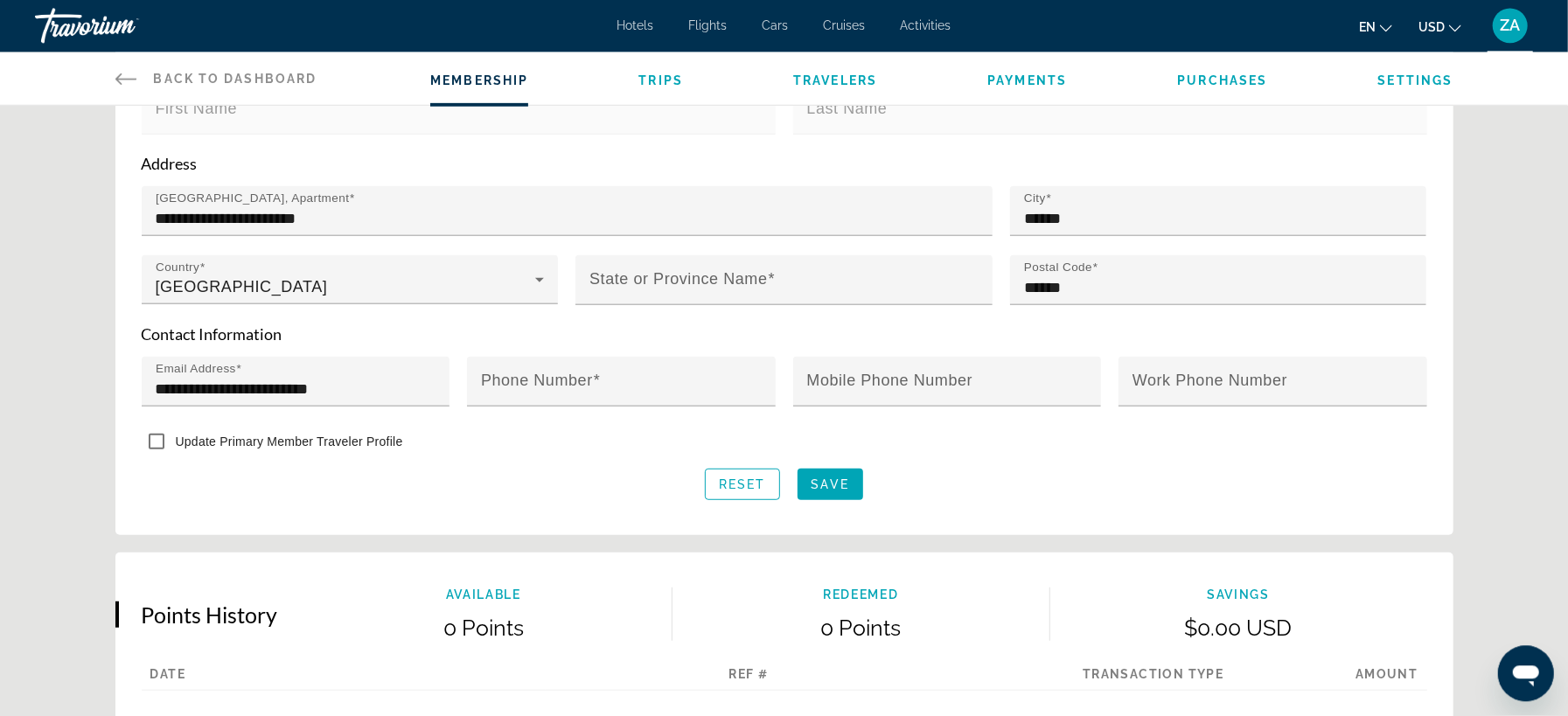
scroll to position [588, 0]
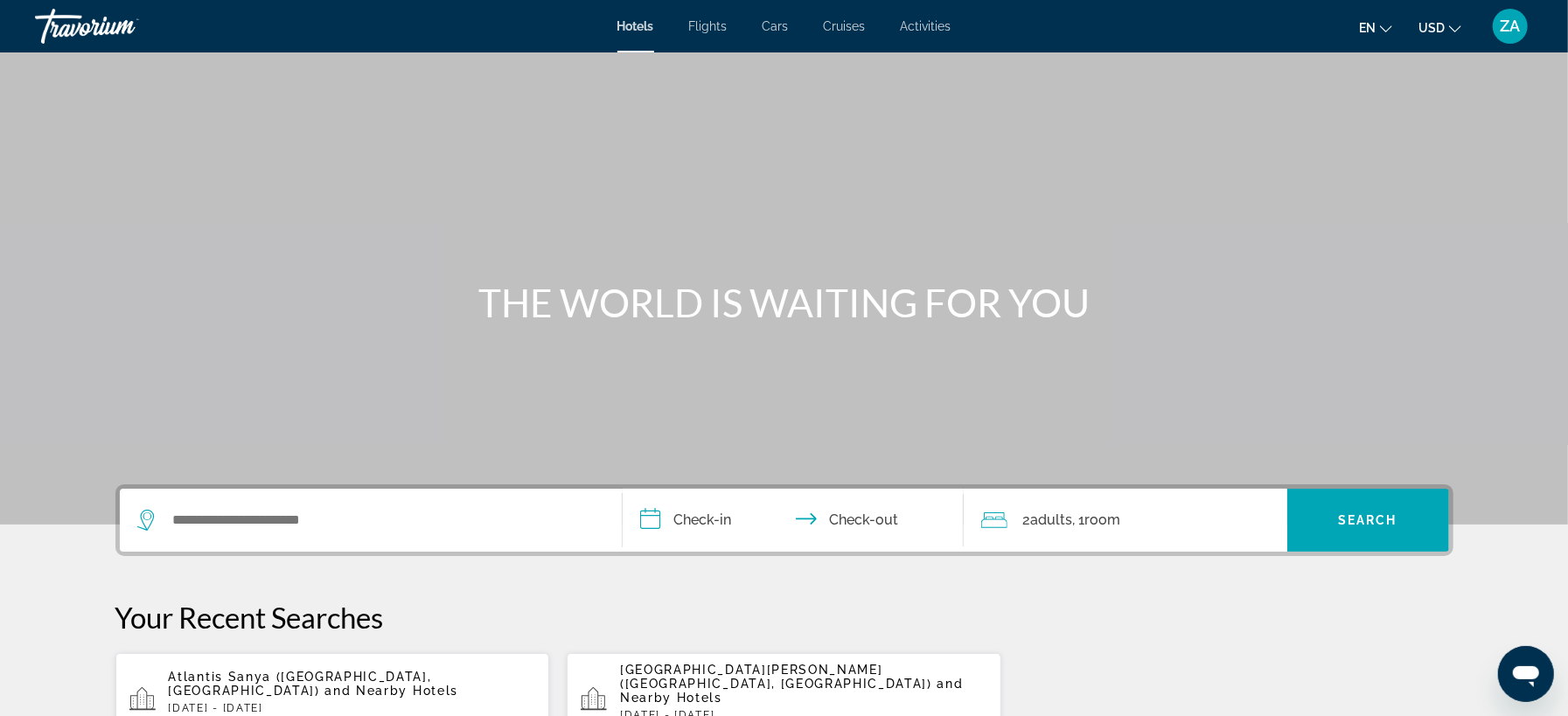
click at [1505, 28] on span "ZA" at bounding box center [1511, 26] width 20 height 17
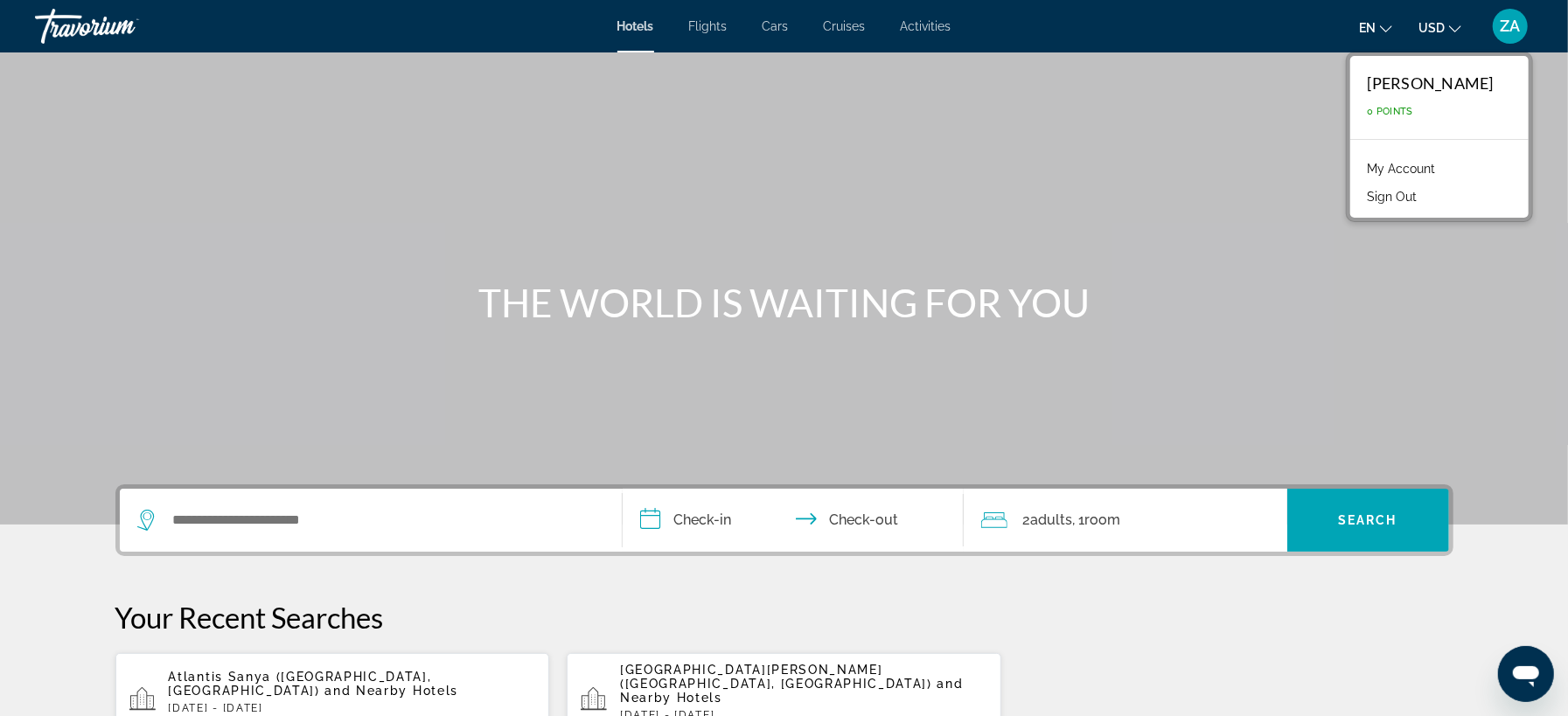
click at [1359, 164] on link "My Account" at bounding box center [1402, 169] width 86 height 23
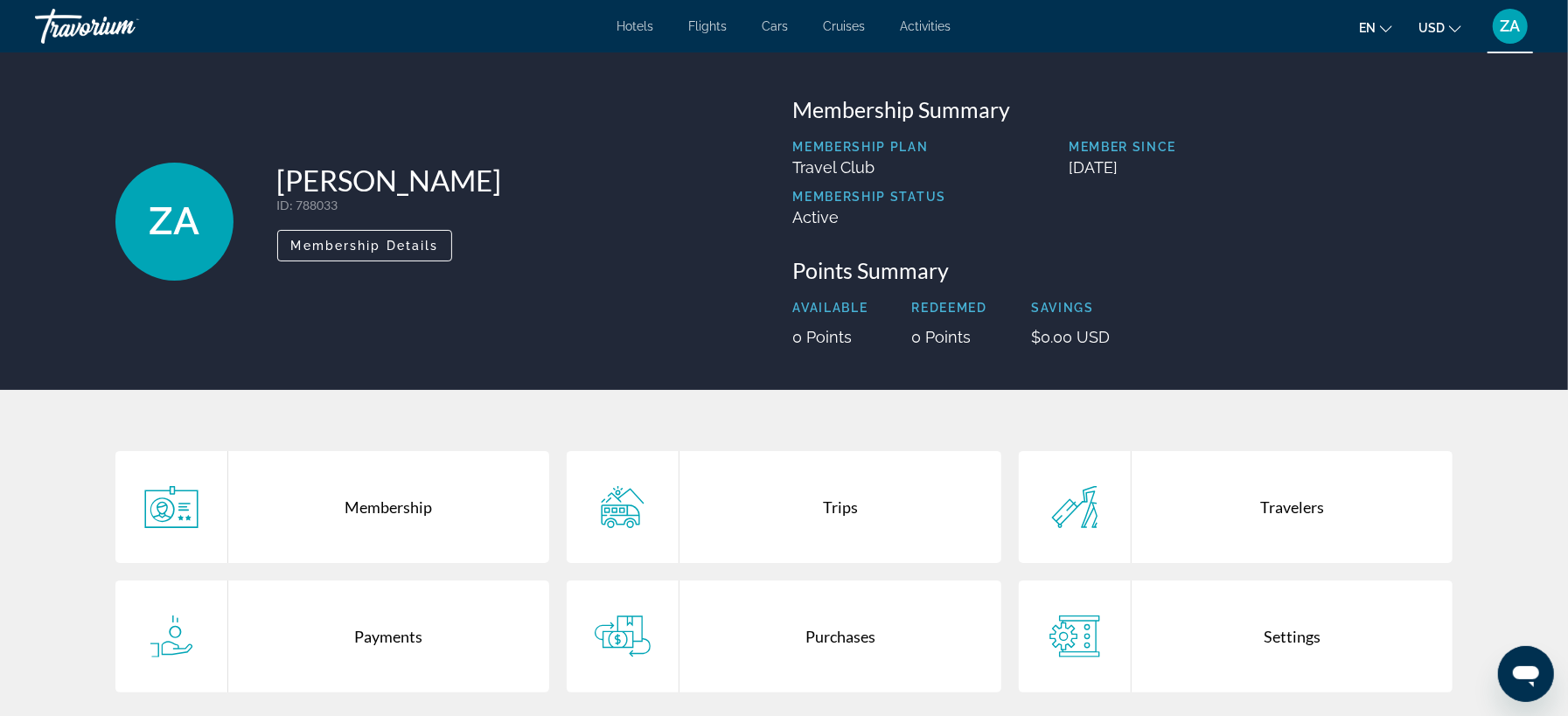
click at [1509, 28] on span "ZA" at bounding box center [1511, 26] width 20 height 17
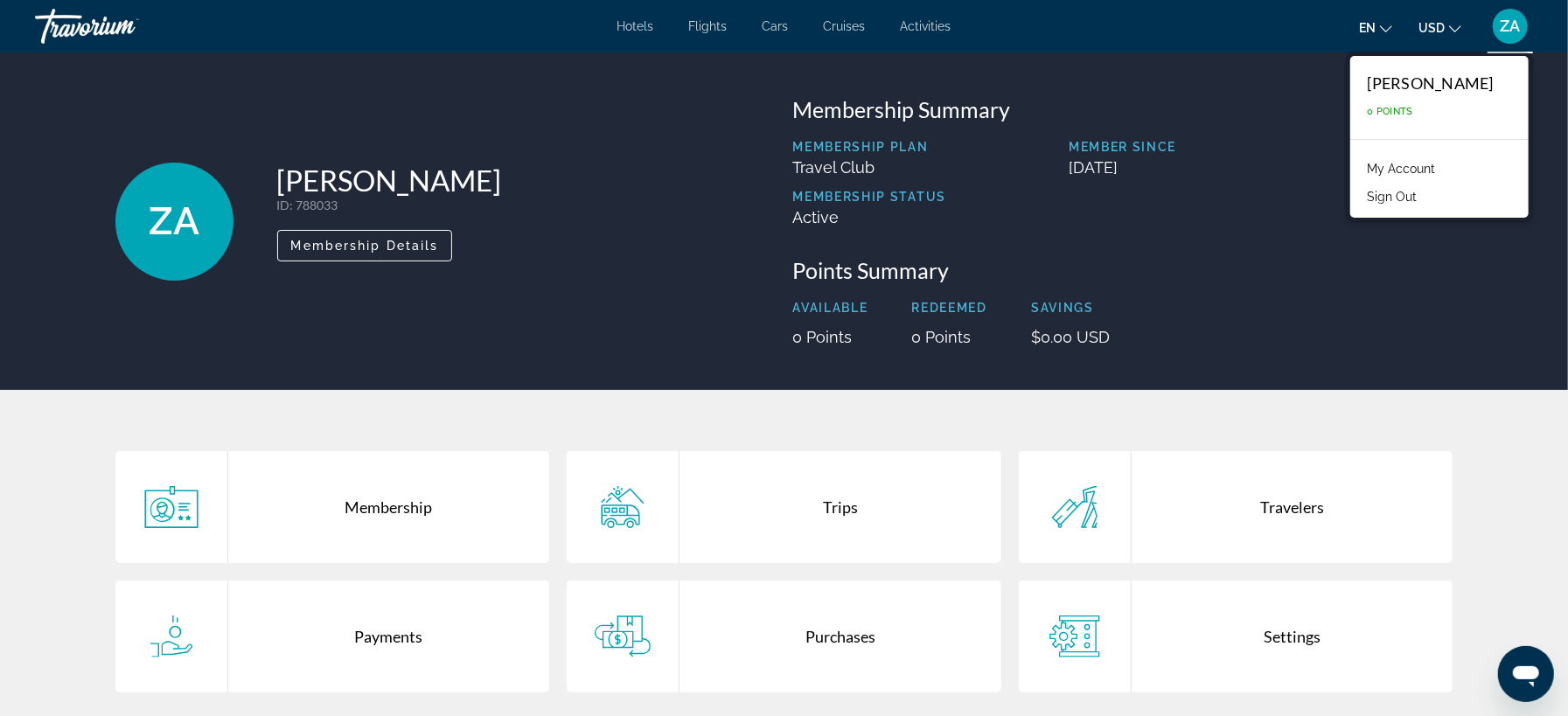
click at [1359, 196] on button "Sign Out" at bounding box center [1392, 197] width 67 height 23
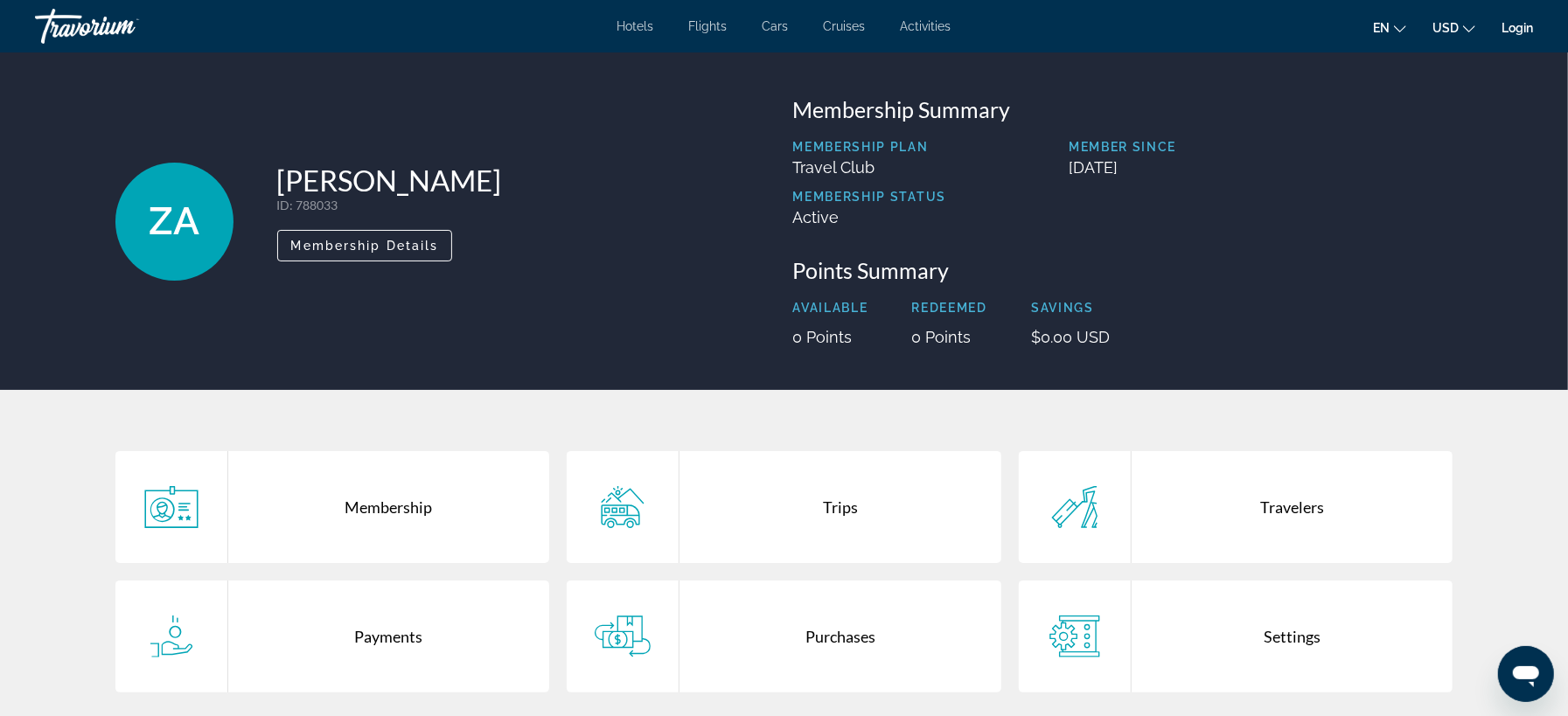
click at [1342, 141] on p "Member Since" at bounding box center [1261, 146] width 384 height 14
